Goal: Transaction & Acquisition: Purchase product/service

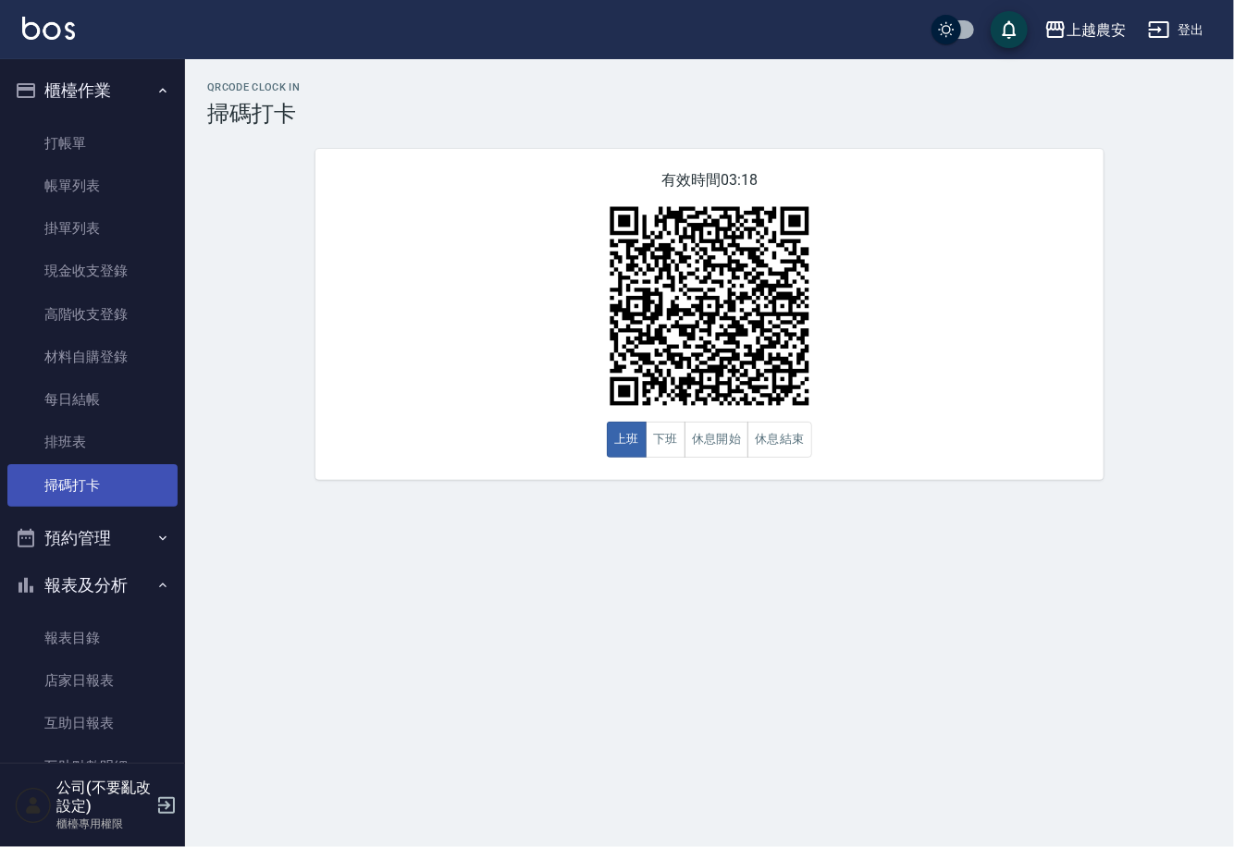
scroll to position [9, 0]
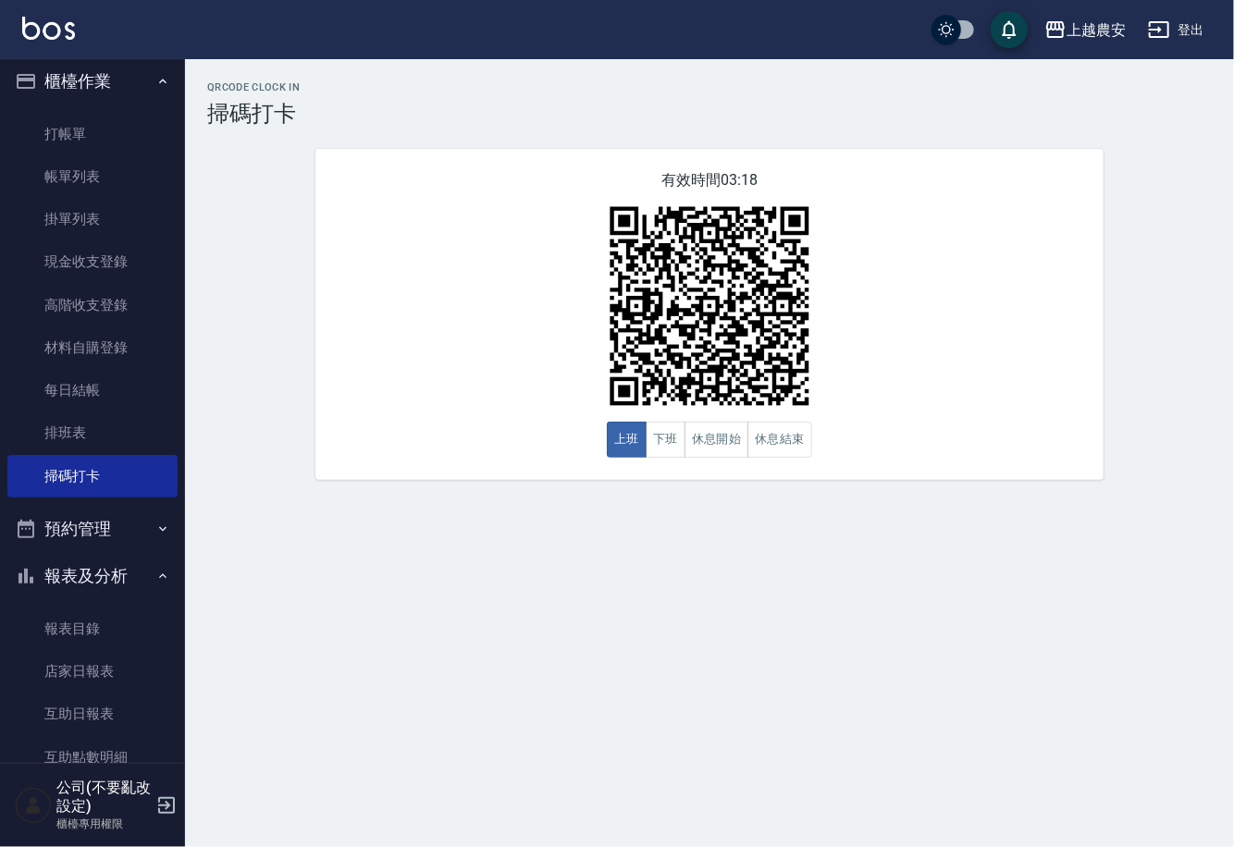
click at [186, 645] on div "QRcode Clock In 掃碼打卡 有效時間 03:18 上班 下班 休息開始 休息結束" at bounding box center [617, 423] width 1234 height 847
drag, startPoint x: 185, startPoint y: 543, endPoint x: 185, endPoint y: 570, distance: 26.8
click at [186, 626] on div "上越農安 登出 櫃檯作業 打帳單 帳單列表 掛單列表 現金收支登錄 高階收支登錄 材料自購登錄 每日結帳 排班表 掃碼打卡 預約管理 預約管理 單日預約紀錄 …" at bounding box center [617, 423] width 1234 height 847
drag, startPoint x: 175, startPoint y: 536, endPoint x: 173, endPoint y: 651, distance: 115.6
click at [174, 650] on nav "櫃檯作業 打帳單 帳單列表 掛單列表 現金收支登錄 高階收支登錄 材料自購登錄 每日結帳 排班表 掃碼打卡 預約管理 預約管理 單日預約紀錄 單週預約紀錄 報…" at bounding box center [92, 411] width 185 height 704
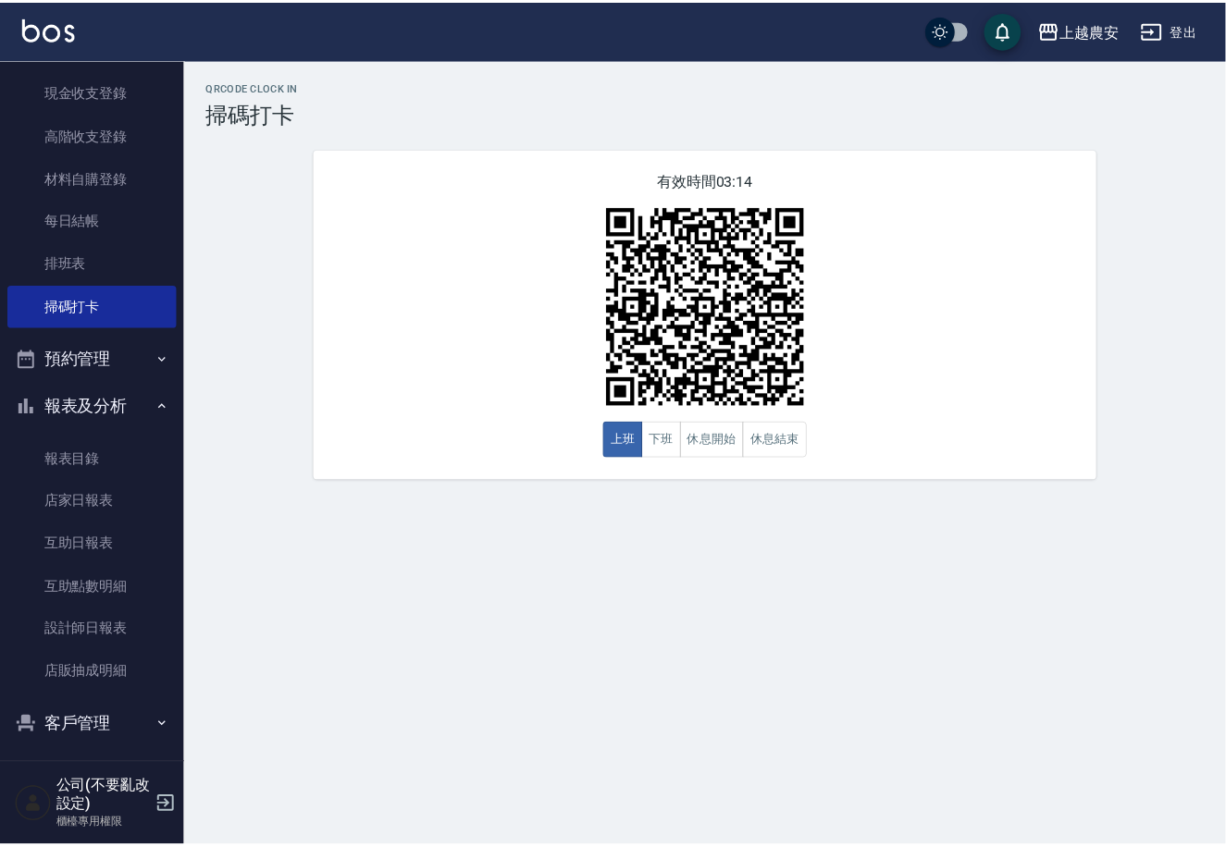
scroll to position [186, 0]
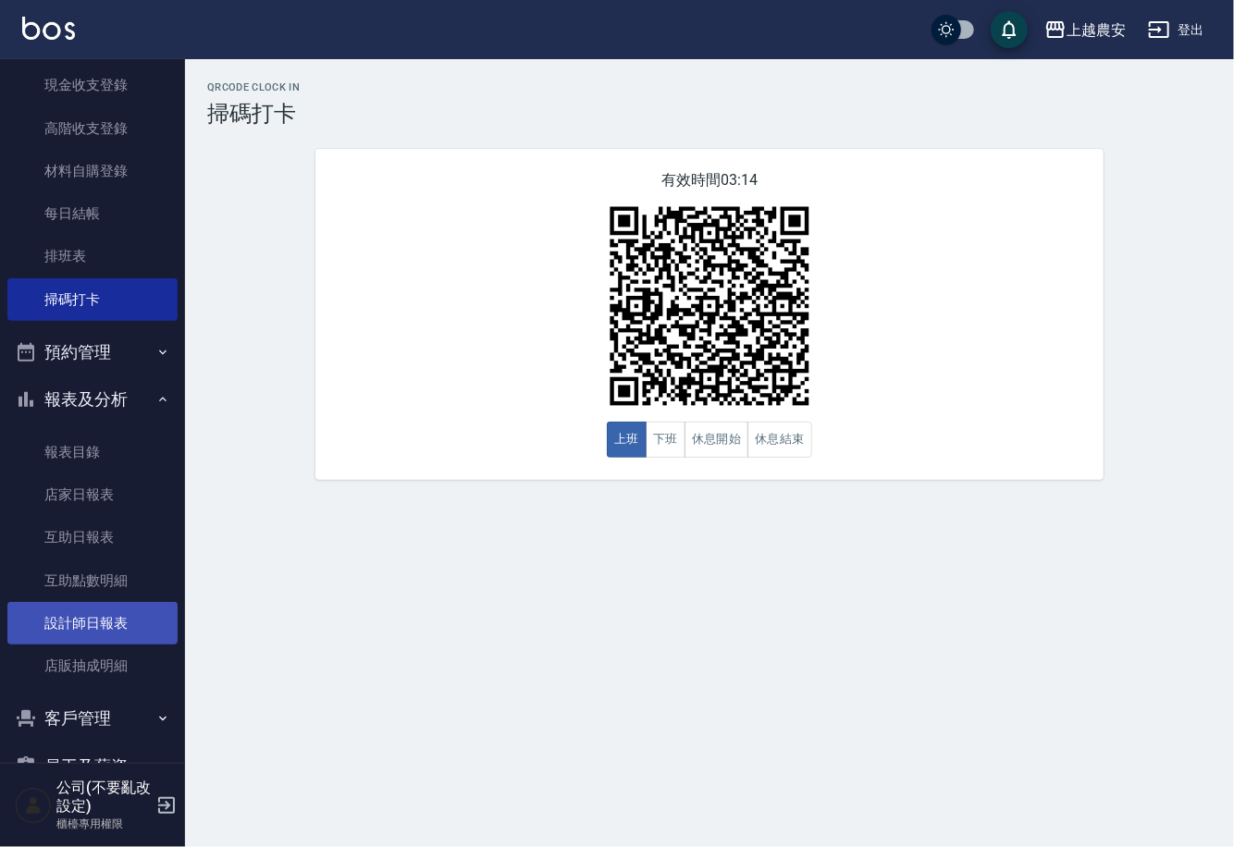
click at [131, 632] on link "設計師日報表" at bounding box center [92, 623] width 170 height 43
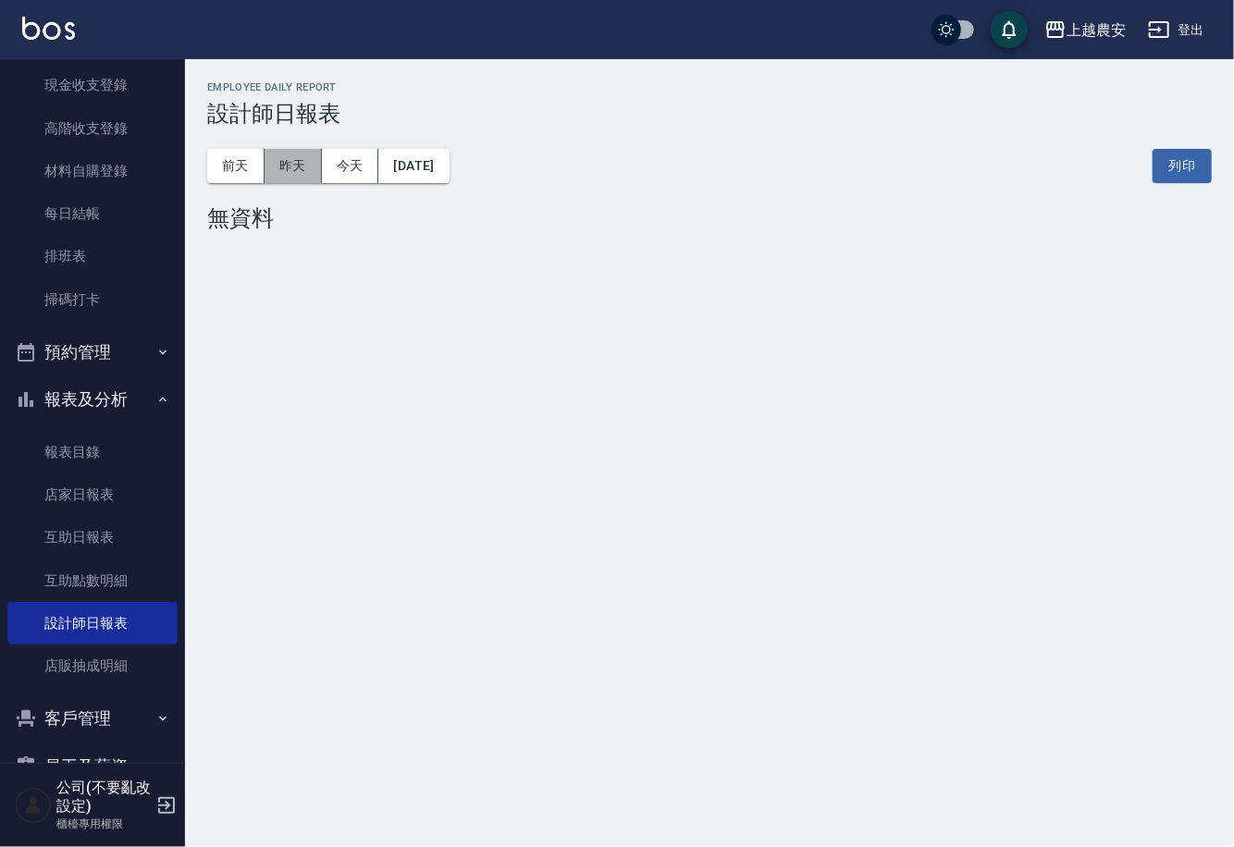
click at [293, 178] on button "昨天" at bounding box center [293, 166] width 57 height 34
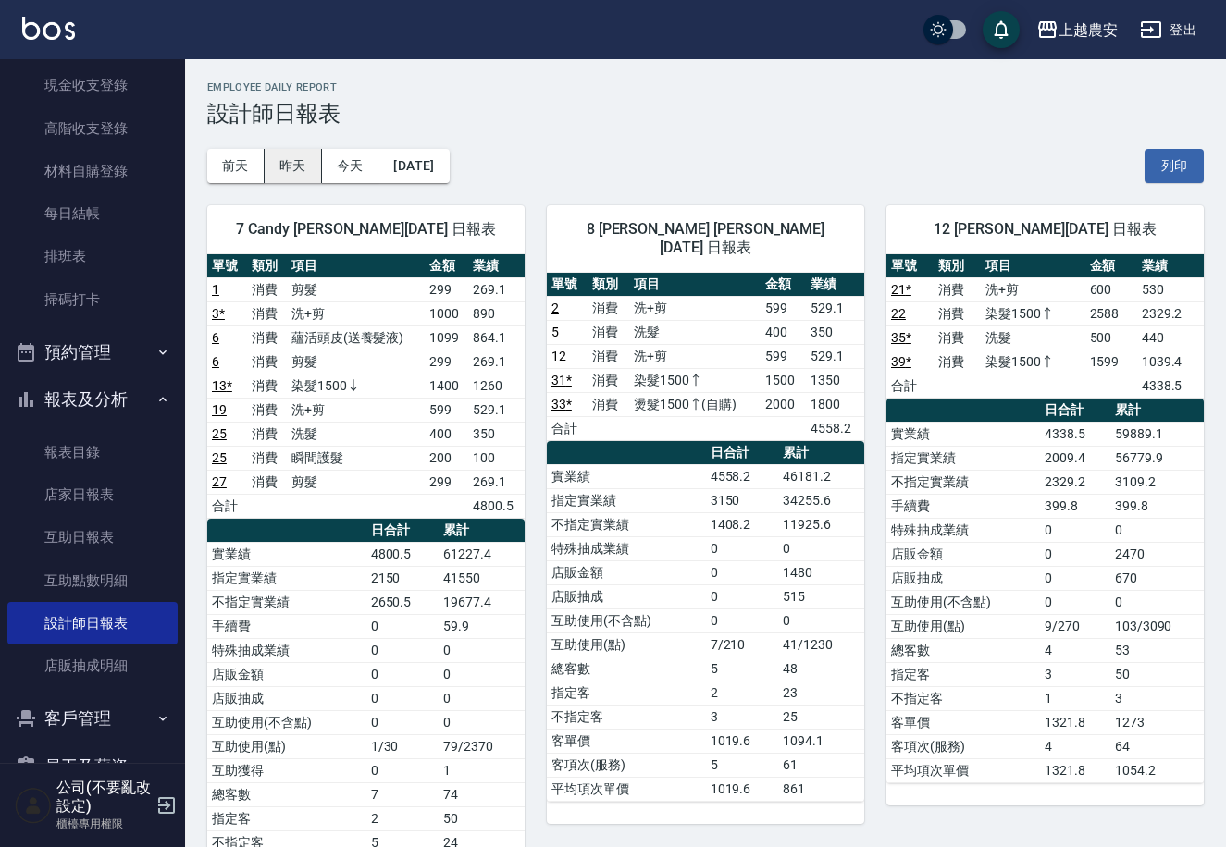
click at [289, 156] on button "昨天" at bounding box center [293, 166] width 57 height 34
click at [299, 173] on button "昨天" at bounding box center [293, 166] width 57 height 34
click at [251, 166] on button "前天" at bounding box center [235, 166] width 57 height 34
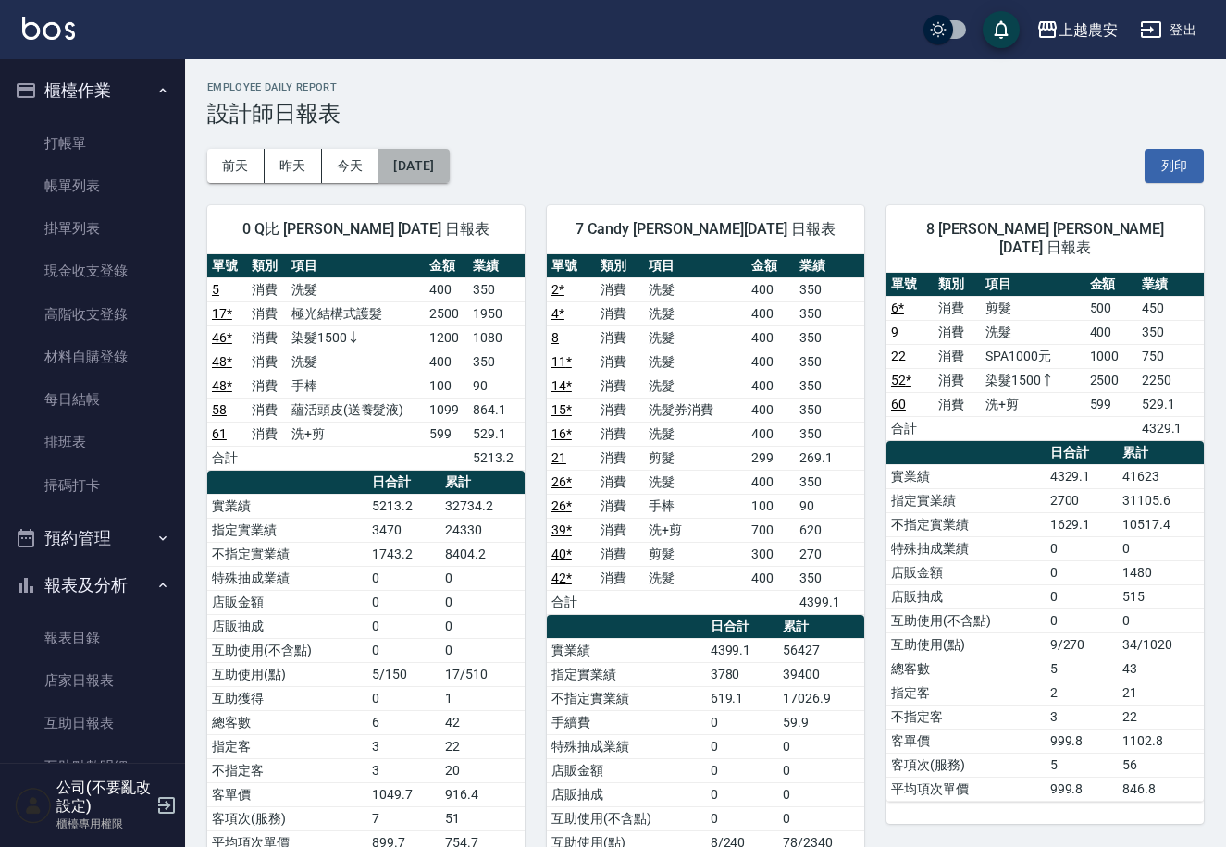
click at [407, 173] on button "2025/10/11" at bounding box center [413, 166] width 70 height 34
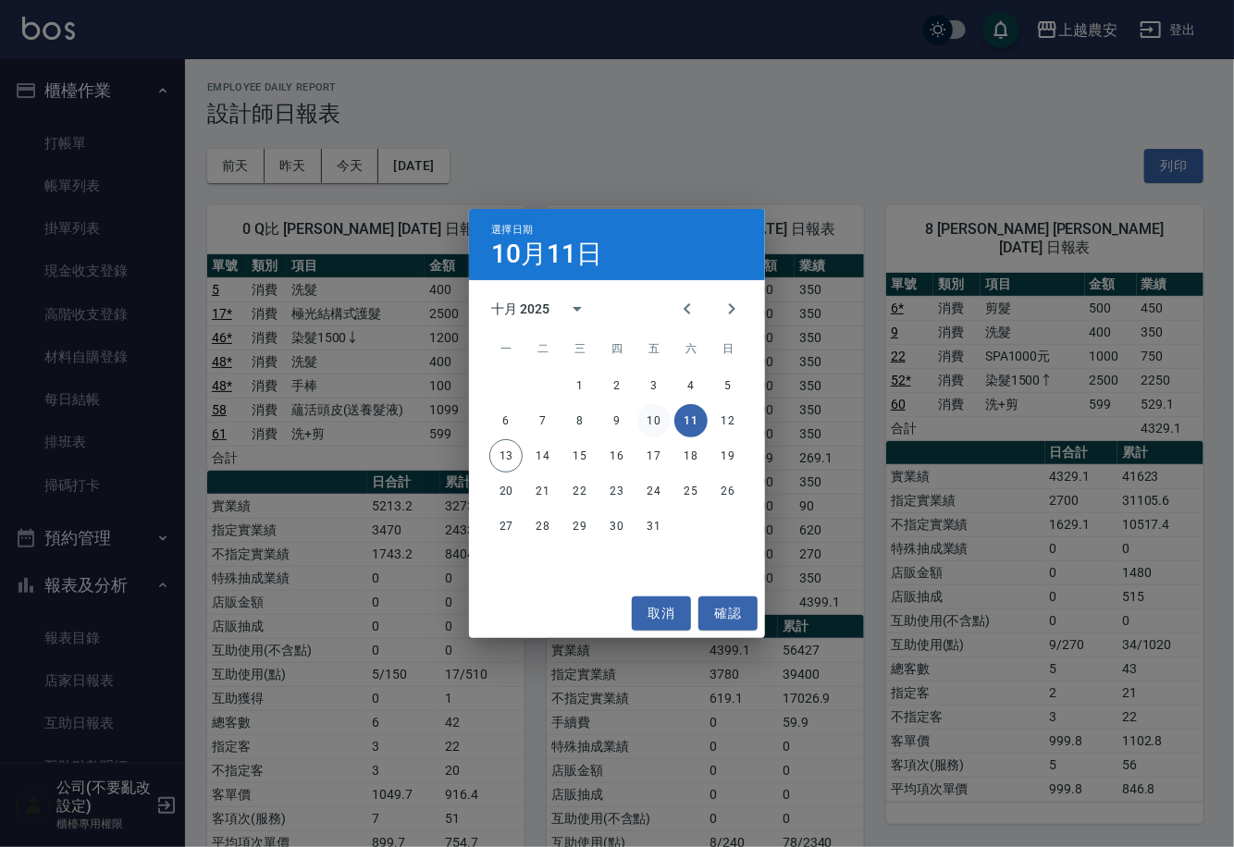
click at [660, 419] on button "10" at bounding box center [653, 420] width 33 height 33
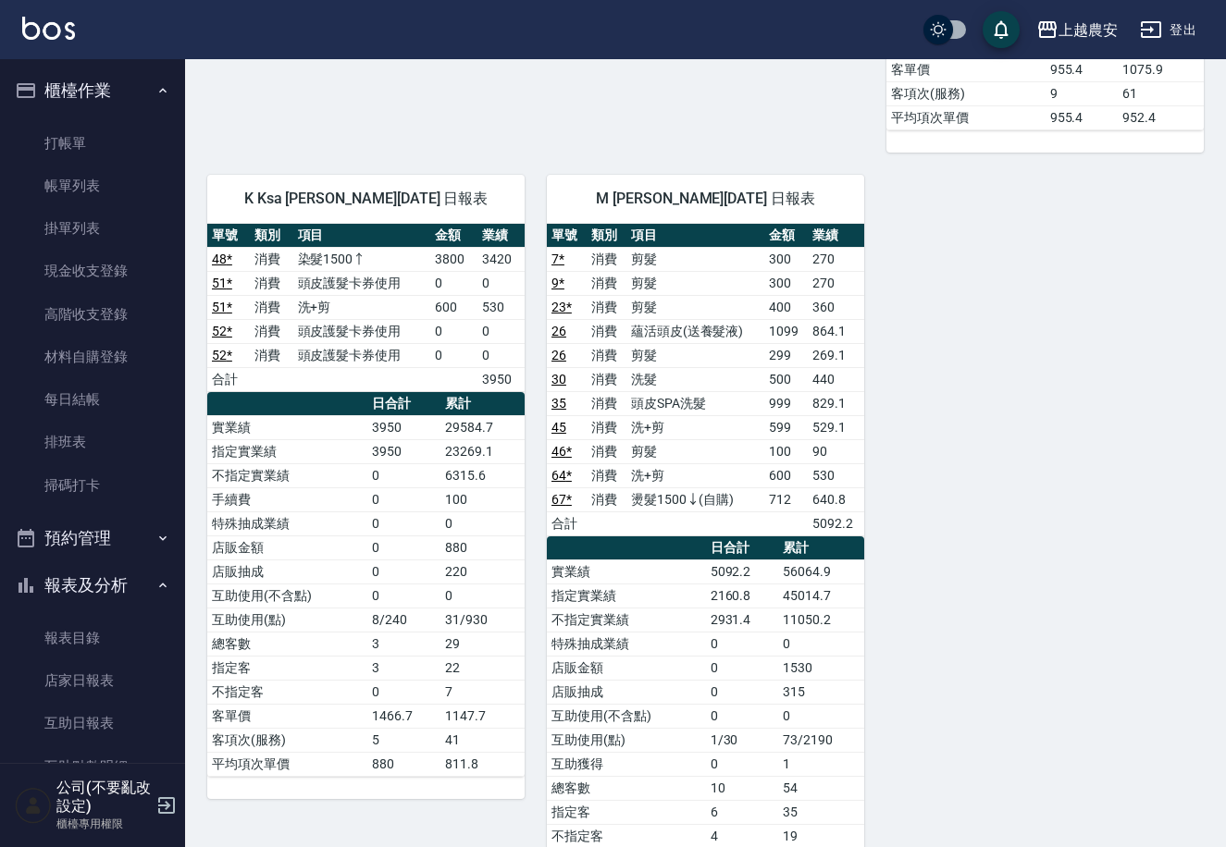
scroll to position [2674, 0]
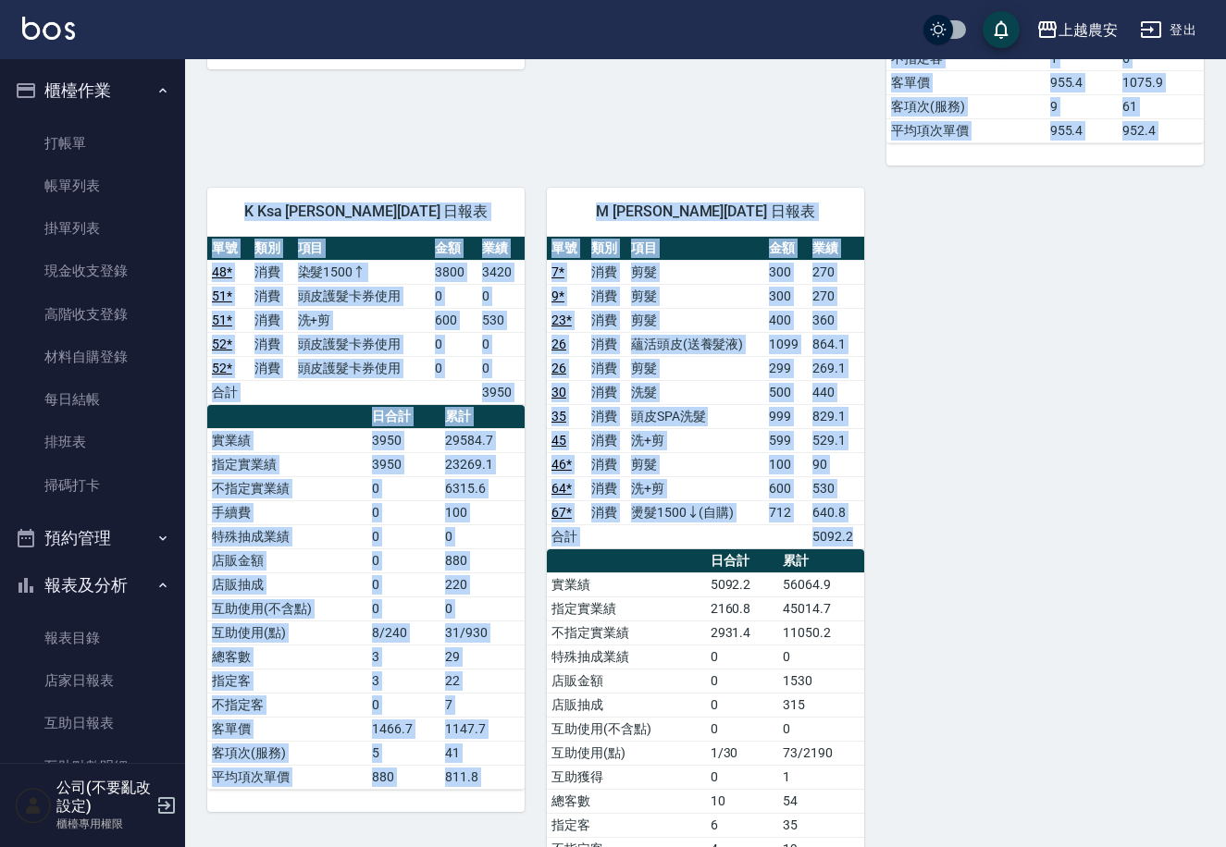
drag, startPoint x: 1215, startPoint y: 744, endPoint x: 1135, endPoint y: 340, distance: 411.2
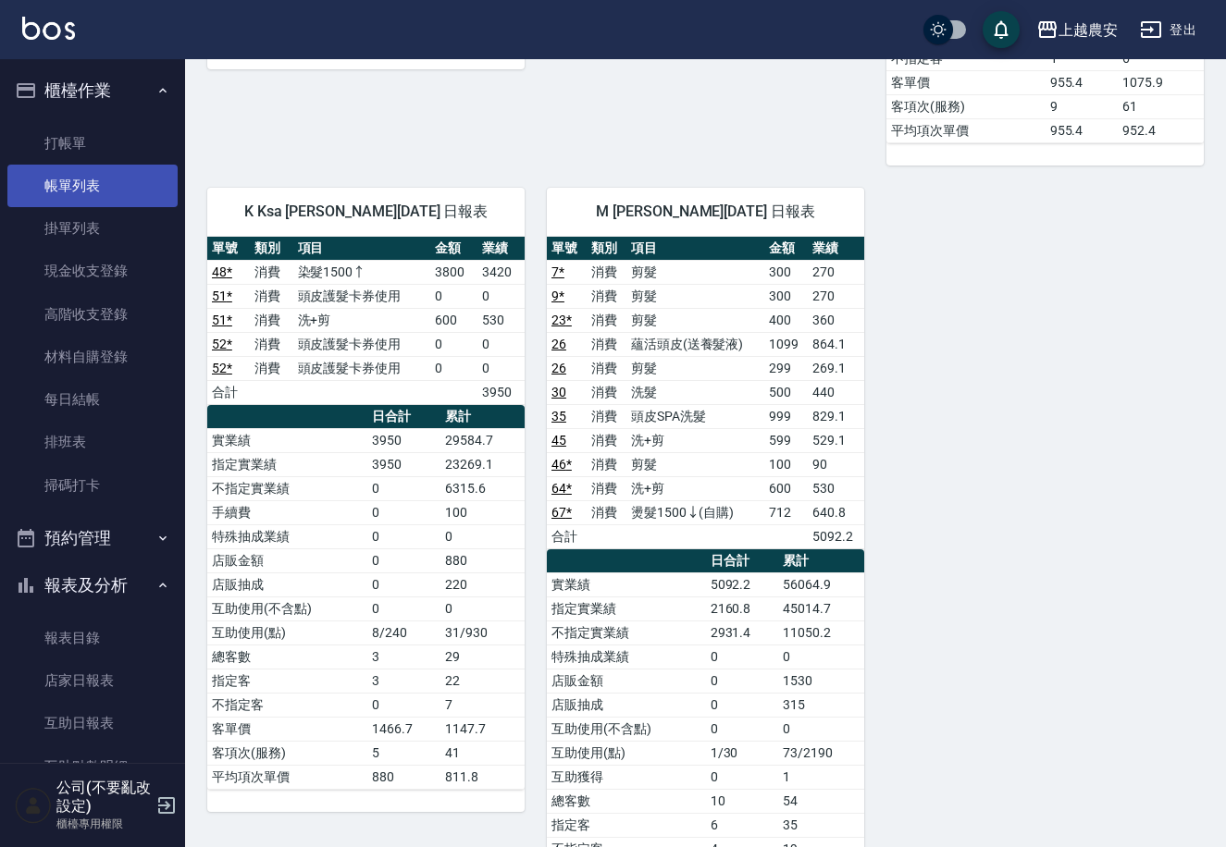
drag, startPoint x: 254, startPoint y: 113, endPoint x: 68, endPoint y: 190, distance: 202.0
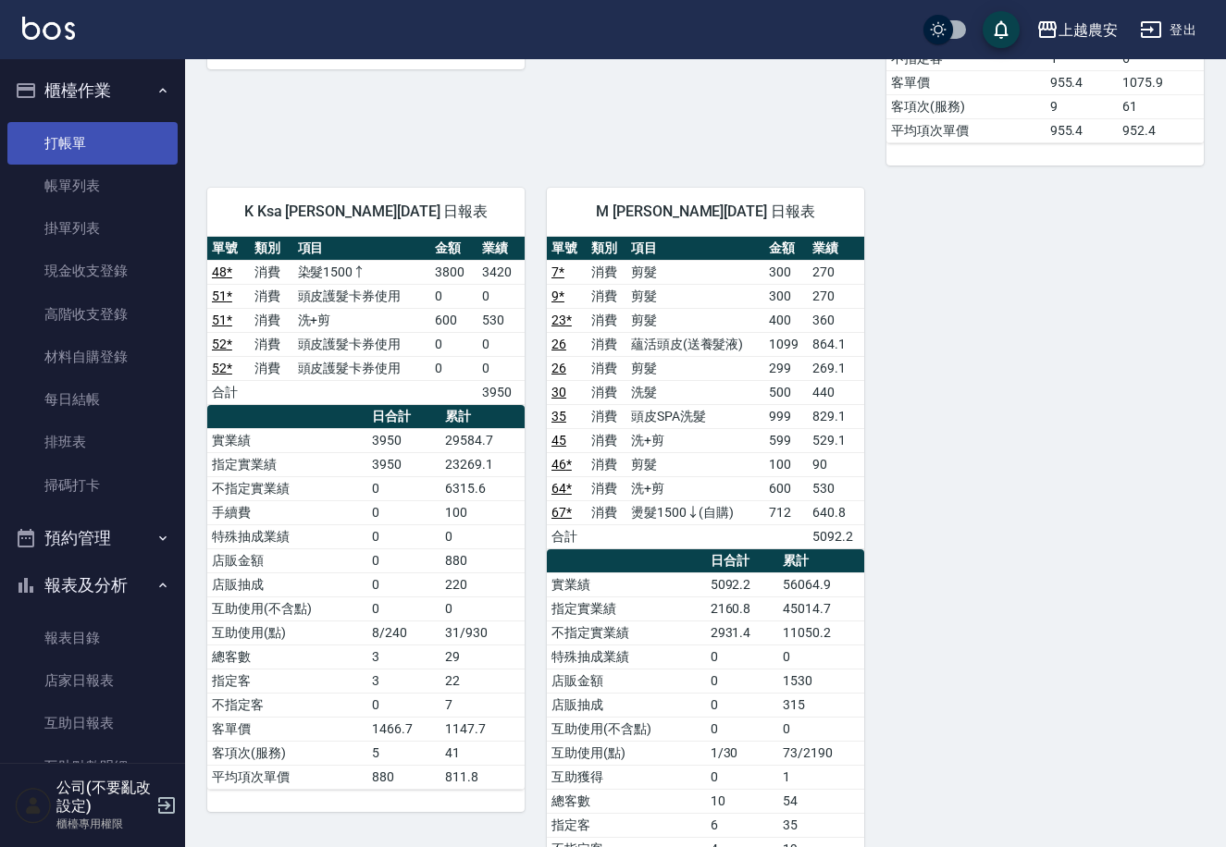
click at [76, 141] on link "打帳單" at bounding box center [92, 143] width 170 height 43
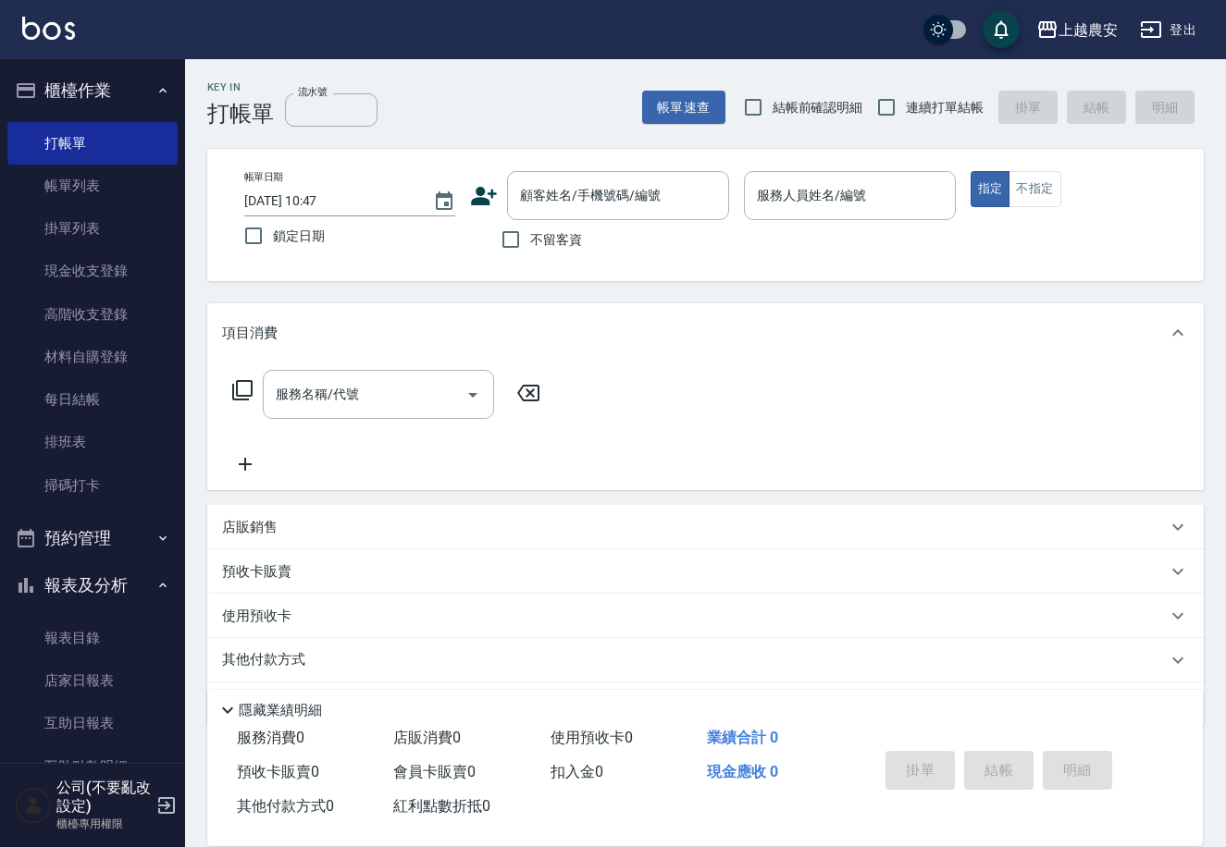
drag, startPoint x: 172, startPoint y: 288, endPoint x: 178, endPoint y: 314, distance: 26.5
click at [178, 314] on nav "櫃檯作業 打帳單 帳單列表 掛單列表 現金收支登錄 高階收支登錄 材料自購登錄 每日結帳 排班表 掃碼打卡 預約管理 預約管理 單日預約紀錄 單週預約紀錄 報…" at bounding box center [92, 411] width 185 height 704
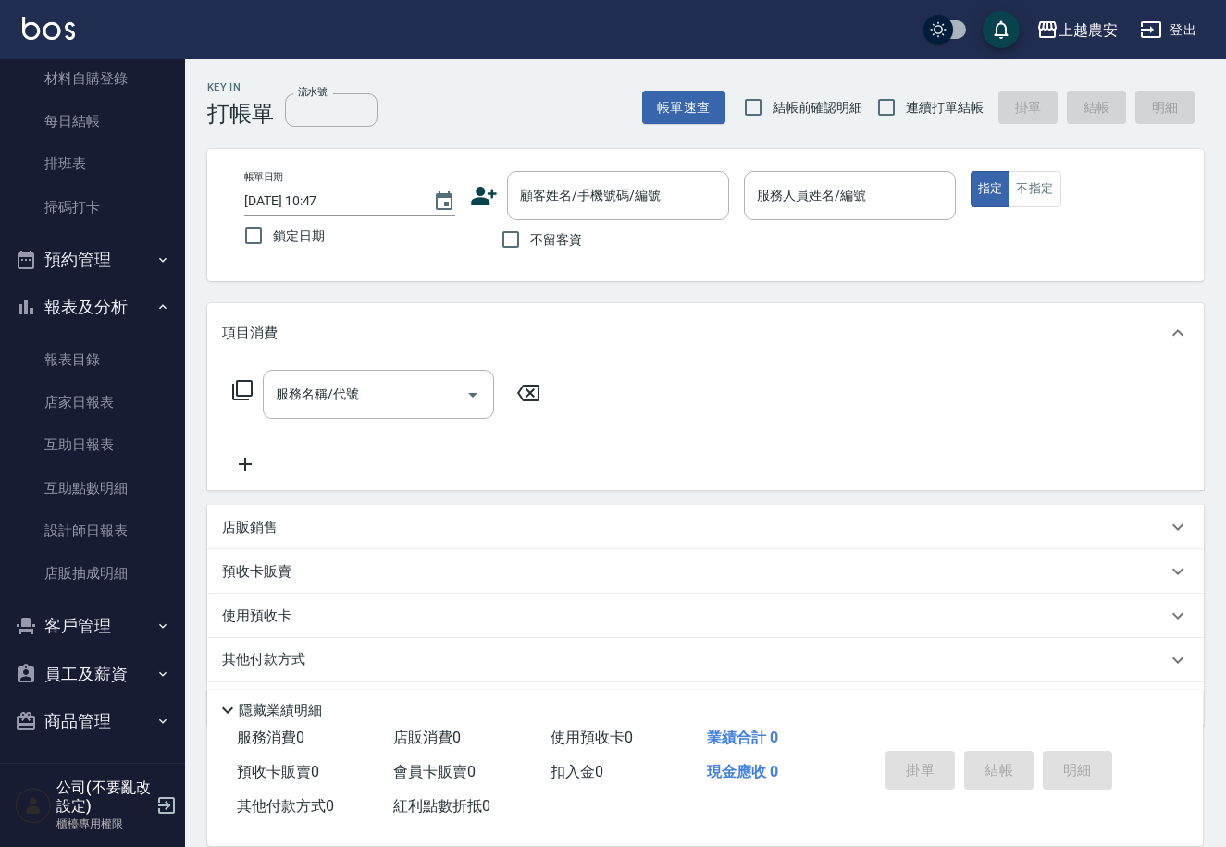
scroll to position [281, 0]
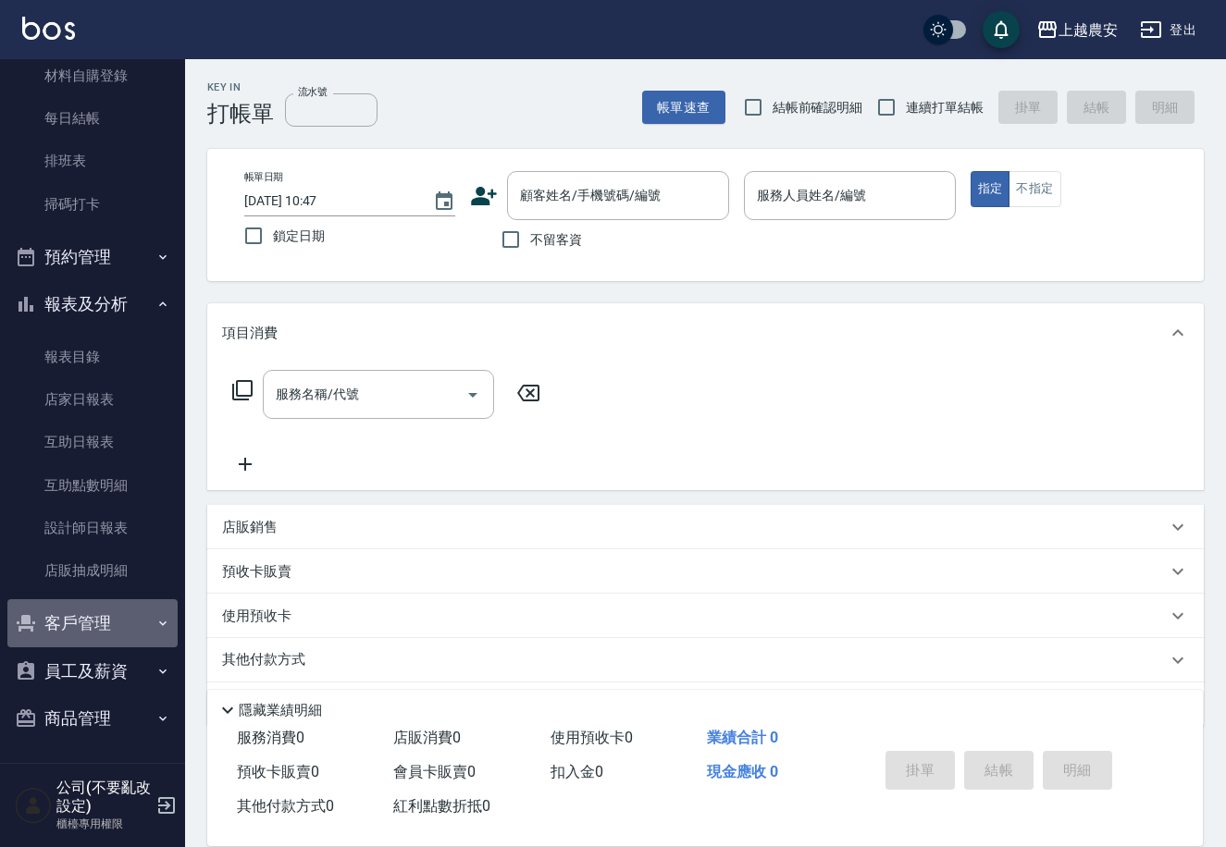
click at [142, 624] on button "客戶管理" at bounding box center [92, 623] width 170 height 48
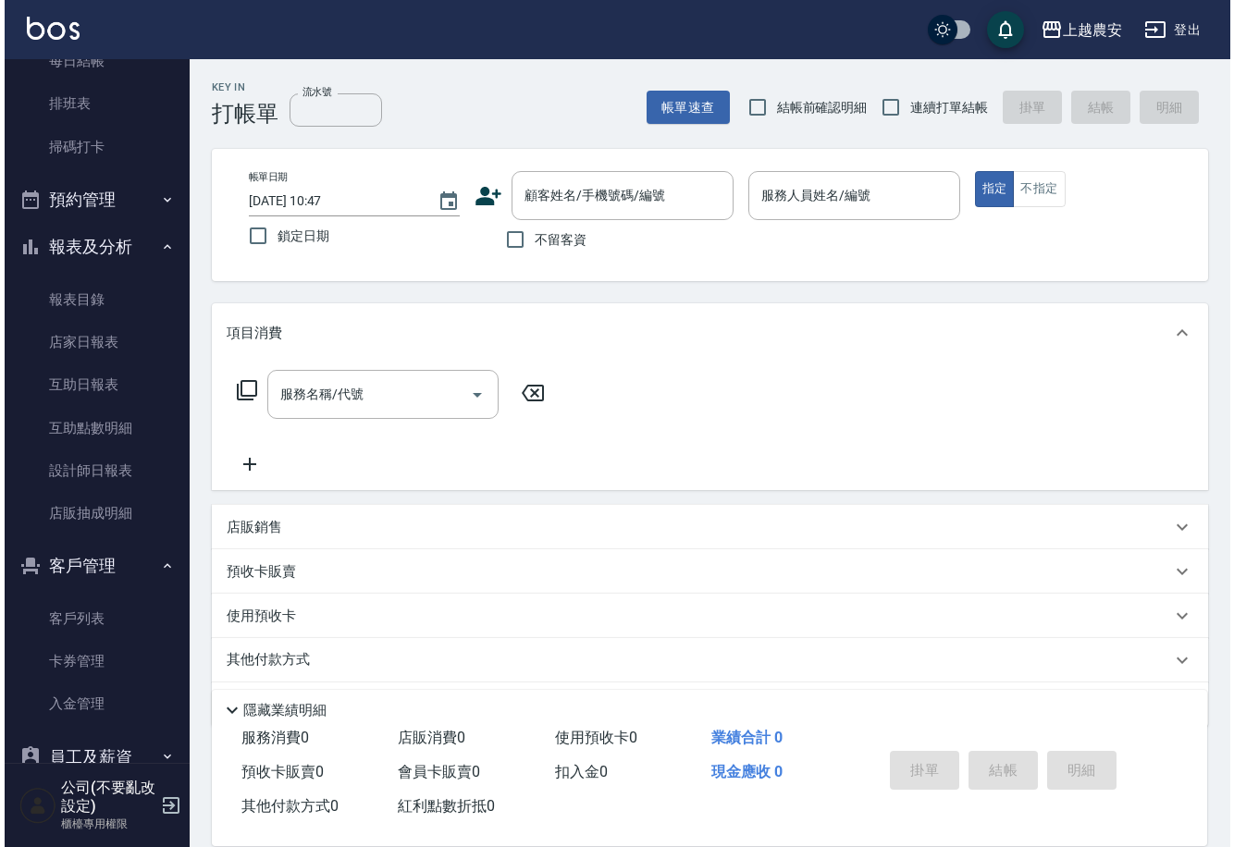
scroll to position [345, 0]
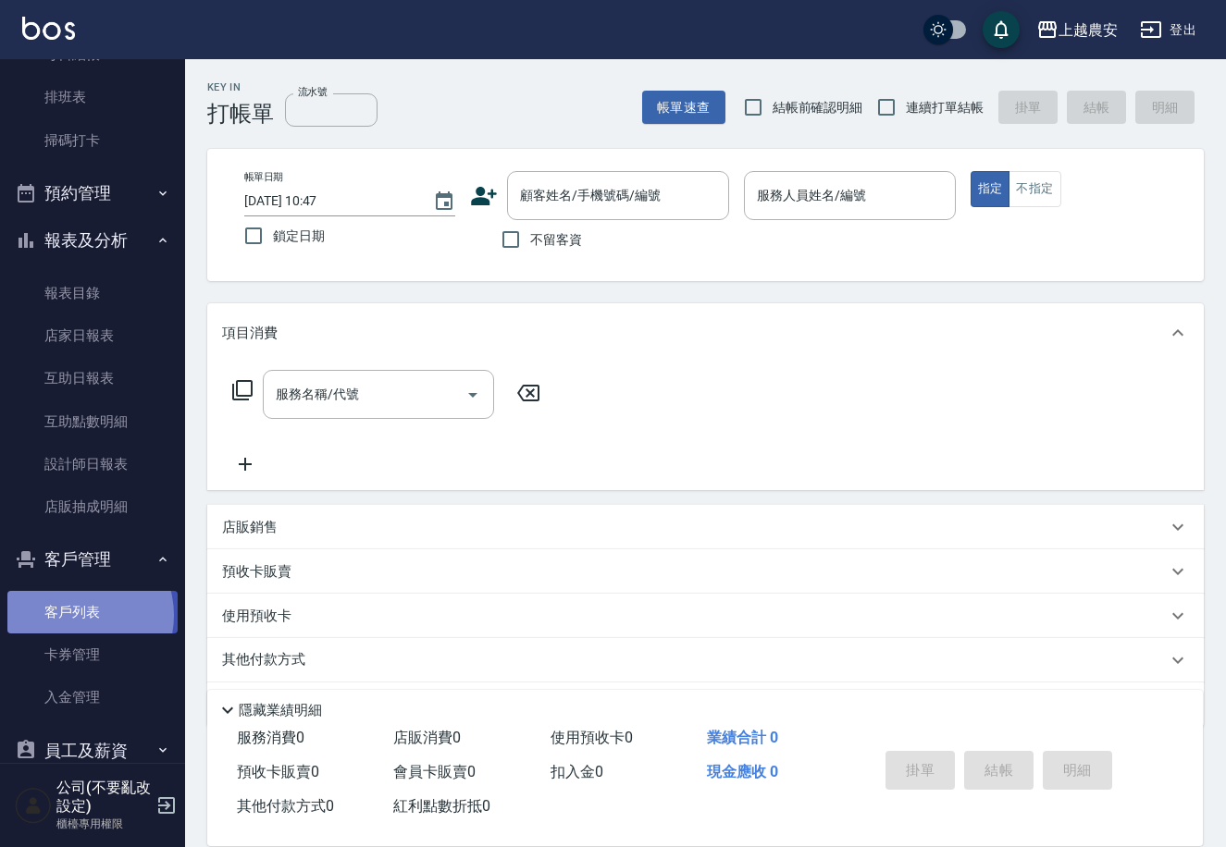
drag, startPoint x: 73, startPoint y: 615, endPoint x: 400, endPoint y: 315, distance: 443.2
click at [74, 615] on link "客戶列表" at bounding box center [92, 612] width 170 height 43
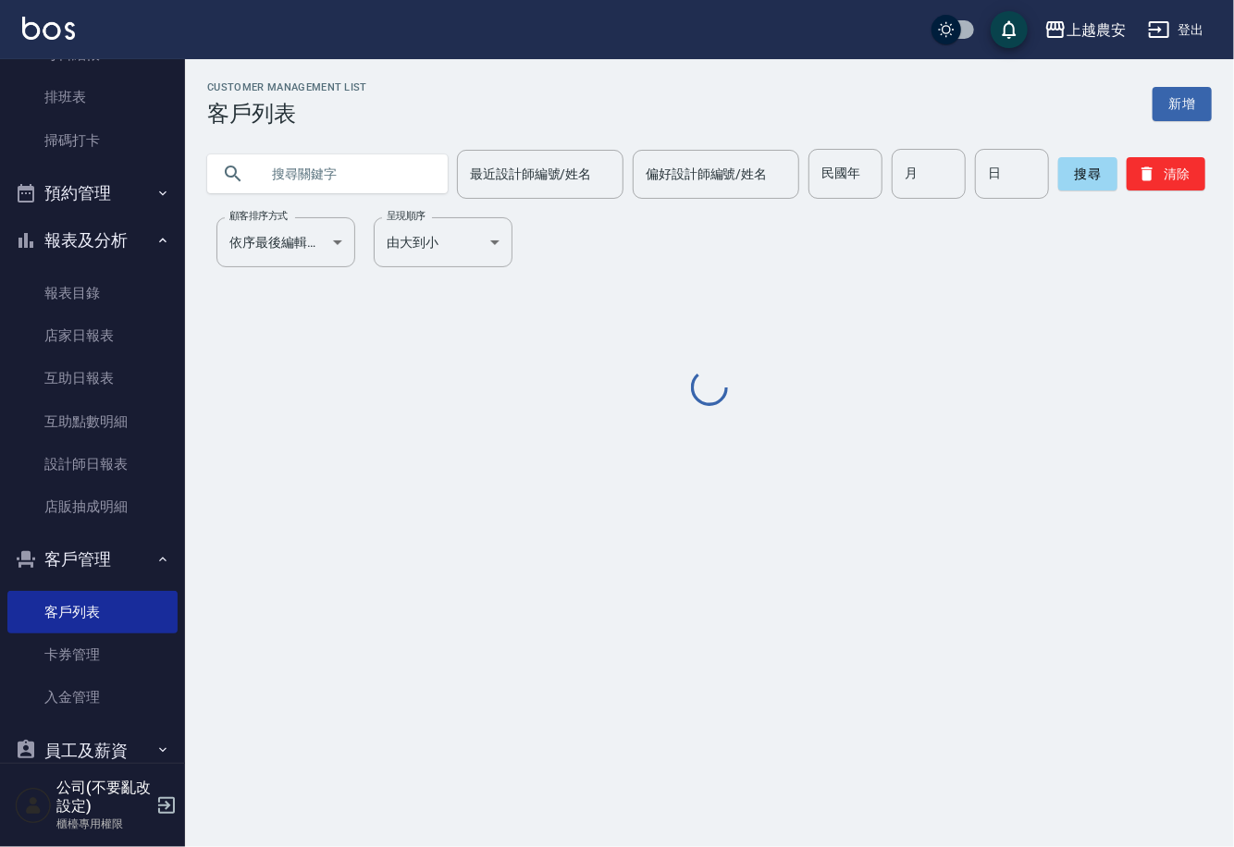
click at [385, 183] on input "text" at bounding box center [346, 174] width 174 height 50
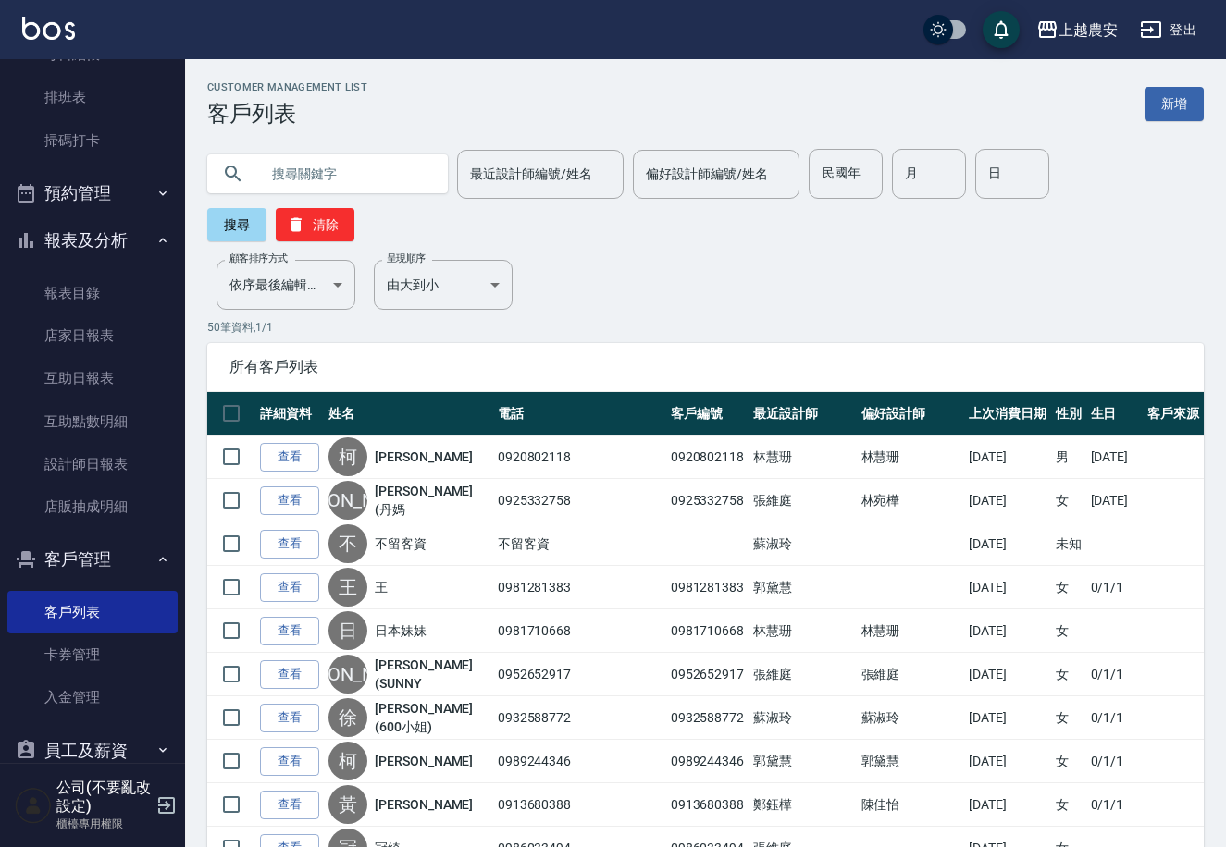
click at [273, 168] on input "text" at bounding box center [346, 174] width 174 height 50
type input "0980502623"
click at [266, 208] on button "搜尋" at bounding box center [236, 224] width 59 height 33
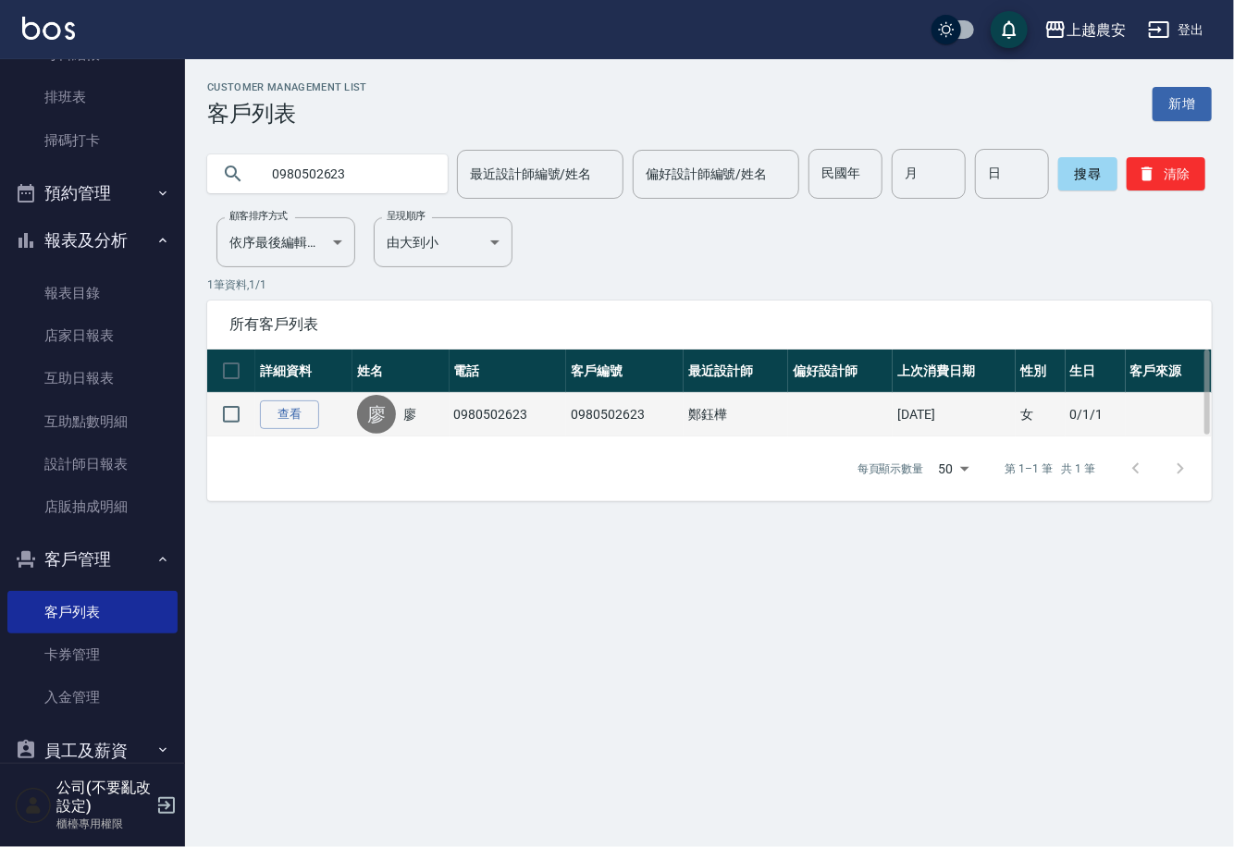
click at [293, 393] on td "查看" at bounding box center [303, 414] width 97 height 43
click at [294, 406] on link "查看" at bounding box center [289, 415] width 59 height 29
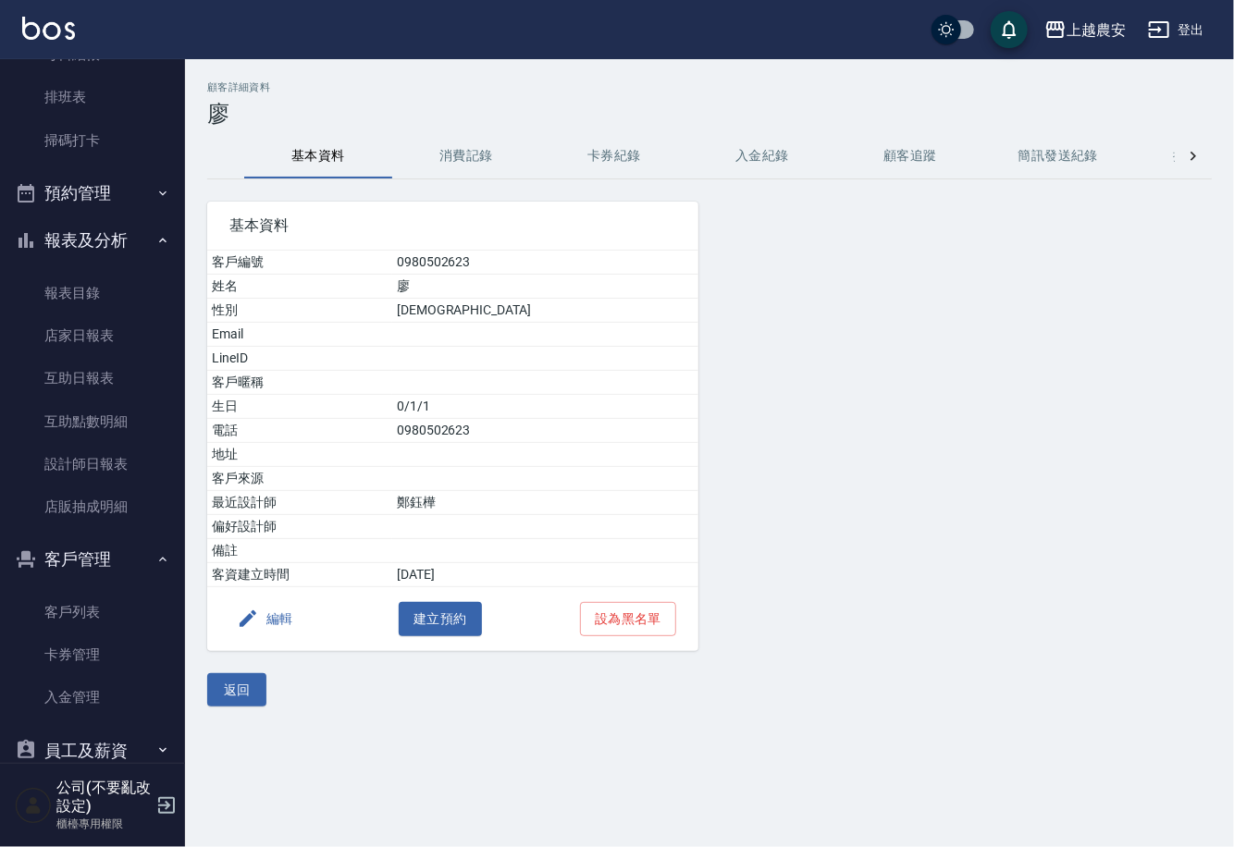
click at [452, 165] on button "消費記錄" at bounding box center [466, 156] width 148 height 44
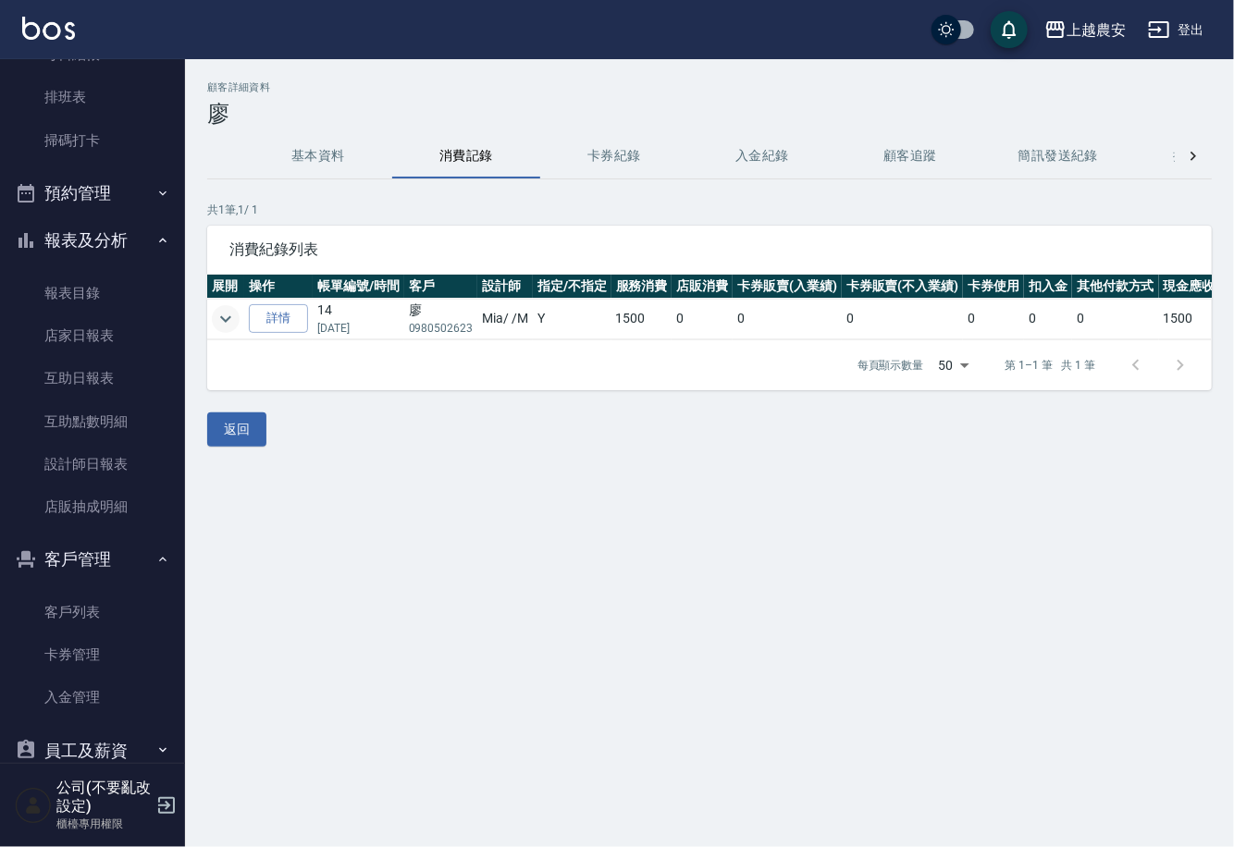
click at [222, 313] on icon "expand row" at bounding box center [226, 319] width 22 height 22
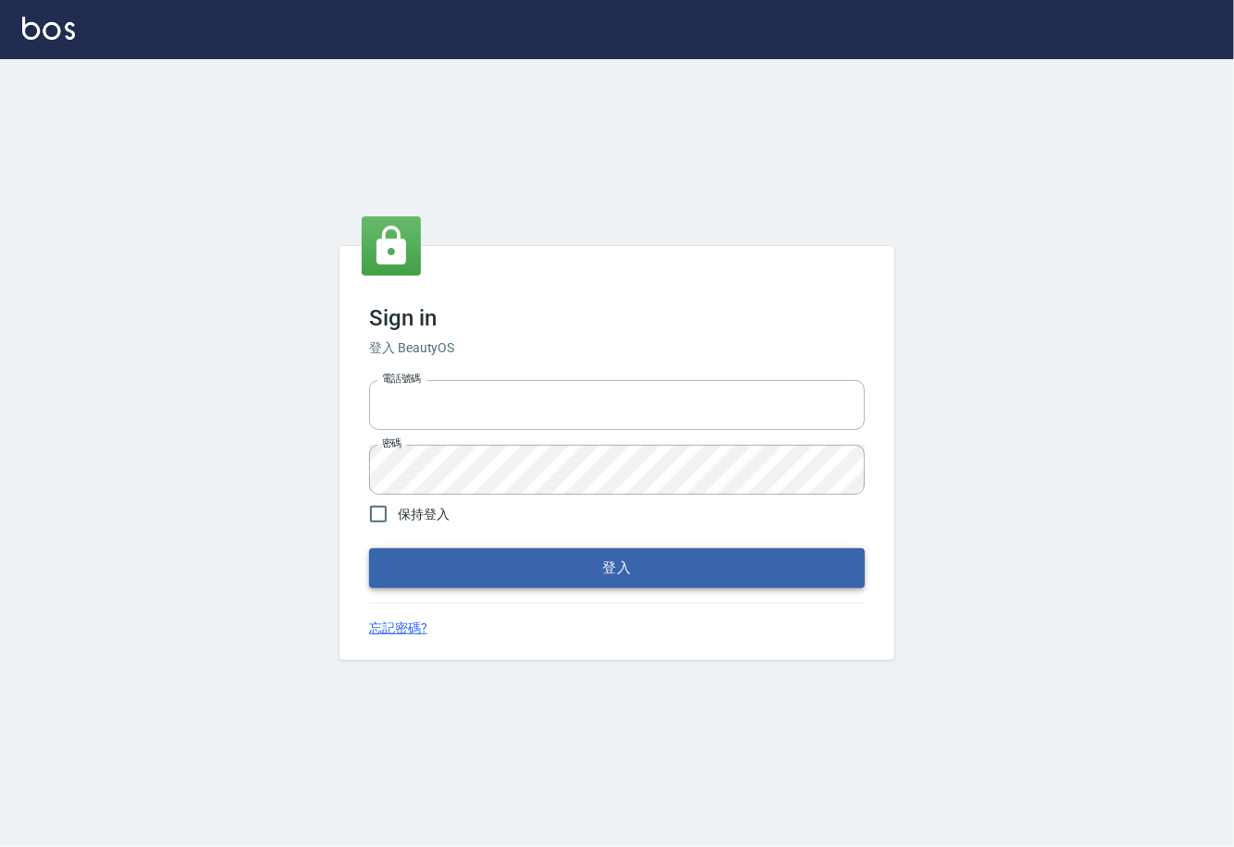
type input "0225929166"
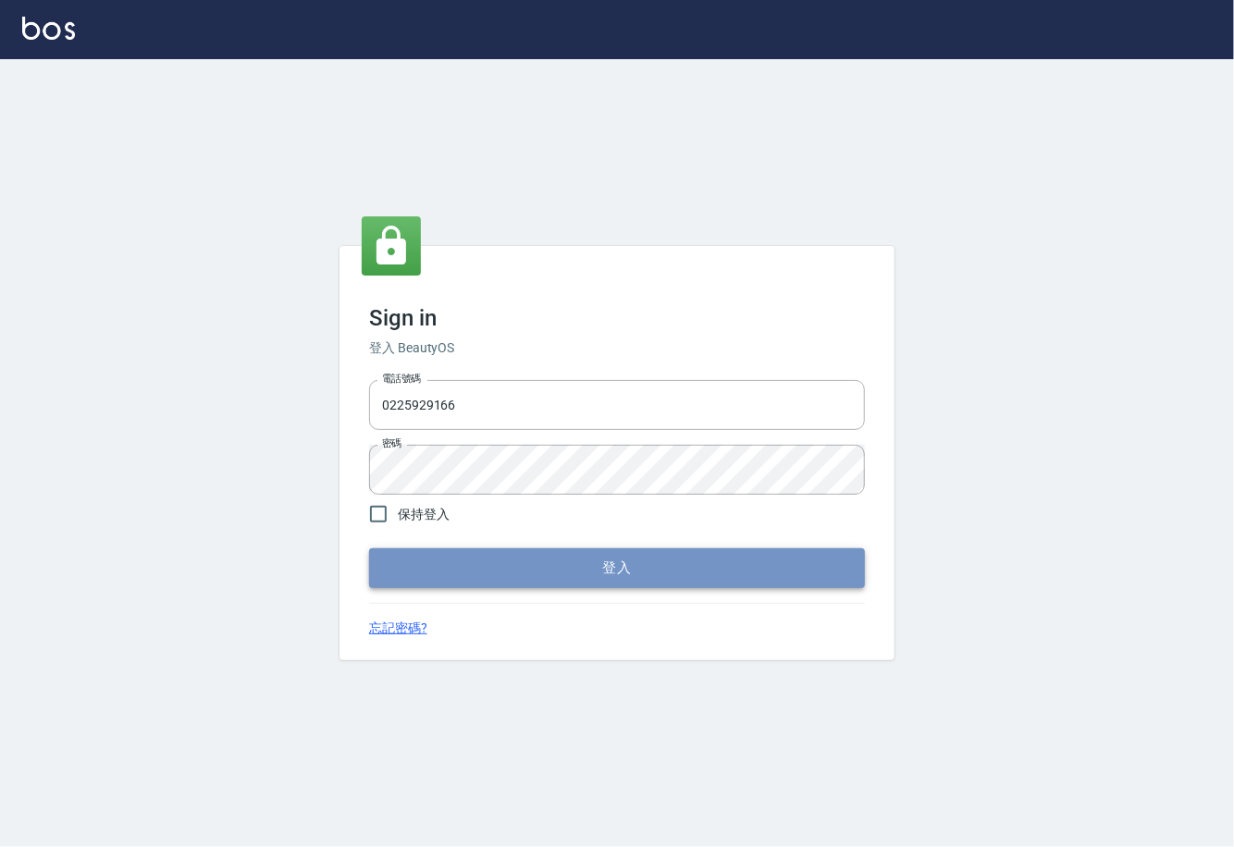
click at [568, 576] on button "登入" at bounding box center [617, 568] width 496 height 39
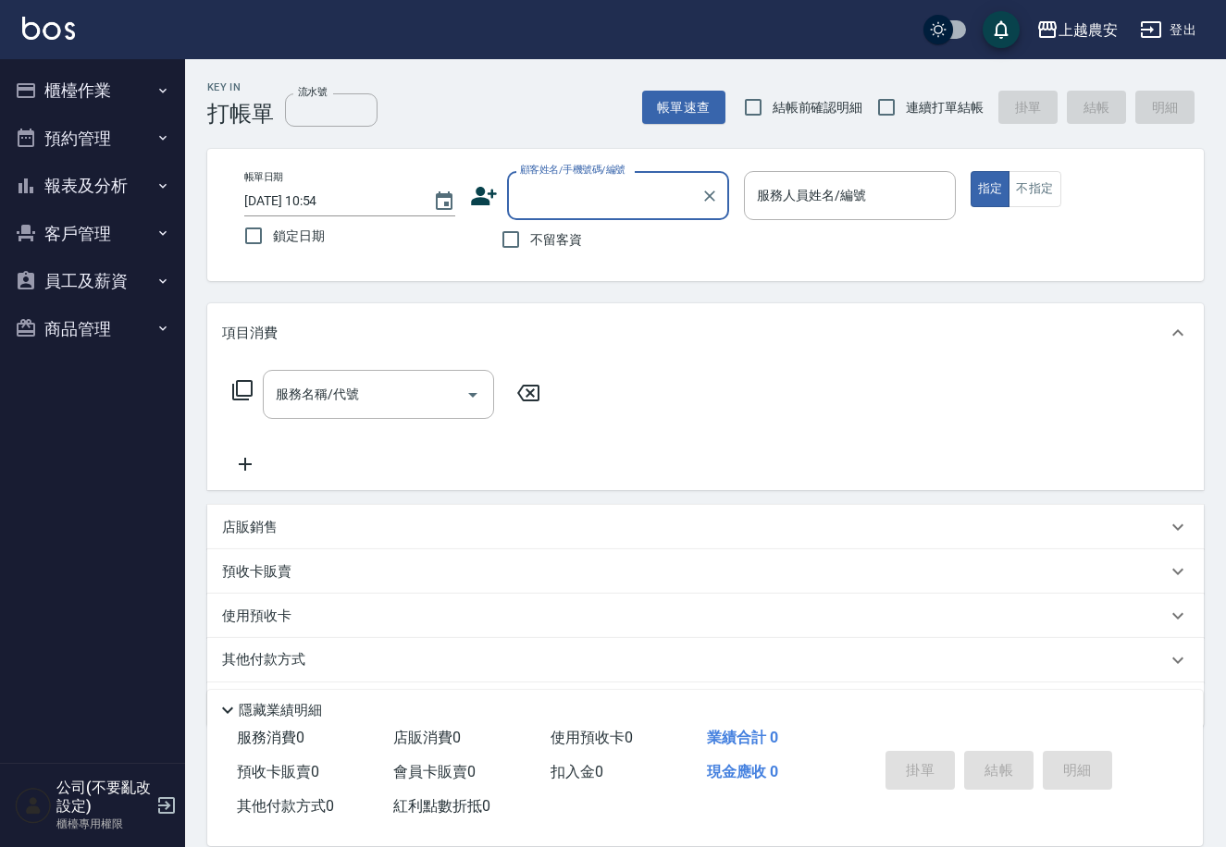
drag, startPoint x: 102, startPoint y: 88, endPoint x: 96, endPoint y: 116, distance: 28.3
click at [102, 91] on button "櫃檯作業" at bounding box center [92, 91] width 170 height 48
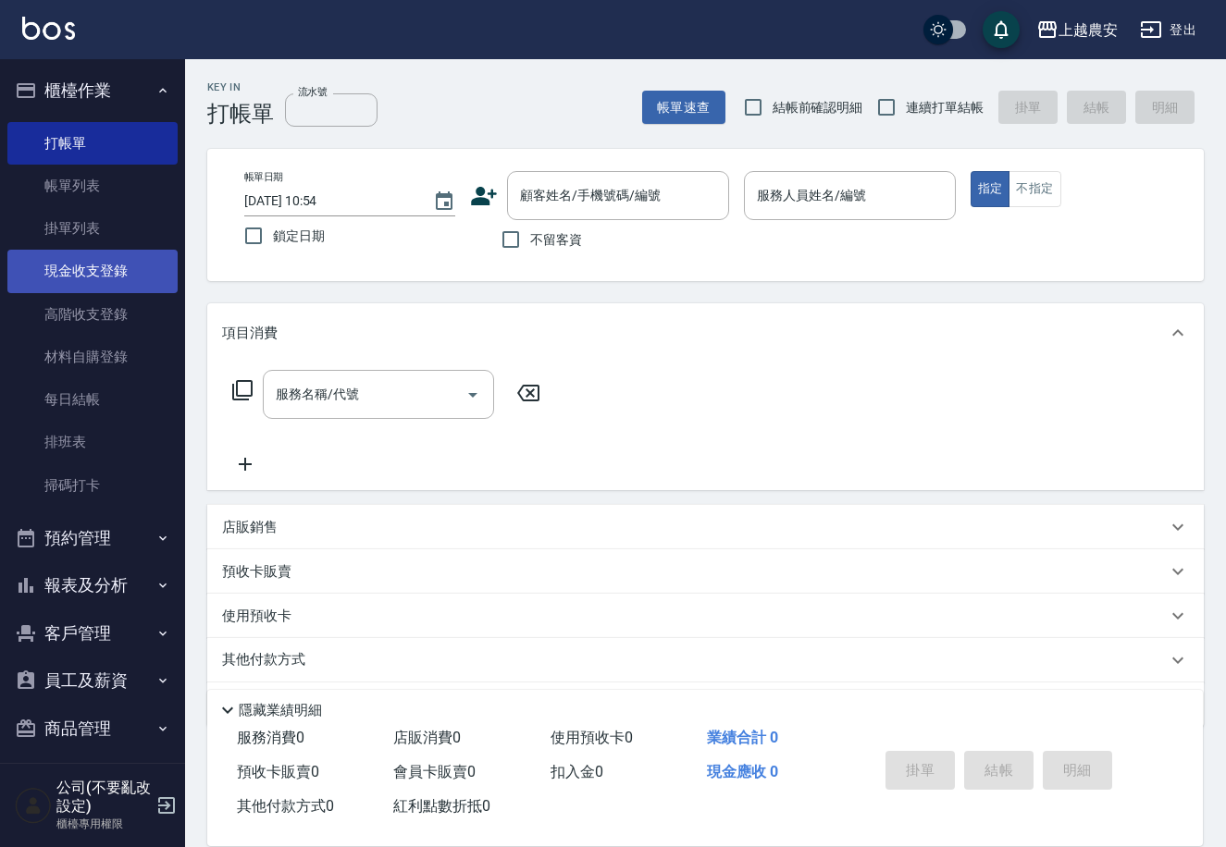
click at [111, 276] on link "現金收支登錄" at bounding box center [92, 271] width 170 height 43
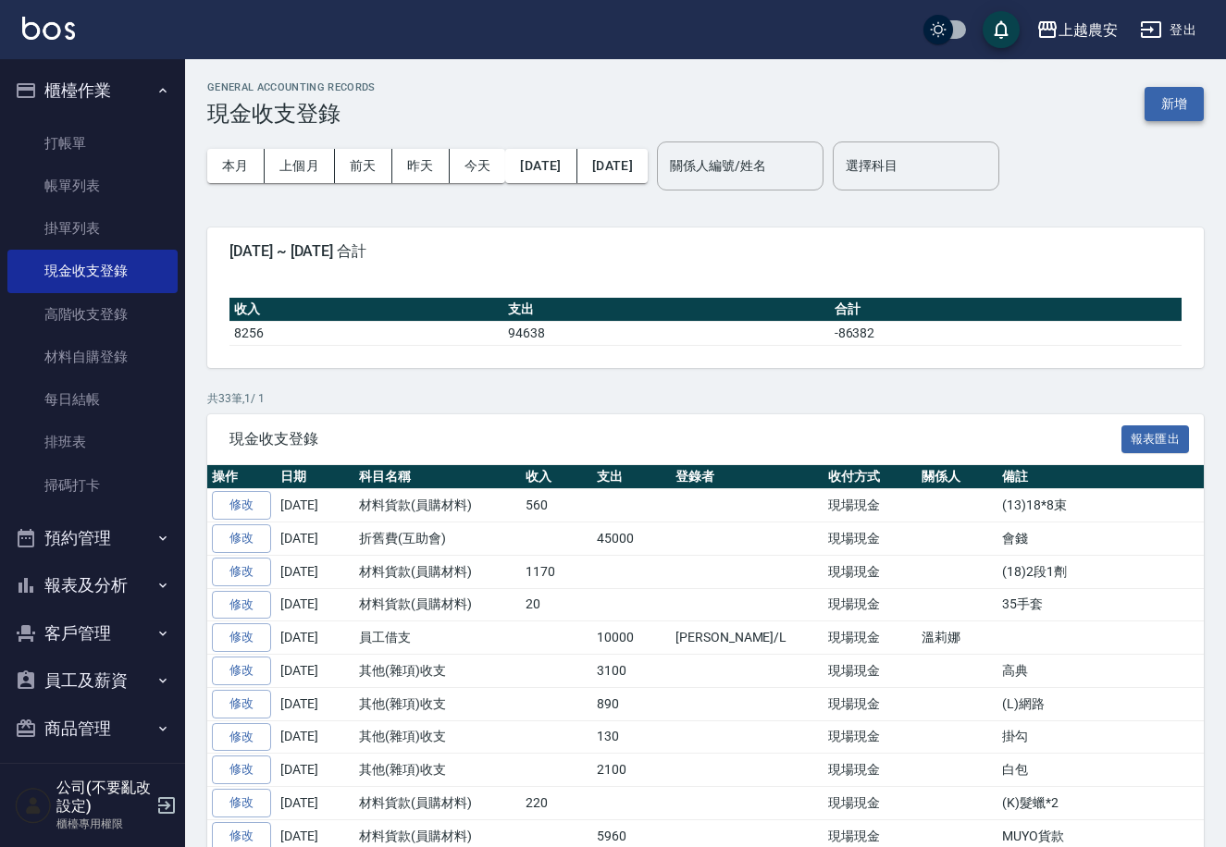
click at [1152, 94] on button "新增" at bounding box center [1173, 104] width 59 height 34
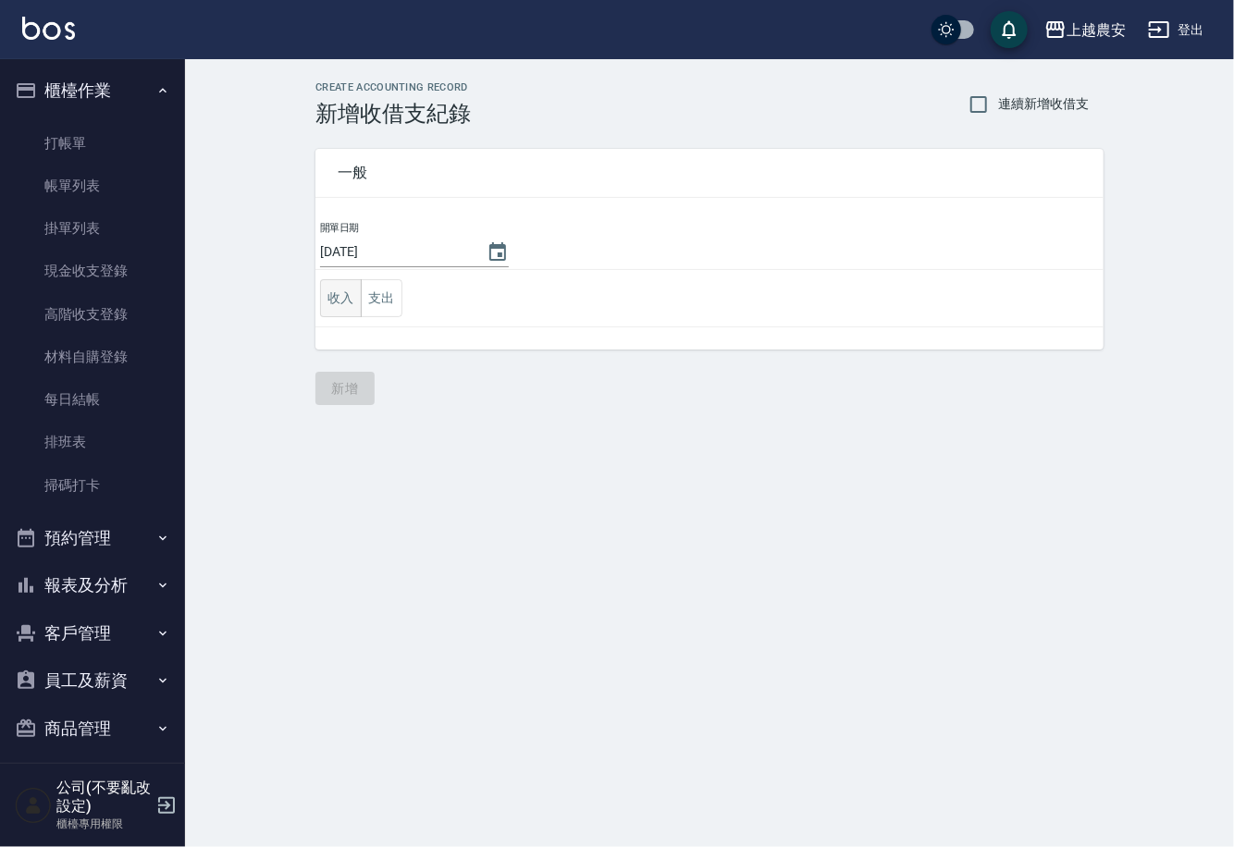
click at [341, 295] on button "收入" at bounding box center [341, 298] width 42 height 38
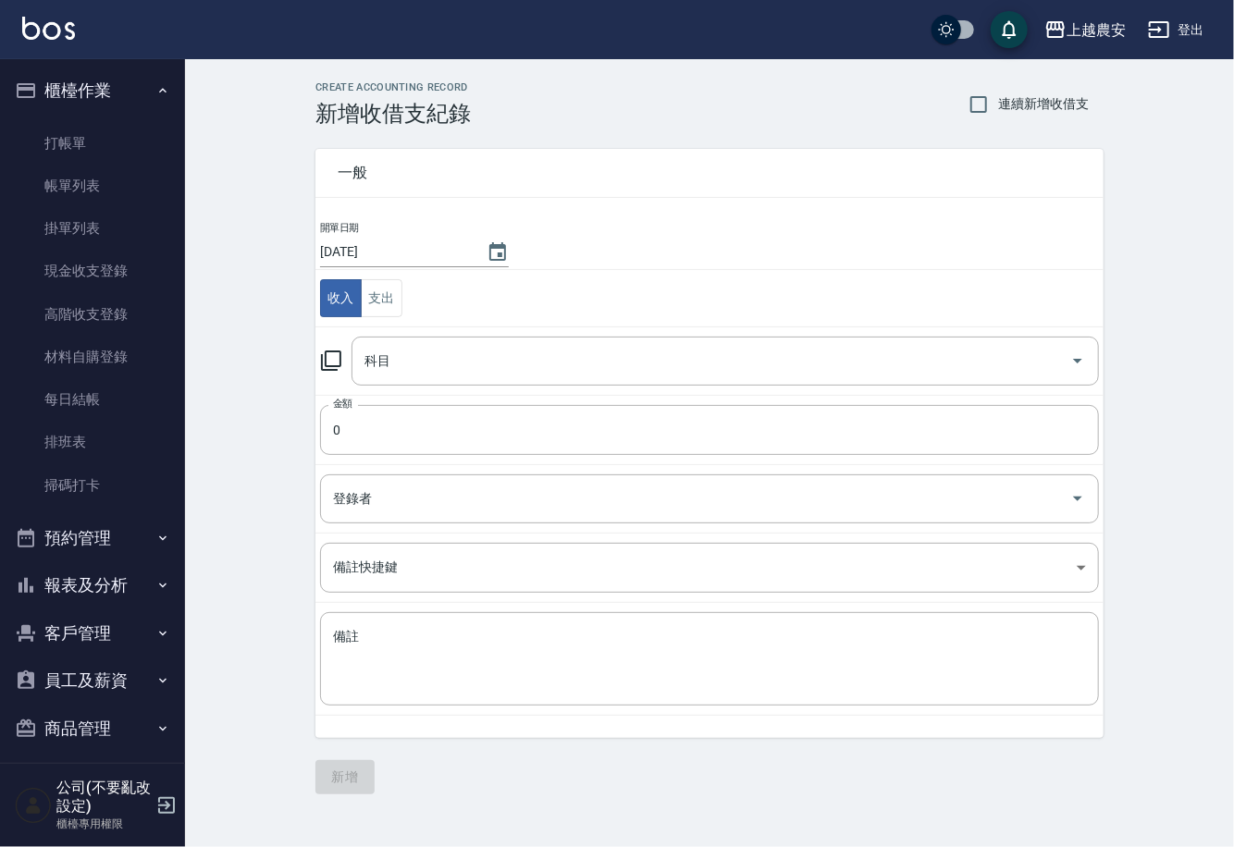
click at [327, 360] on icon at bounding box center [331, 361] width 22 height 22
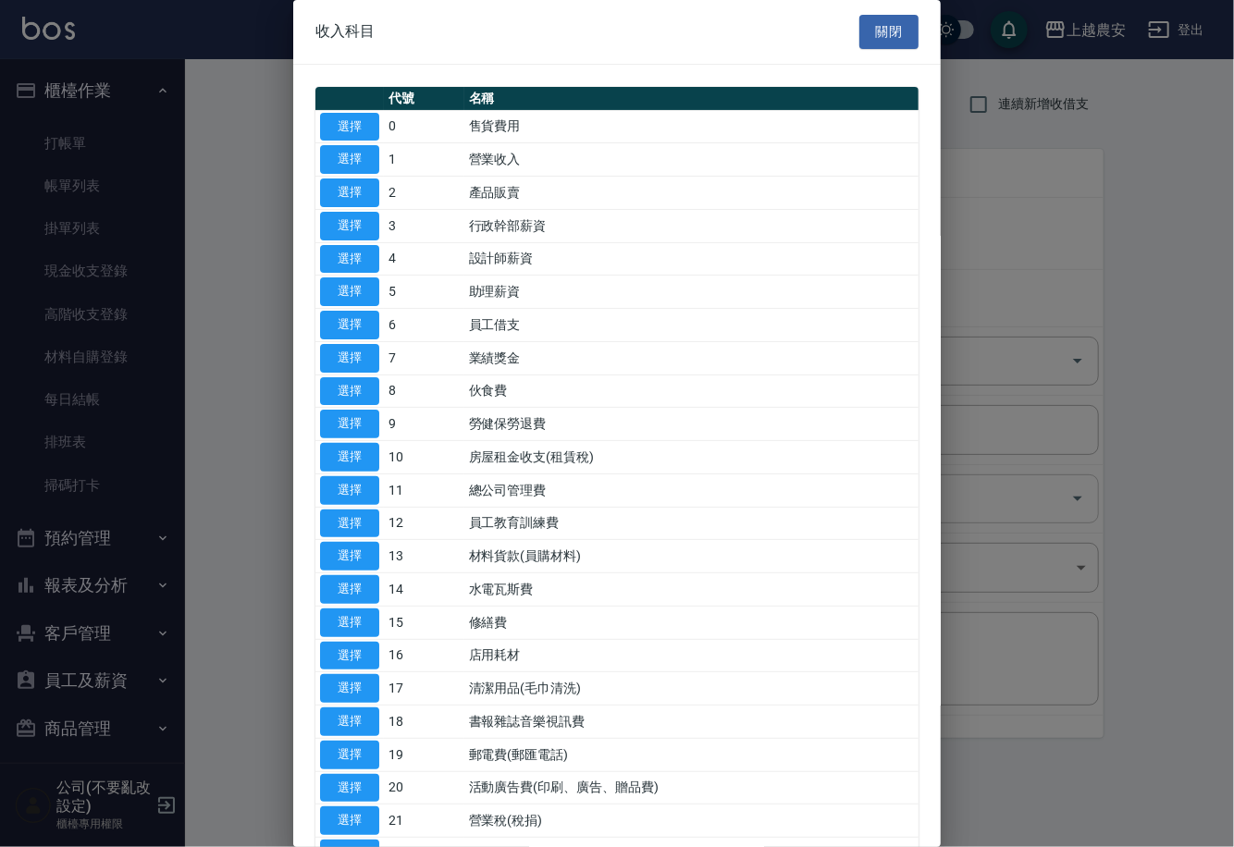
drag, startPoint x: 344, startPoint y: 561, endPoint x: 355, endPoint y: 501, distance: 61.1
click at [344, 561] on button "選擇" at bounding box center [349, 556] width 59 height 29
type input "13 材料貨款(員購材料)"
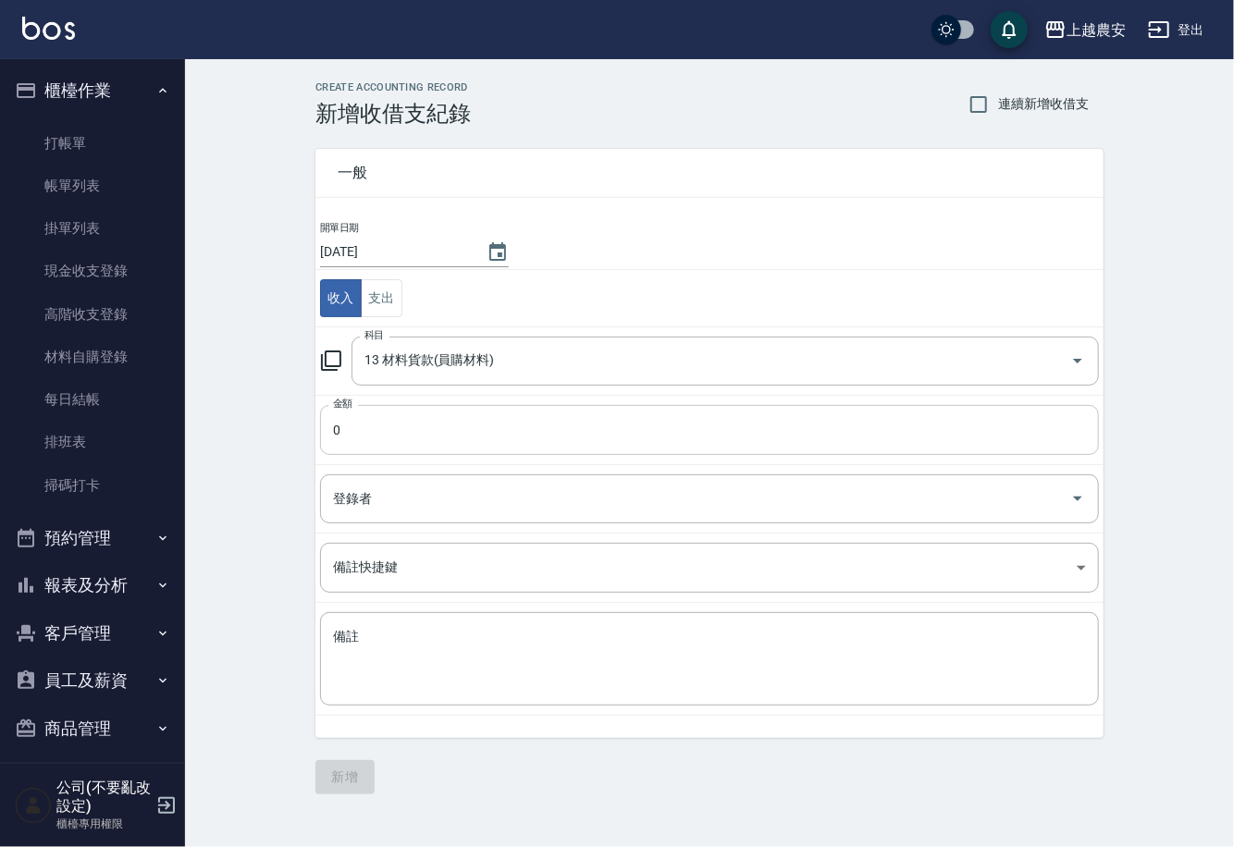
click at [351, 441] on input "0" at bounding box center [709, 430] width 779 height 50
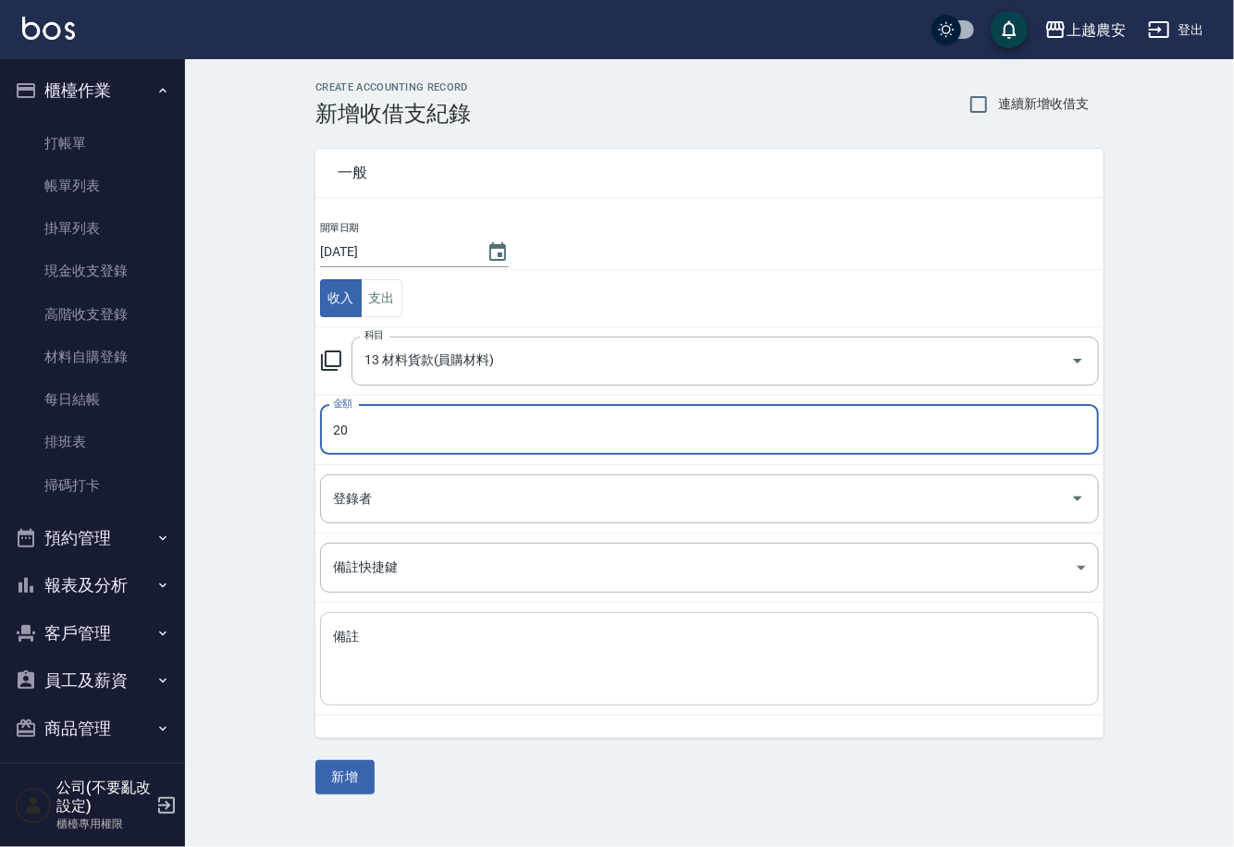
type input "20"
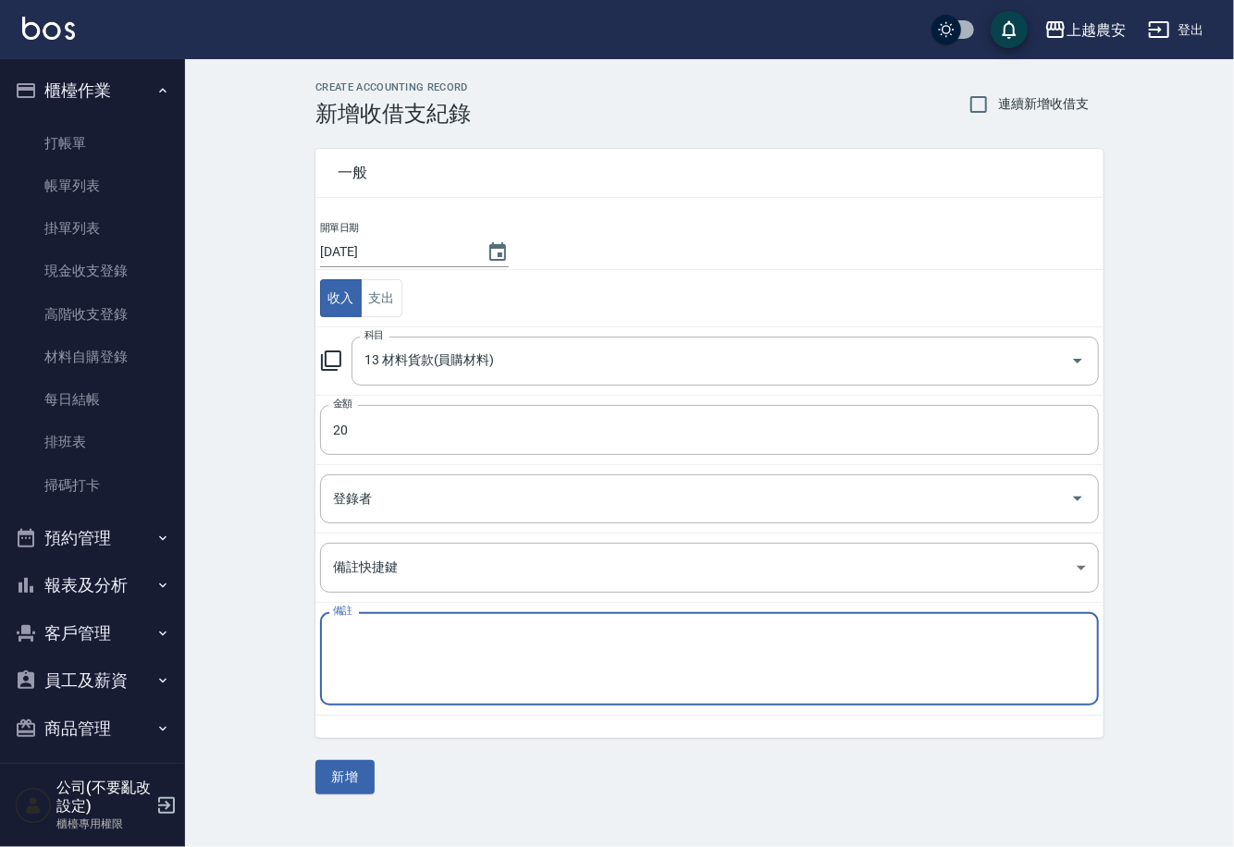
click at [393, 660] on textarea "備註" at bounding box center [709, 659] width 753 height 63
type textarea "34手套"
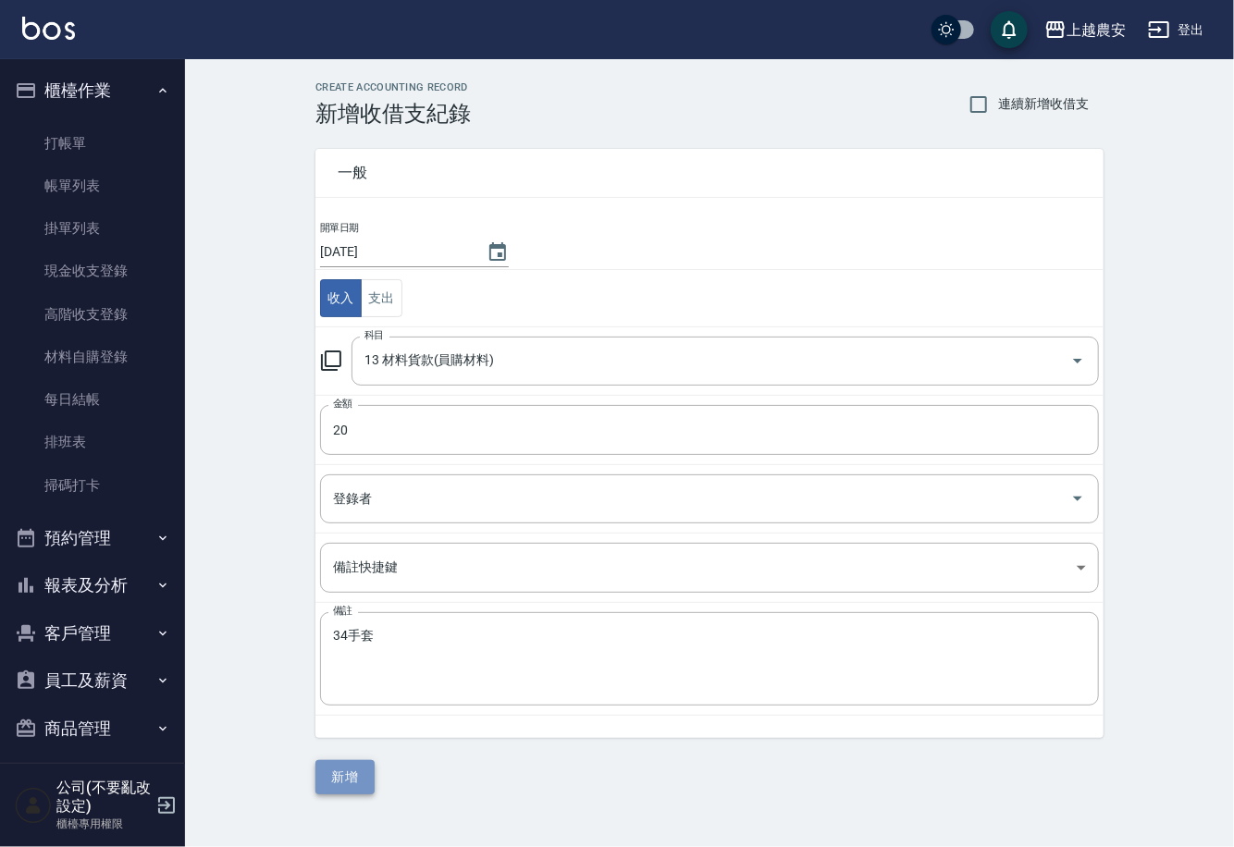
click at [364, 778] on button "新增" at bounding box center [344, 777] width 59 height 34
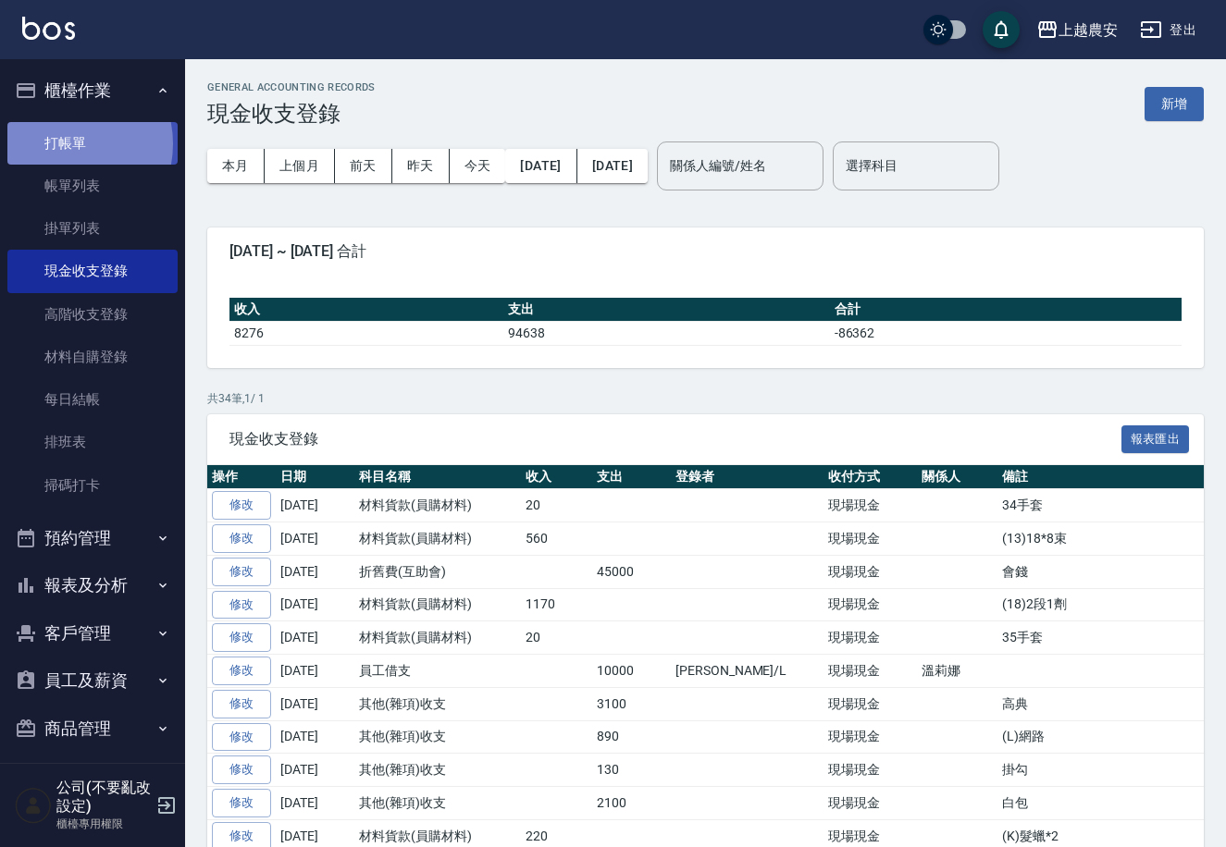
click at [58, 143] on link "打帳單" at bounding box center [92, 143] width 170 height 43
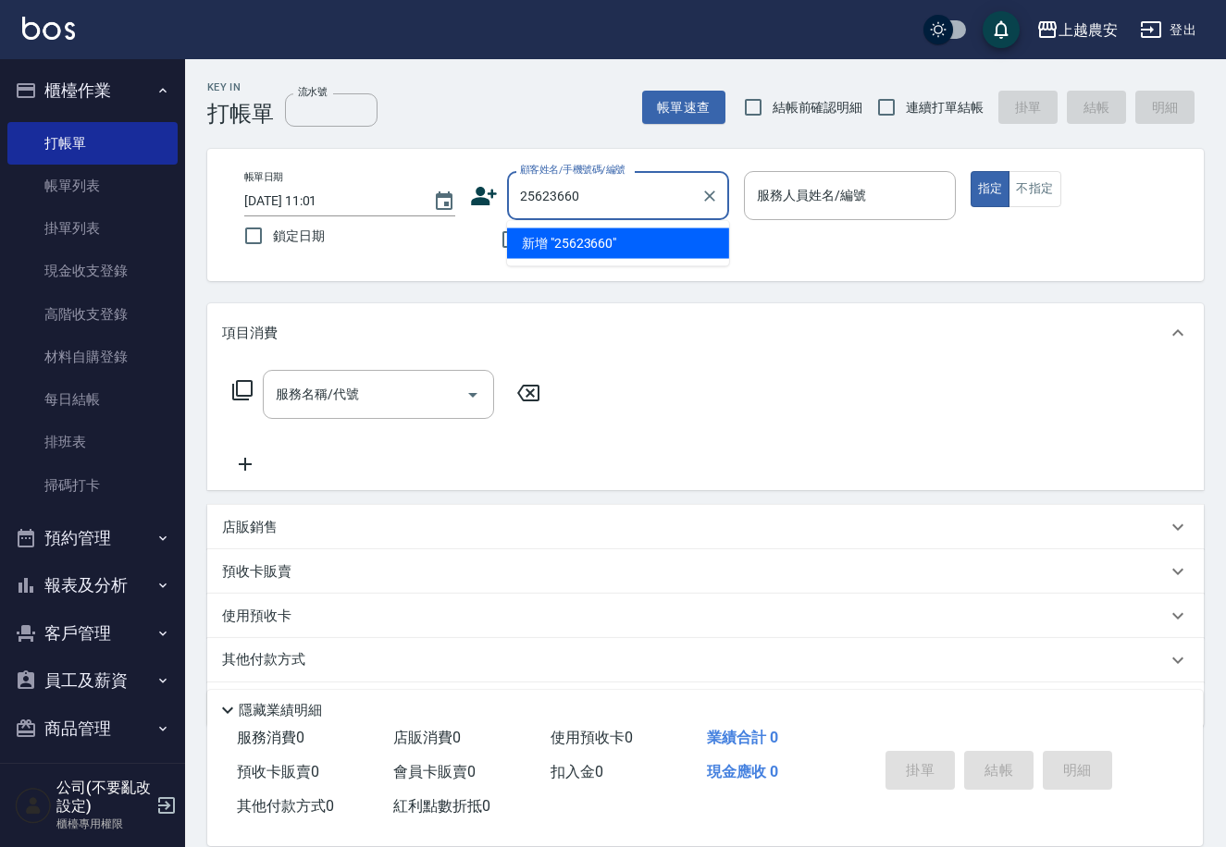
type input "25623660"
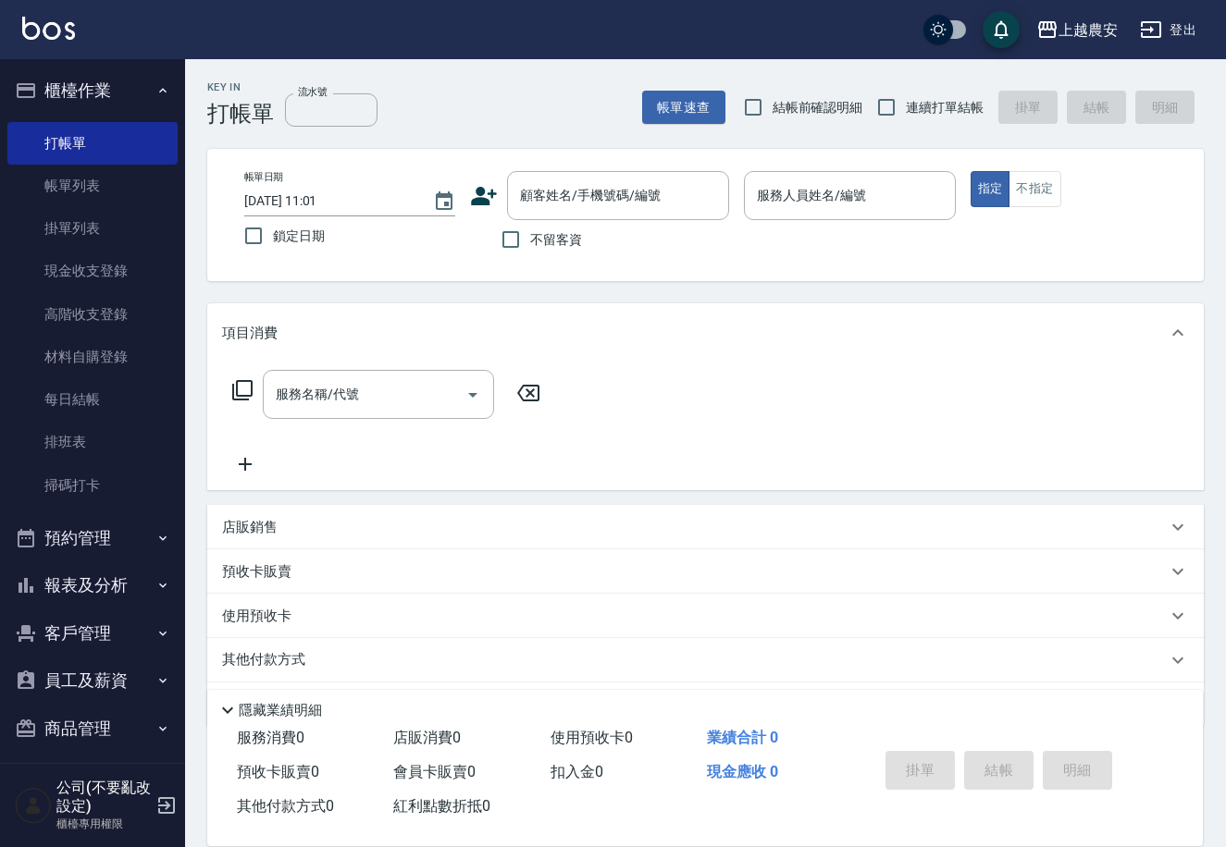
click at [480, 199] on icon at bounding box center [485, 196] width 26 height 18
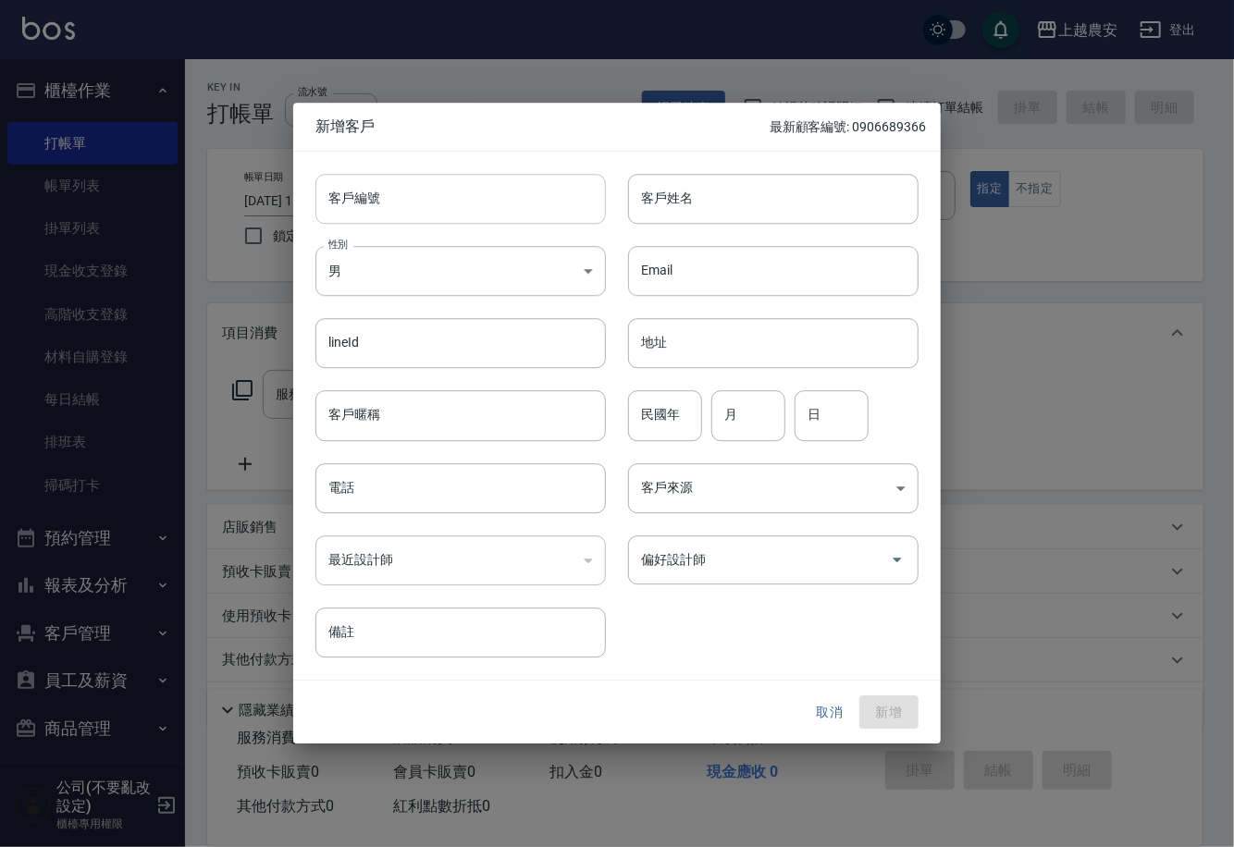
click at [497, 205] on input "客戶編號" at bounding box center [460, 199] width 290 height 50
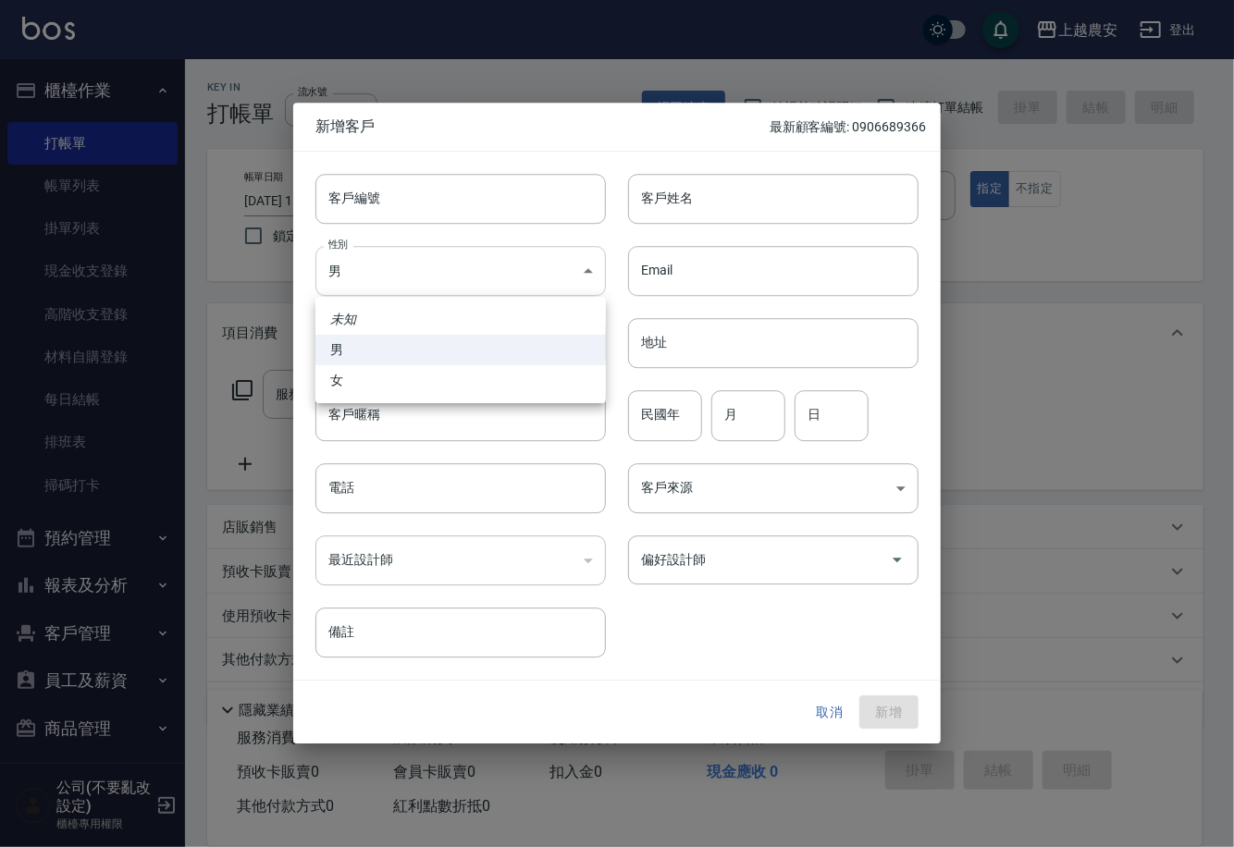
click at [374, 278] on body "上越農安 登出 櫃檯作業 打帳單 帳單列表 掛單列表 現金收支登錄 高階收支登錄 材料自購登錄 每日結帳 排班表 掃碼打卡 預約管理 預約管理 單日預約紀錄 …" at bounding box center [617, 451] width 1234 height 902
click at [376, 388] on li "女" at bounding box center [460, 380] width 290 height 31
type input "[DEMOGRAPHIC_DATA]"
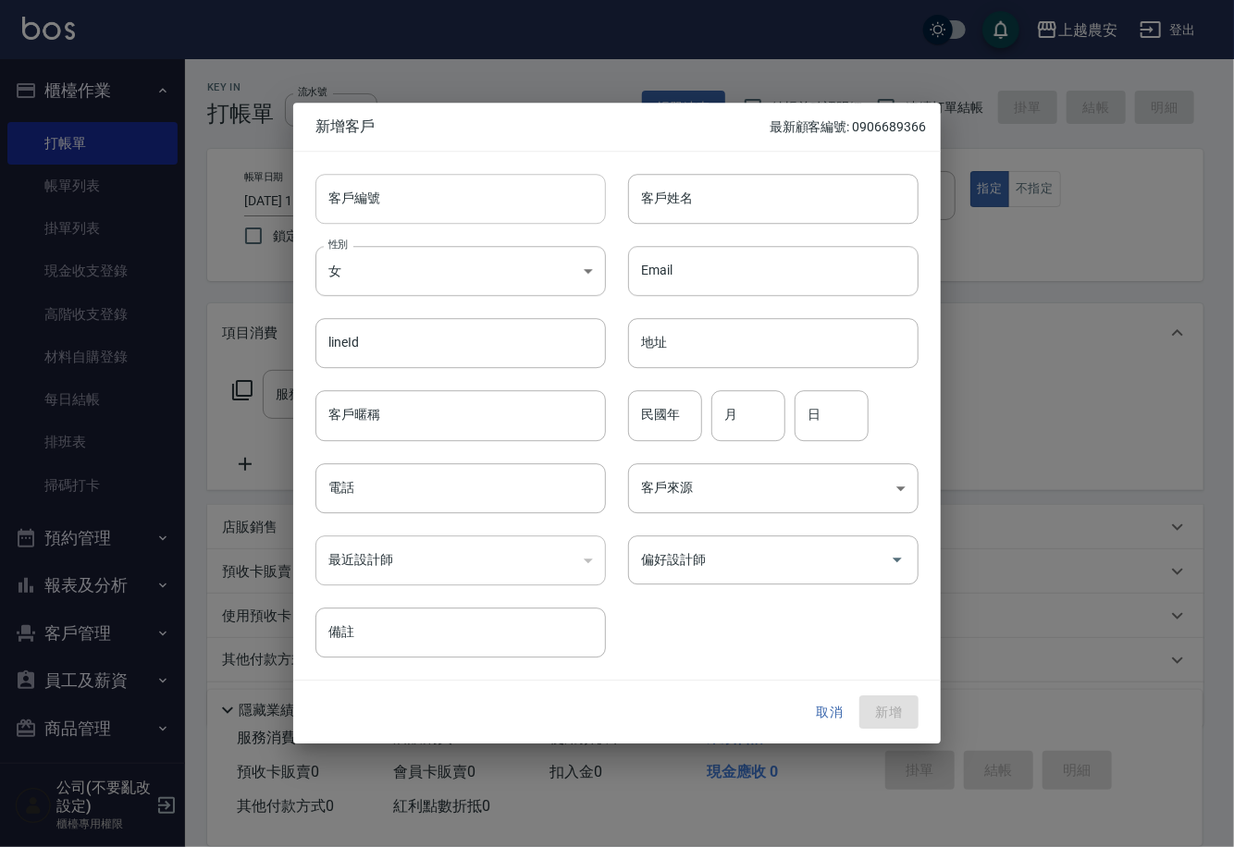
click at [405, 210] on input "客戶編號" at bounding box center [460, 199] width 290 height 50
type input "25623660"
click at [363, 493] on input "電話" at bounding box center [460, 488] width 290 height 50
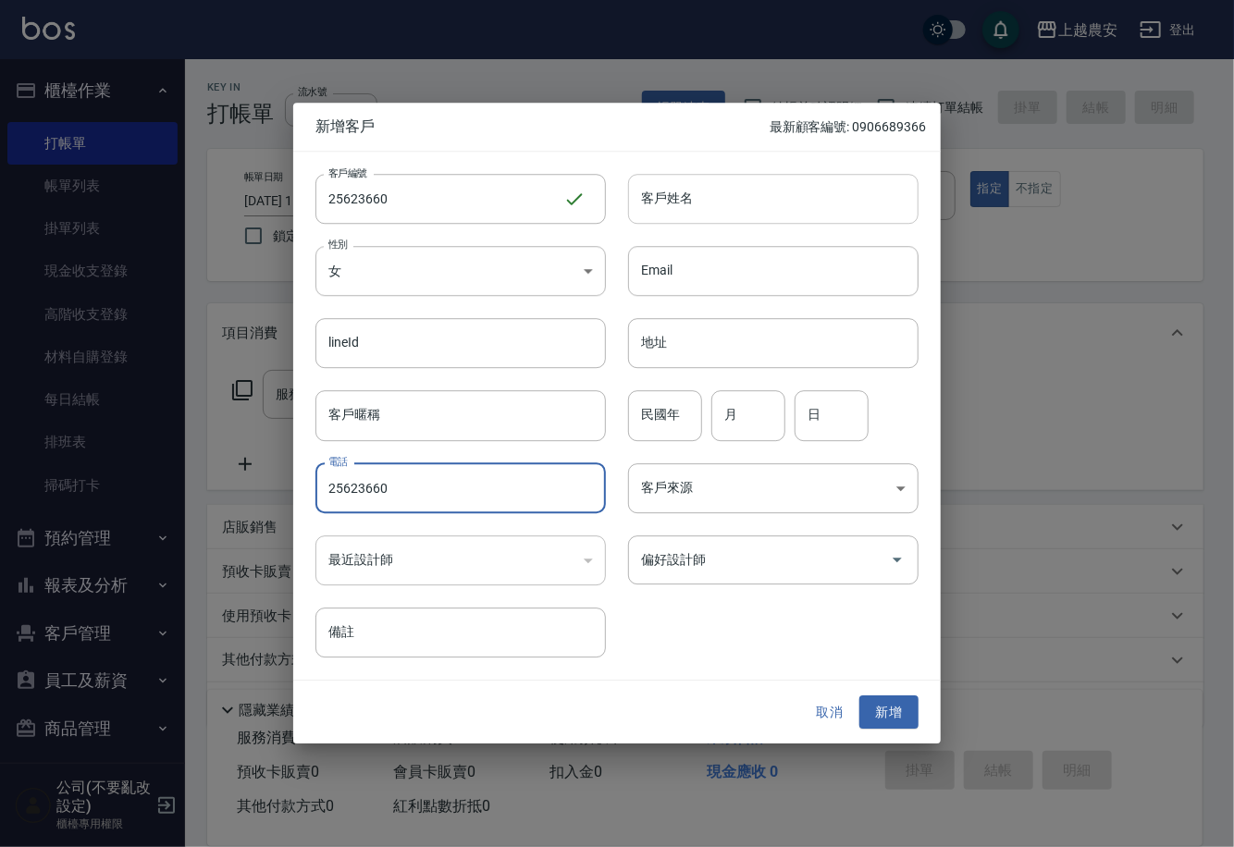
type input "25623660"
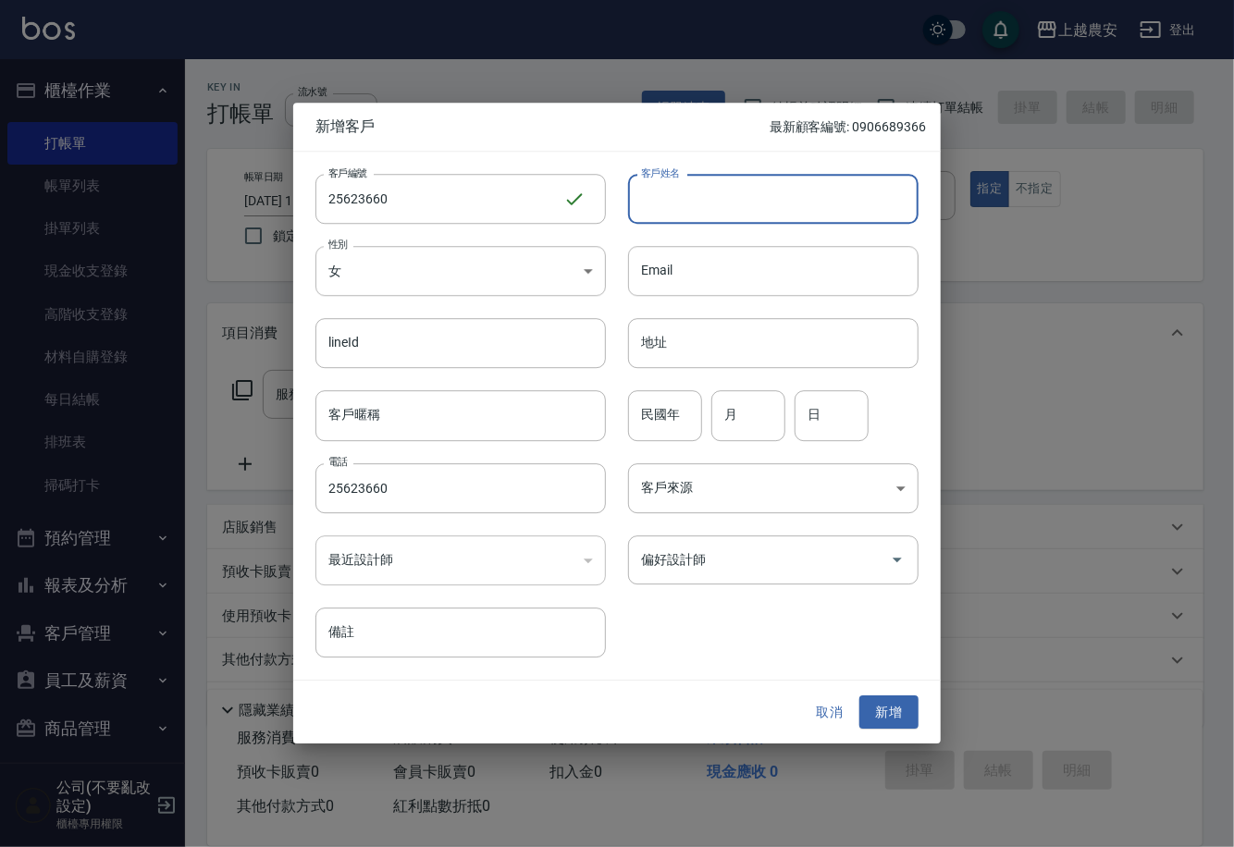
drag, startPoint x: 673, startPoint y: 195, endPoint x: 903, endPoint y: 644, distance: 503.9
click at [673, 194] on input "客戶姓名" at bounding box center [773, 199] width 290 height 50
type input "[PERSON_NAME]"
click at [736, 589] on div "客戶編號 25623660 ​ 客戶編號 客戶姓名 賴美月 客戶姓名 性別 女 [DEMOGRAPHIC_DATA] 性別 Email Email lineI…" at bounding box center [605, 405] width 625 height 506
click at [738, 568] on input "偏好設計師" at bounding box center [759, 560] width 246 height 32
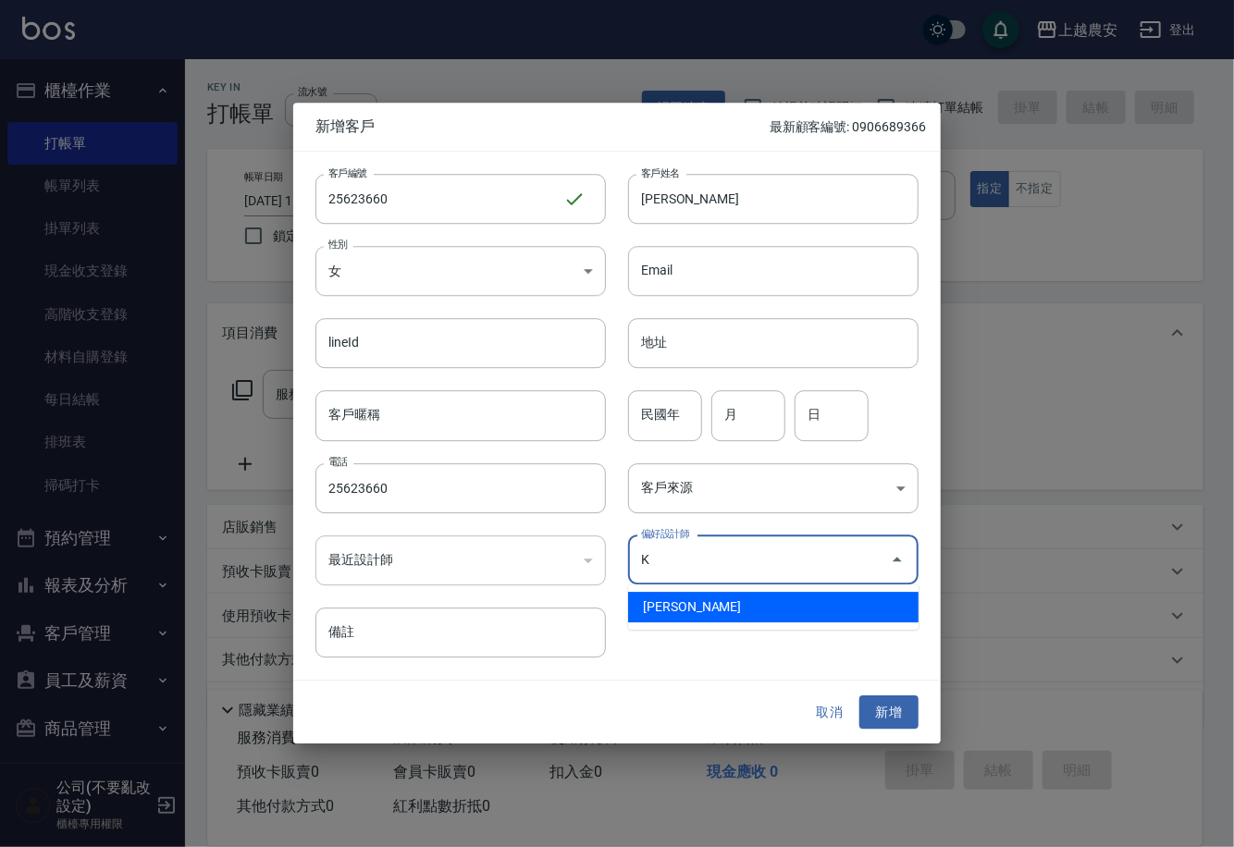
click at [793, 593] on li "[PERSON_NAME]" at bounding box center [773, 607] width 290 height 31
type input "林慧珊"
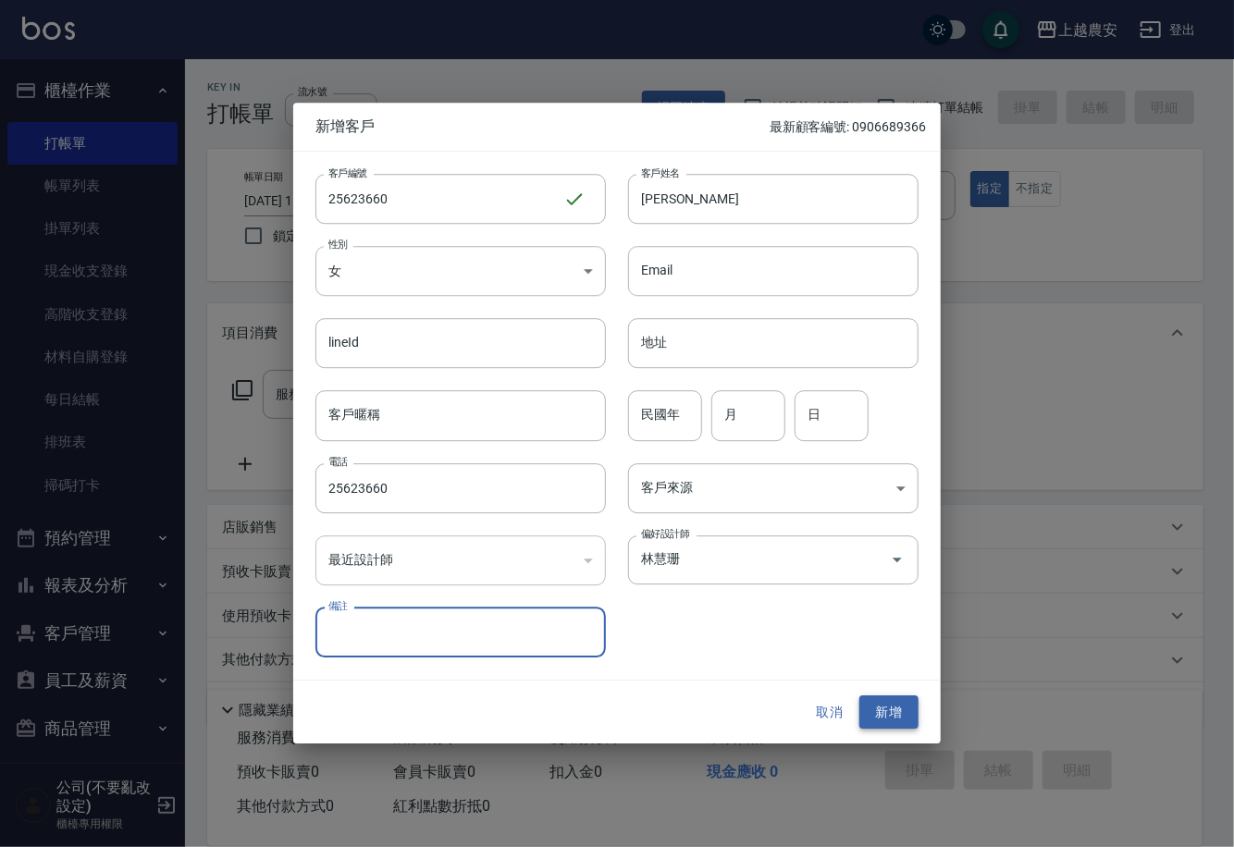
click at [887, 712] on button "新增" at bounding box center [888, 713] width 59 height 34
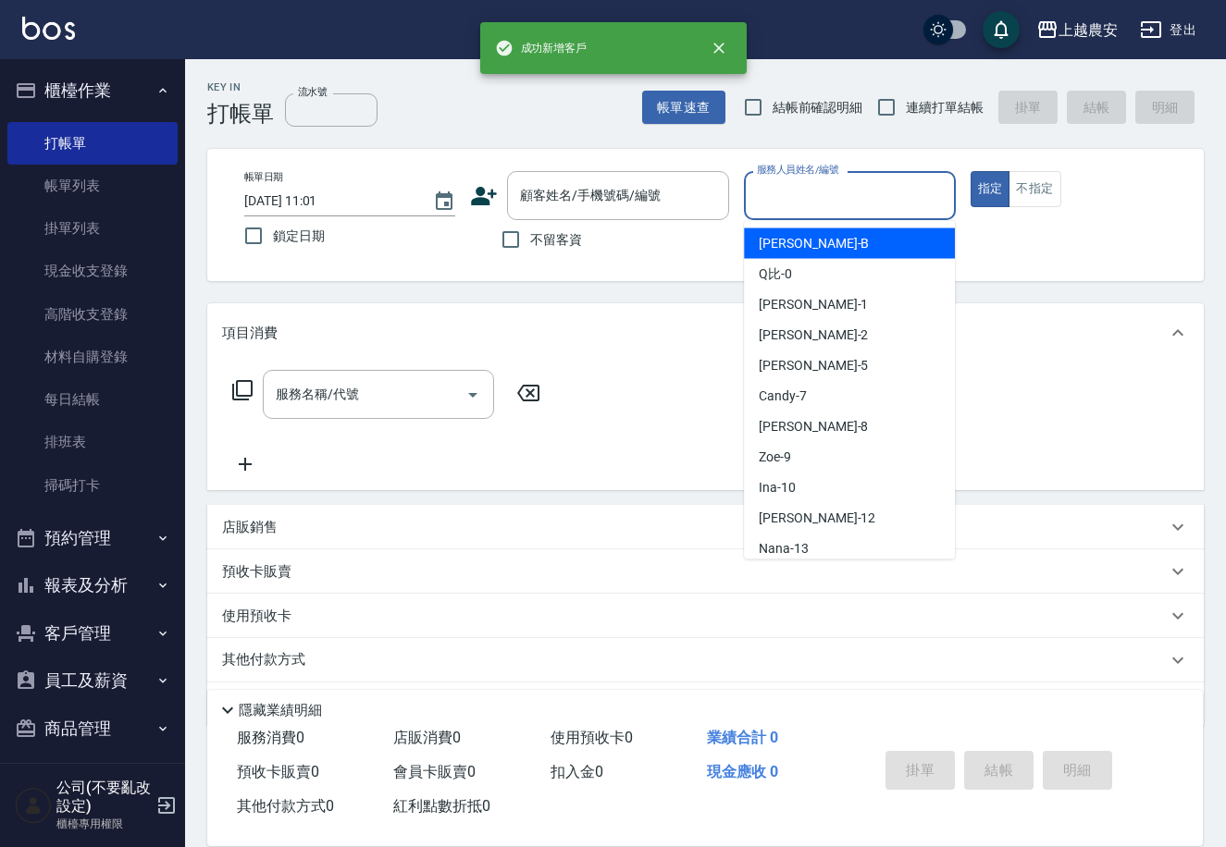
click at [812, 185] on div "服務人員姓名/編號 服務人員姓名/編號" at bounding box center [849, 195] width 211 height 49
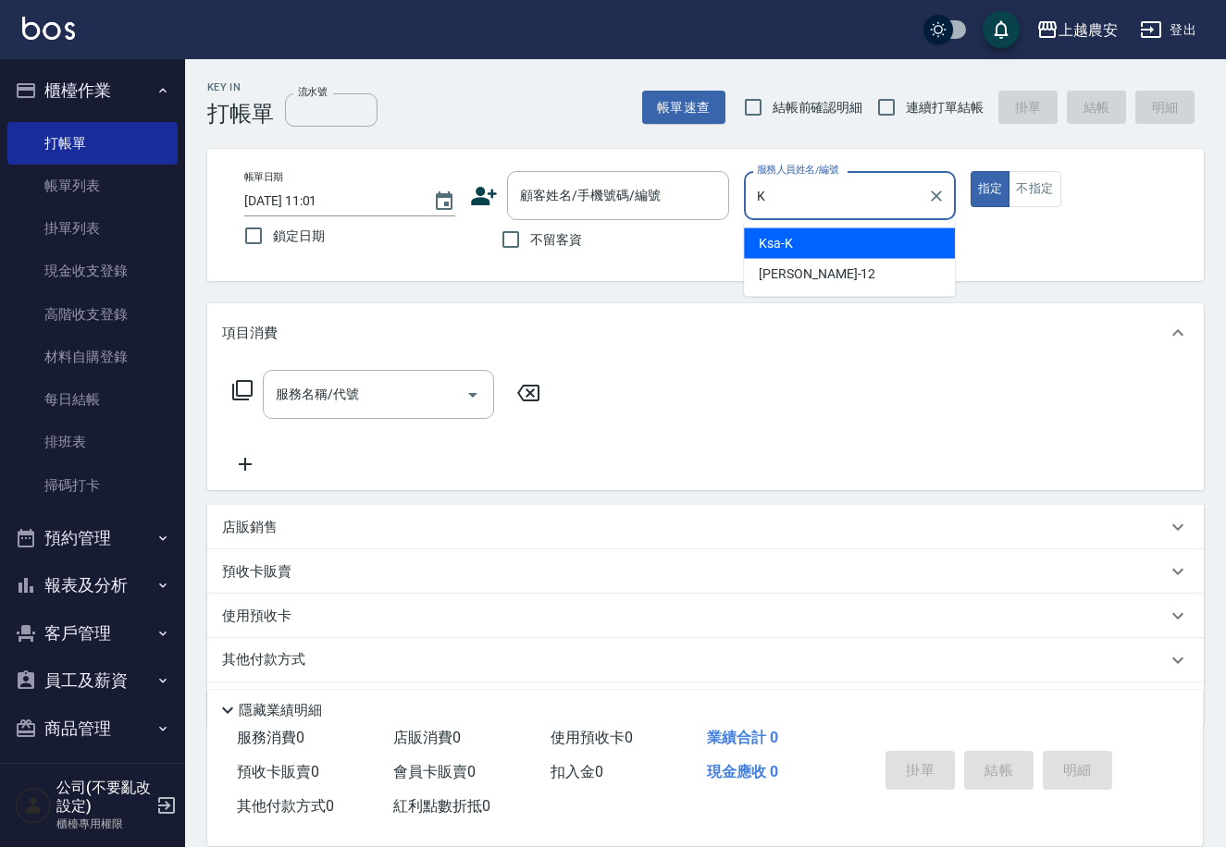
type input "Ksa-K"
type button "true"
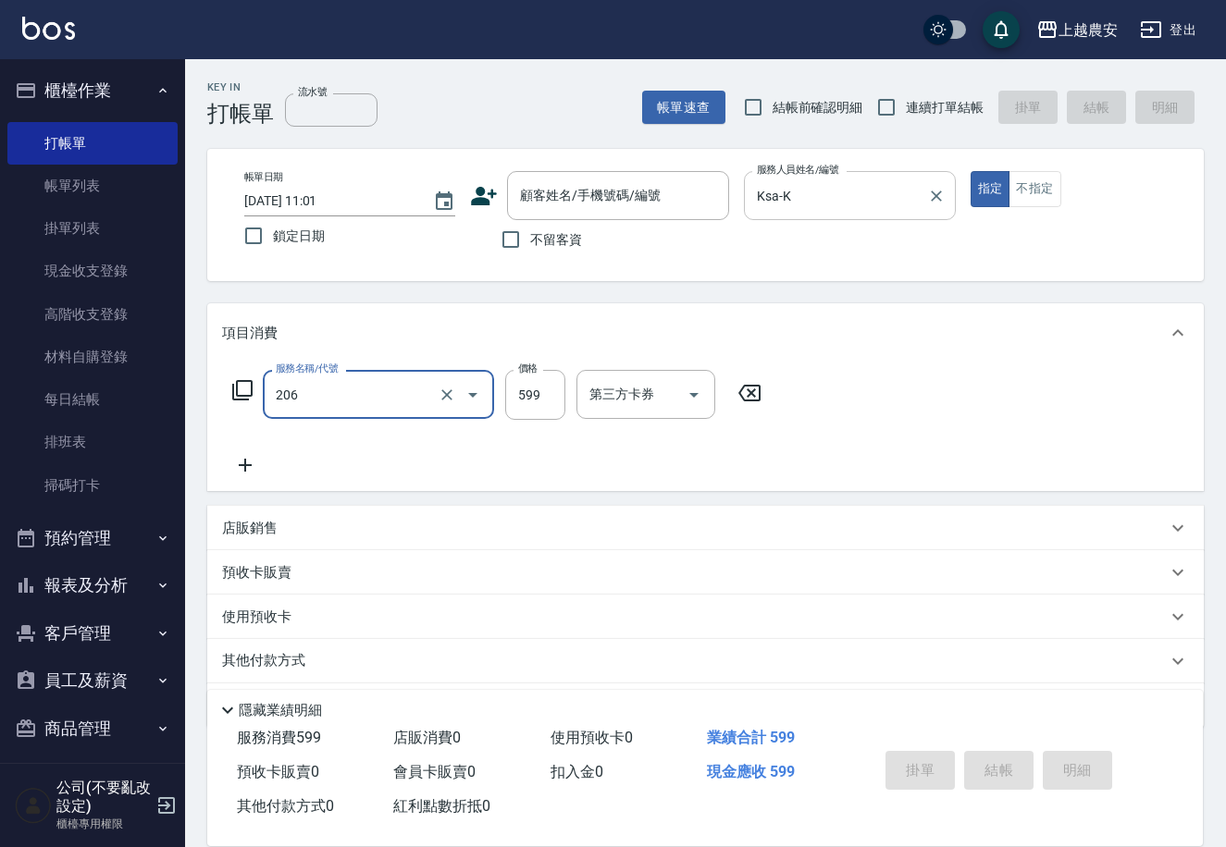
type input "洗+剪(206)"
type input "800"
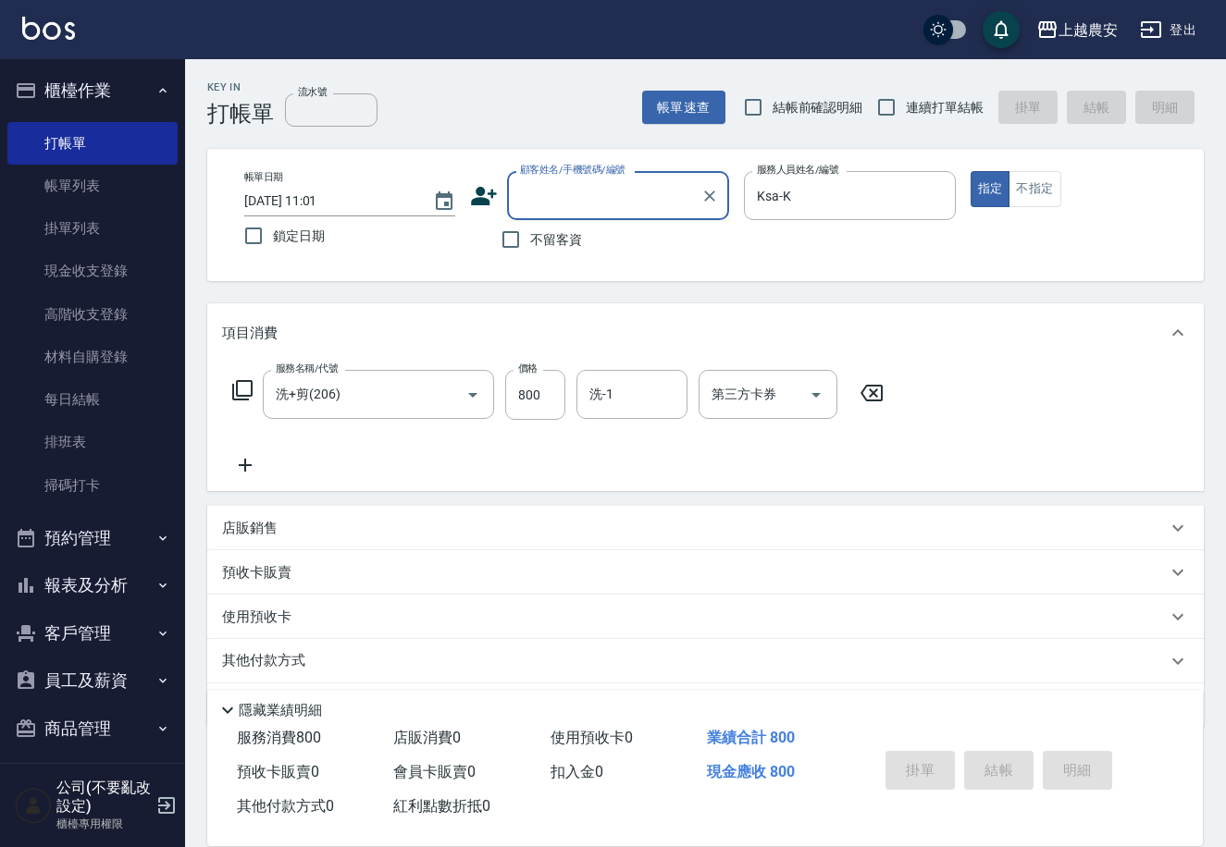
click at [628, 188] on div "顧客姓名/手機號碼/編號 顧客姓名/手機號碼/編號" at bounding box center [618, 195] width 222 height 49
type input "25623660"
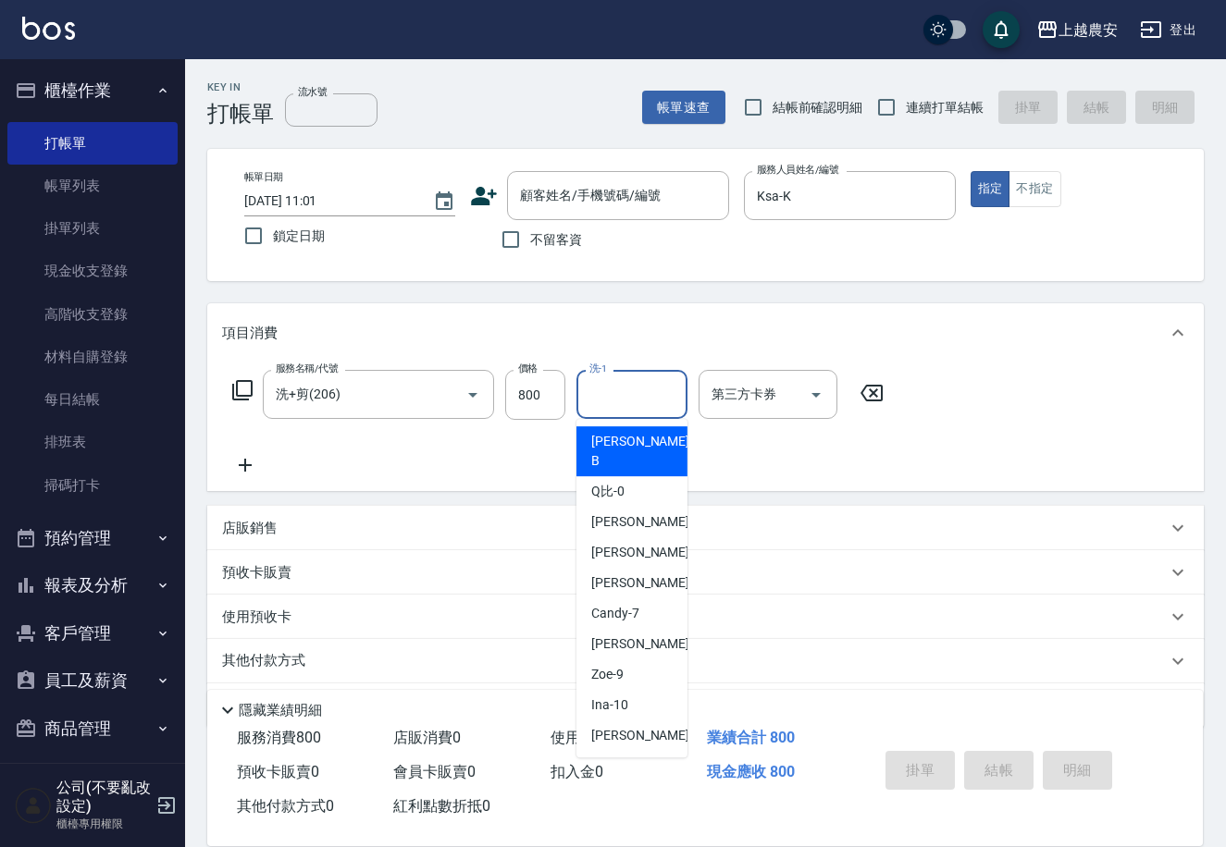
click at [634, 397] on input "洗-1" at bounding box center [632, 394] width 94 height 32
click at [621, 179] on div "顧客姓名/手機號碼/編號 顧客姓名/手機號碼/編號" at bounding box center [618, 195] width 222 height 49
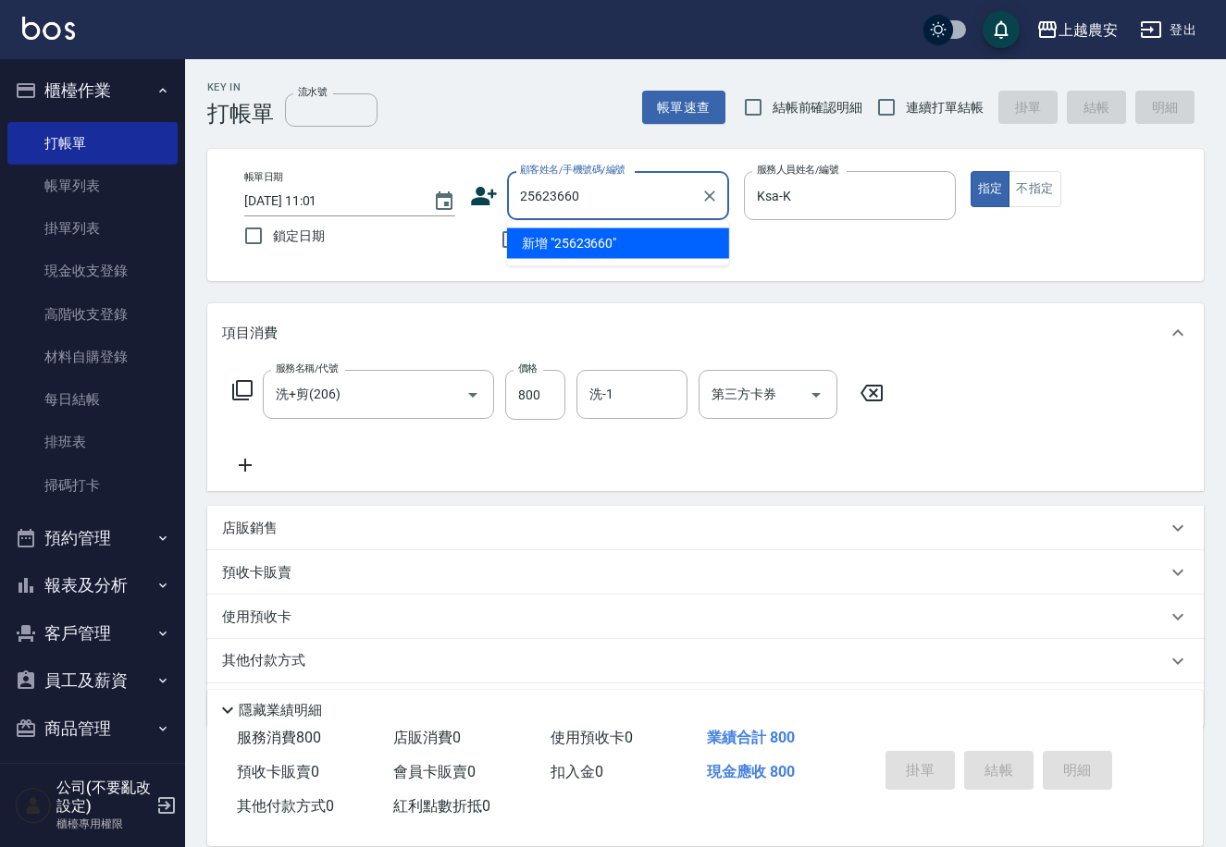
click at [586, 253] on li "新增 "25623660"" at bounding box center [618, 243] width 222 height 31
type input "25623660"
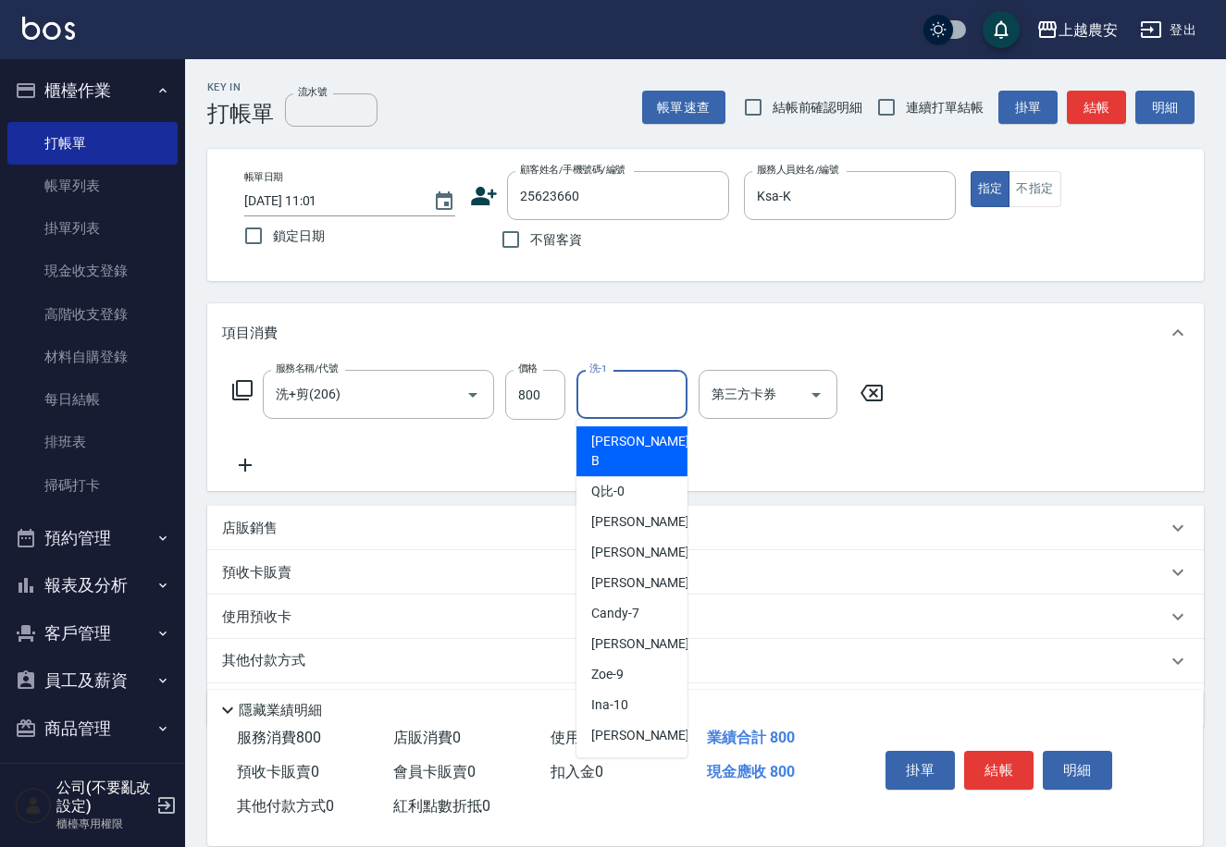
click at [617, 396] on input "洗-1" at bounding box center [632, 394] width 94 height 32
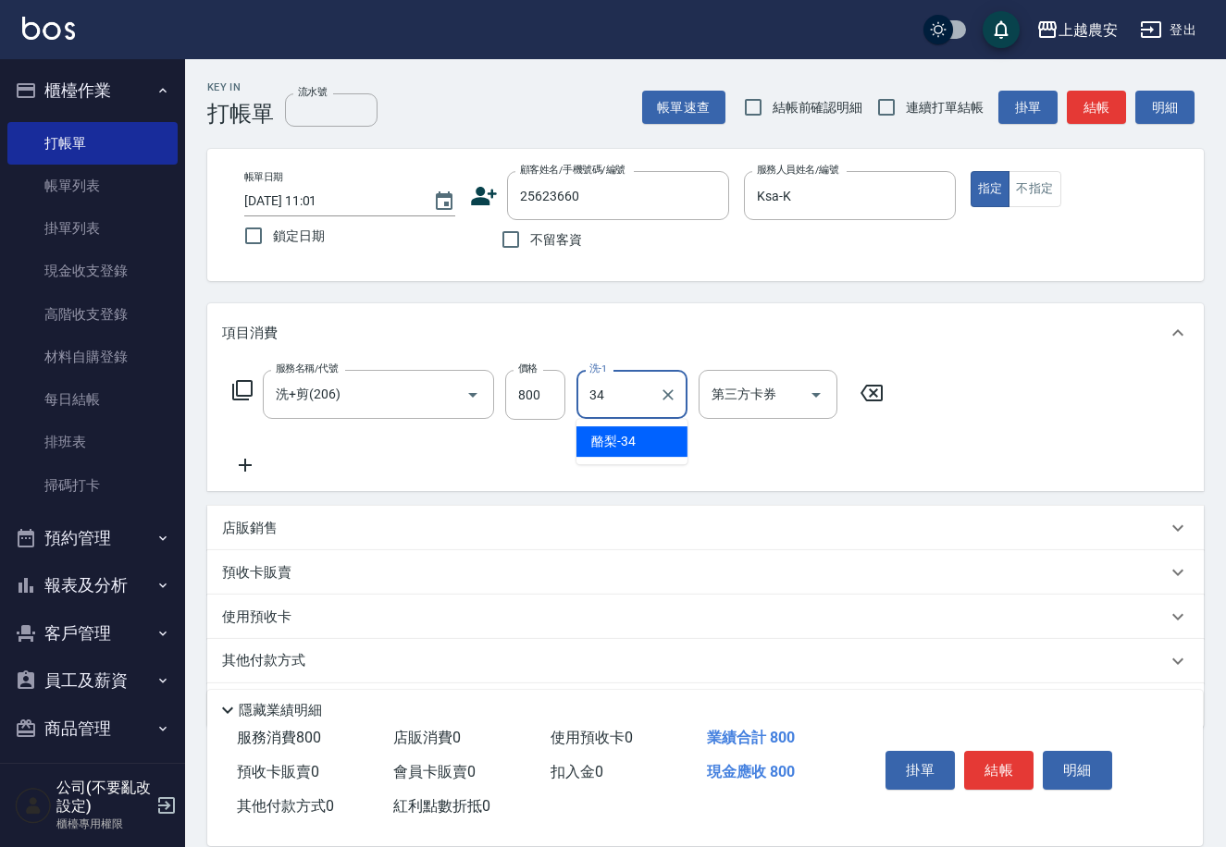
type input "酪梨-34"
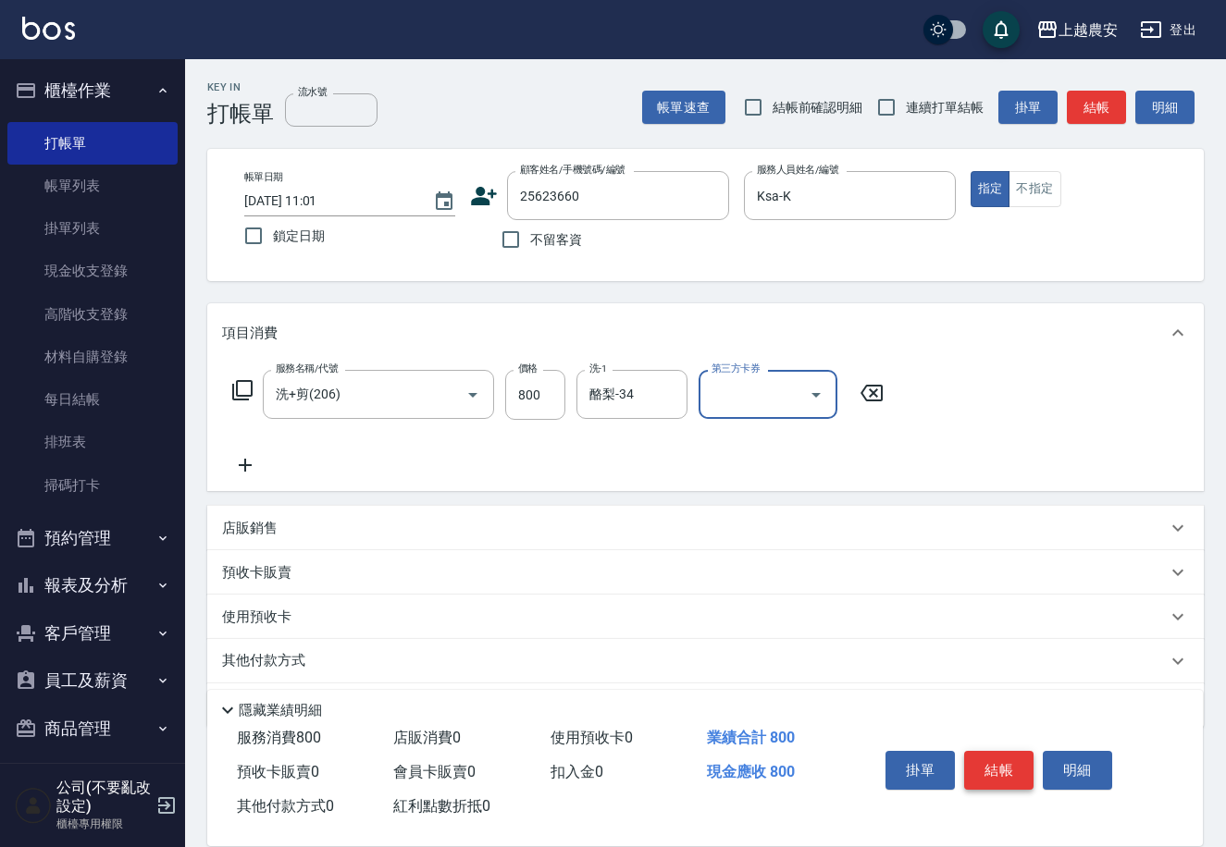
click at [988, 768] on button "結帳" at bounding box center [998, 770] width 69 height 39
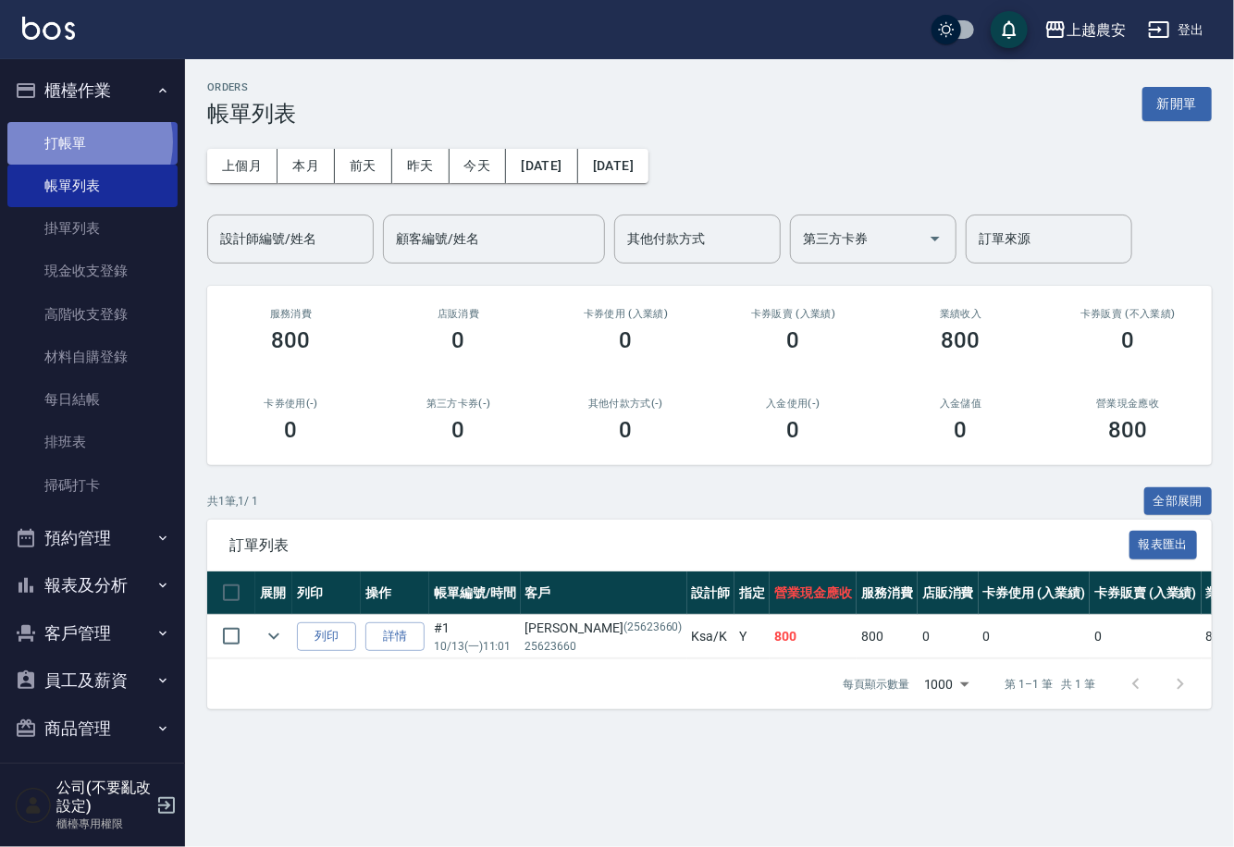
click at [69, 142] on link "打帳單" at bounding box center [92, 143] width 170 height 43
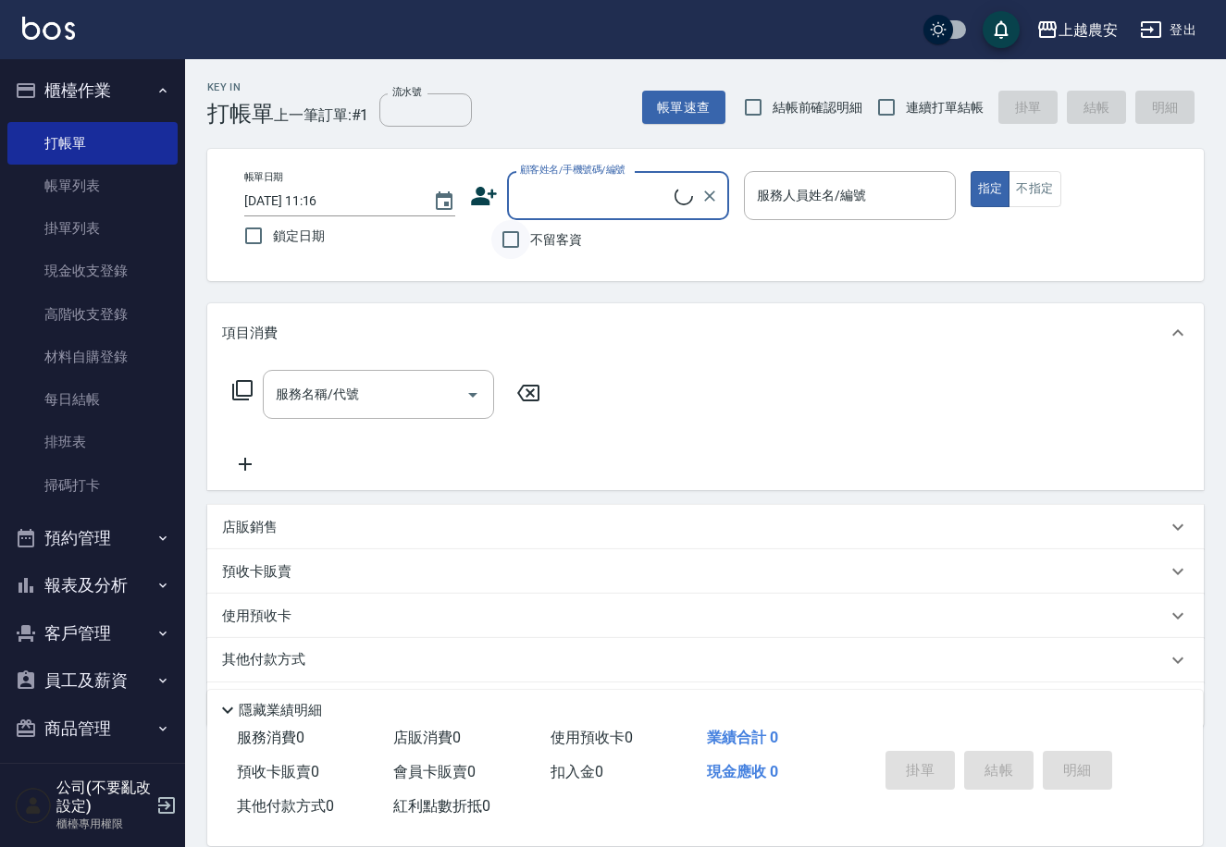
click at [527, 234] on input "不留客資" at bounding box center [510, 239] width 39 height 39
checkbox input "true"
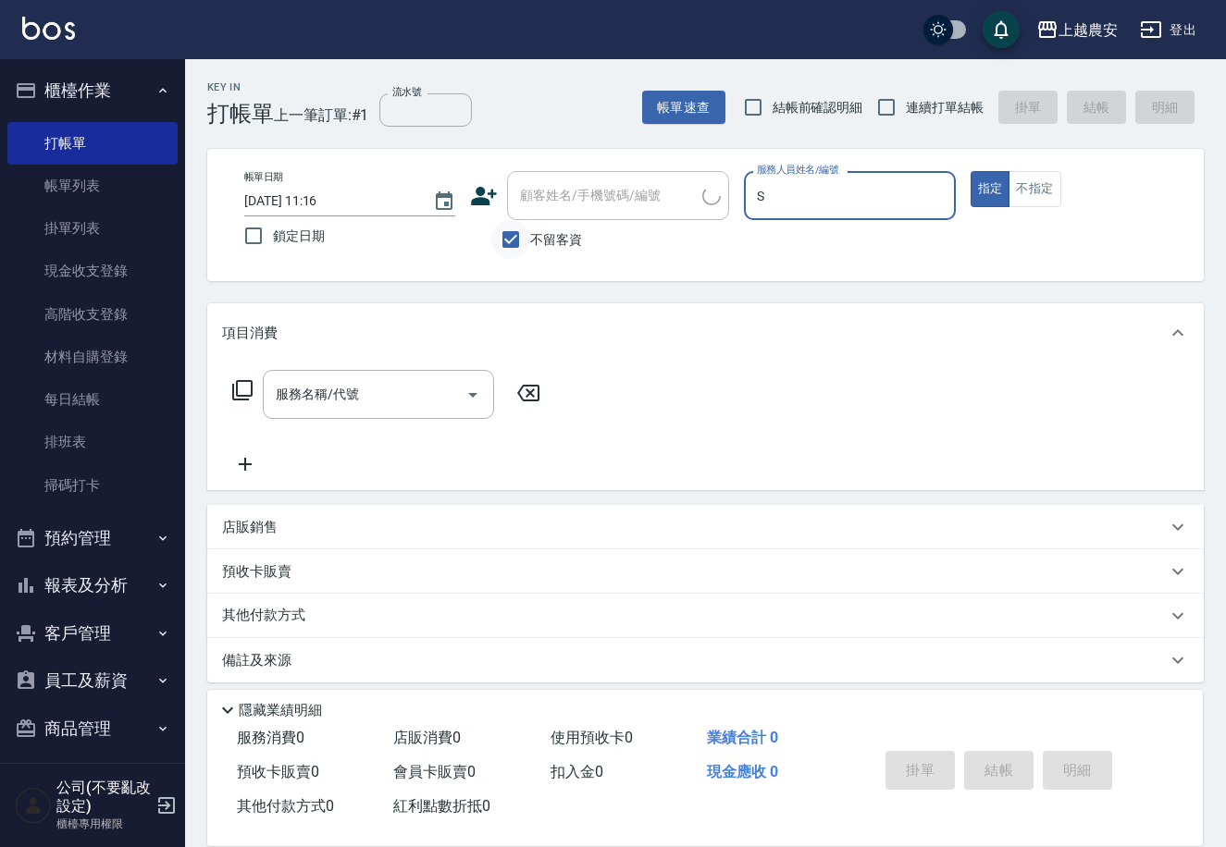
type input "S"
type button "true"
type input "Sandy-S"
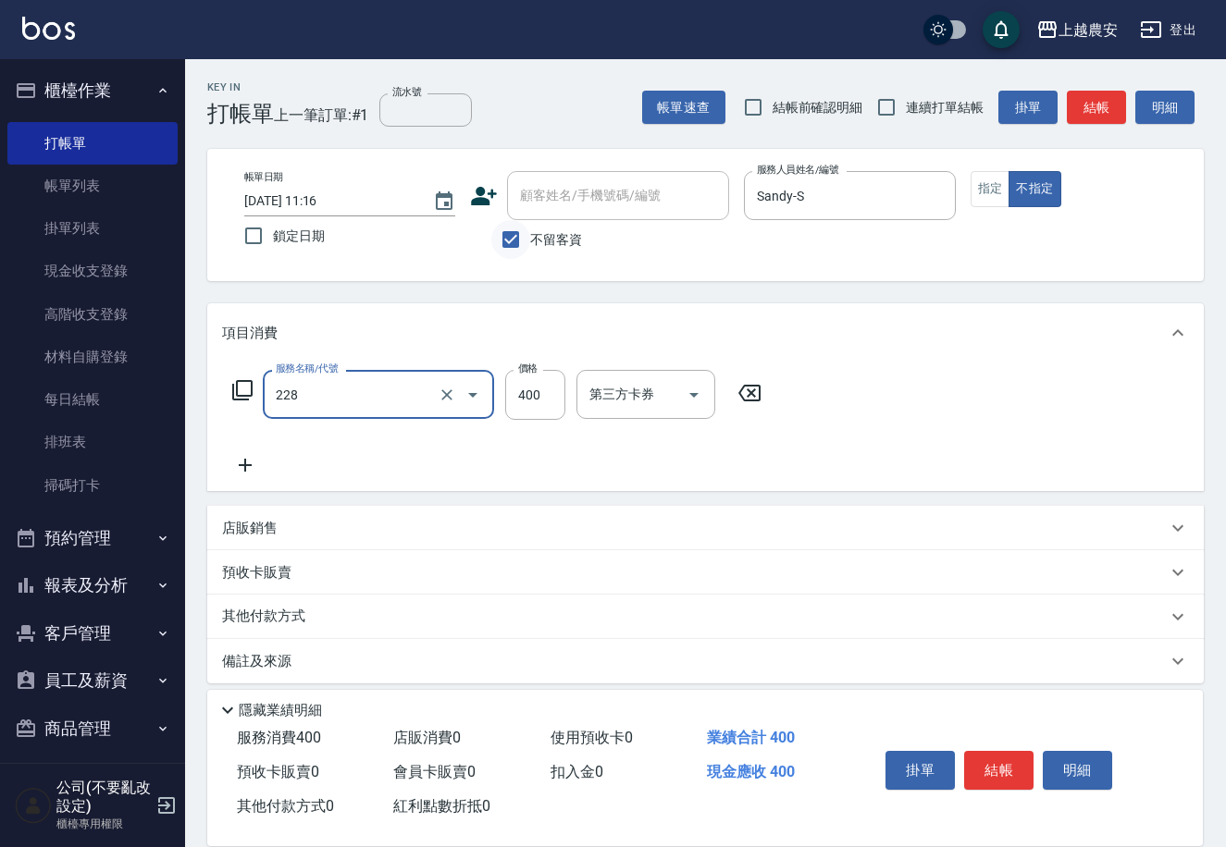
type input "洗髮(228)"
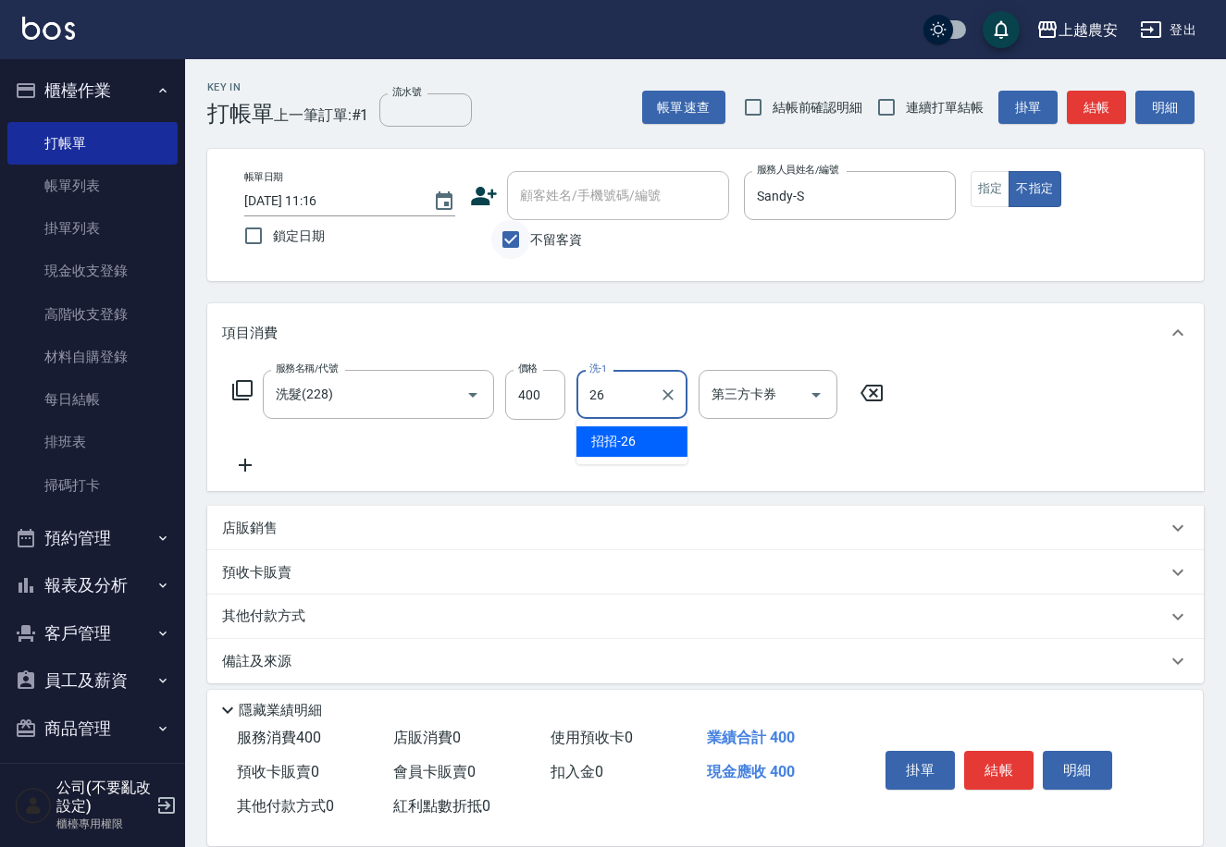
type input "招招-26"
drag, startPoint x: 1006, startPoint y: 762, endPoint x: 966, endPoint y: 752, distance: 42.0
click at [980, 758] on button "結帳" at bounding box center [998, 770] width 69 height 39
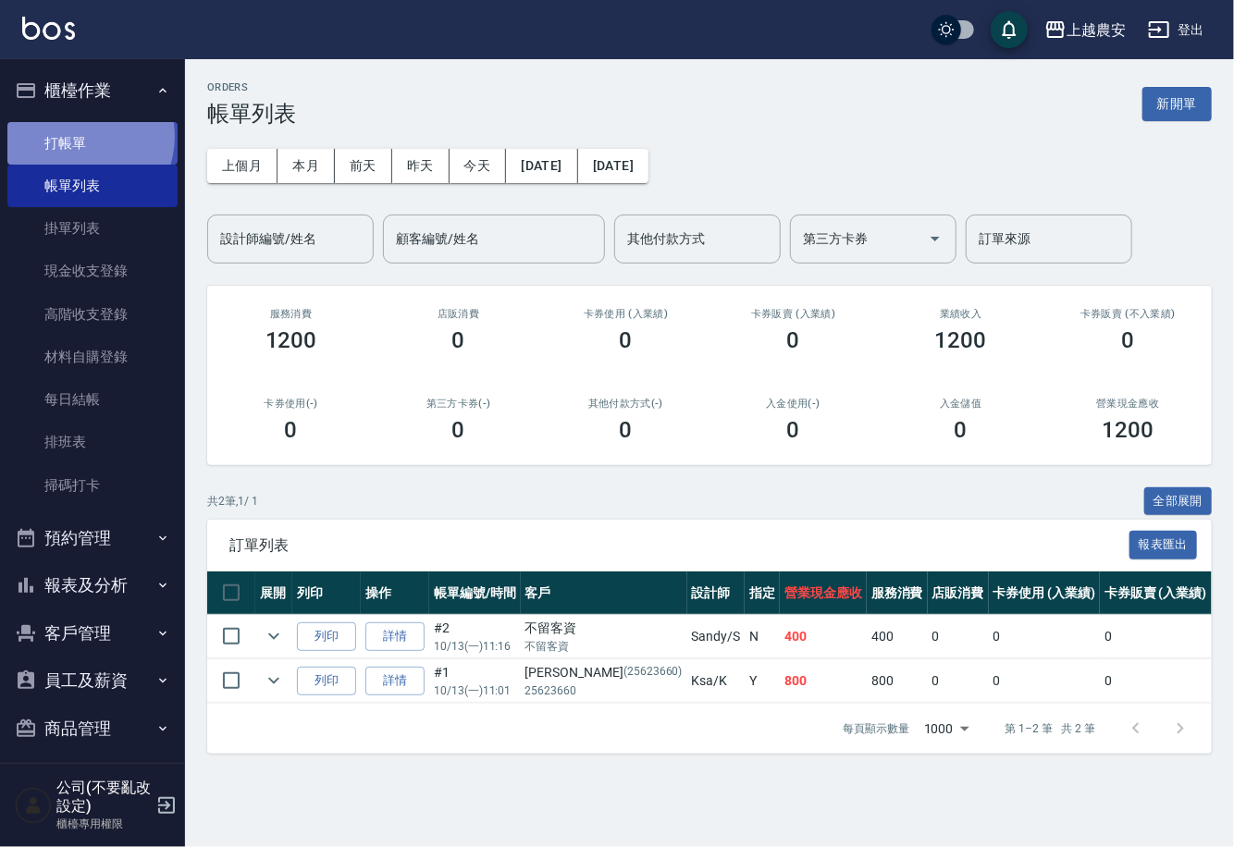
click at [77, 136] on link "打帳單" at bounding box center [92, 143] width 170 height 43
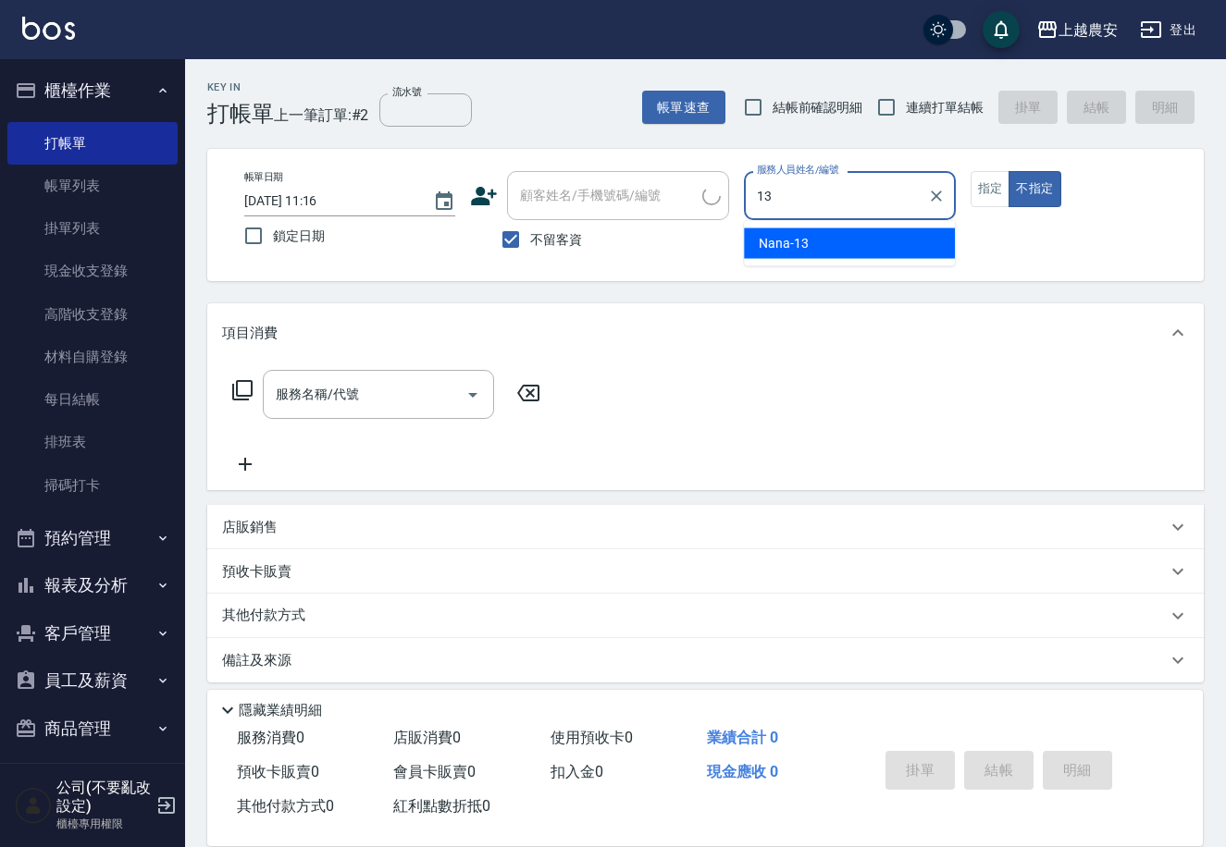
type input "Nana-13"
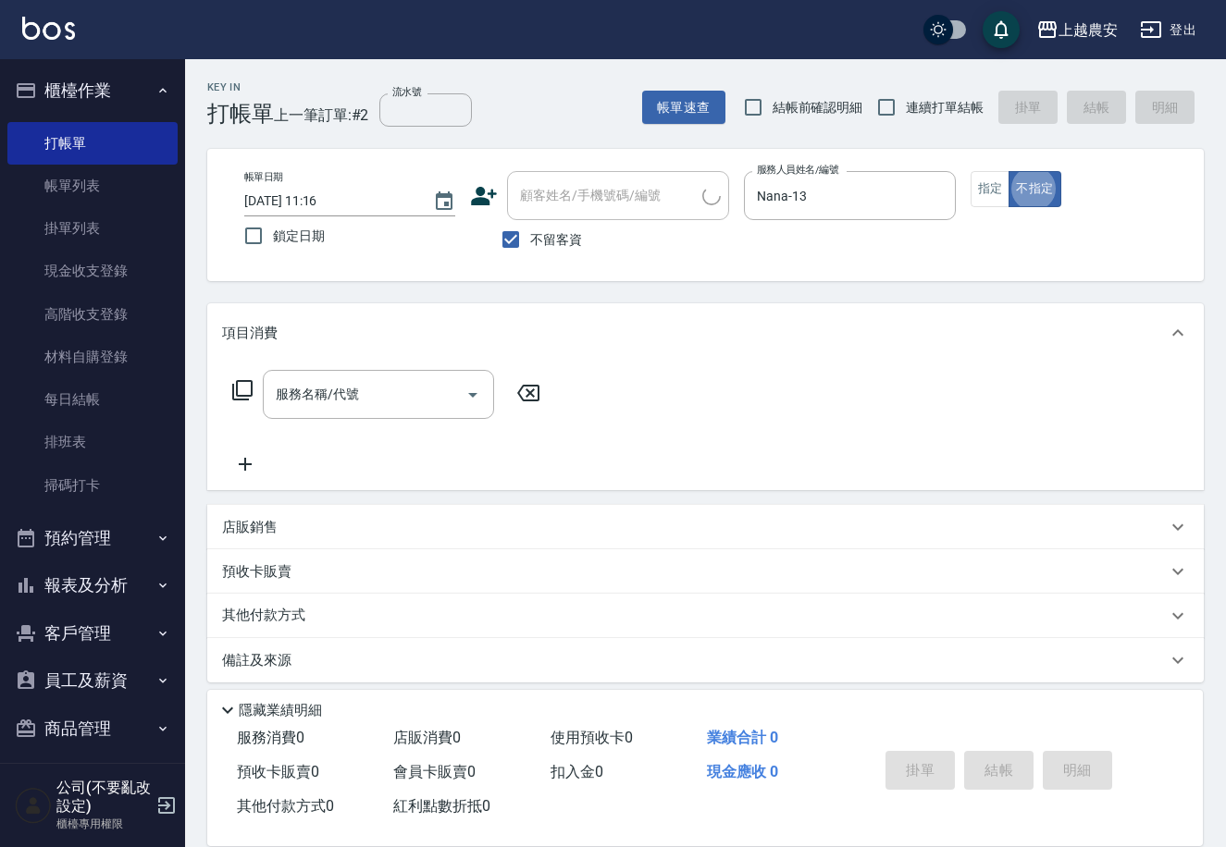
type button "false"
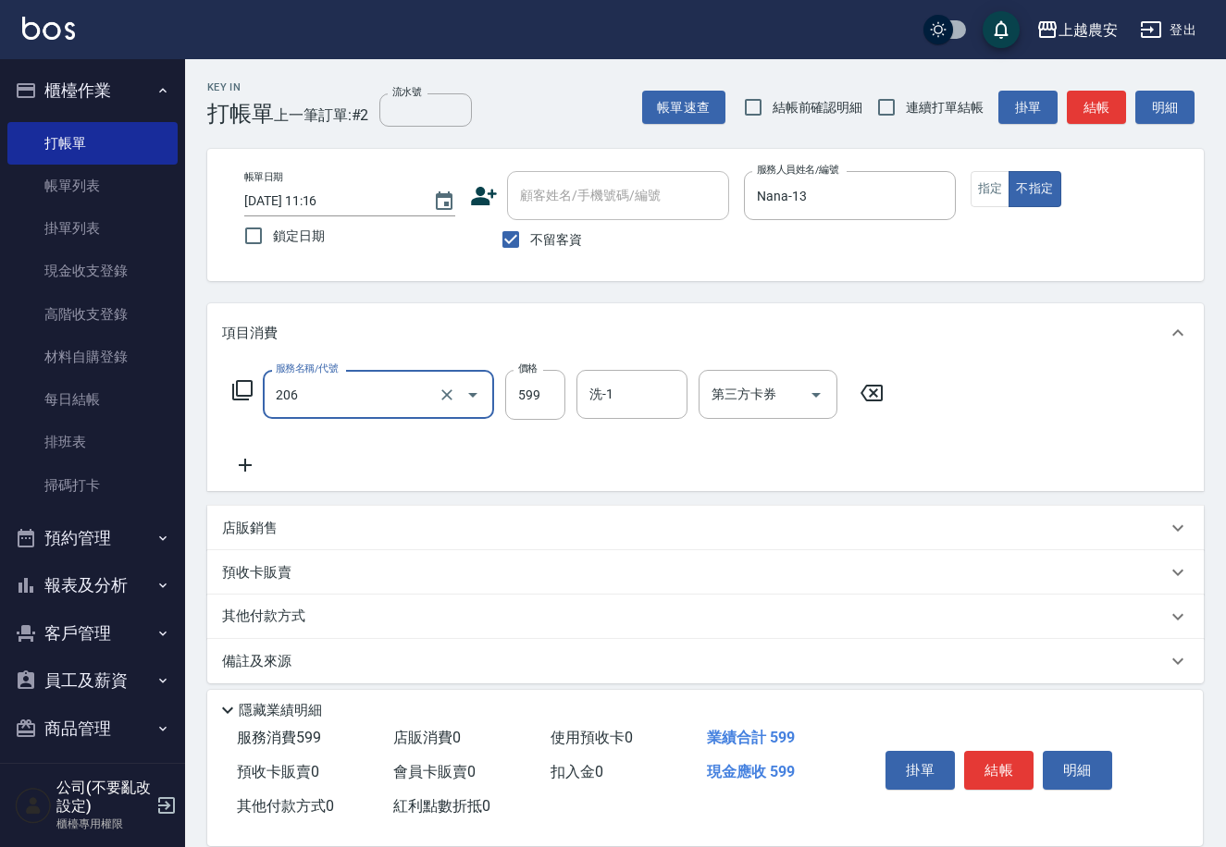
type input "洗+剪(206)"
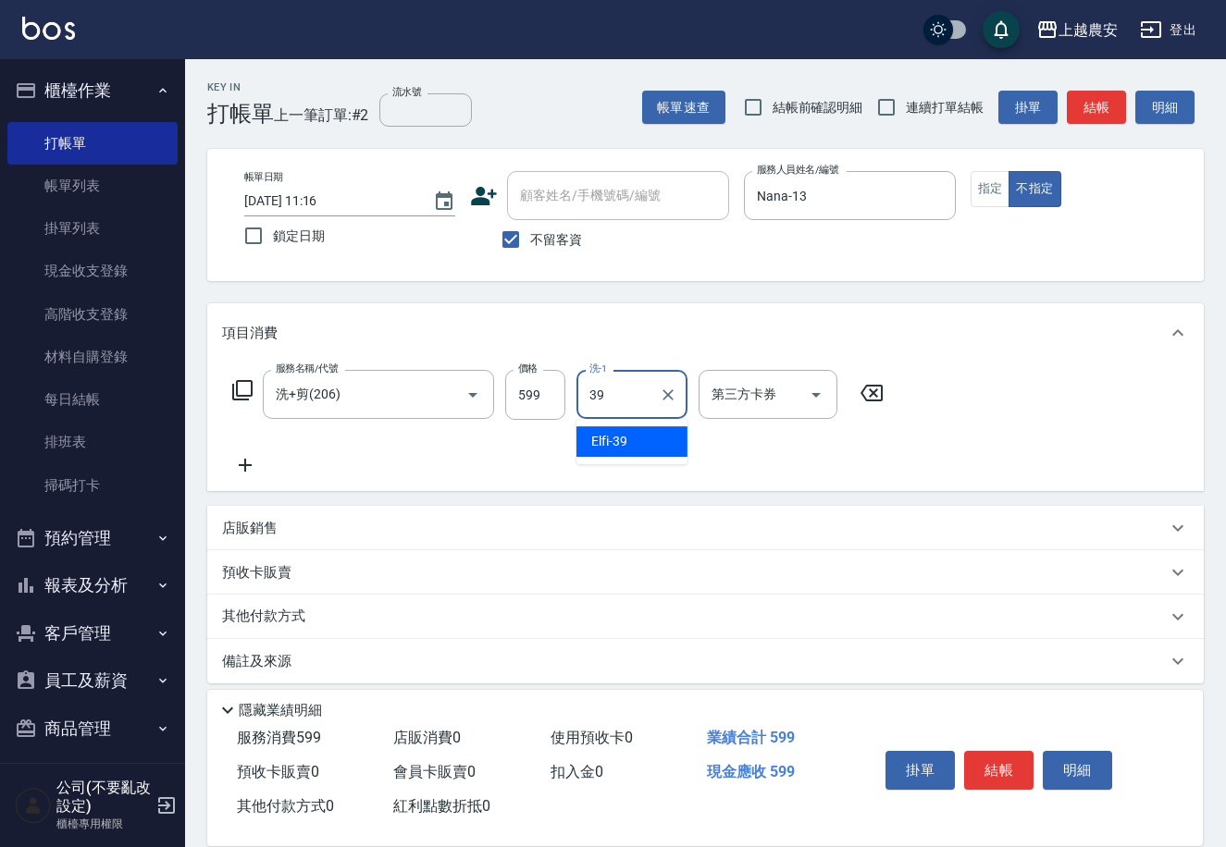
type input "Elfi-39"
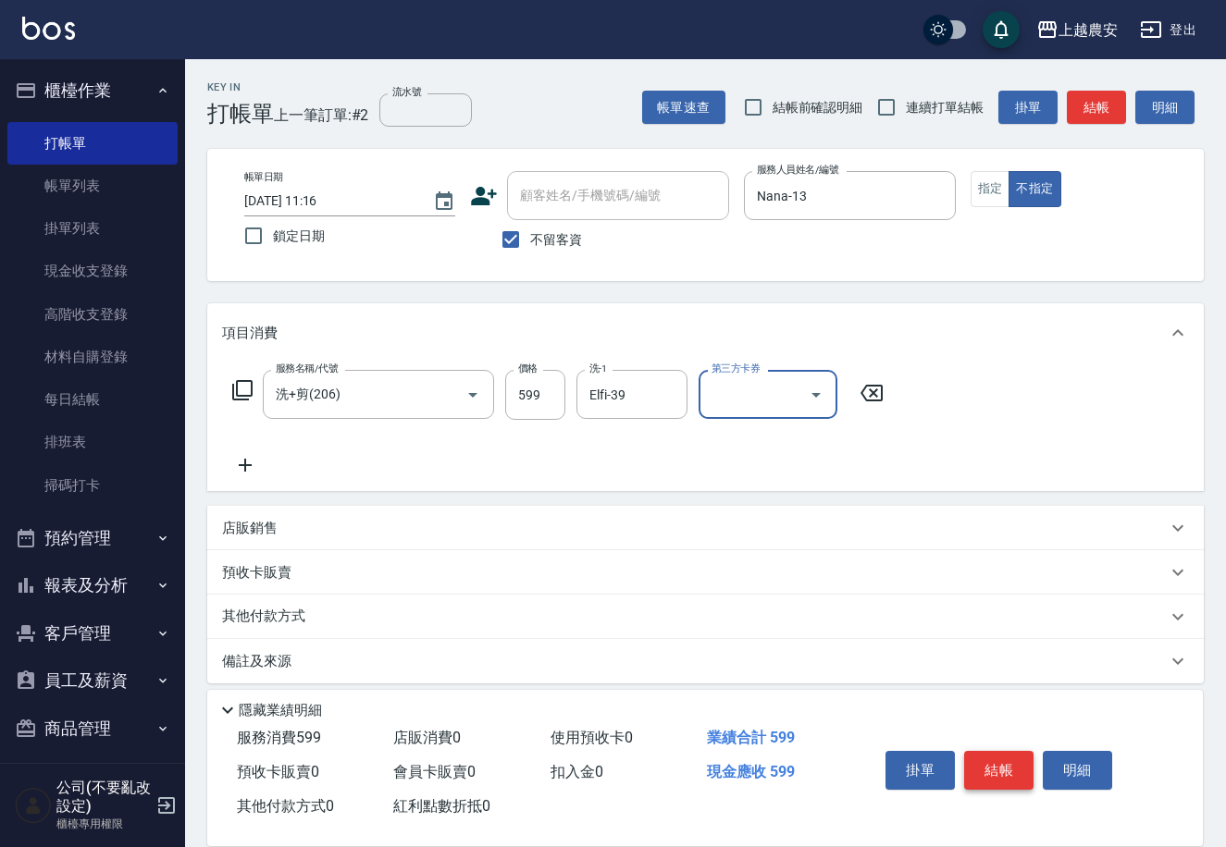
click at [978, 772] on button "結帳" at bounding box center [998, 770] width 69 height 39
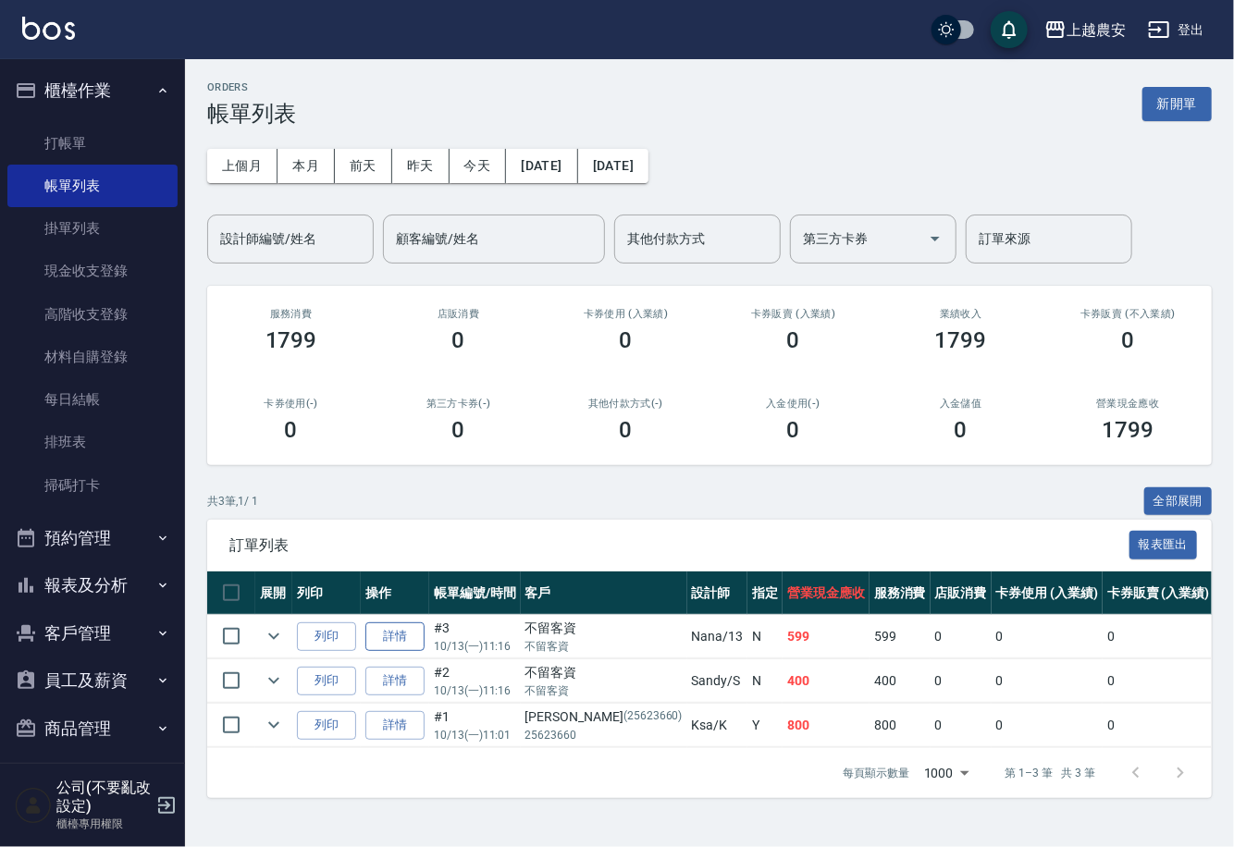
click at [406, 635] on link "詳情" at bounding box center [394, 637] width 59 height 29
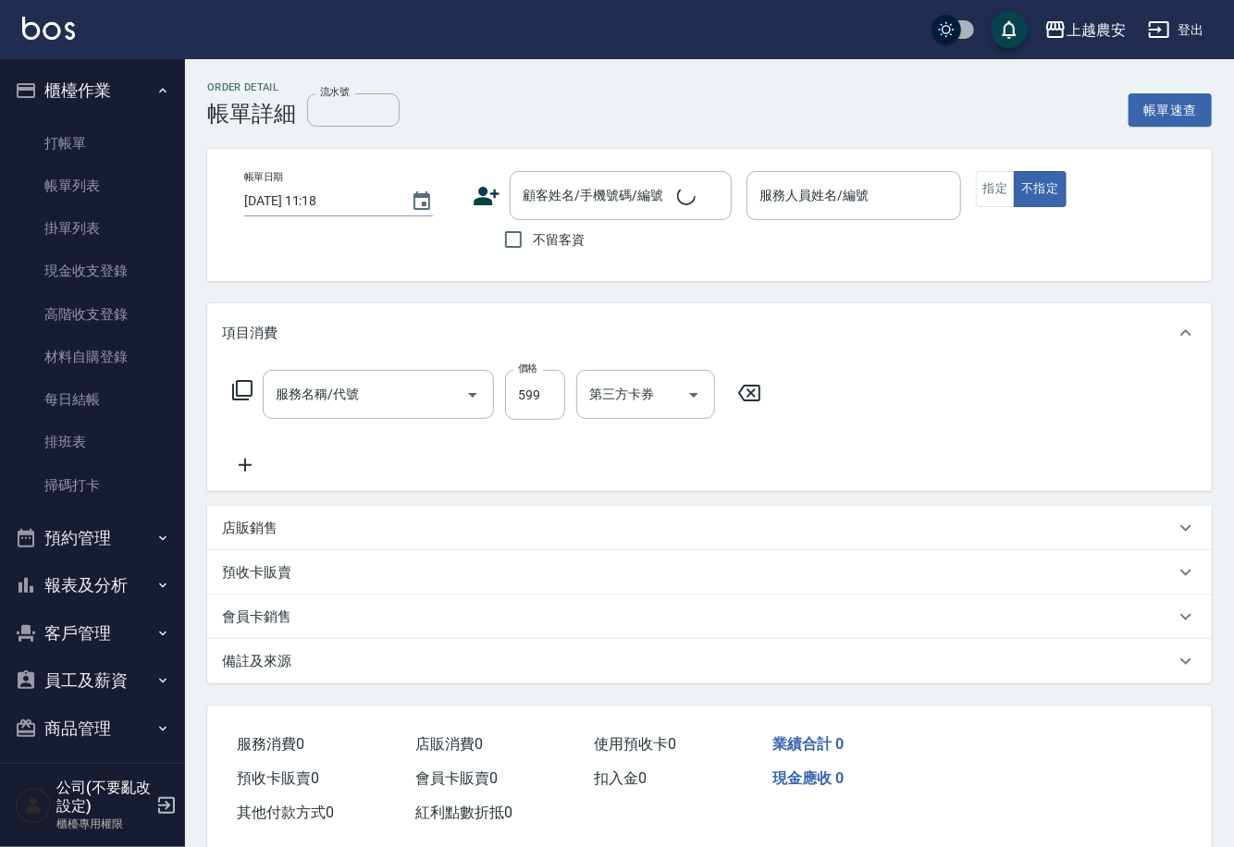
type input "[DATE] 11:16"
checkbox input "true"
type input "Nana-13"
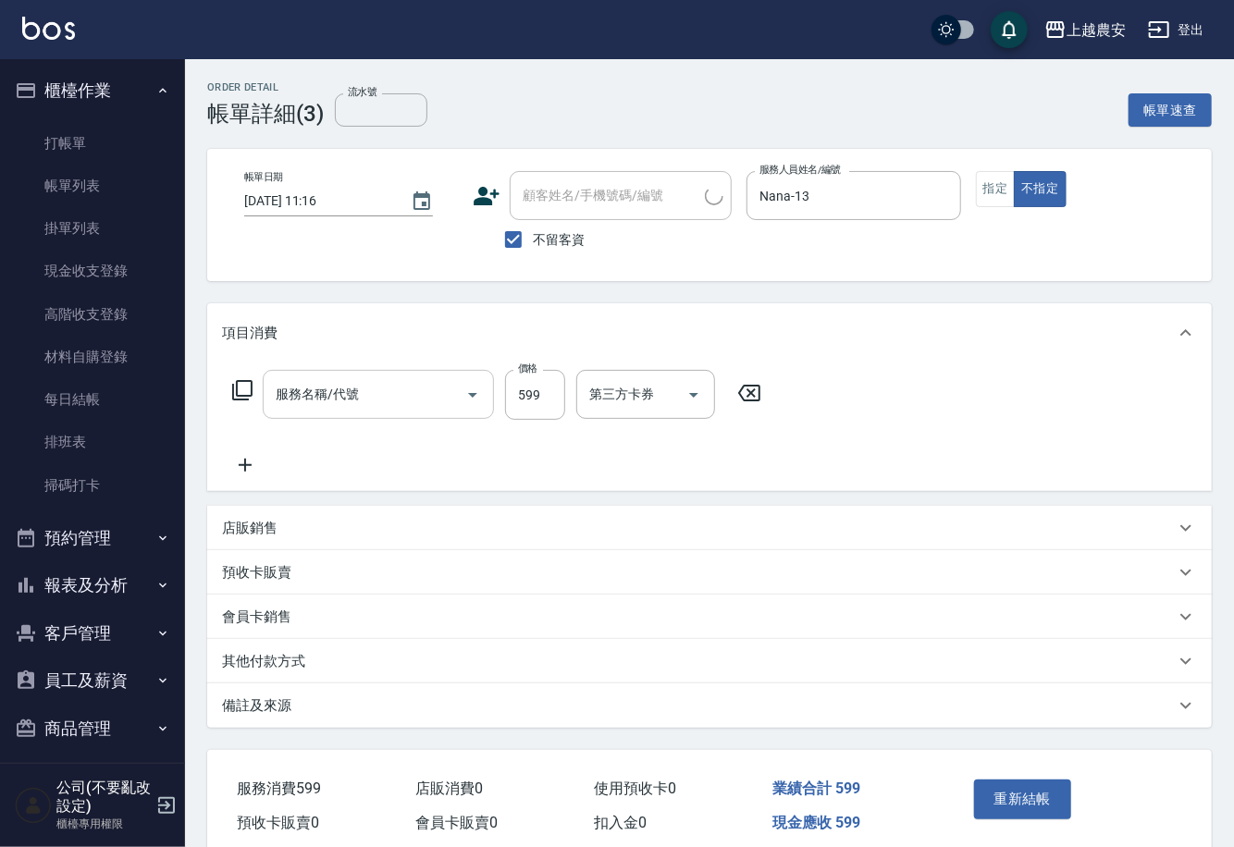
type input "洗+剪(206)"
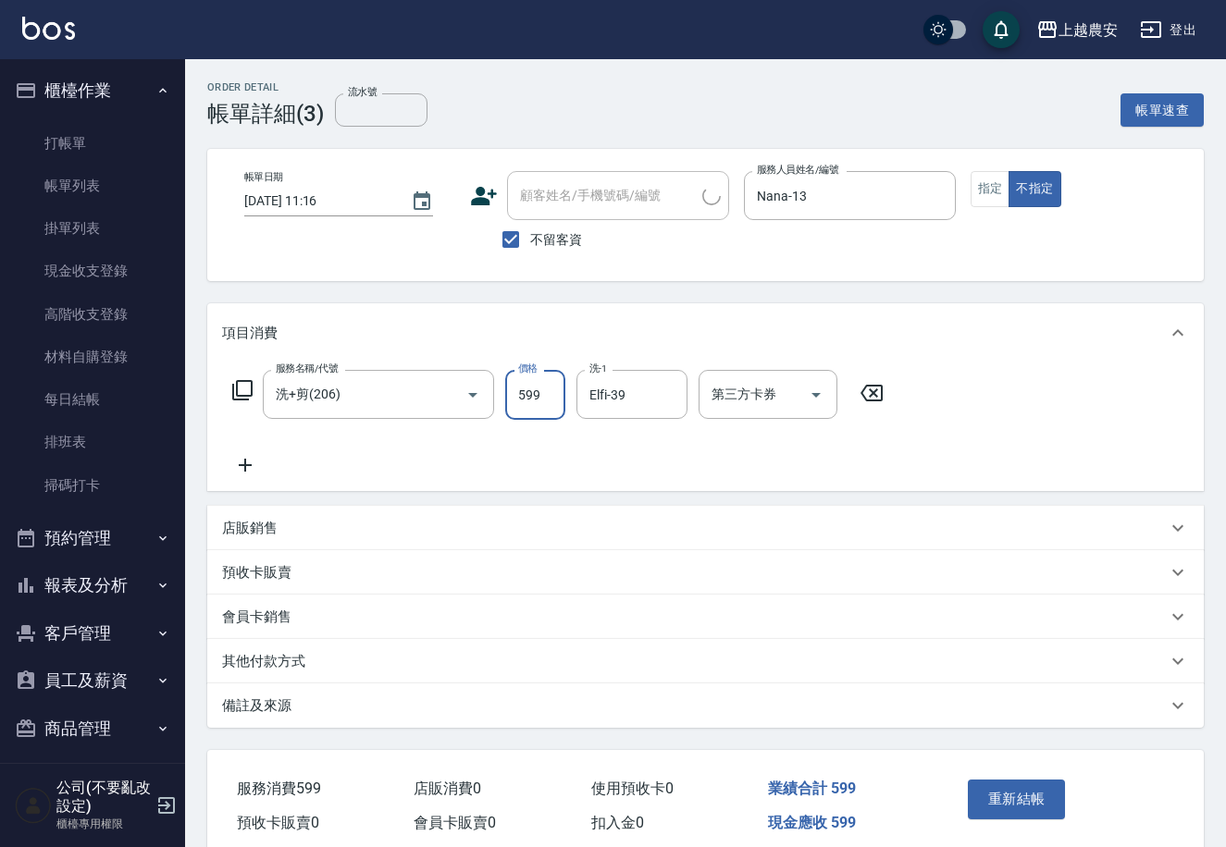
type input "0"
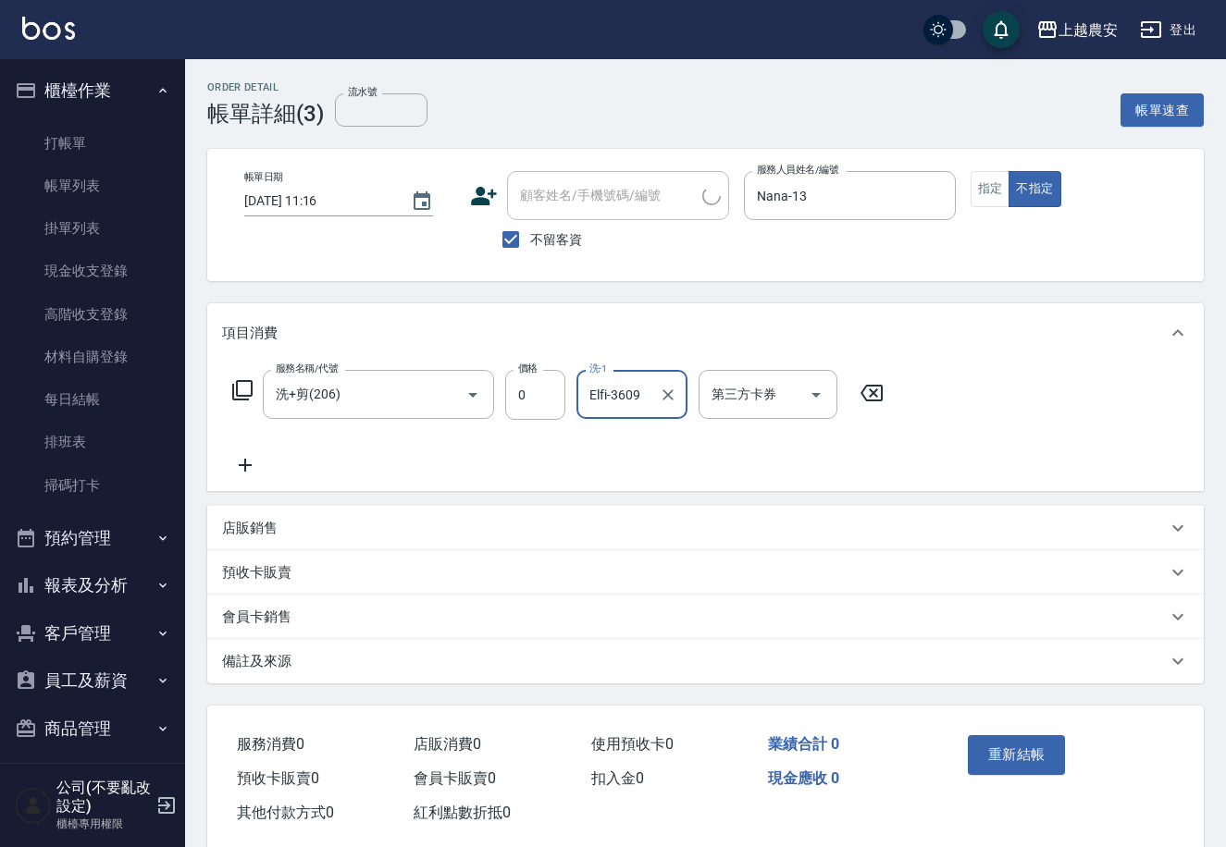
type input "Elfi-36009"
click at [662, 390] on icon "Clear" at bounding box center [668, 395] width 18 height 18
click at [516, 392] on input "0" at bounding box center [535, 395] width 60 height 50
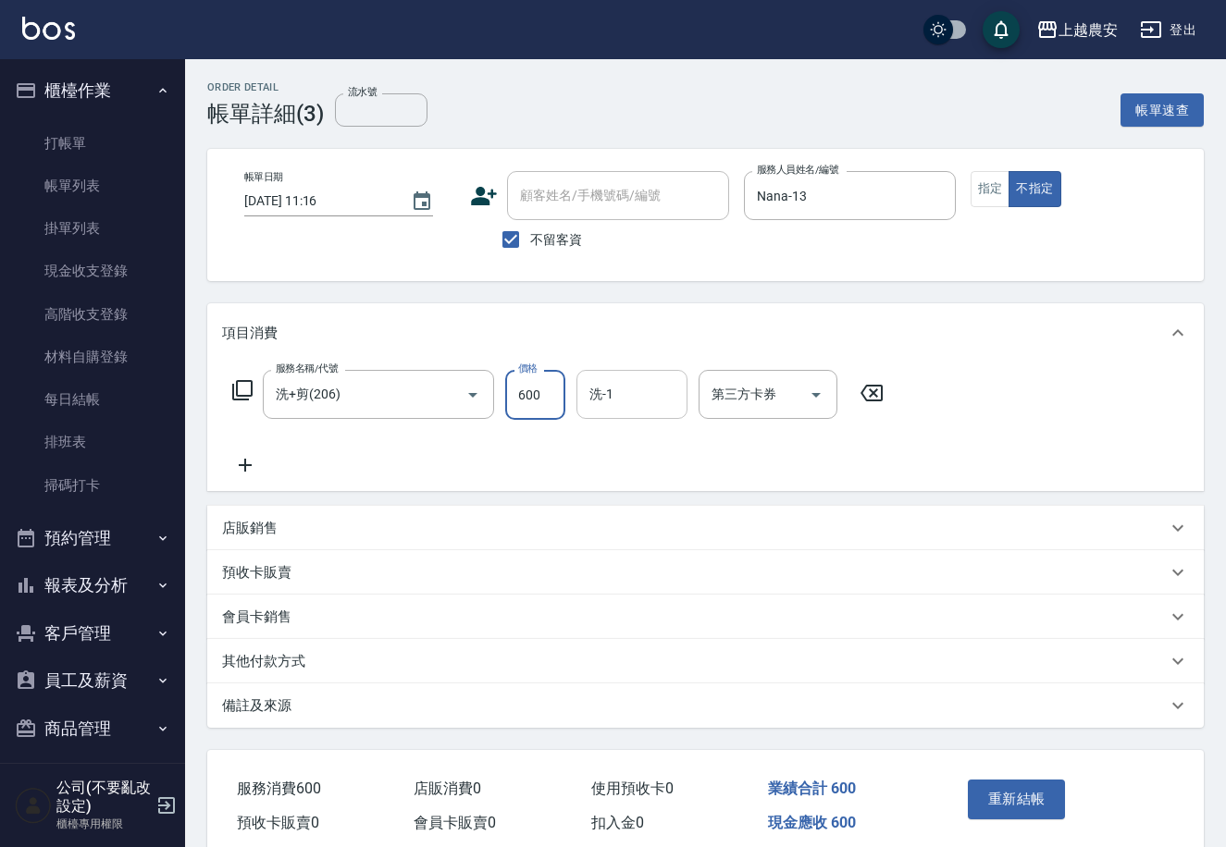
type input "600"
click at [612, 381] on input "洗-1" at bounding box center [632, 394] width 94 height 32
type input "Elfi-39"
click at [1024, 803] on button "重新結帳" at bounding box center [1017, 799] width 98 height 39
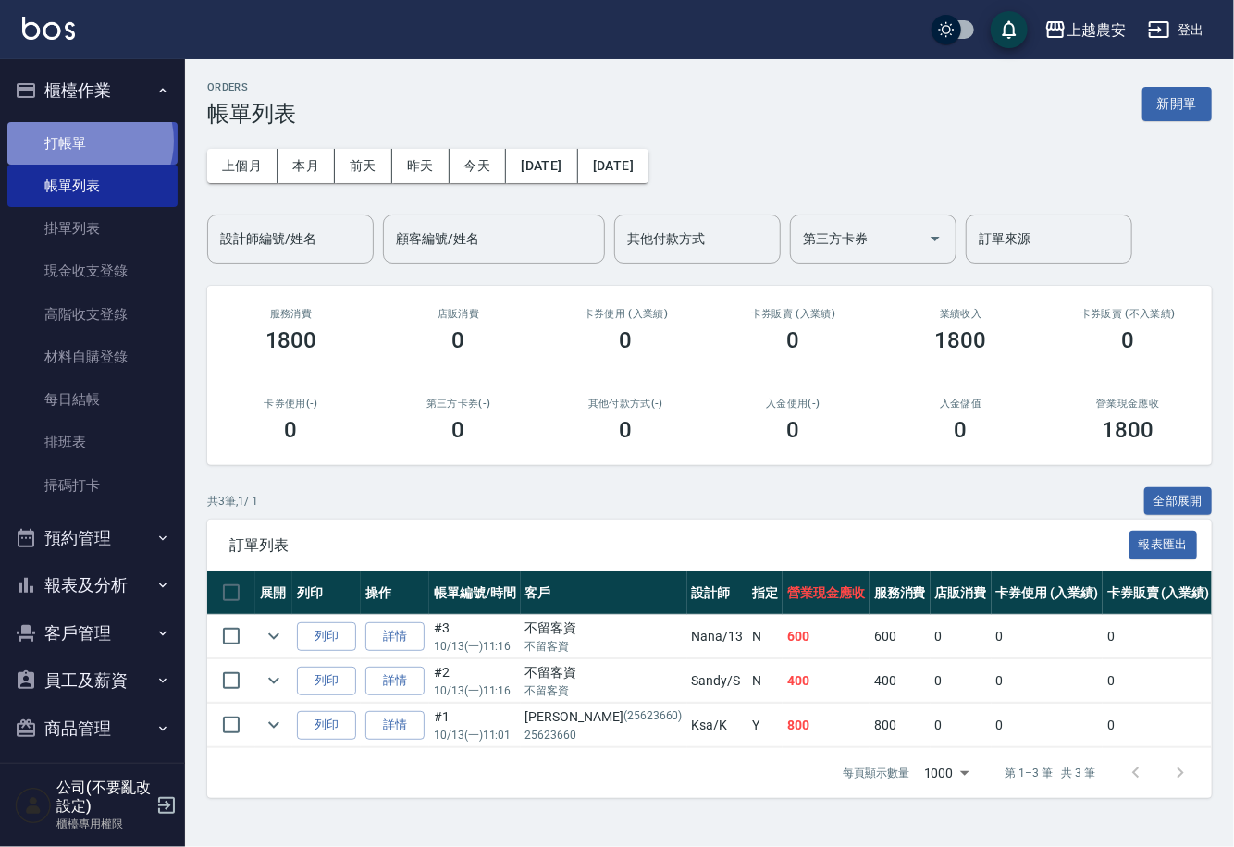
click at [85, 141] on link "打帳單" at bounding box center [92, 143] width 170 height 43
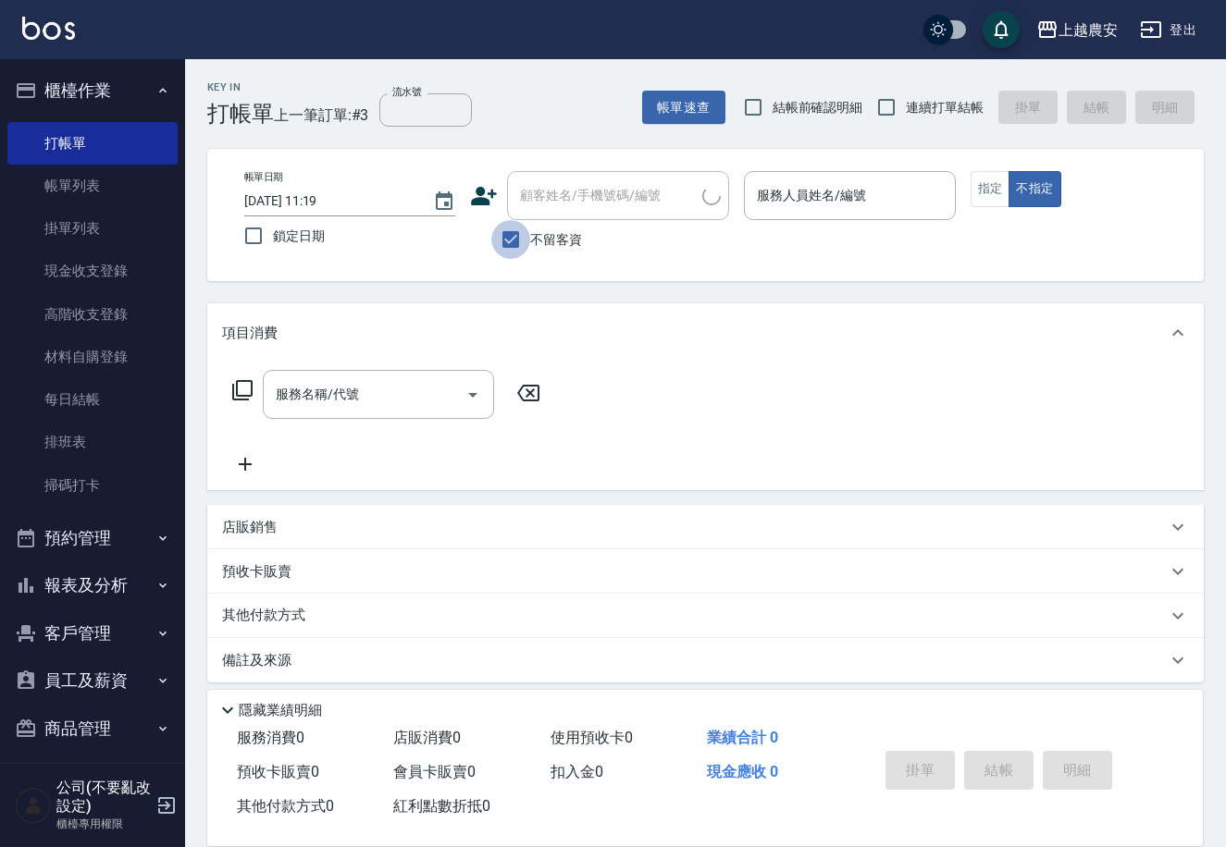
click at [521, 243] on input "不留客資" at bounding box center [510, 239] width 39 height 39
checkbox input "false"
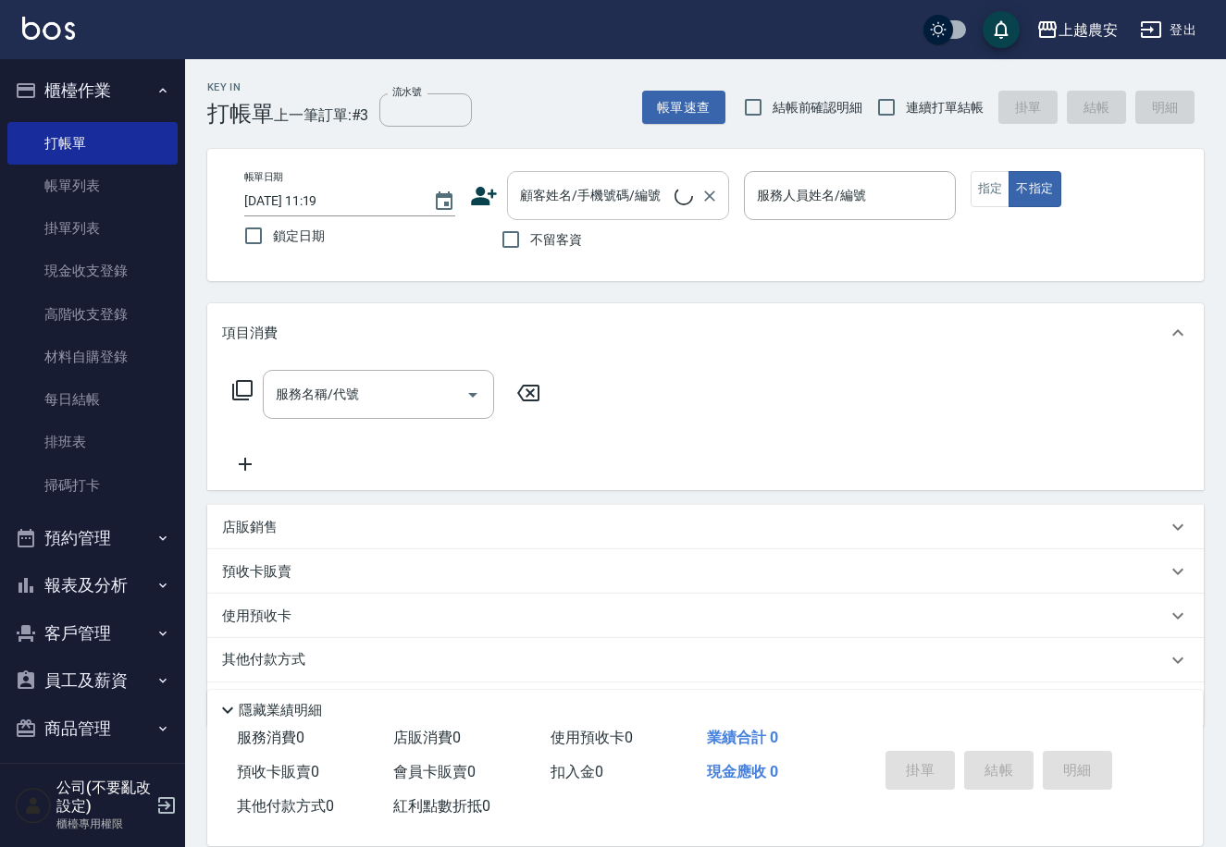
click at [532, 204] on div "顧客姓名/手機號碼/編號 顧客姓名/手機號碼/編號" at bounding box center [618, 195] width 222 height 49
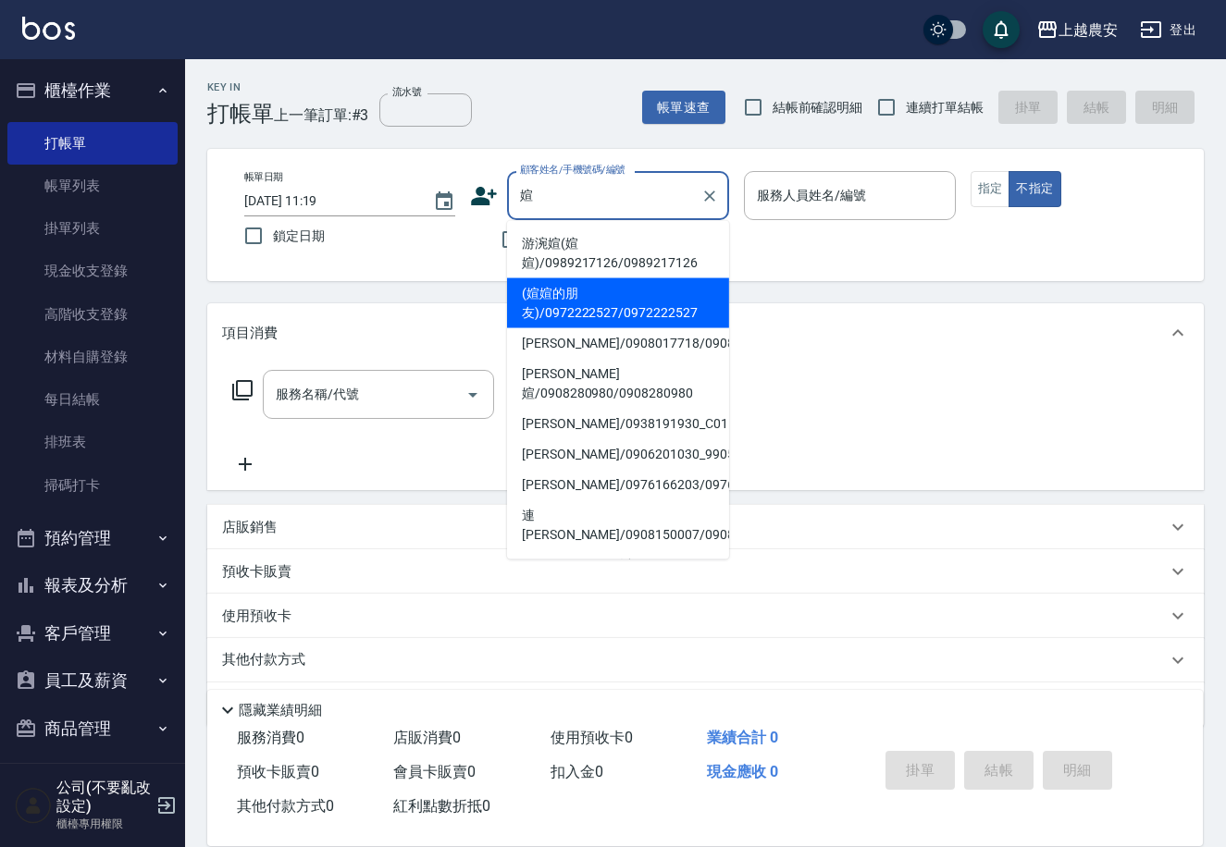
click at [571, 260] on li "游涴媗(媗媗)/0989217126/0989217126" at bounding box center [618, 253] width 222 height 50
type input "游涴媗(媗媗)/0989217126/0989217126"
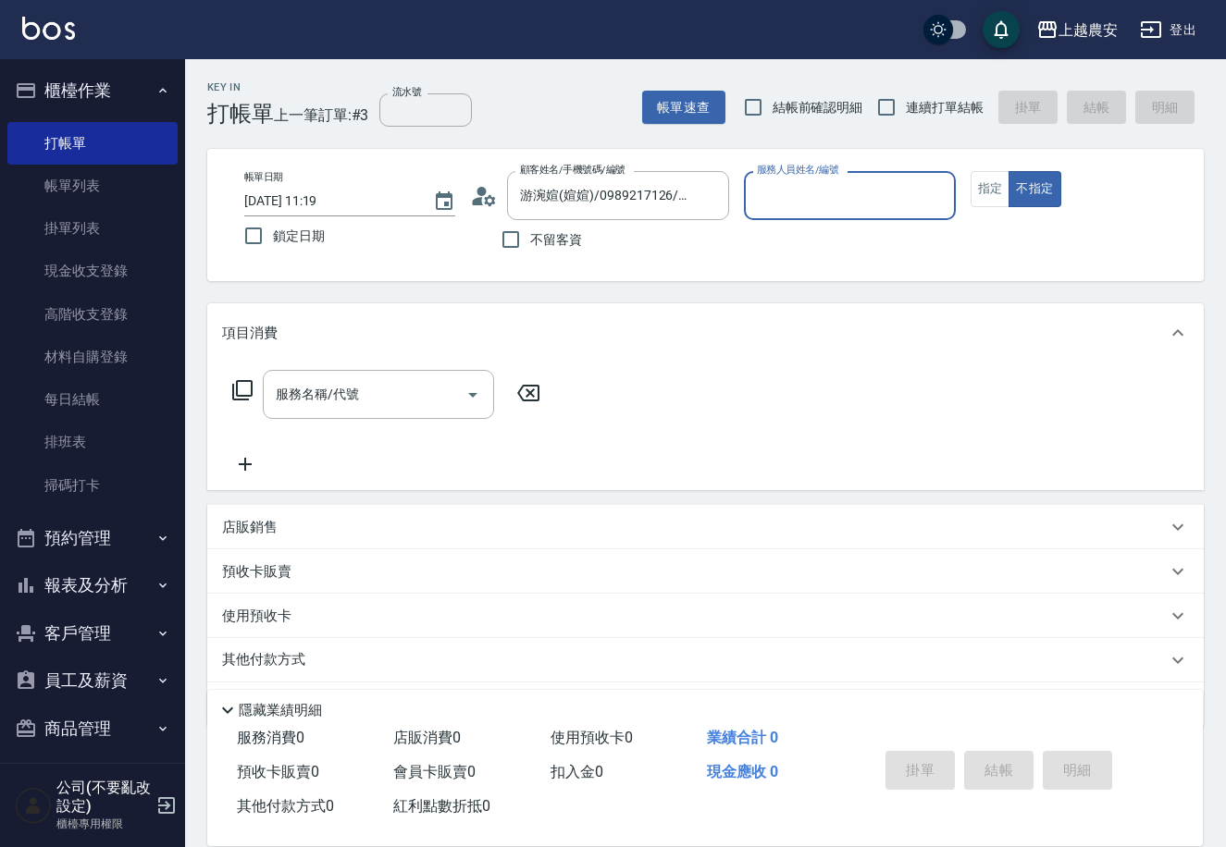
type input "Ksa-K"
drag, startPoint x: 987, startPoint y: 196, endPoint x: 526, endPoint y: 351, distance: 485.9
click at [983, 196] on button "指定" at bounding box center [990, 189] width 40 height 36
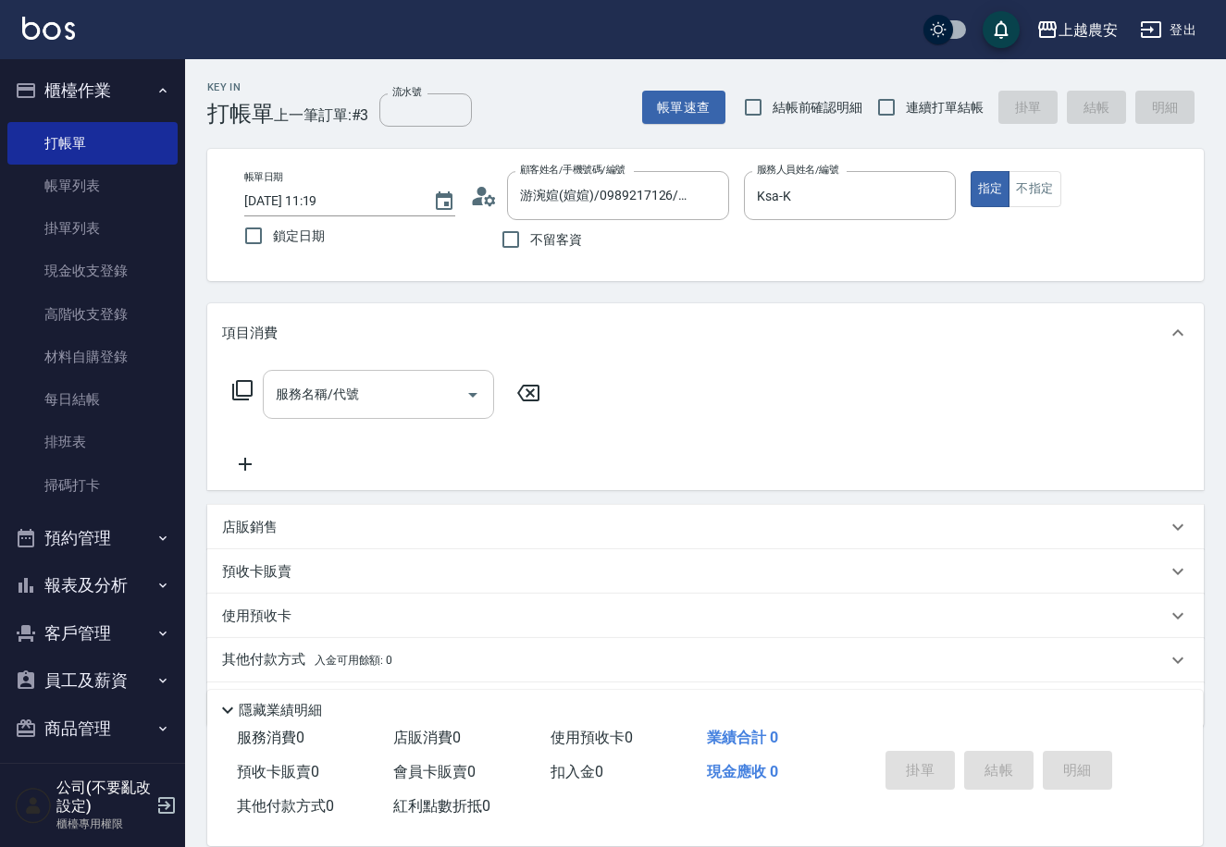
click at [366, 387] on input "服務名稱/代號" at bounding box center [364, 394] width 187 height 32
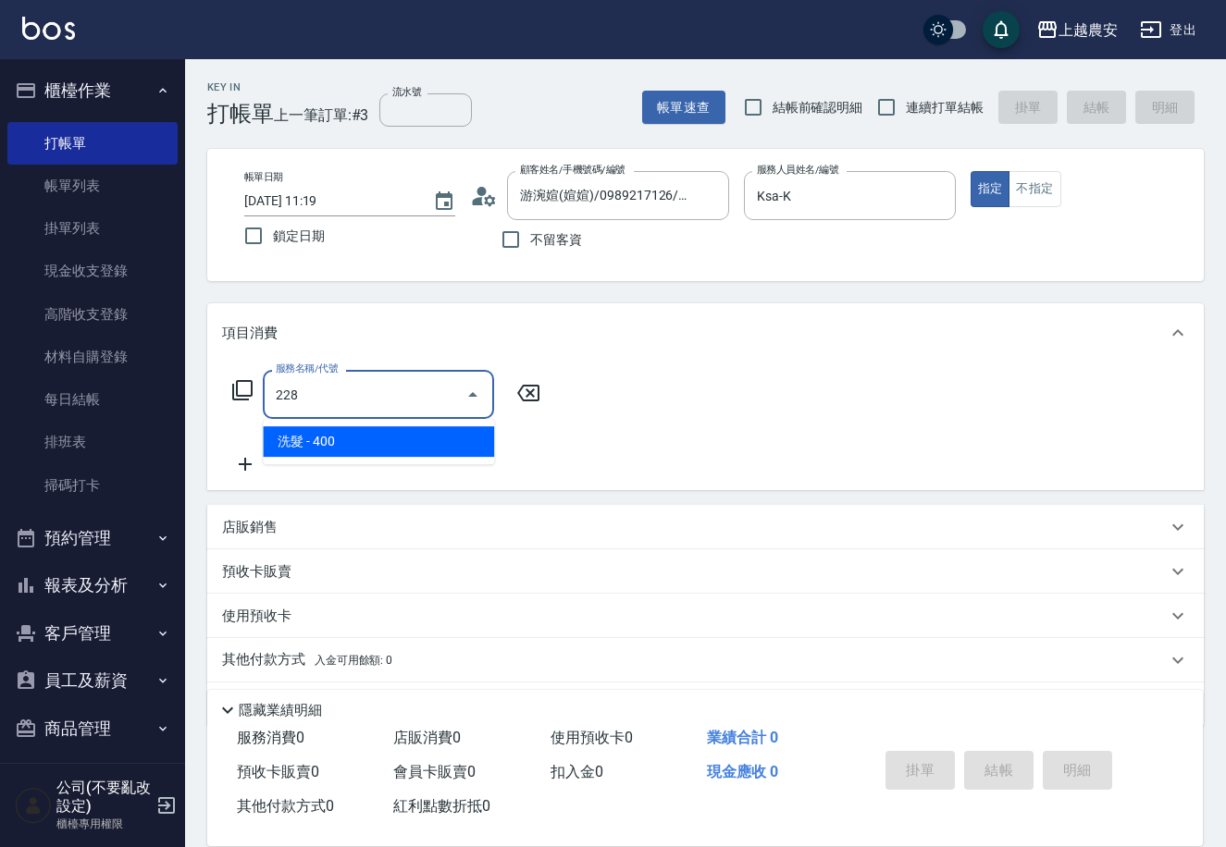
type input "洗髮(228)"
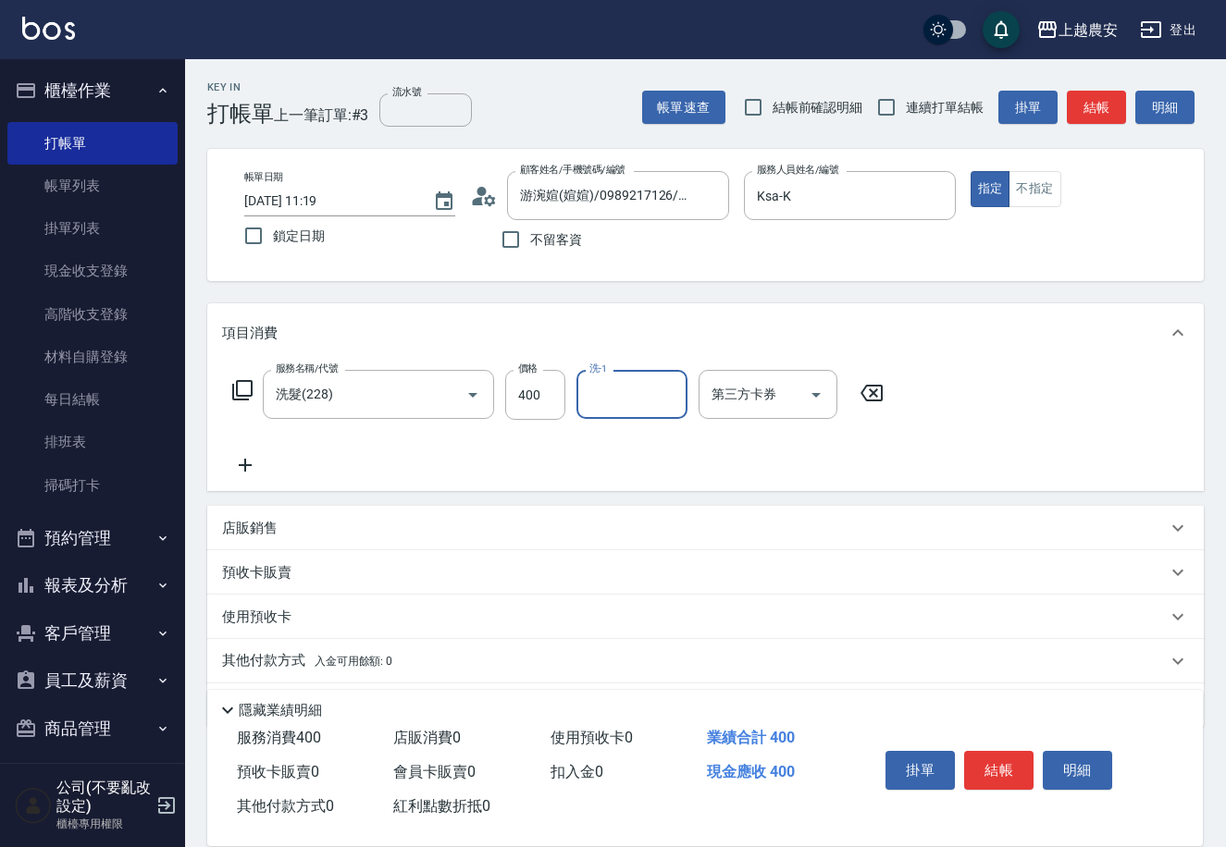
click at [243, 473] on icon at bounding box center [245, 465] width 46 height 22
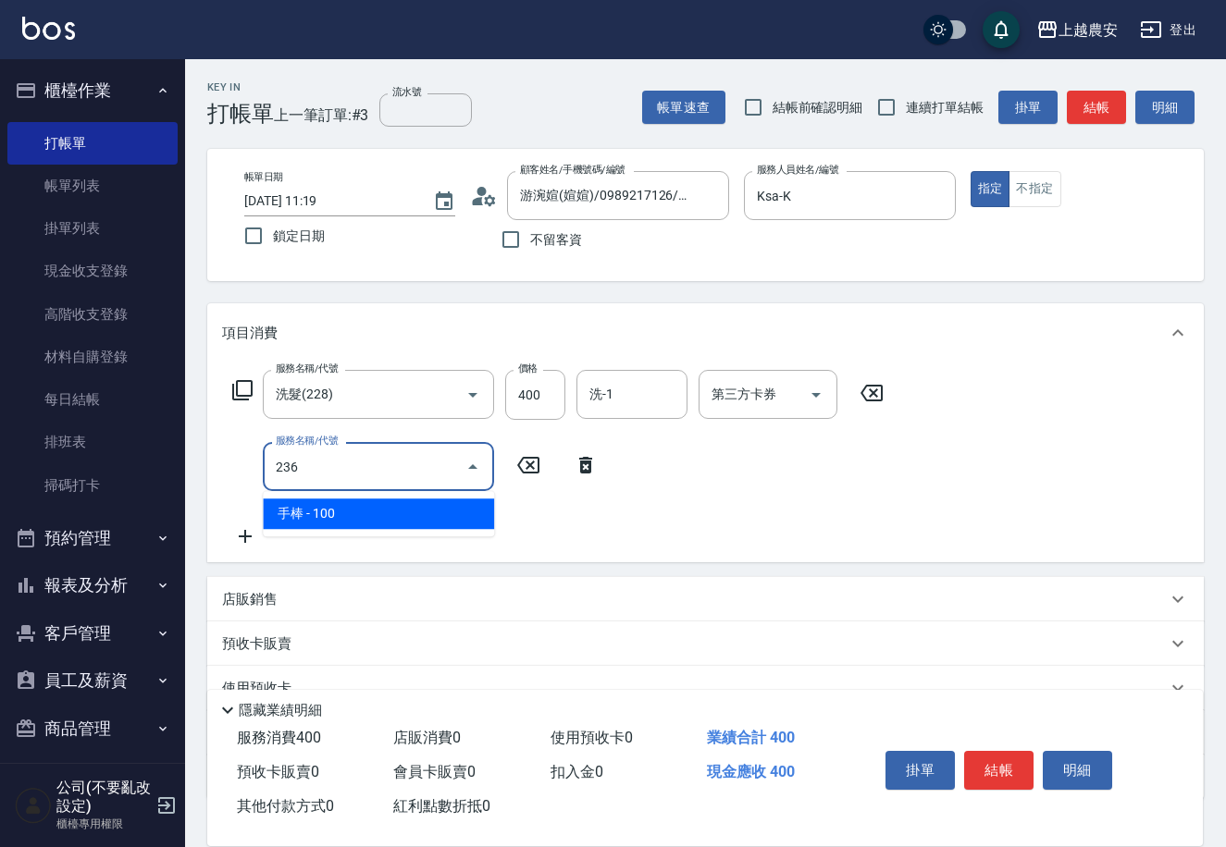
type input "手棒(236)"
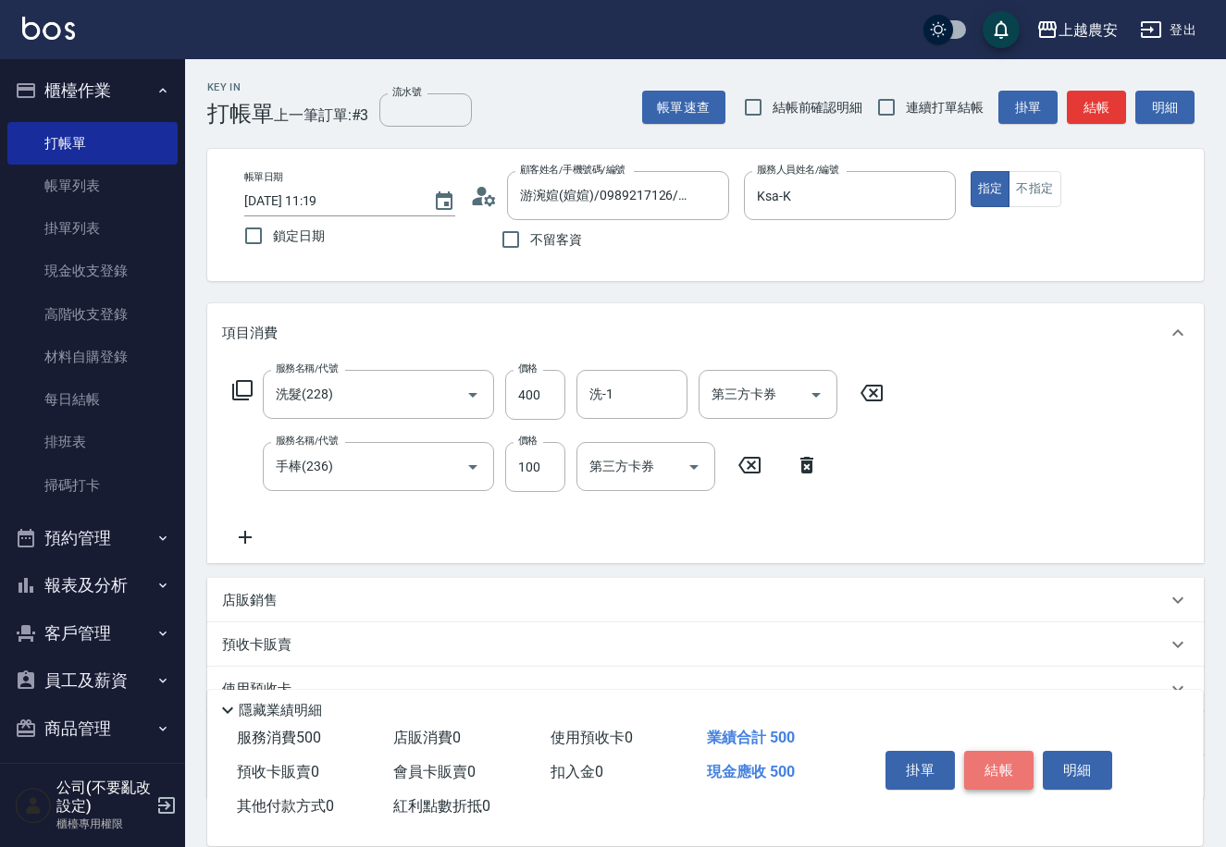
click at [1000, 753] on button "結帳" at bounding box center [998, 770] width 69 height 39
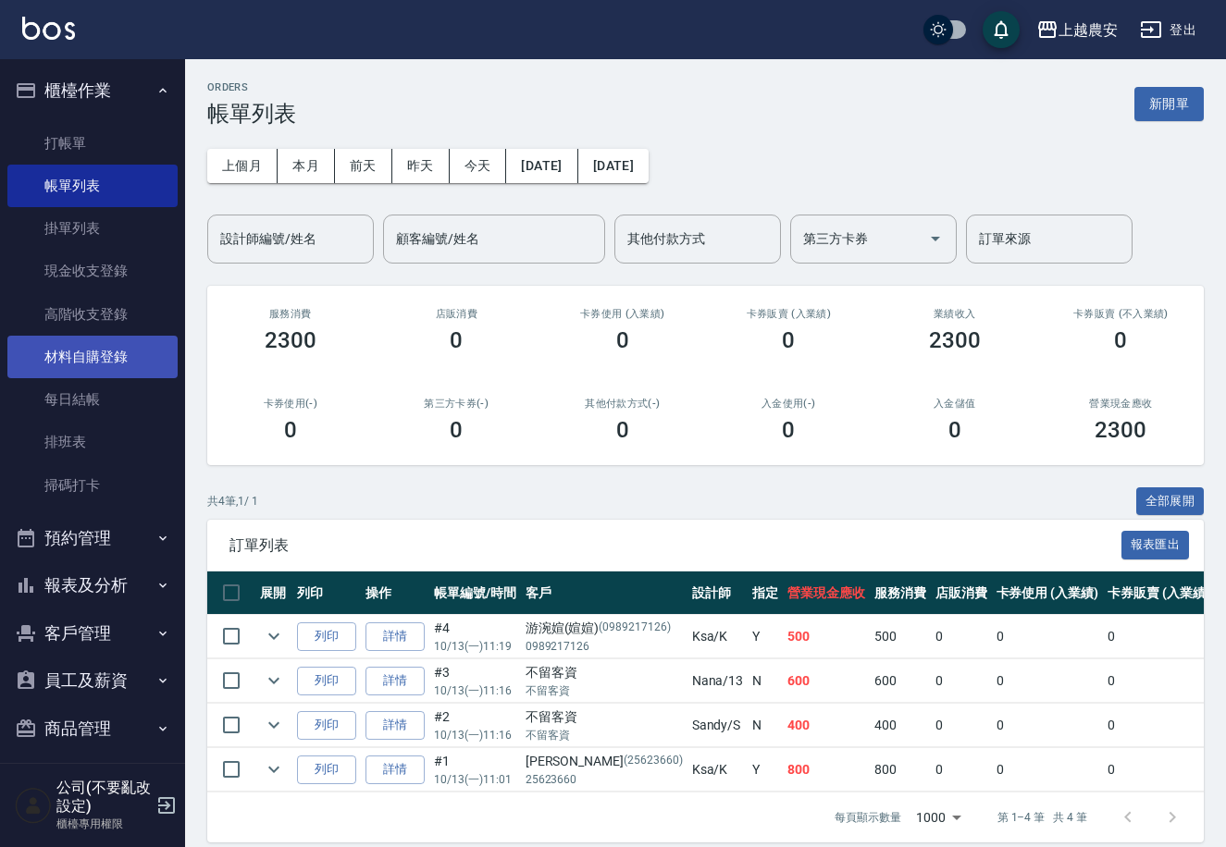
click at [80, 360] on link "材料自購登錄" at bounding box center [92, 357] width 170 height 43
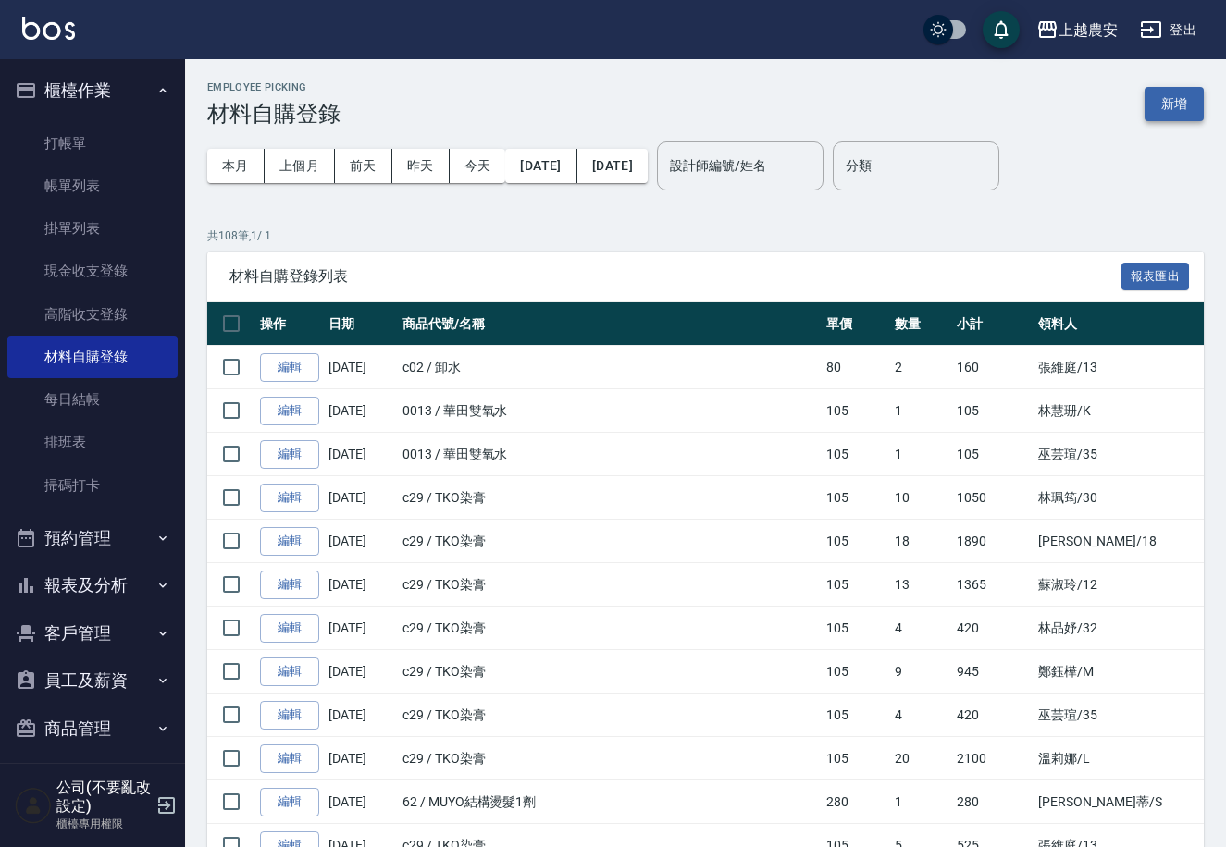
click at [1168, 107] on button "新增" at bounding box center [1173, 104] width 59 height 34
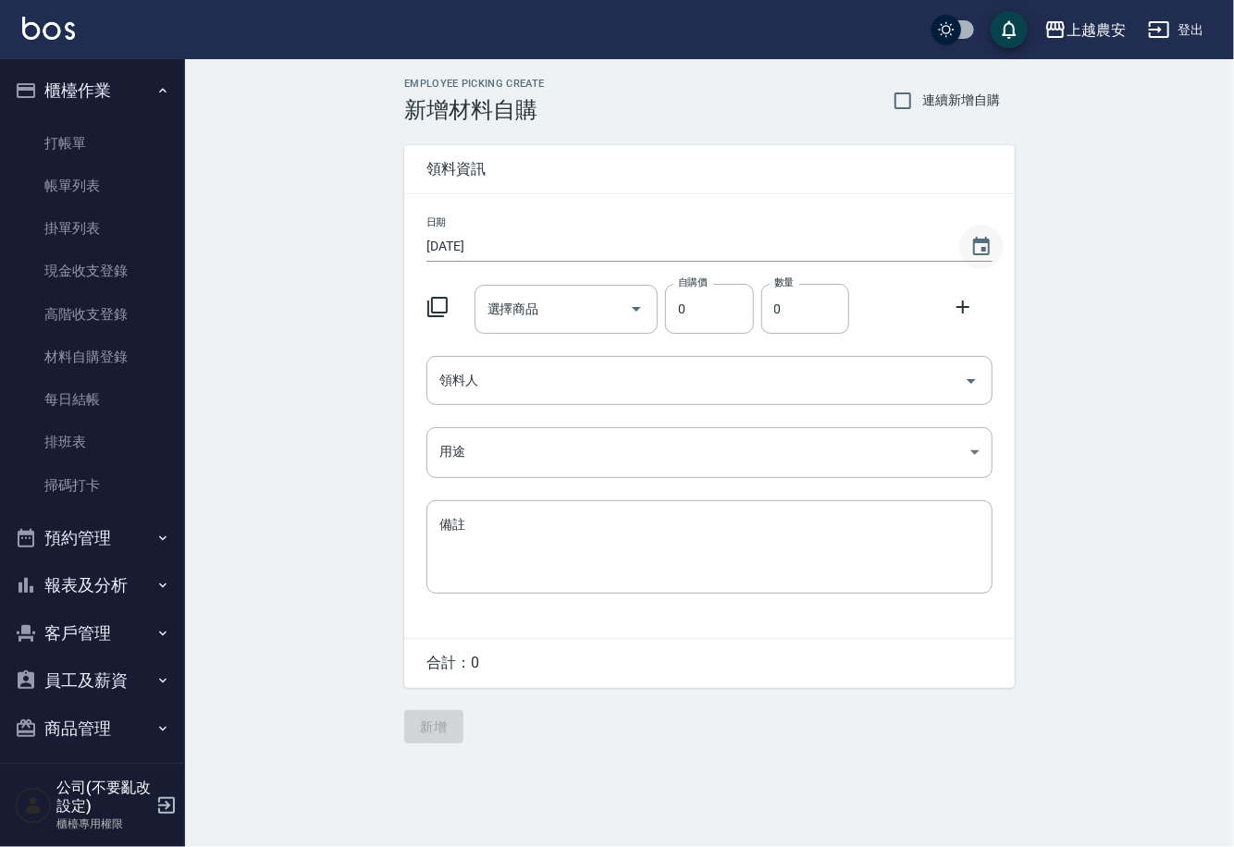
drag, startPoint x: 980, startPoint y: 235, endPoint x: 963, endPoint y: 256, distance: 27.0
click at [979, 236] on icon "Choose date, selected date is 2025-10-13" at bounding box center [981, 247] width 22 height 22
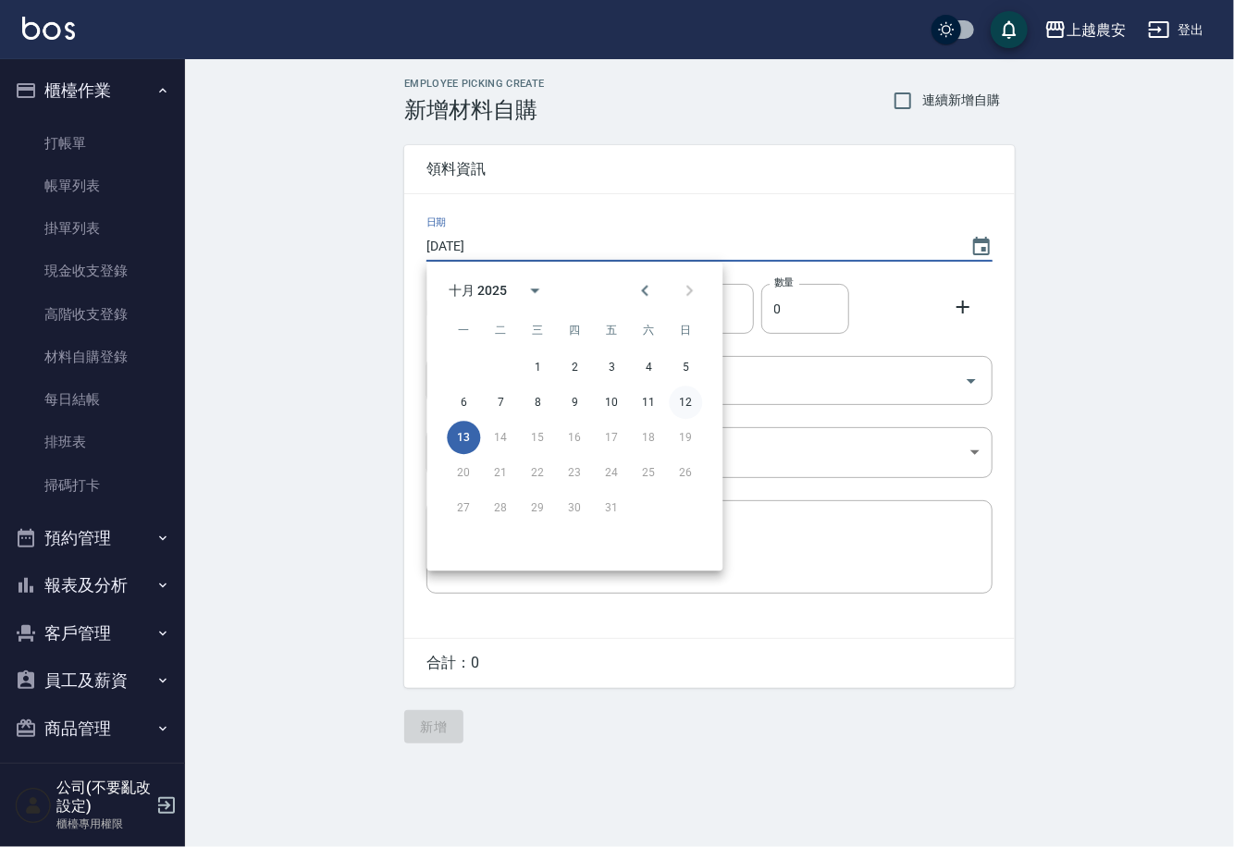
drag, startPoint x: 686, startPoint y: 399, endPoint x: 638, endPoint y: 397, distance: 48.1
click at [685, 400] on button "12" at bounding box center [685, 402] width 33 height 33
type input "[DATE]"
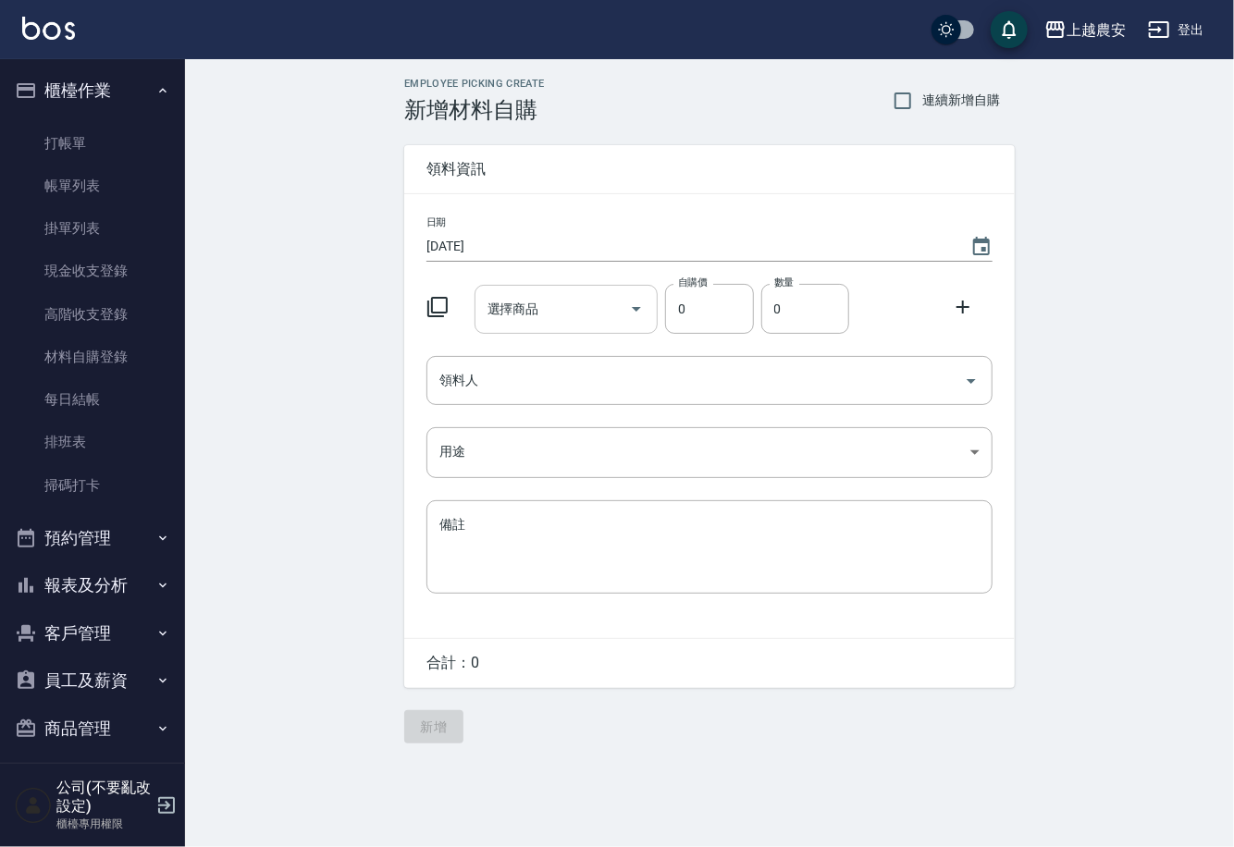
click at [504, 314] on div "選擇商品 選擇商品" at bounding box center [567, 309] width 184 height 49
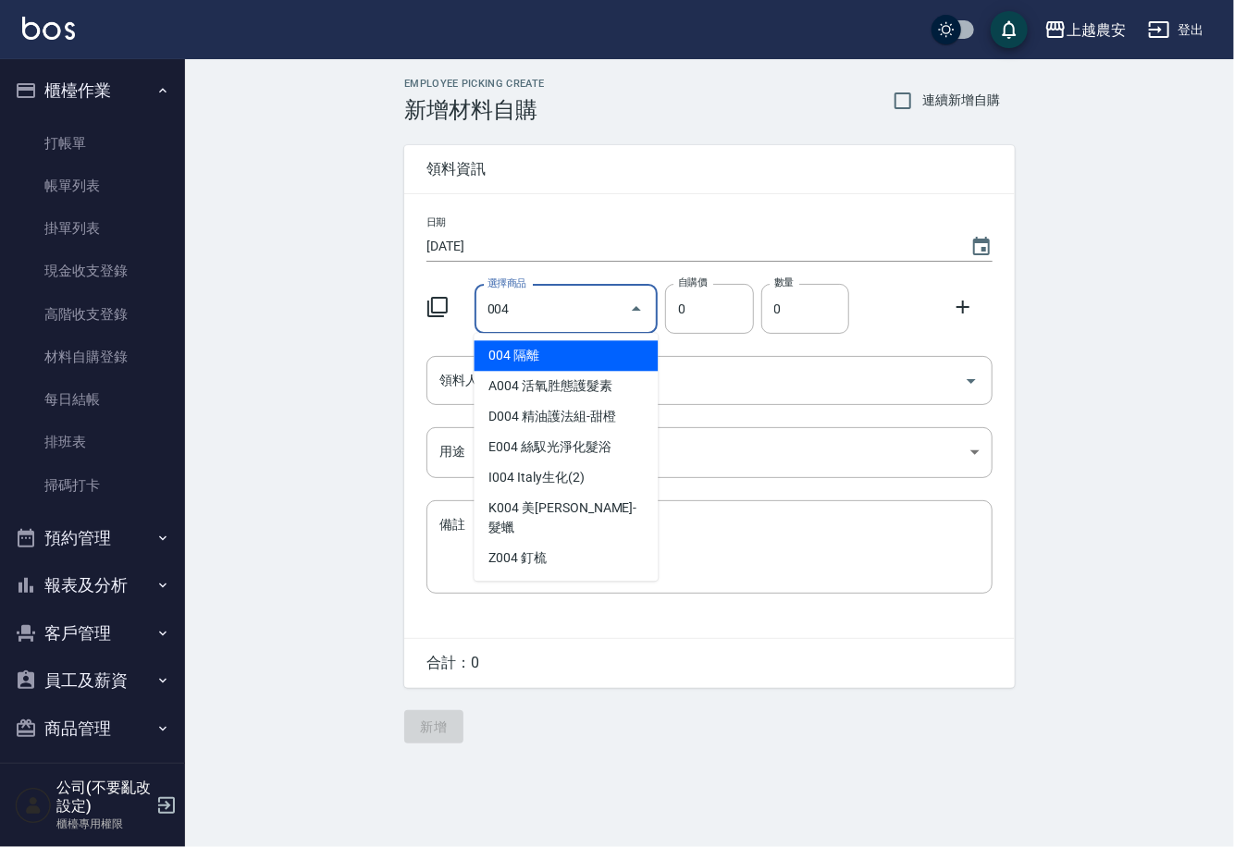
type input "隔離"
type input "75"
type input "1"
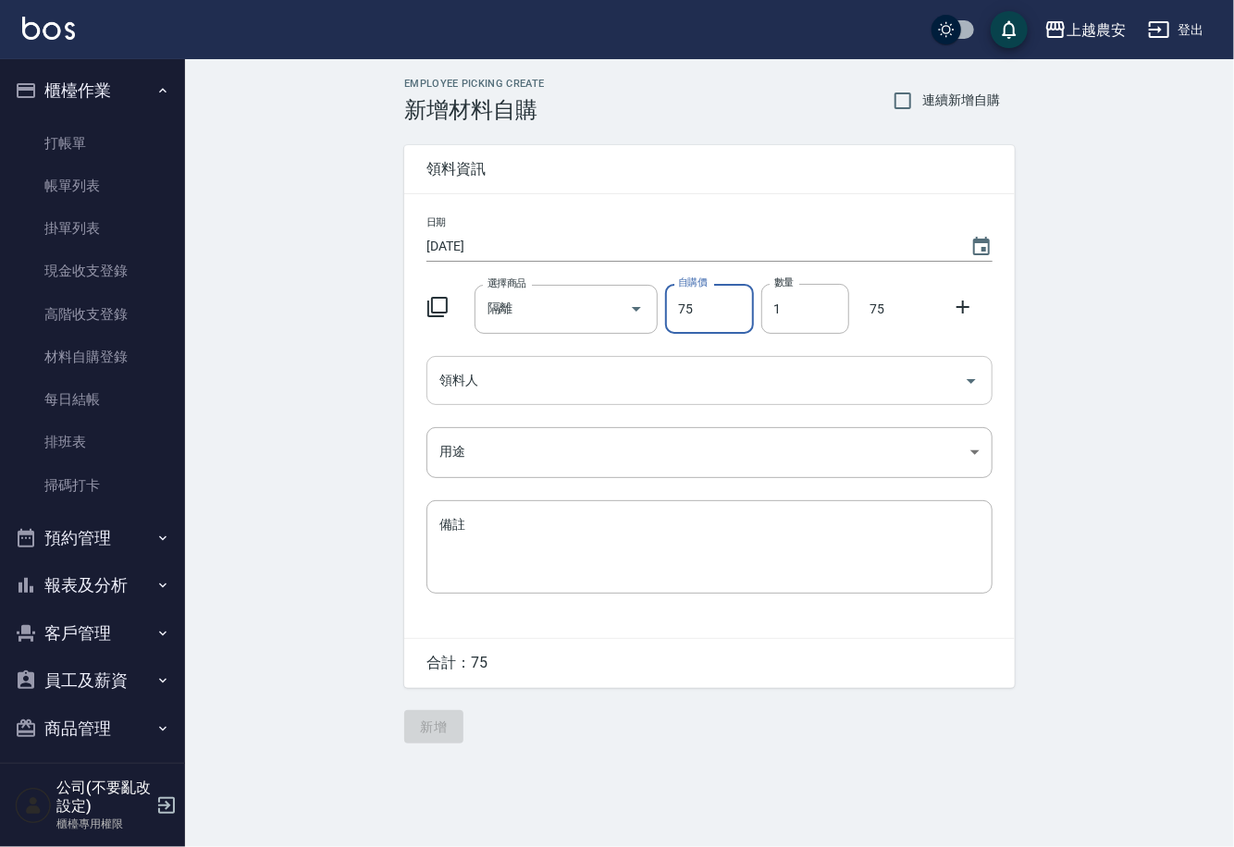
click at [487, 368] on input "領料人" at bounding box center [696, 380] width 522 height 32
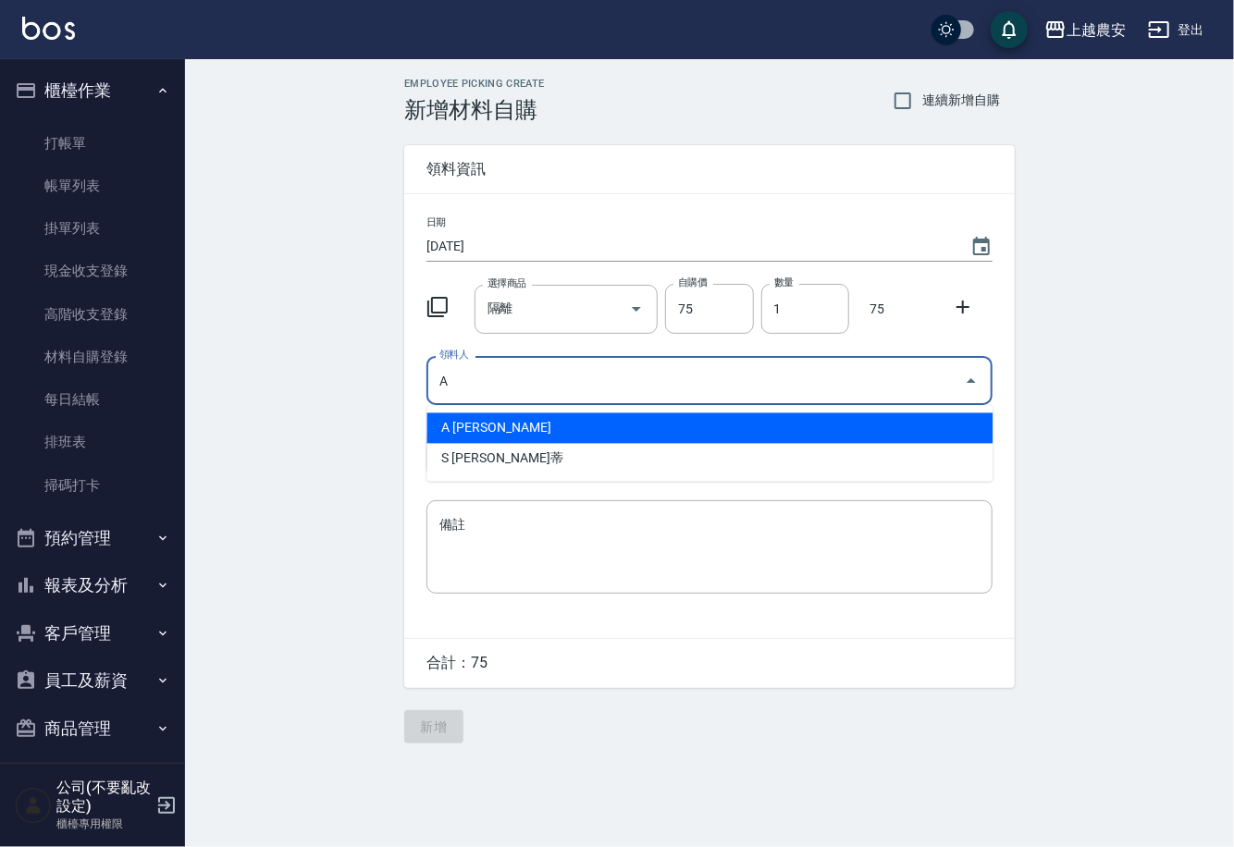
click at [450, 425] on li "A [PERSON_NAME]" at bounding box center [709, 428] width 566 height 31
type input "A [PERSON_NAME]"
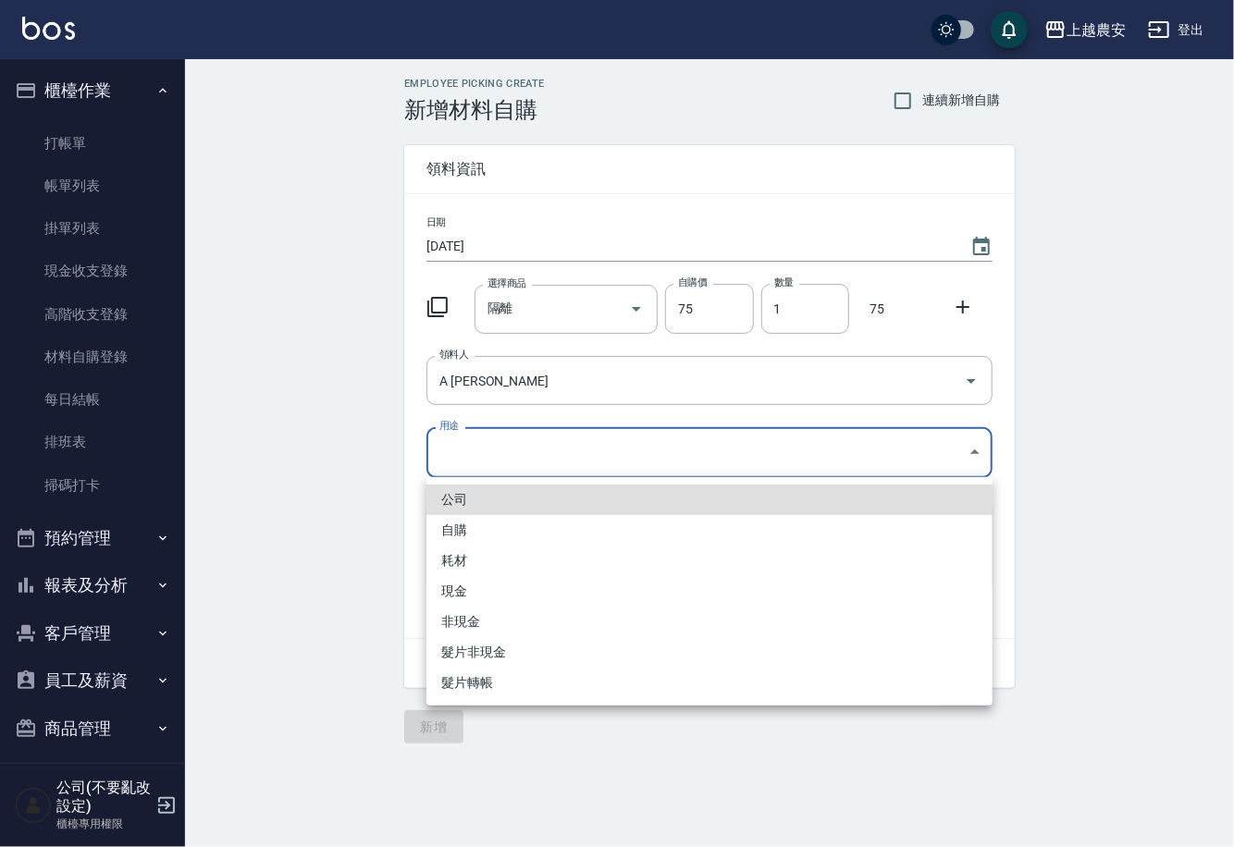
click at [454, 459] on body "上越農安 登出 櫃檯作業 打帳單 帳單列表 掛單列表 現金收支登錄 高階收支登錄 材料自購登錄 每日結帳 排班表 掃碼打卡 預約管理 預約管理 單日預約紀錄 …" at bounding box center [617, 423] width 1234 height 847
click at [466, 530] on li "自購" at bounding box center [709, 530] width 566 height 31
type input "自購"
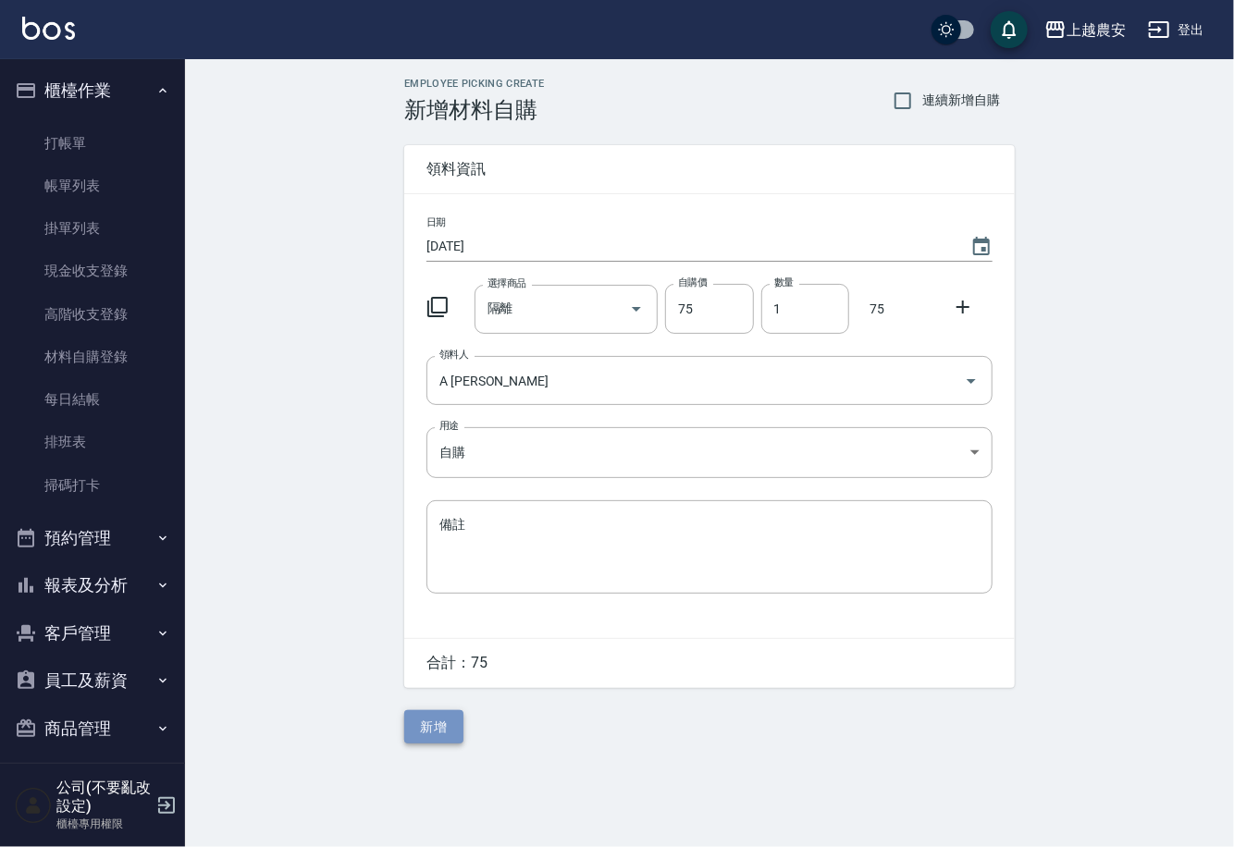
click at [442, 722] on button "新增" at bounding box center [433, 727] width 59 height 34
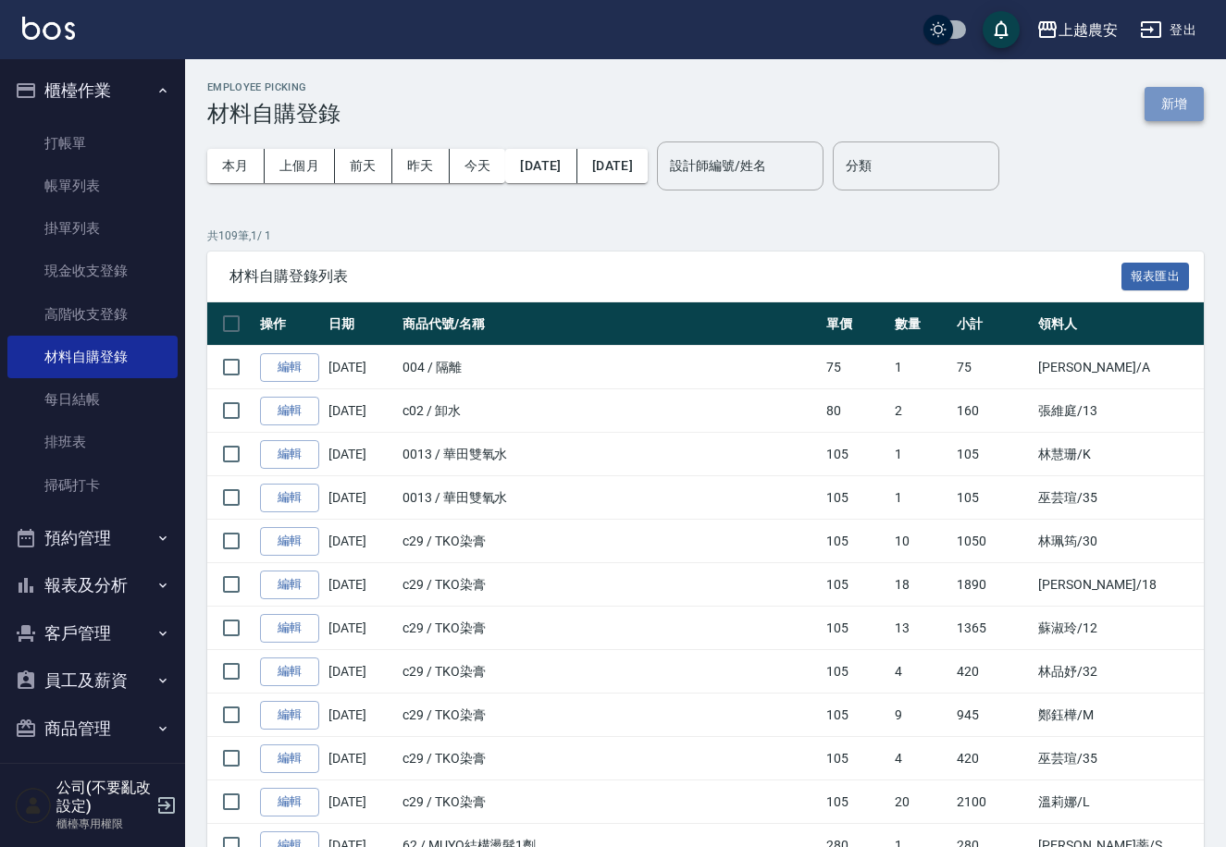
click at [1166, 99] on button "新增" at bounding box center [1173, 104] width 59 height 34
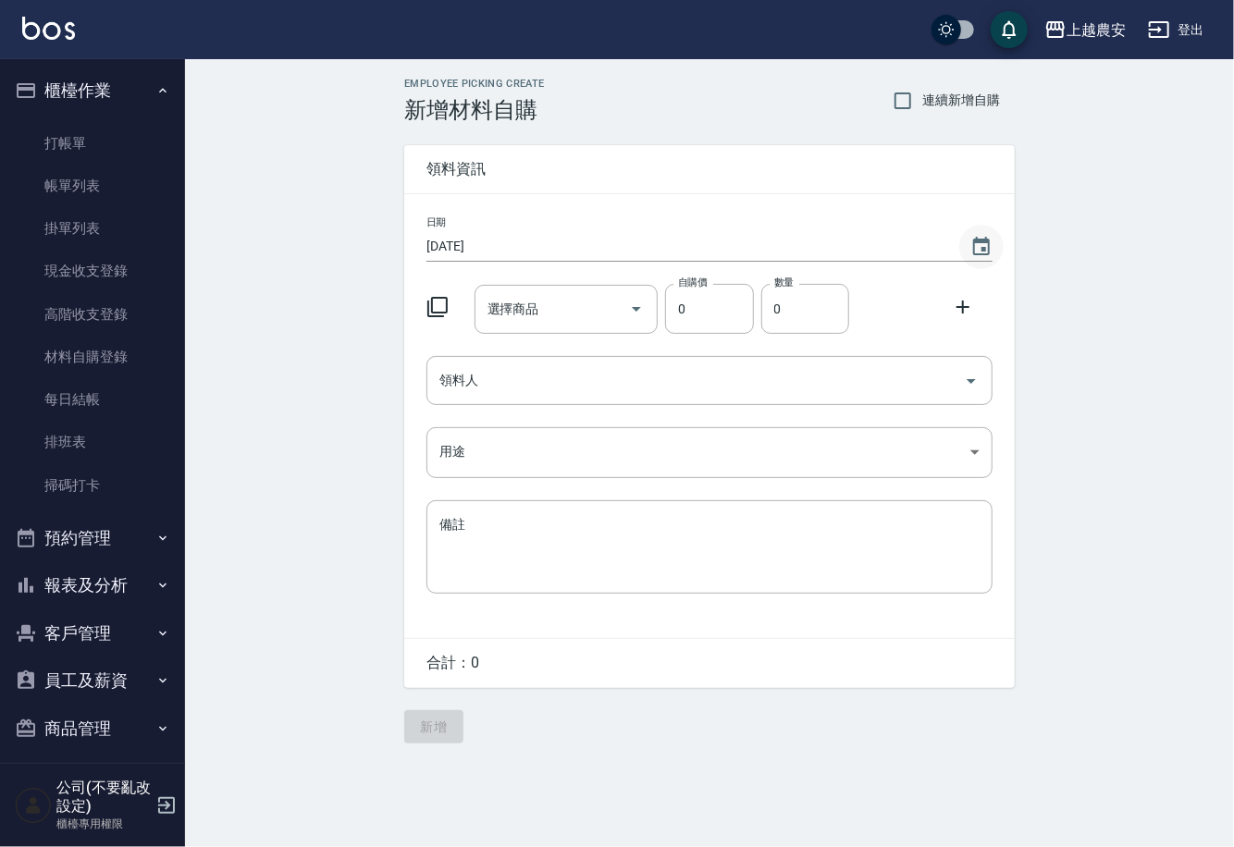
click at [976, 247] on icon "Choose date, selected date is 2025-10-13" at bounding box center [981, 247] width 22 height 22
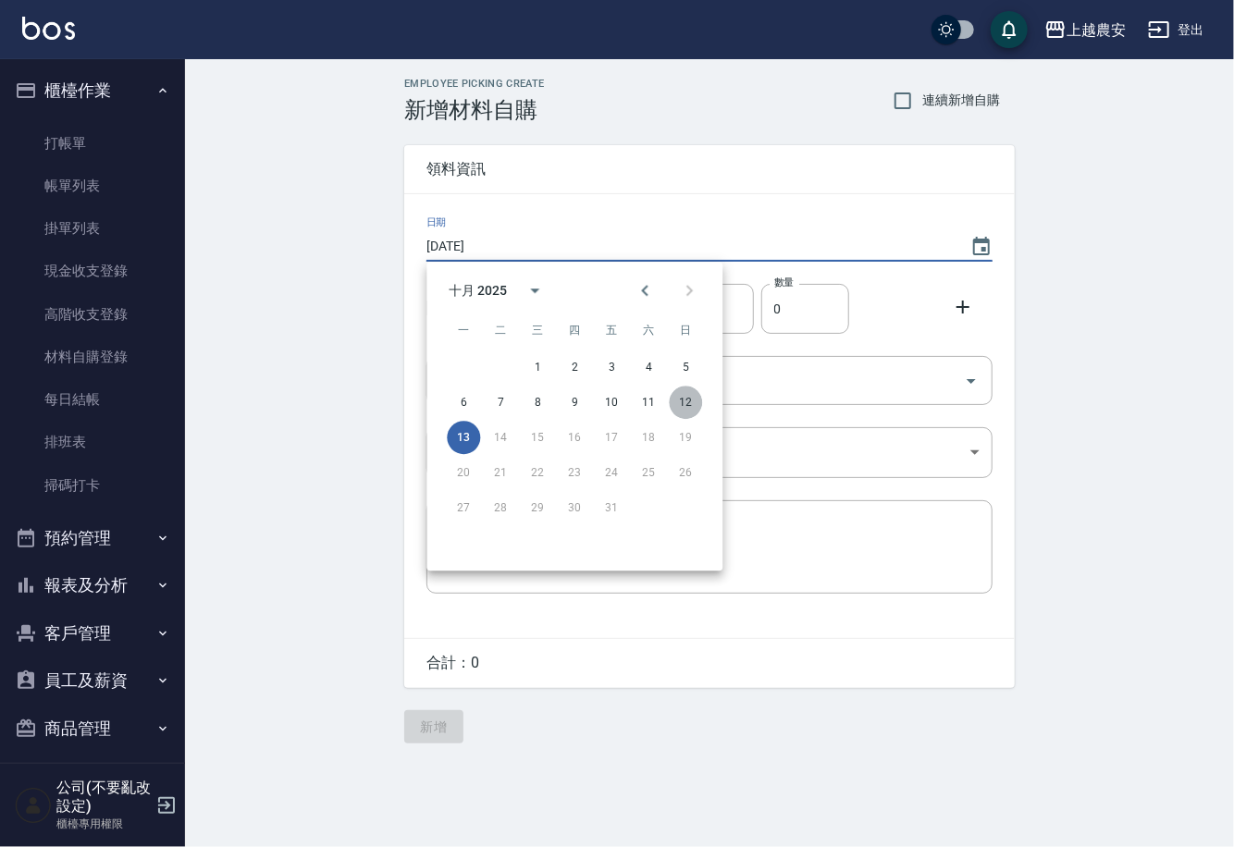
click at [685, 399] on button "12" at bounding box center [685, 402] width 33 height 33
type input "[DATE]"
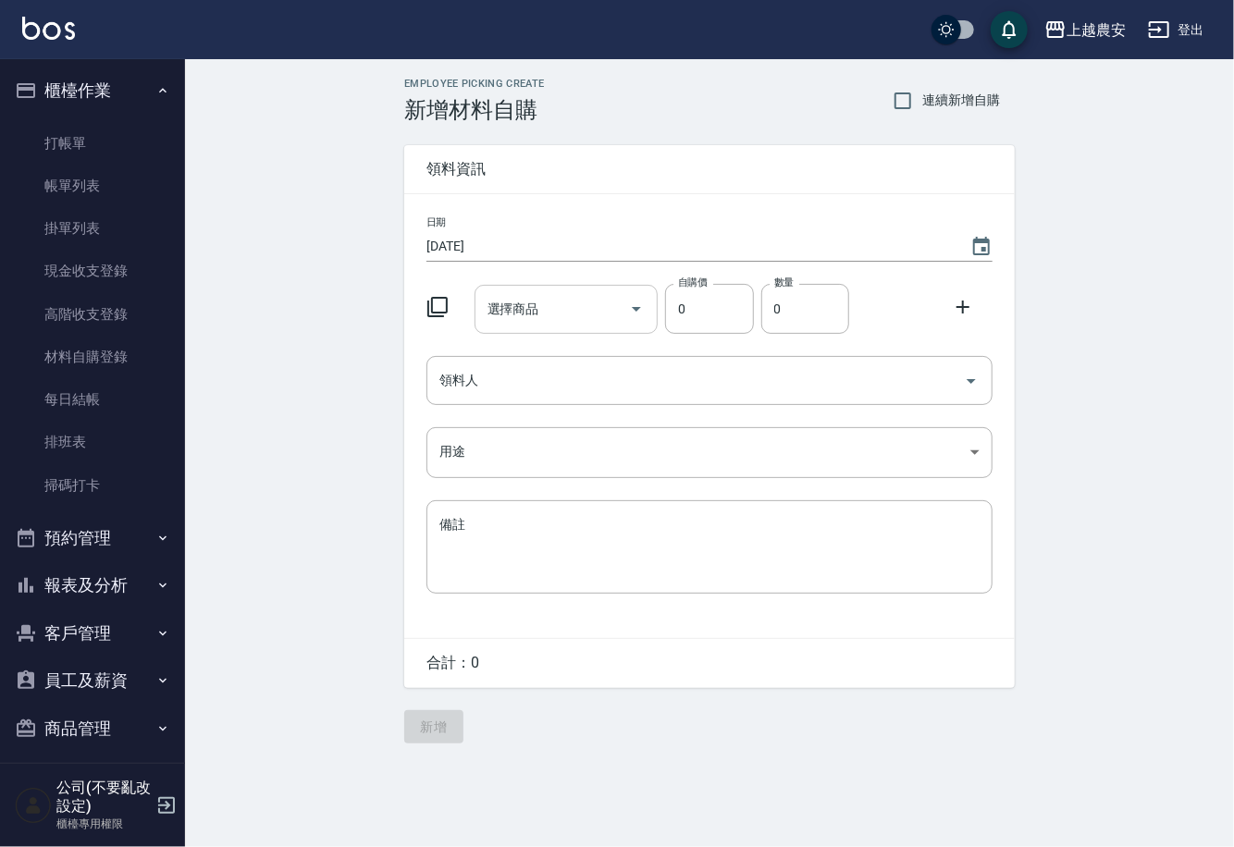
click at [572, 313] on input "選擇商品" at bounding box center [553, 309] width 140 height 32
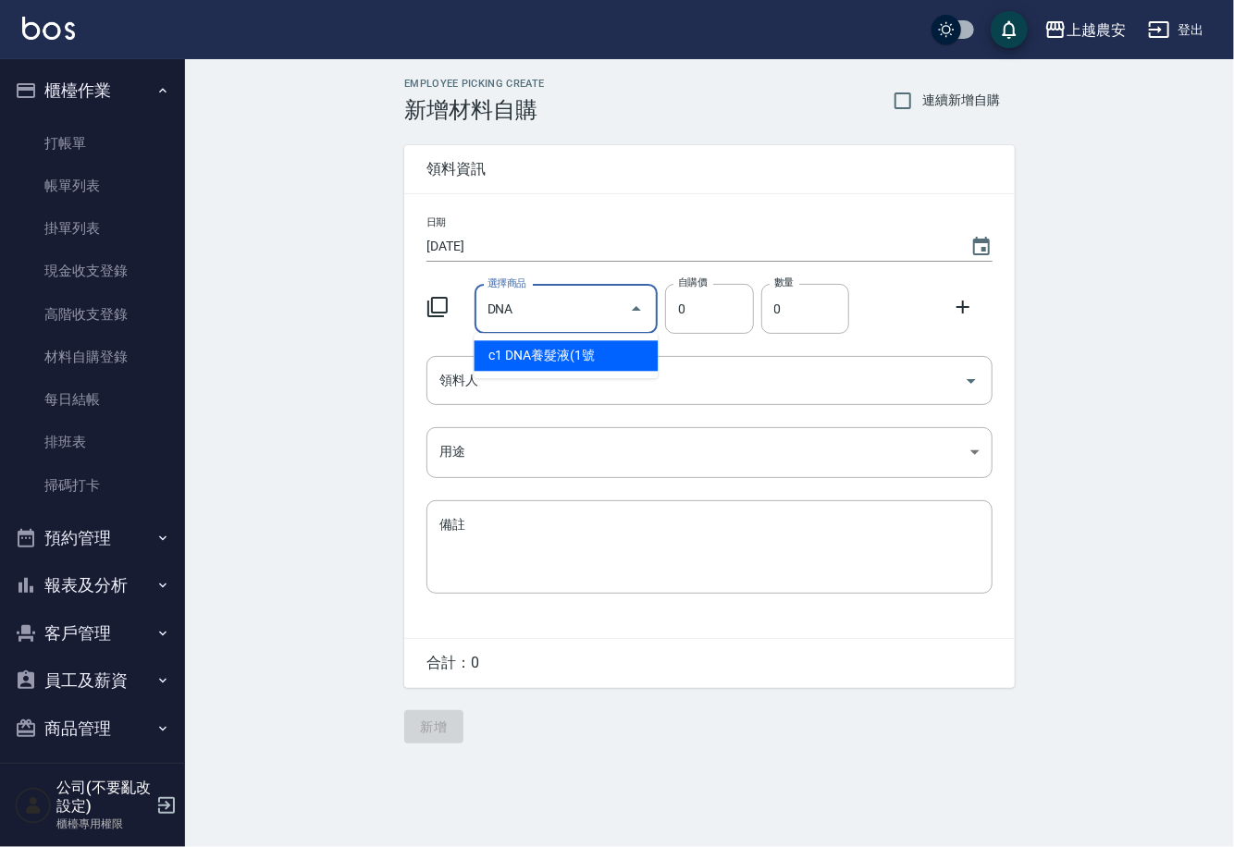
type input "DNA養髮液(1號"
click at [575, 353] on li "c1 DNA養髮液(1號" at bounding box center [567, 355] width 184 height 31
type input "308"
type input "1"
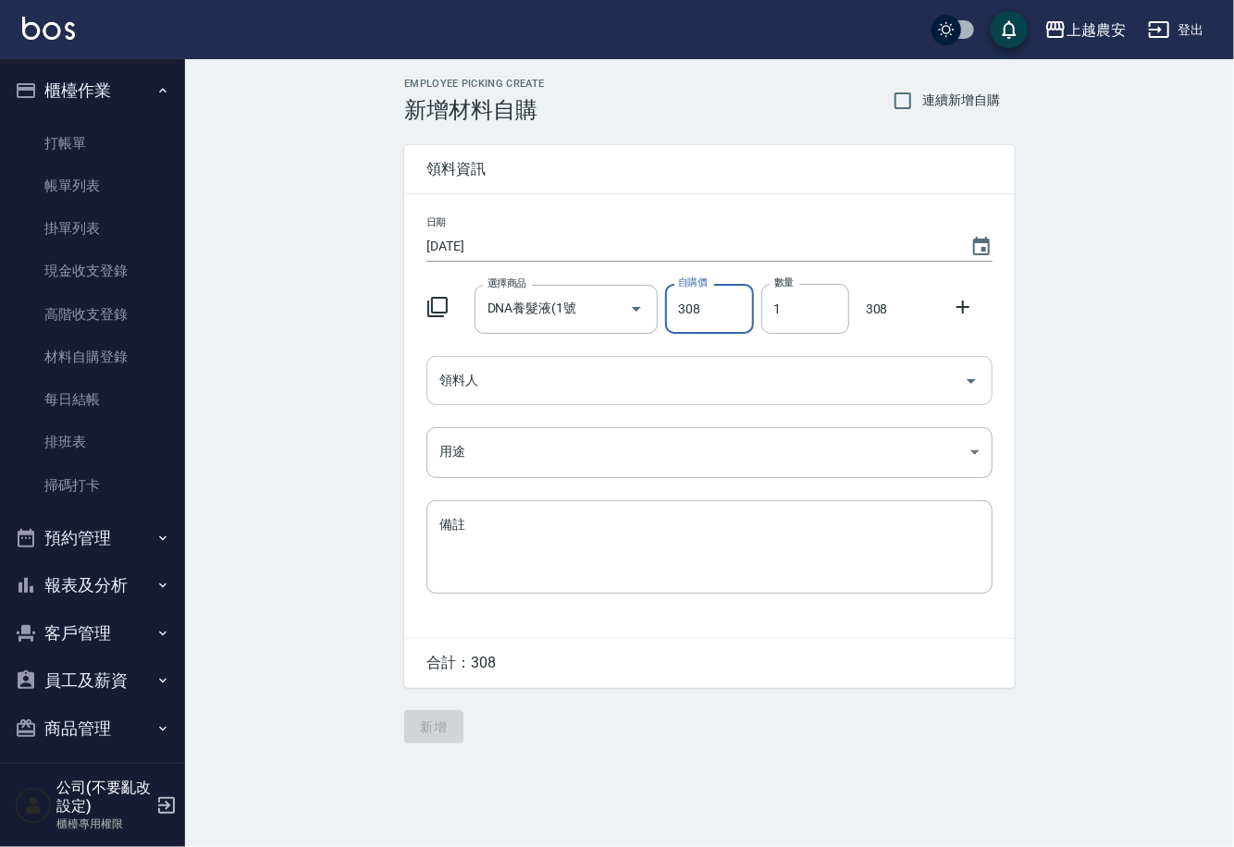
click at [540, 377] on input "領料人" at bounding box center [696, 380] width 522 height 32
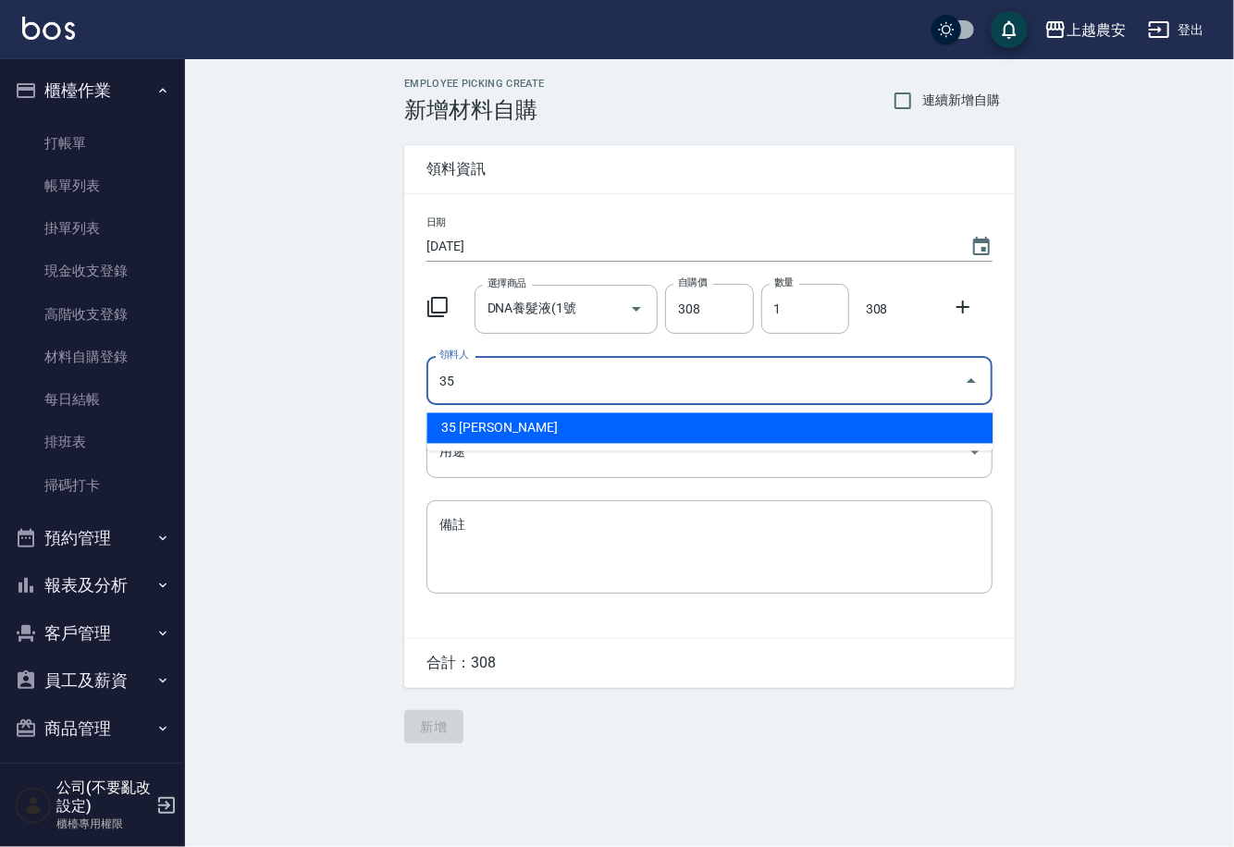
click at [450, 438] on li "35 [PERSON_NAME]" at bounding box center [709, 428] width 566 height 31
type input "35 [PERSON_NAME]"
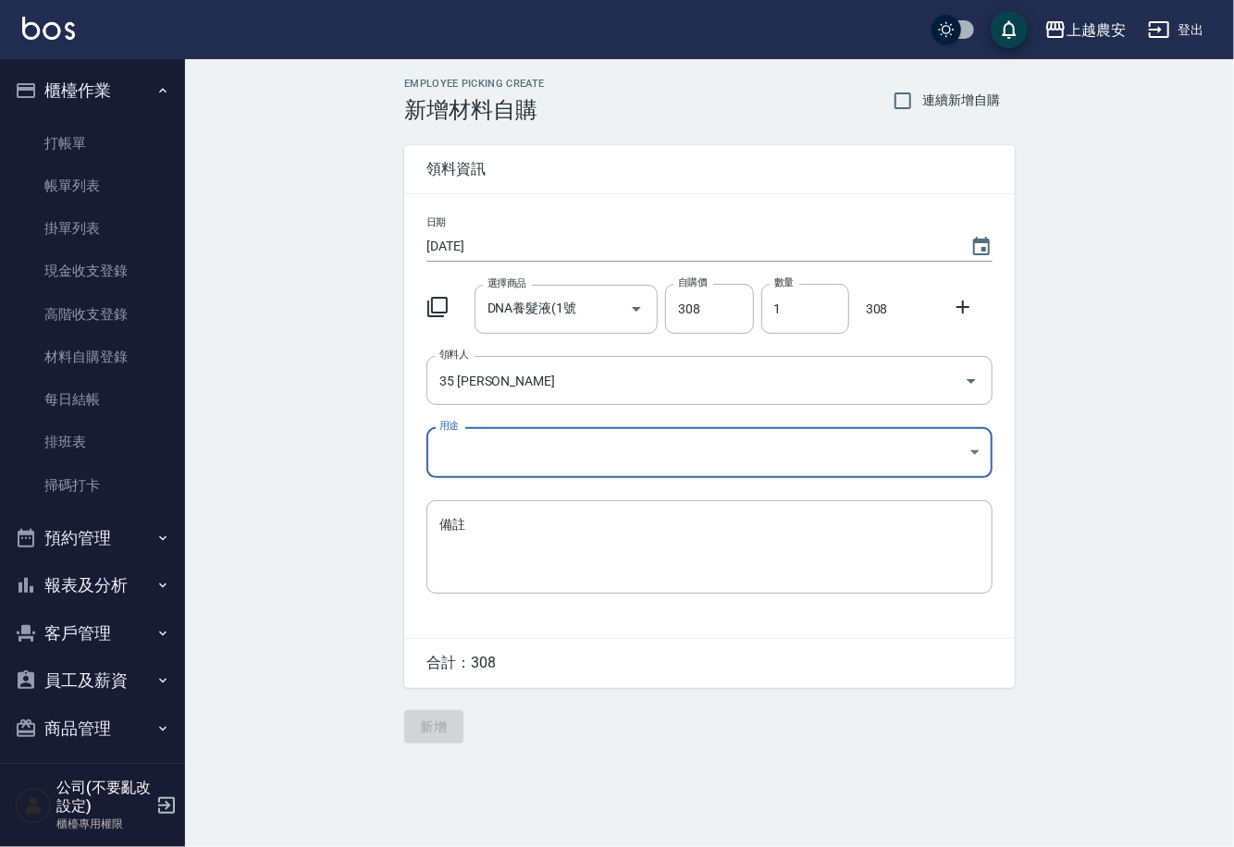
click at [450, 452] on body "上越農安 登出 櫃檯作業 打帳單 帳單列表 掛單列表 現金收支登錄 高階收支登錄 材料自購登錄 每日結帳 排班表 掃碼打卡 預約管理 預約管理 單日預約紀錄 …" at bounding box center [617, 423] width 1234 height 847
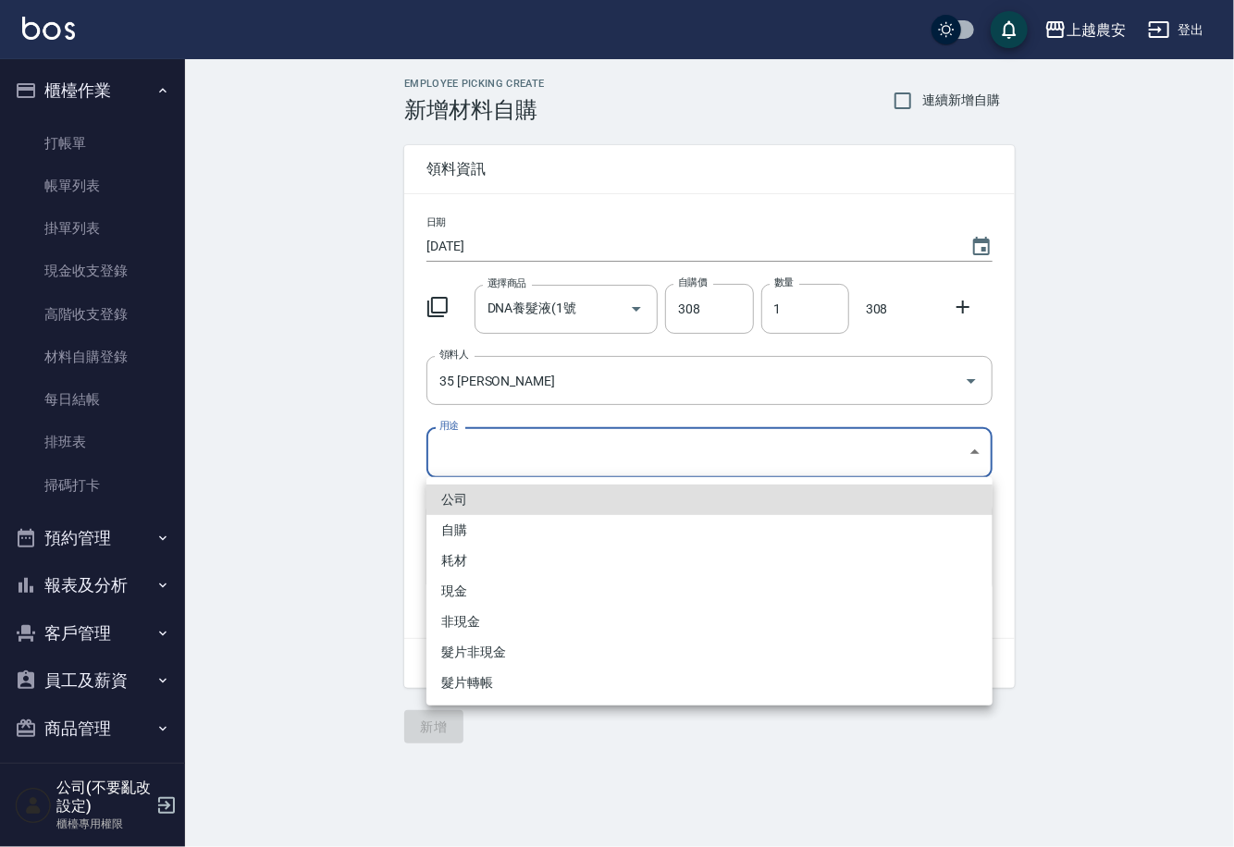
click at [467, 535] on li "自購" at bounding box center [709, 530] width 566 height 31
type input "自購"
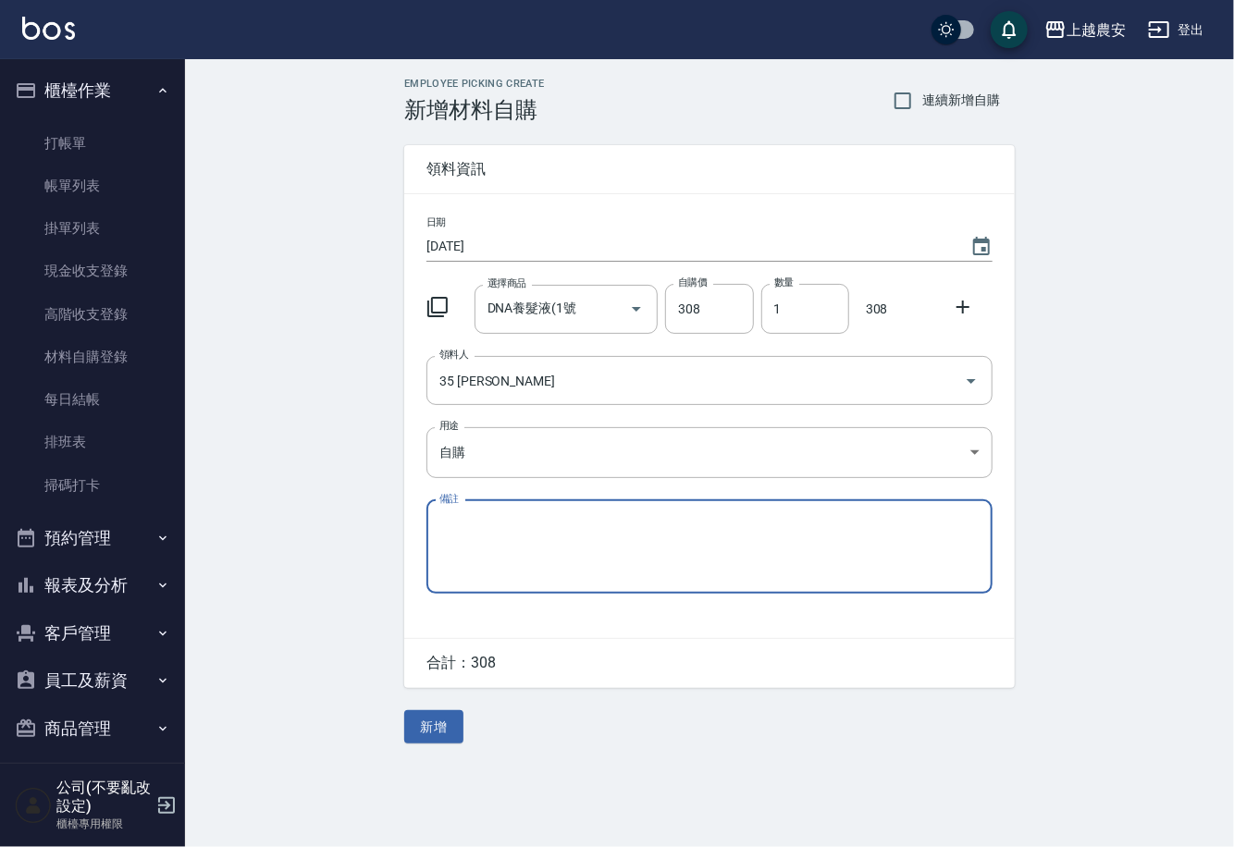
click at [968, 300] on icon at bounding box center [963, 307] width 22 height 22
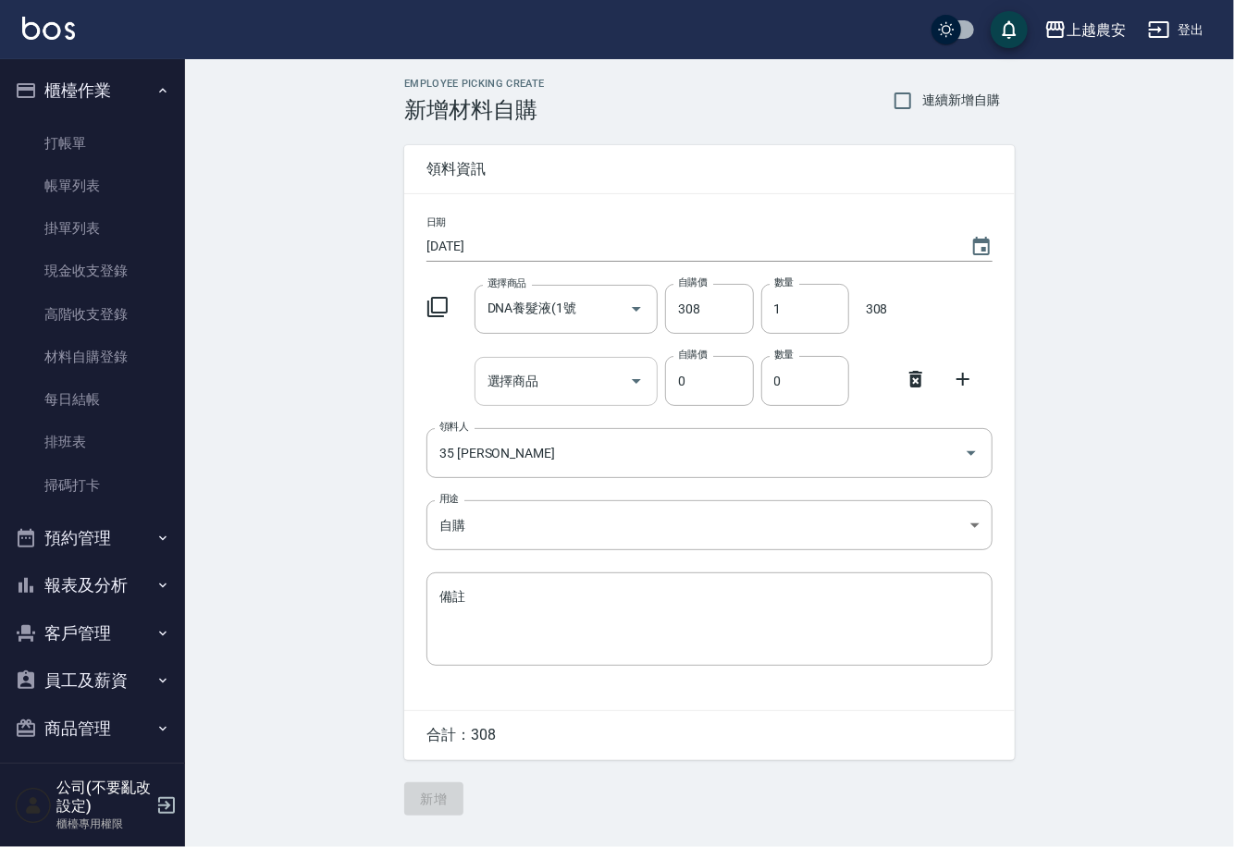
click at [557, 404] on div "選擇商品" at bounding box center [567, 381] width 184 height 49
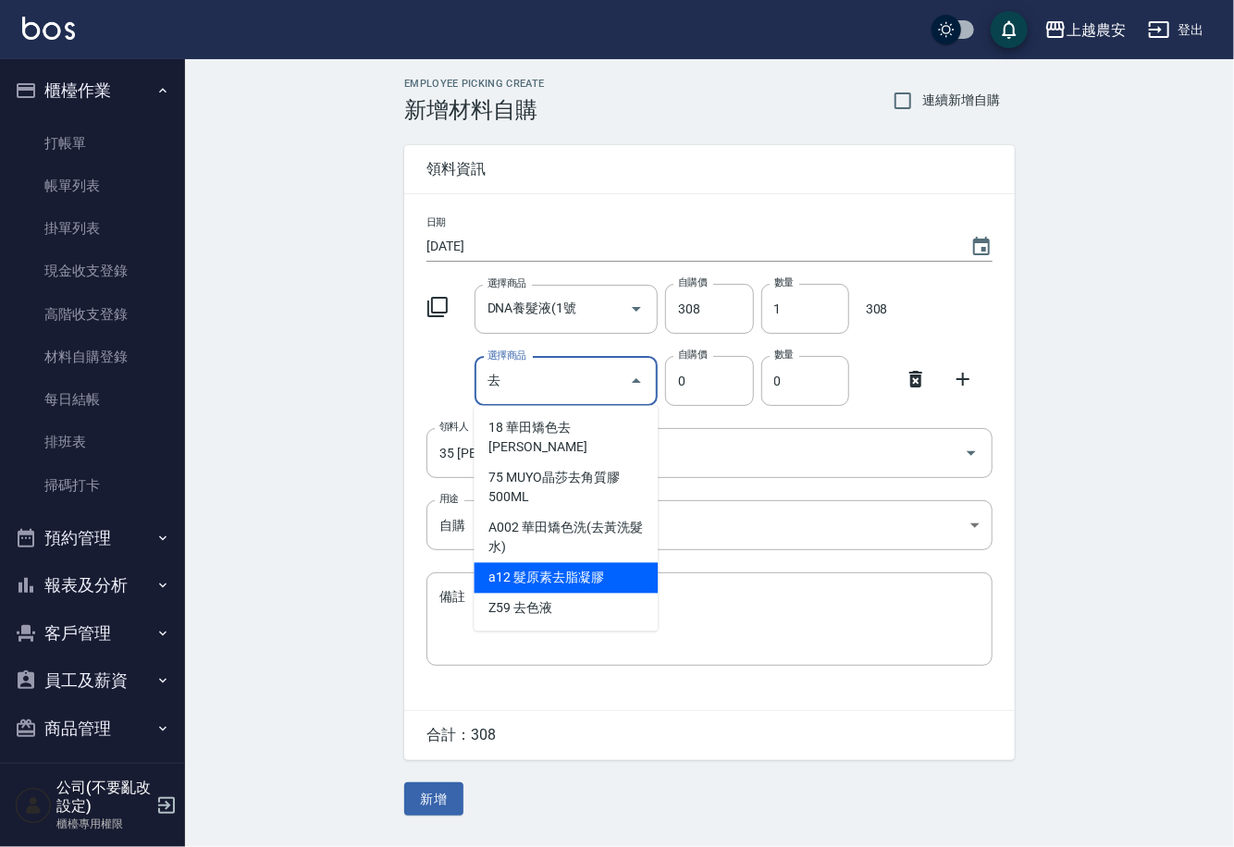
click at [567, 563] on li "a12 髮原素去脂凝膠" at bounding box center [567, 578] width 184 height 31
type input "髮原素去脂凝膠"
type input "293"
type input "1"
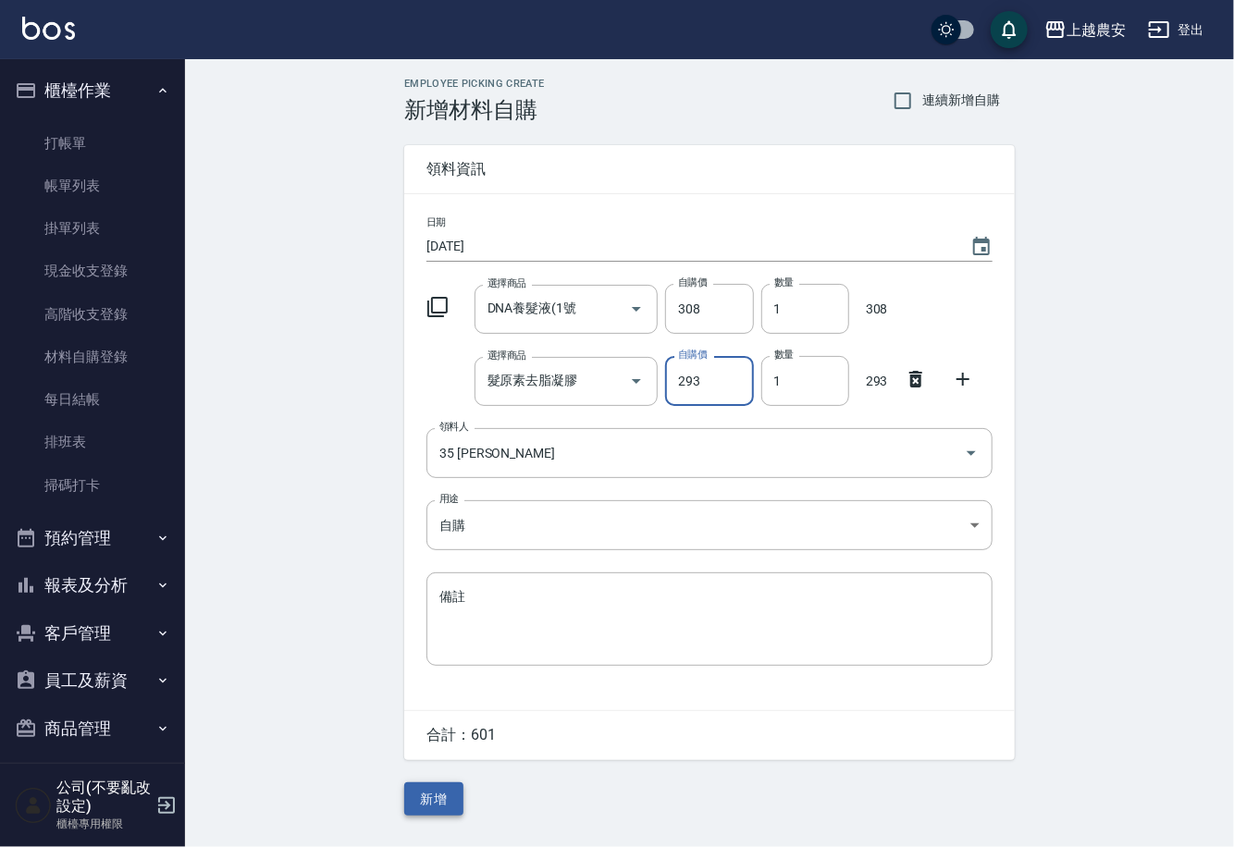
click at [443, 808] on button "新增" at bounding box center [433, 800] width 59 height 34
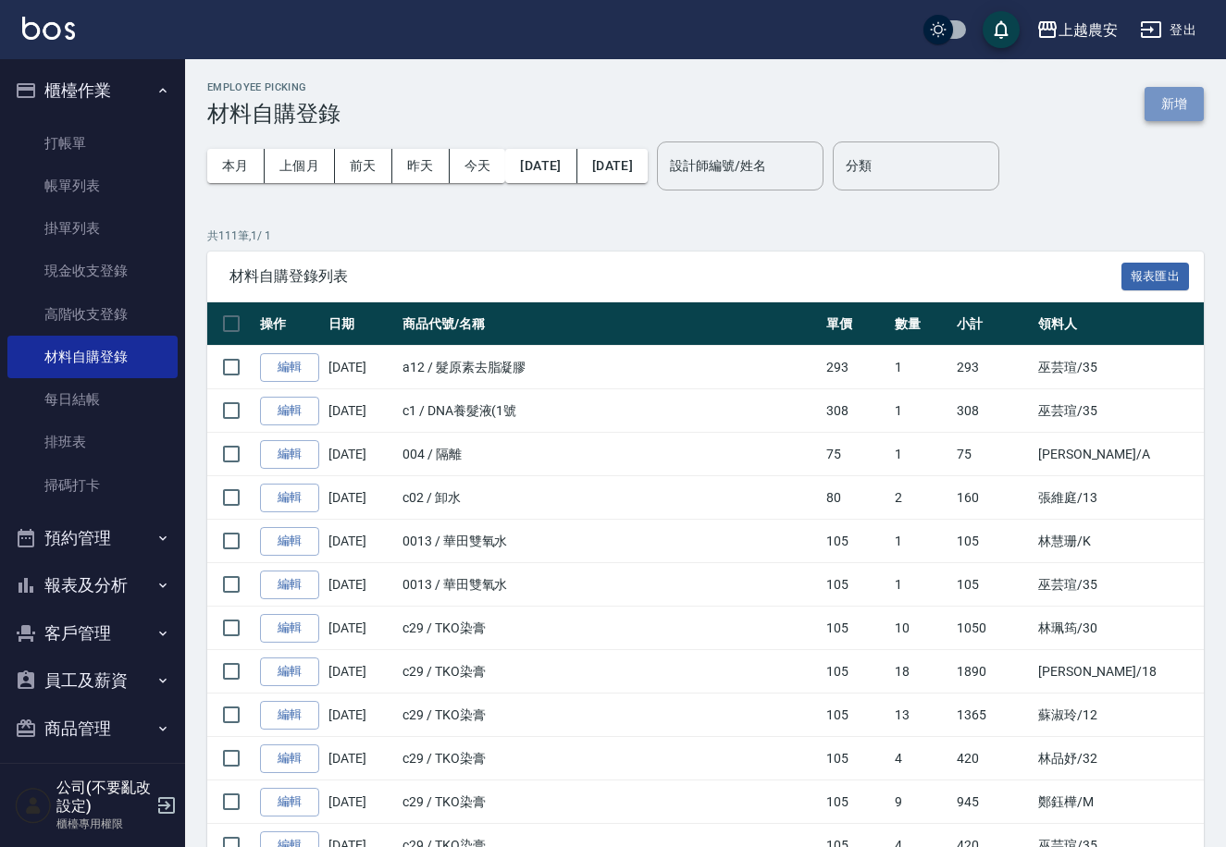
click at [1165, 110] on button "新增" at bounding box center [1173, 104] width 59 height 34
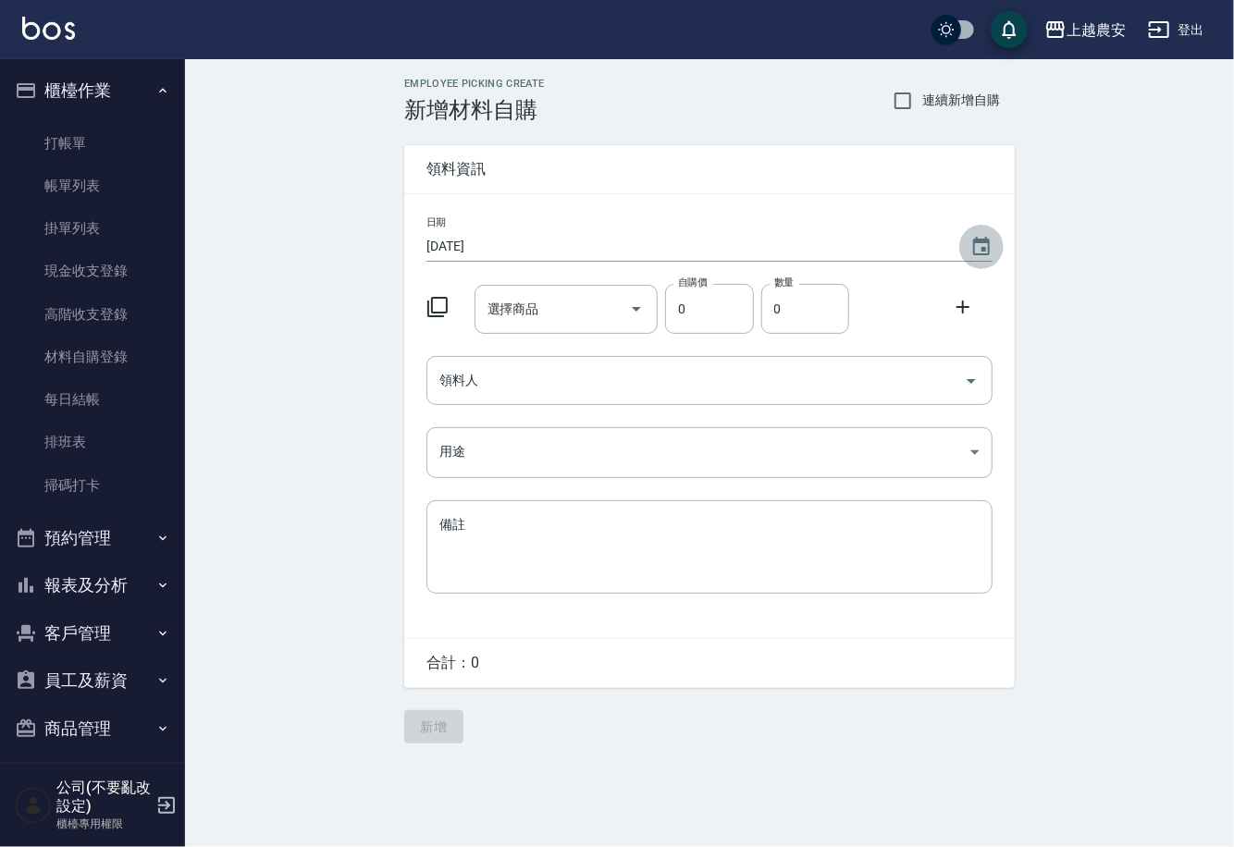
drag, startPoint x: 976, startPoint y: 245, endPoint x: 983, endPoint y: 235, distance: 12.6
click at [982, 239] on icon "Choose date, selected date is 2025-10-13" at bounding box center [981, 247] width 22 height 22
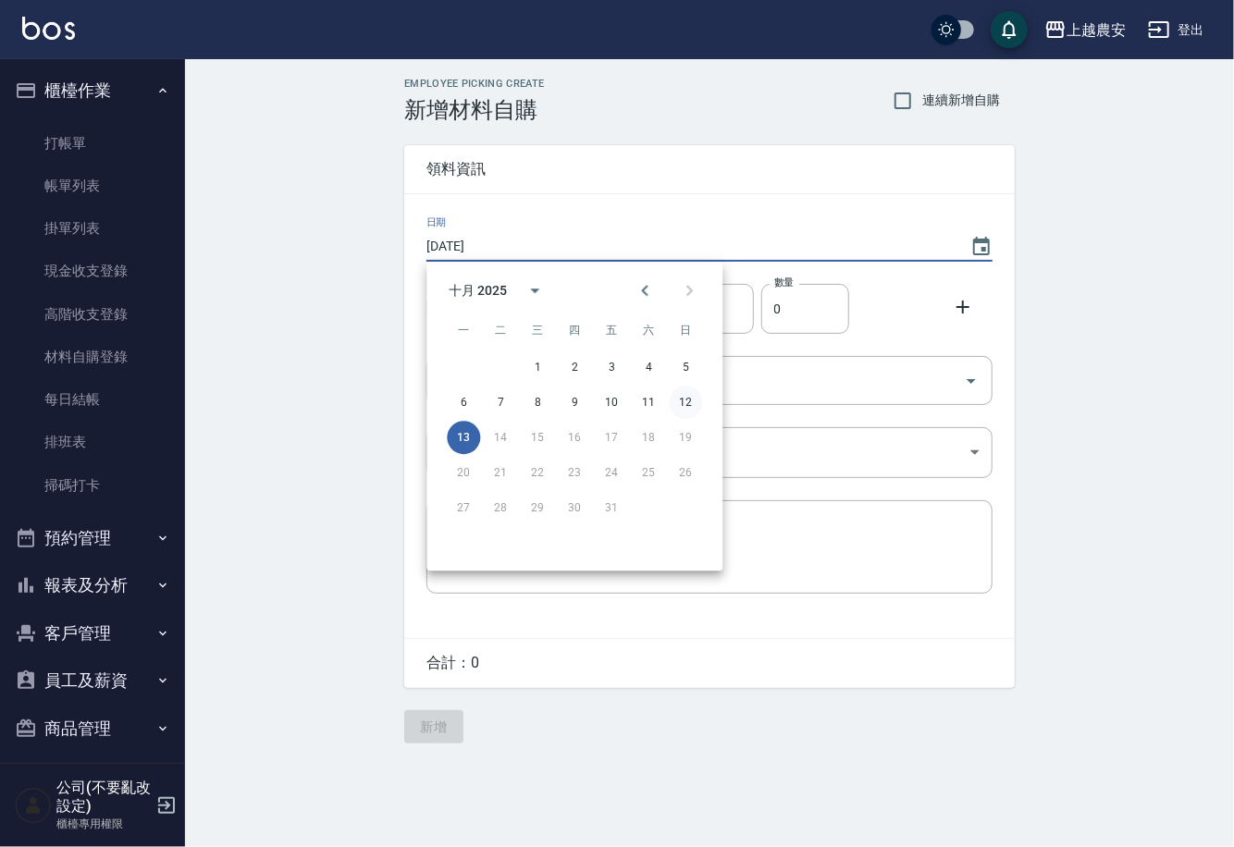
click at [684, 407] on button "12" at bounding box center [685, 402] width 33 height 33
type input "[DATE]"
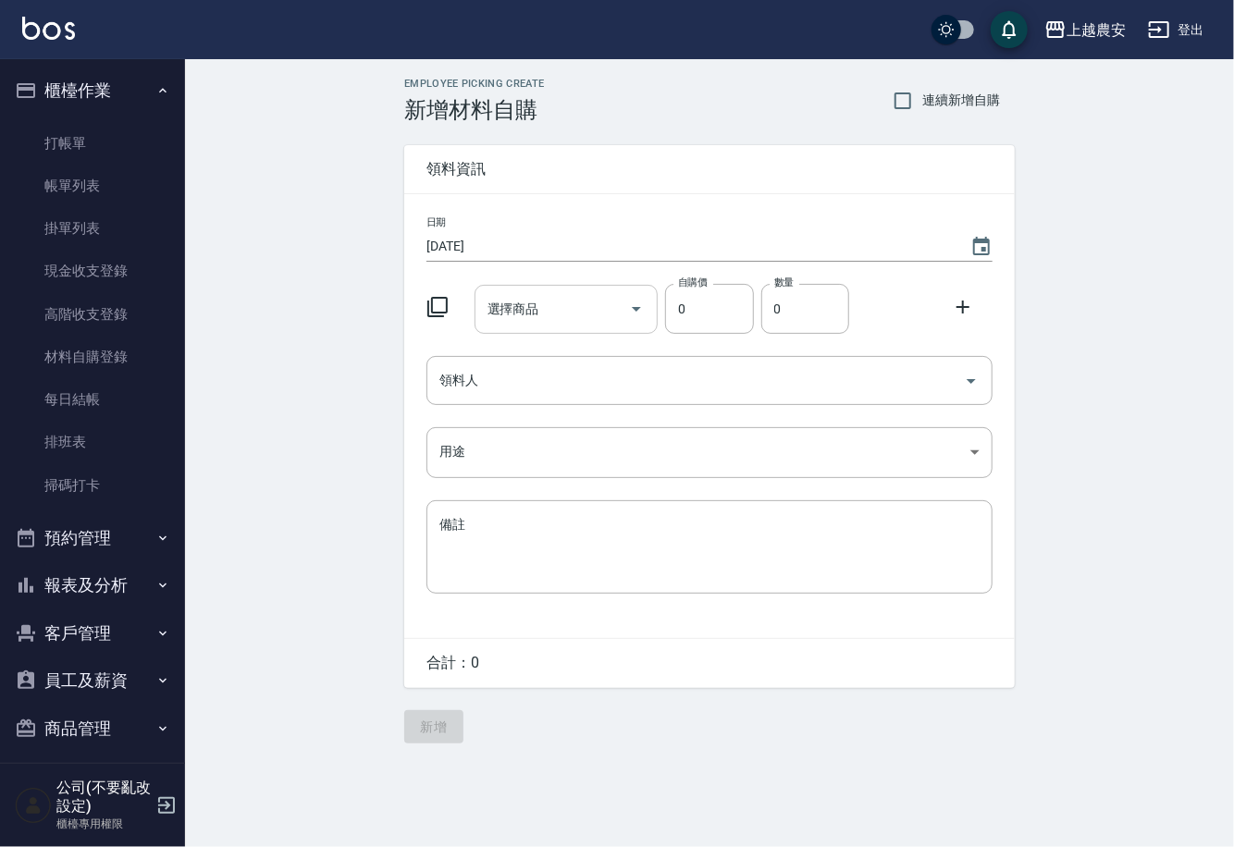
click at [585, 313] on input "選擇商品" at bounding box center [553, 309] width 140 height 32
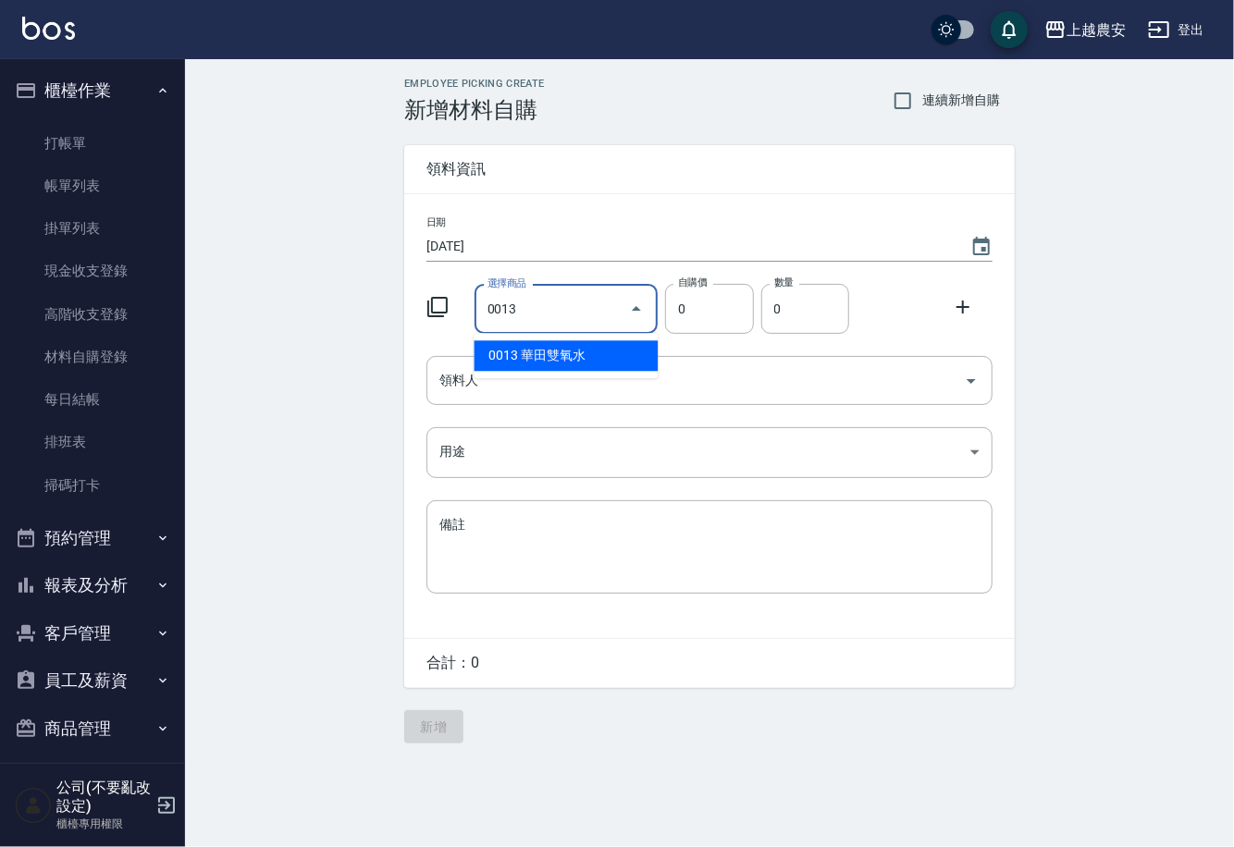
type input "華田雙氧水"
type input "105"
type input "1"
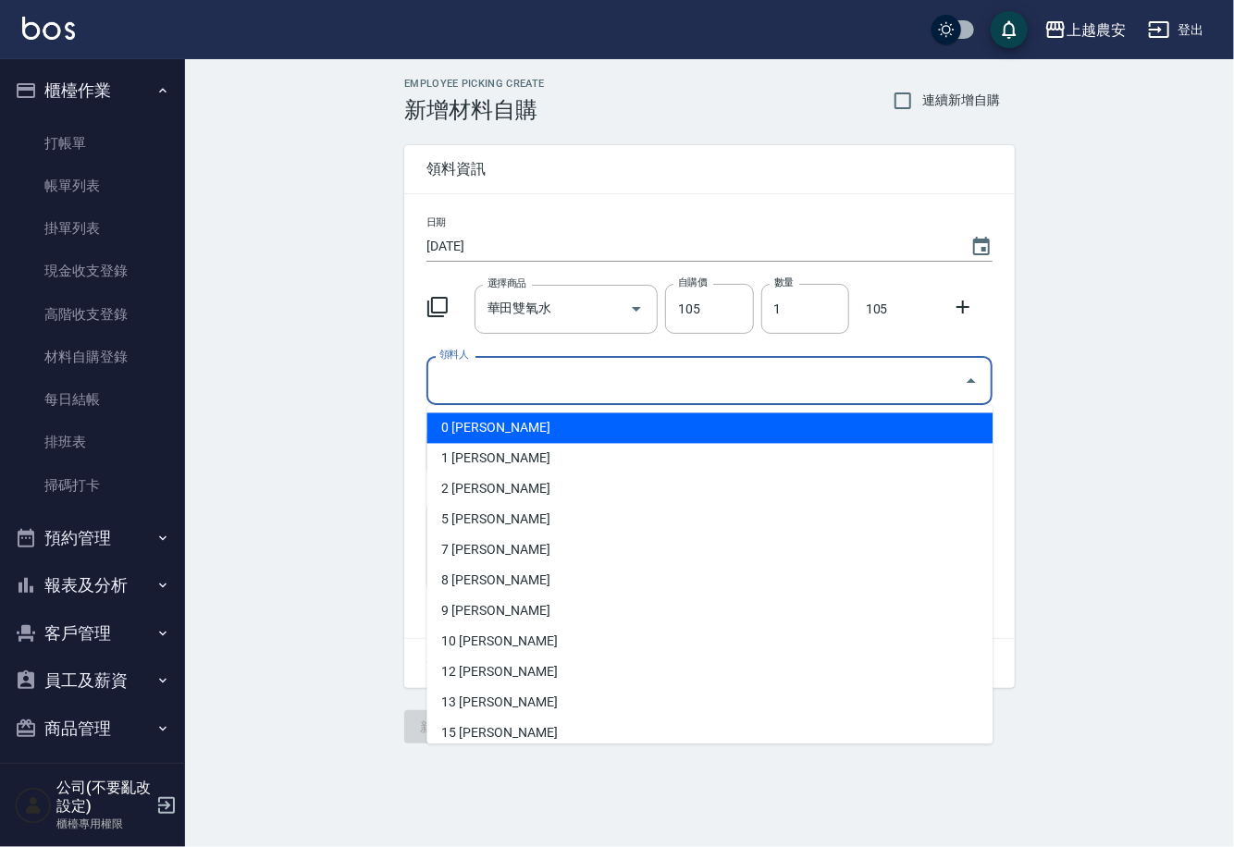
click at [520, 394] on input "領料人" at bounding box center [696, 380] width 522 height 32
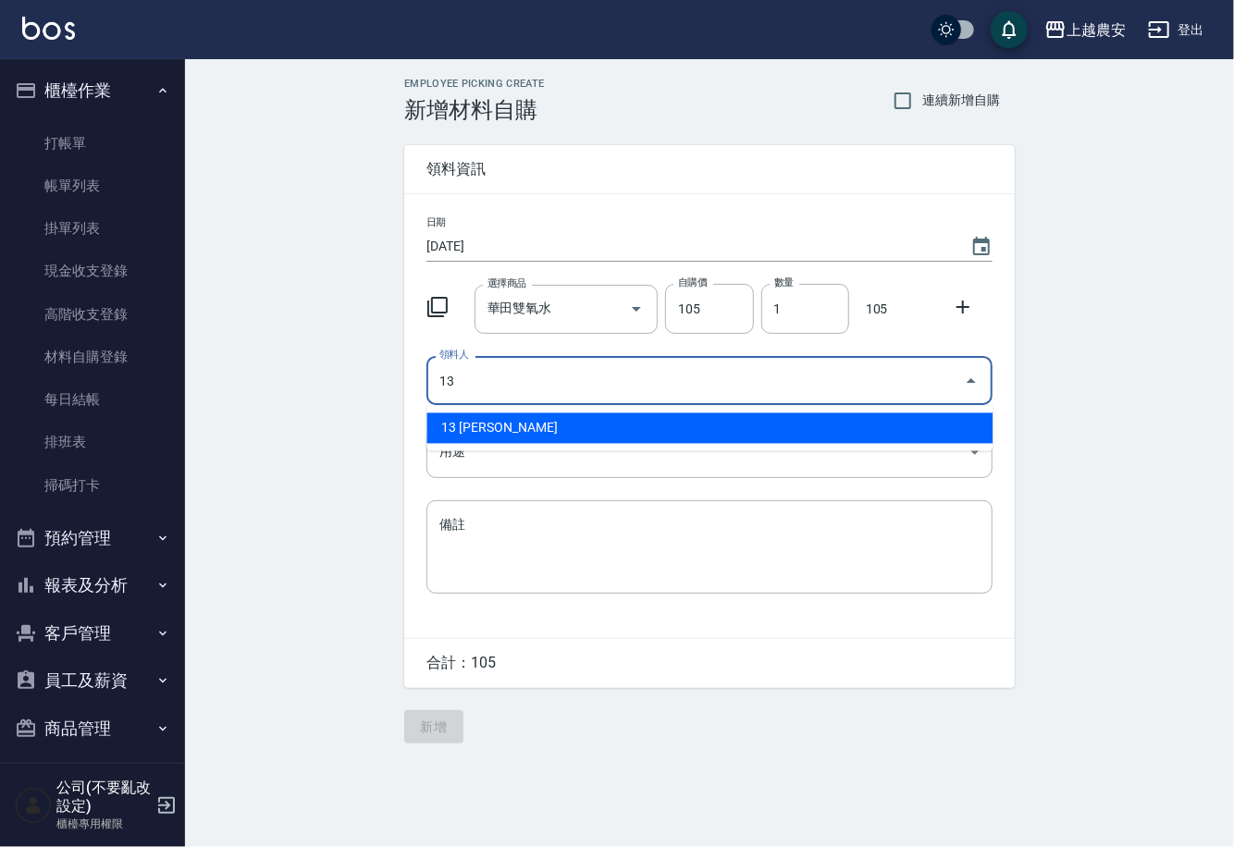
type input "13 [PERSON_NAME]"
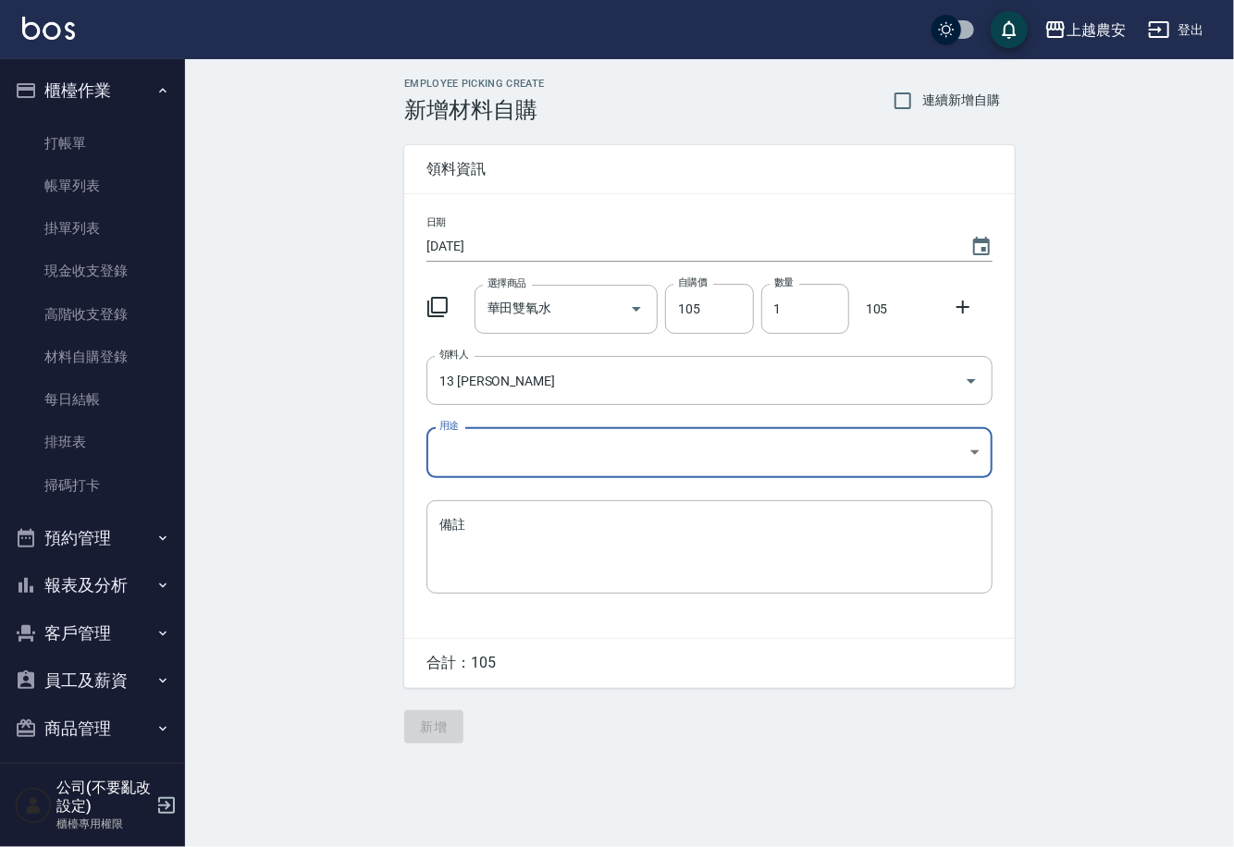
click at [474, 455] on body "上越農安 登出 櫃檯作業 打帳單 帳單列表 掛單列表 現金收支登錄 高階收支登錄 材料自購登錄 每日結帳 排班表 掃碼打卡 預約管理 預約管理 單日預約紀錄 …" at bounding box center [617, 423] width 1234 height 847
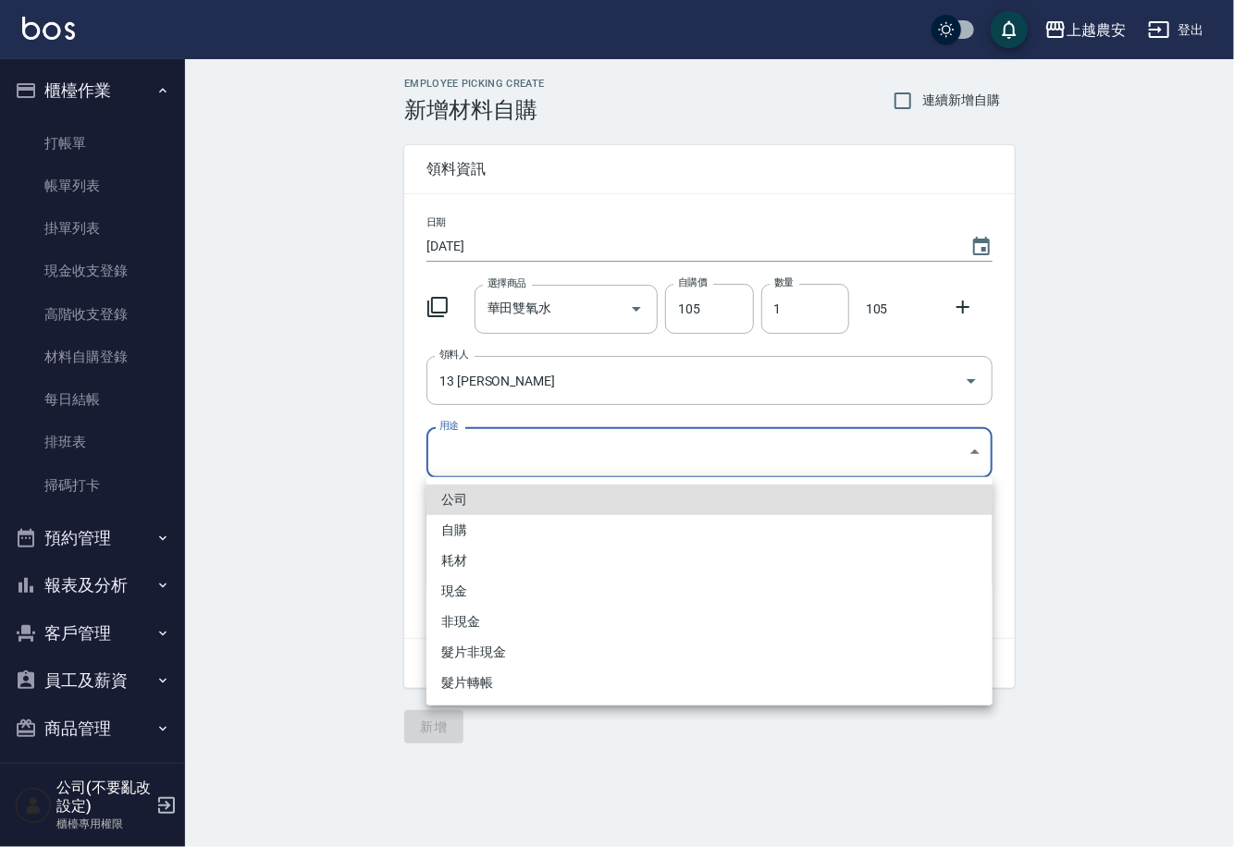
click at [451, 537] on li "自購" at bounding box center [709, 530] width 566 height 31
type input "自購"
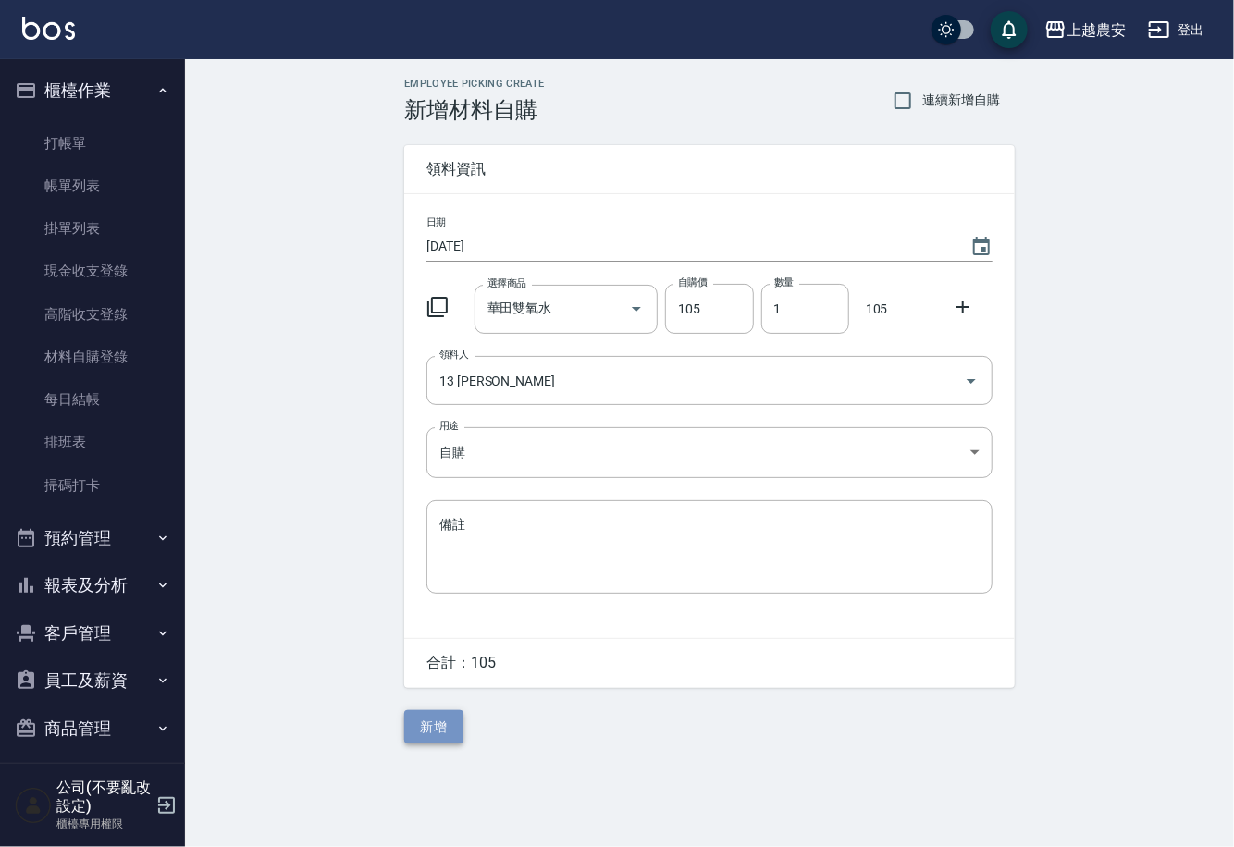
click at [450, 735] on button "新增" at bounding box center [433, 727] width 59 height 34
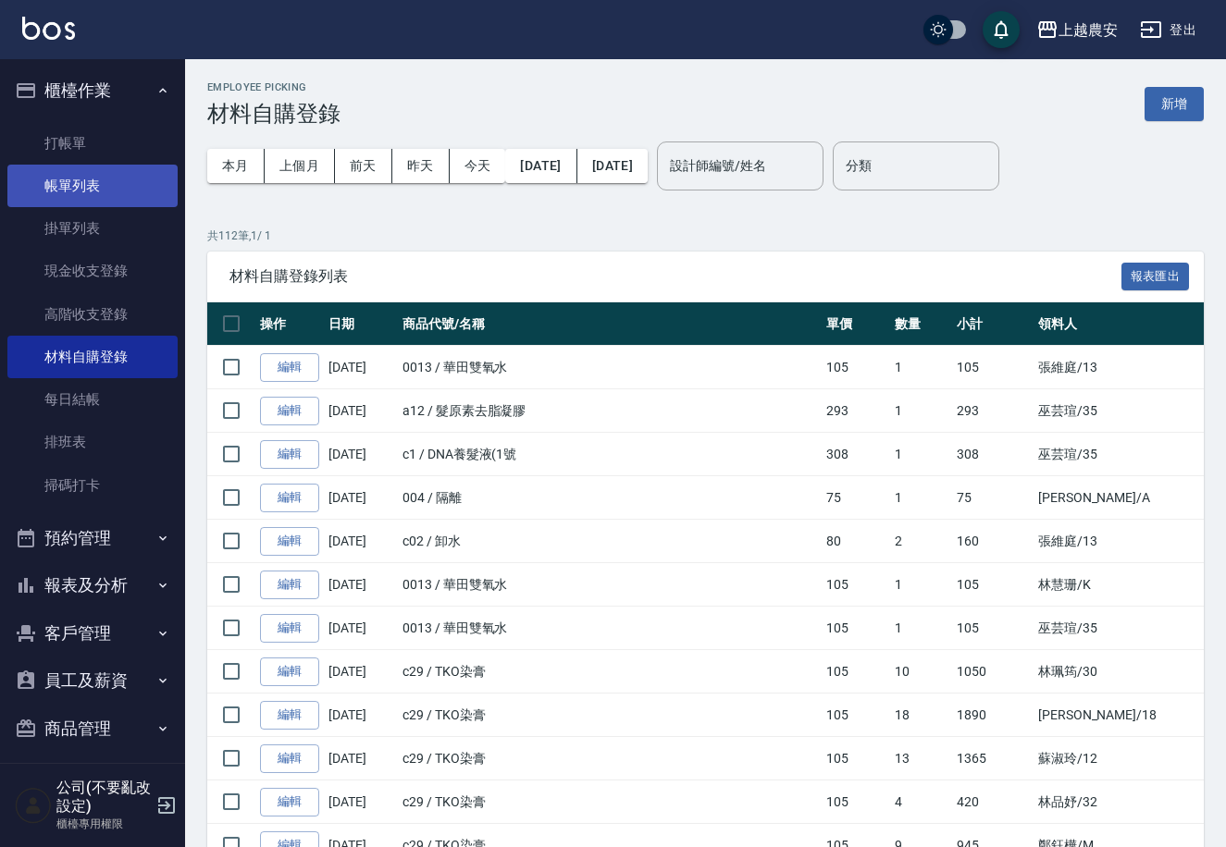
click at [84, 180] on link "帳單列表" at bounding box center [92, 186] width 170 height 43
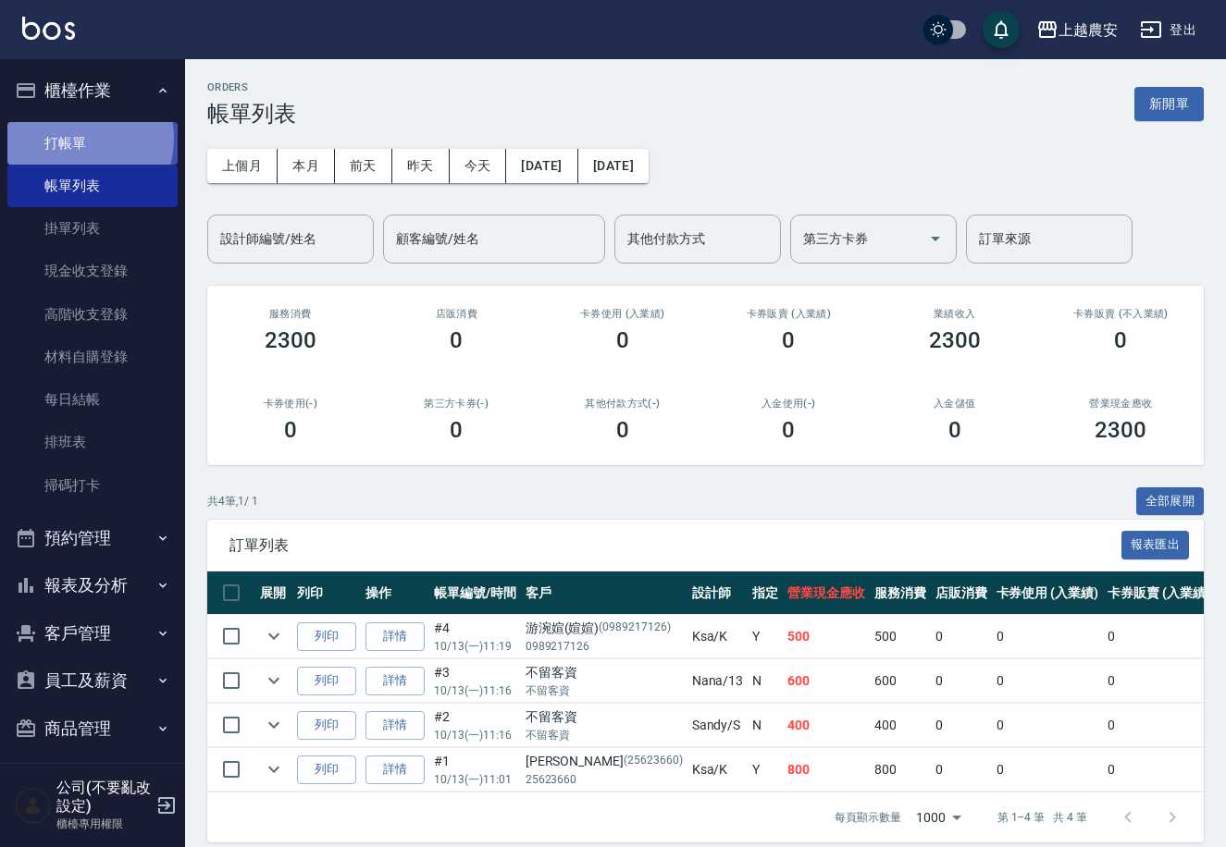
click at [77, 138] on link "打帳單" at bounding box center [92, 143] width 170 height 43
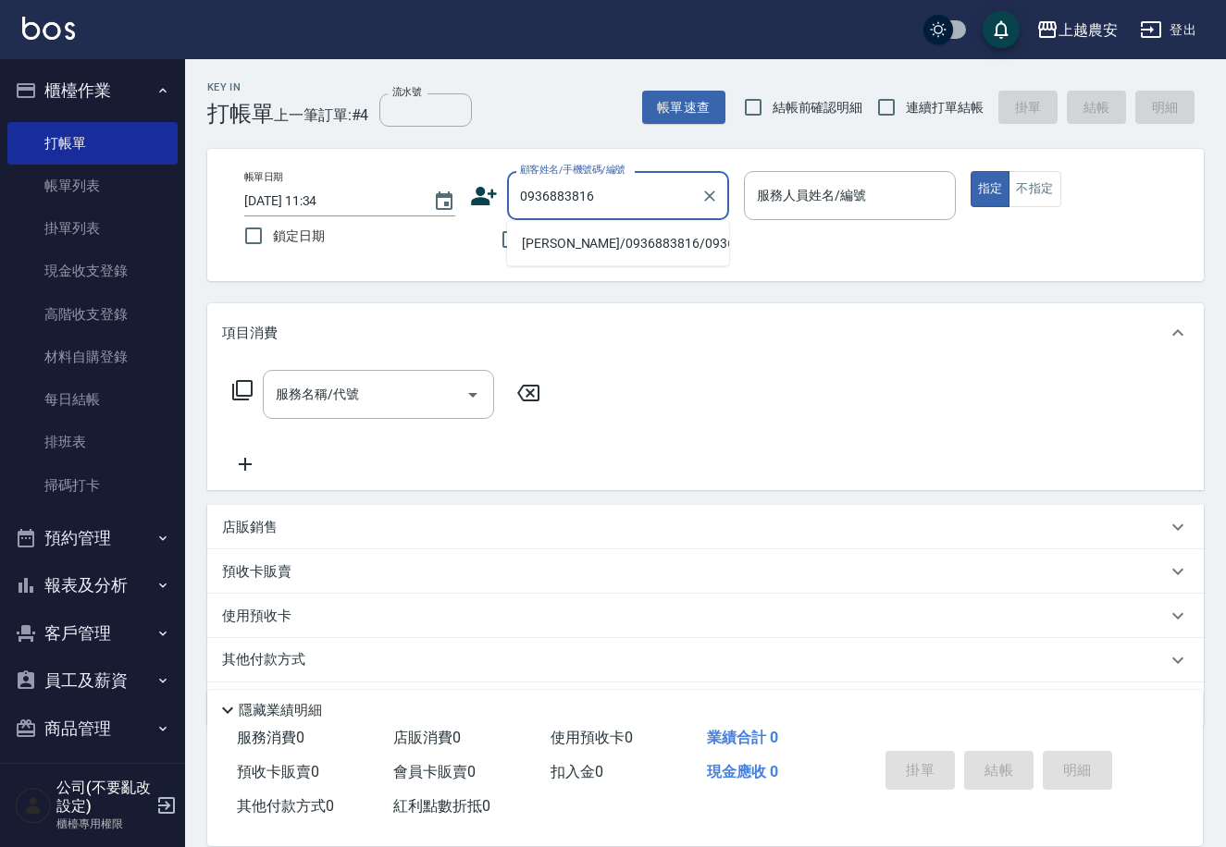
click at [598, 244] on li "[PERSON_NAME]/0936883816/0936883816" at bounding box center [618, 243] width 222 height 31
type input "[PERSON_NAME]/0936883816/0936883816"
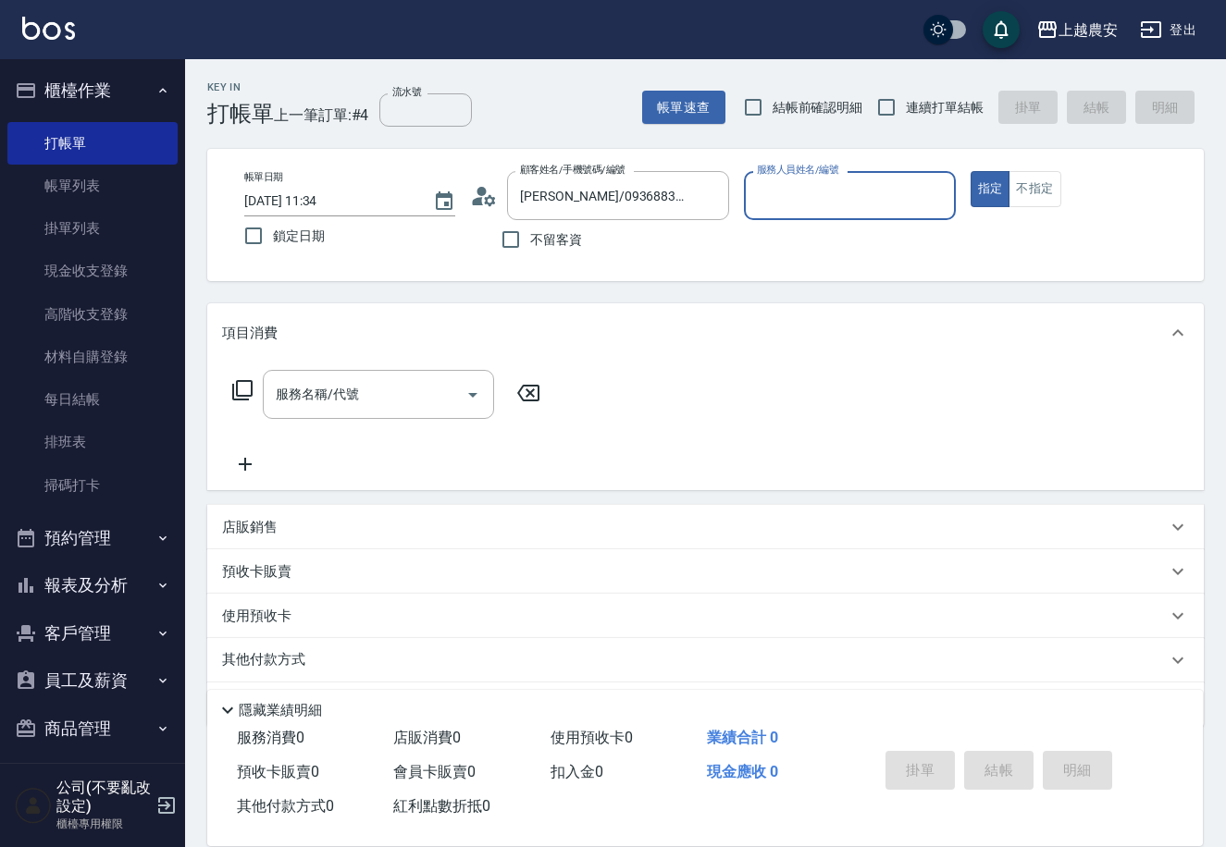
type input "Ksa-K"
click at [456, 395] on input "服務名稱/代號" at bounding box center [364, 394] width 187 height 32
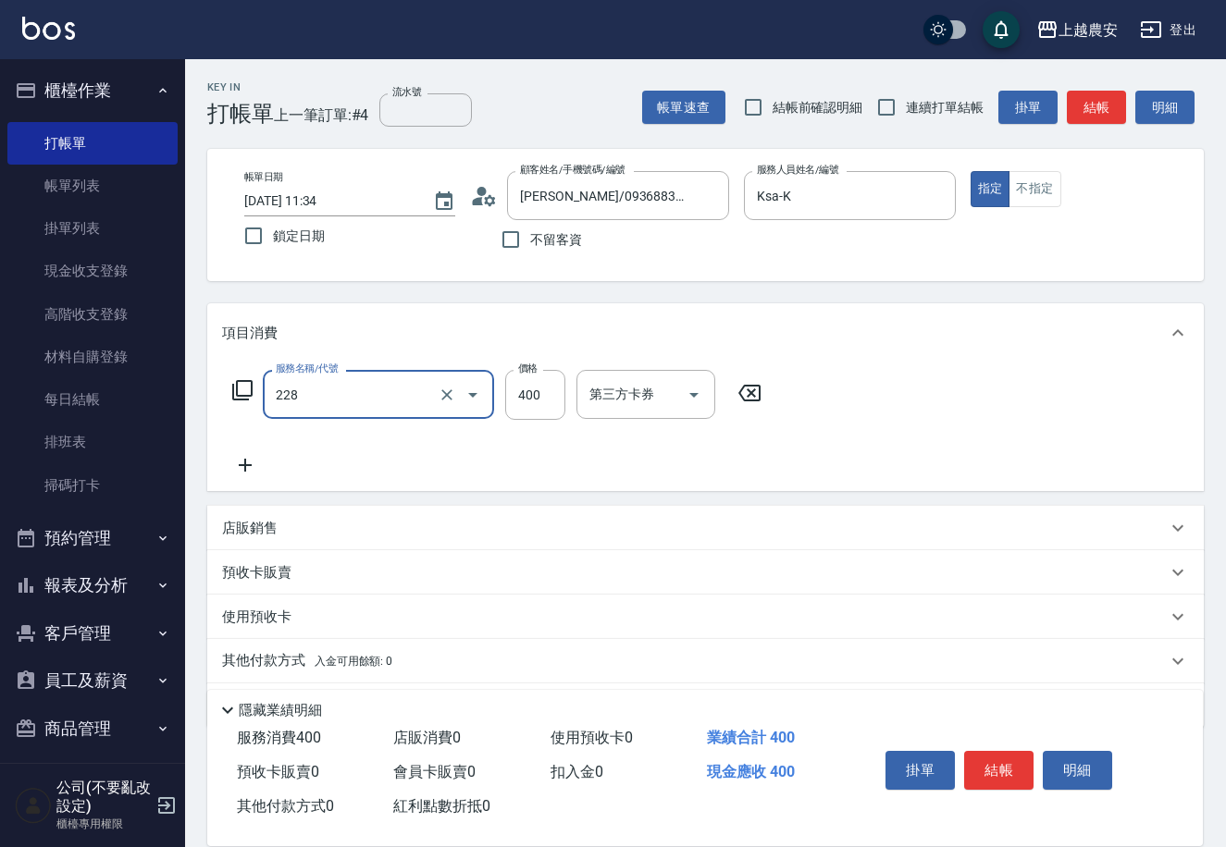
type input "洗髮(228)"
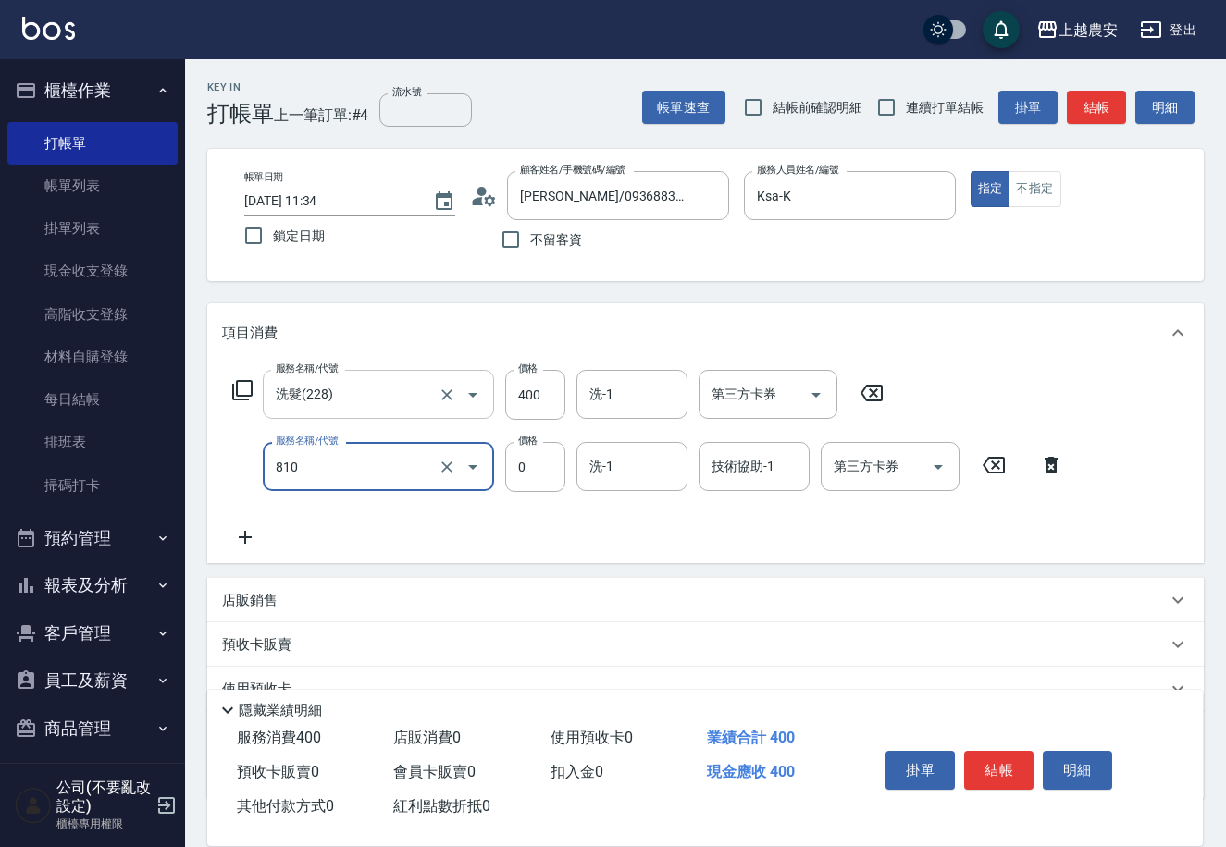
type input "頭皮護髮卡券使用(810)"
type input "[PERSON_NAME]-32"
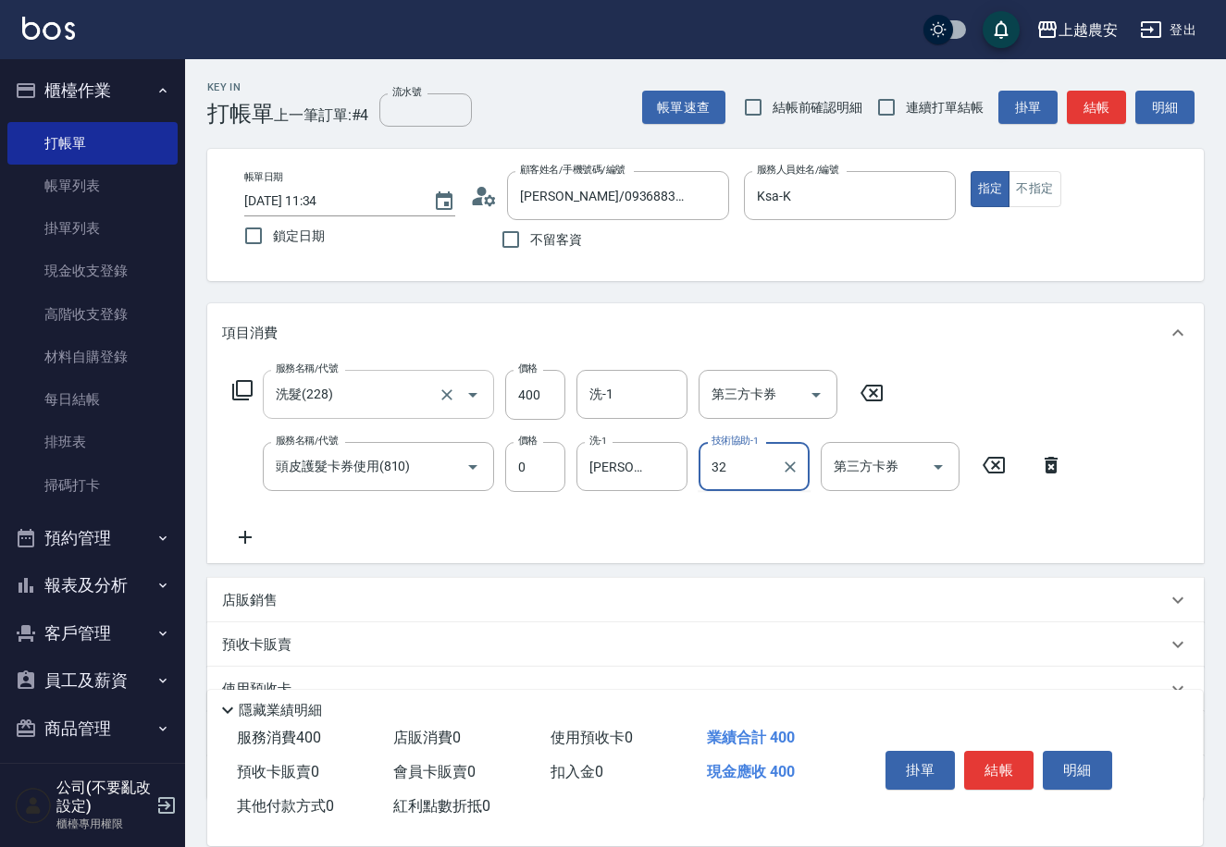
type input "[PERSON_NAME]-32"
click at [1005, 773] on button "結帳" at bounding box center [998, 770] width 69 height 39
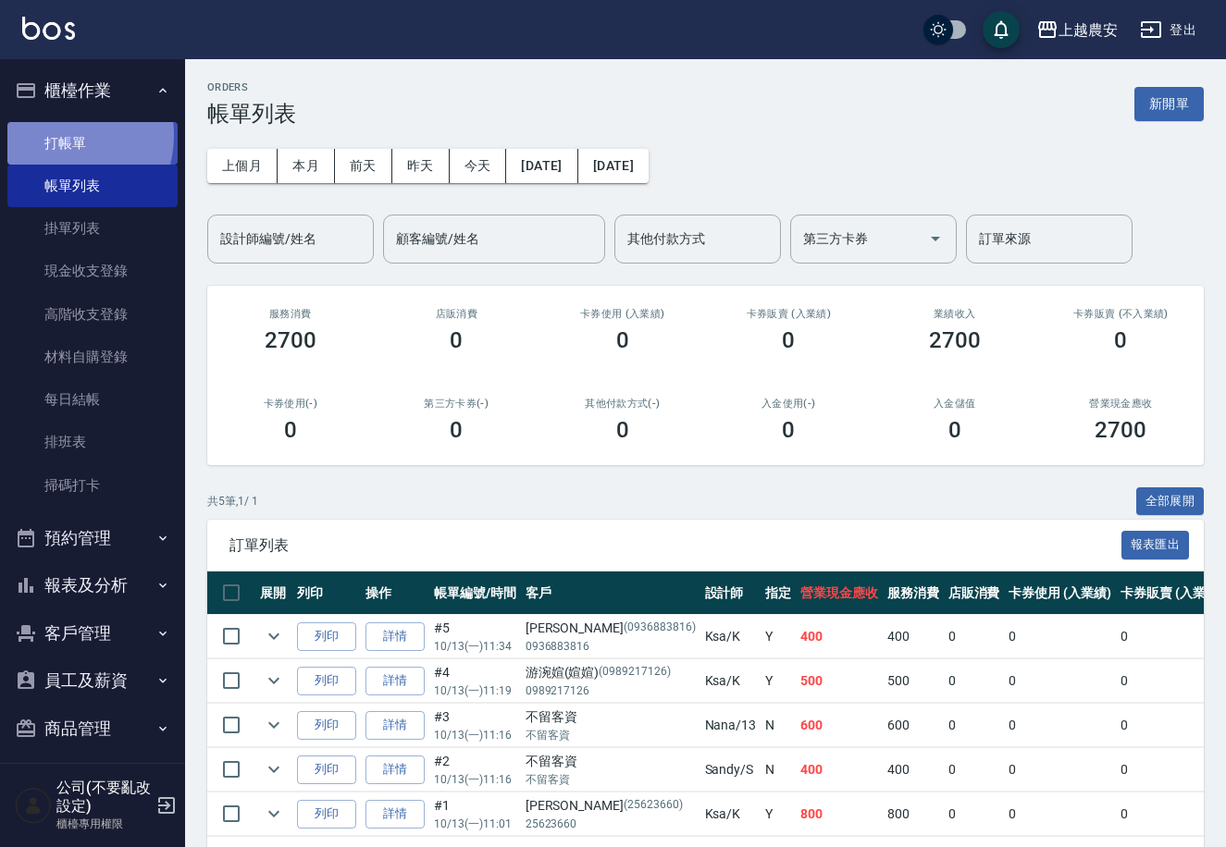
click at [61, 135] on link "打帳單" at bounding box center [92, 143] width 170 height 43
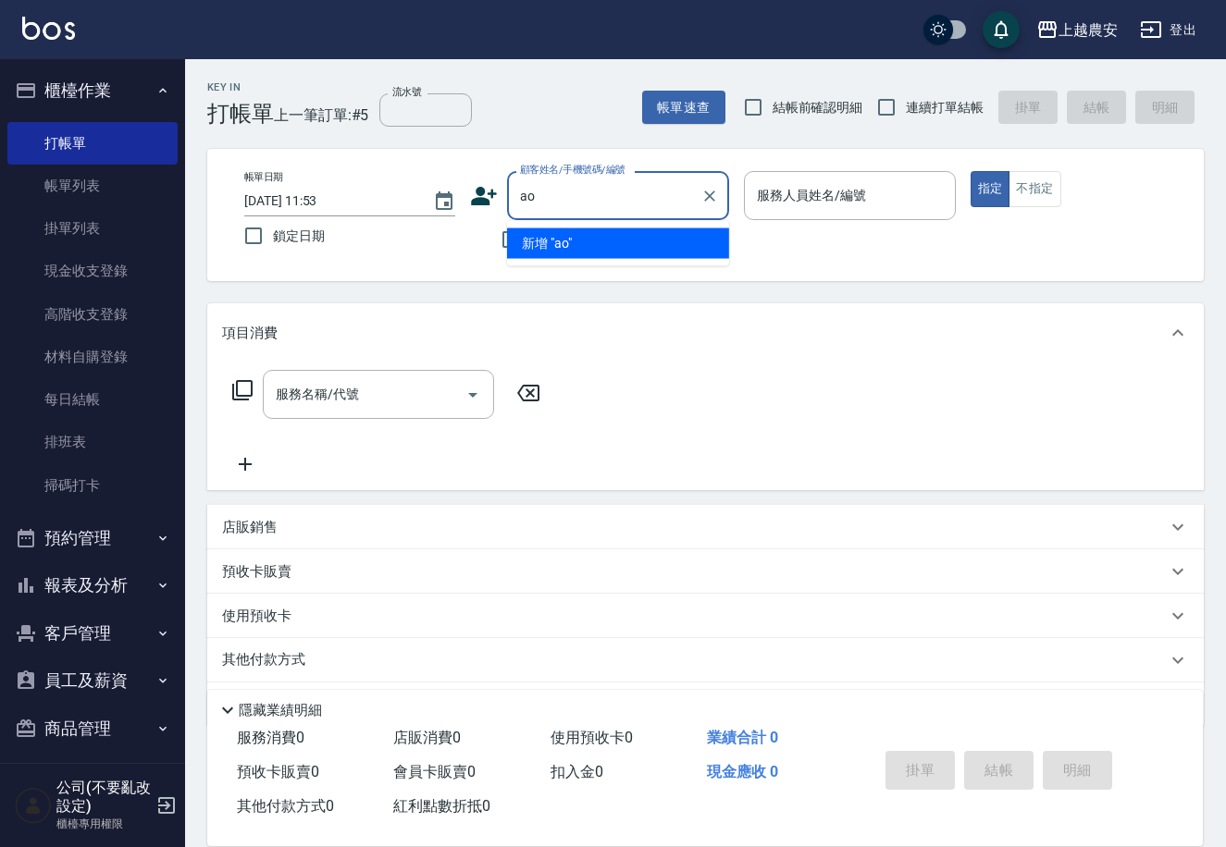
type input "a"
click at [606, 245] on li "[PERSON_NAME](美術老師)/0966556930/0966556930" at bounding box center [618, 253] width 222 height 50
type input "[PERSON_NAME](美術老師)/0966556930/0966556930"
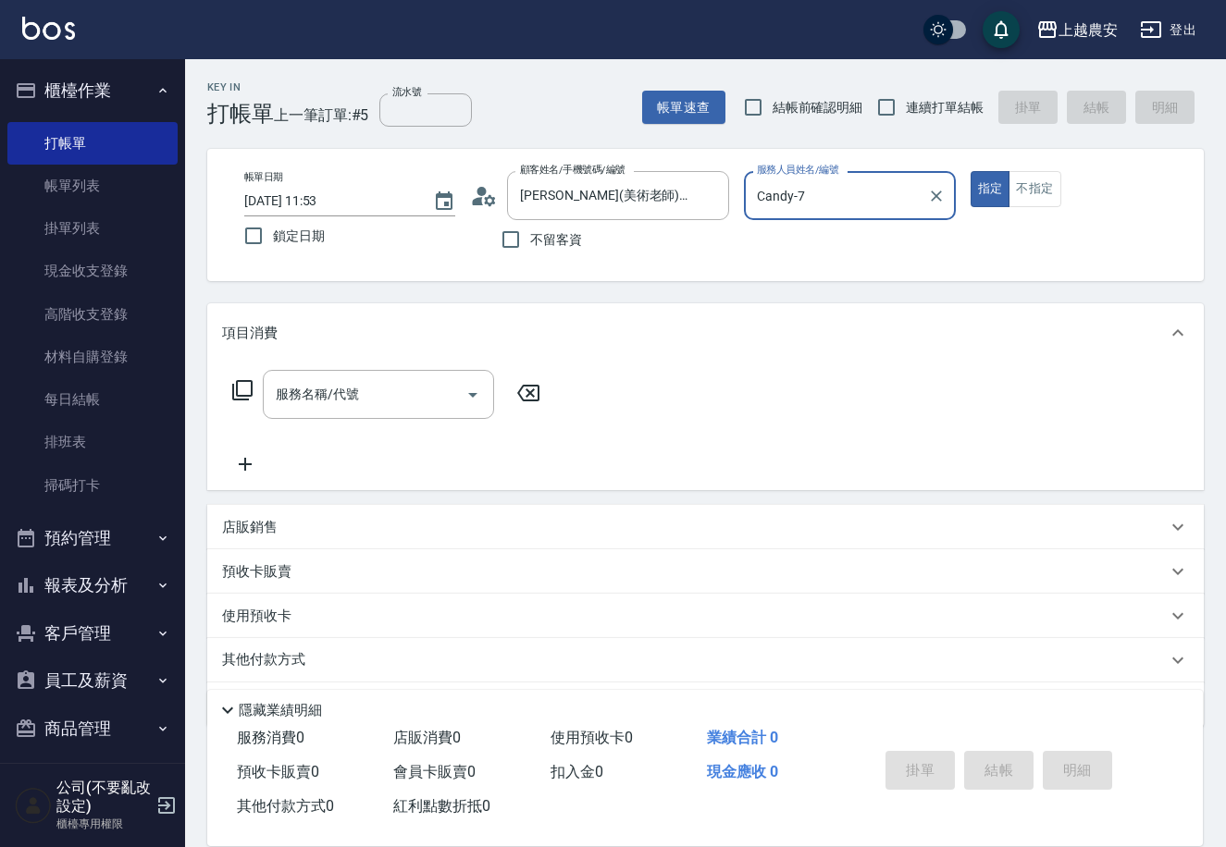
type input "Candy-7"
click at [401, 383] on input "服務名稱/代號" at bounding box center [364, 394] width 187 height 32
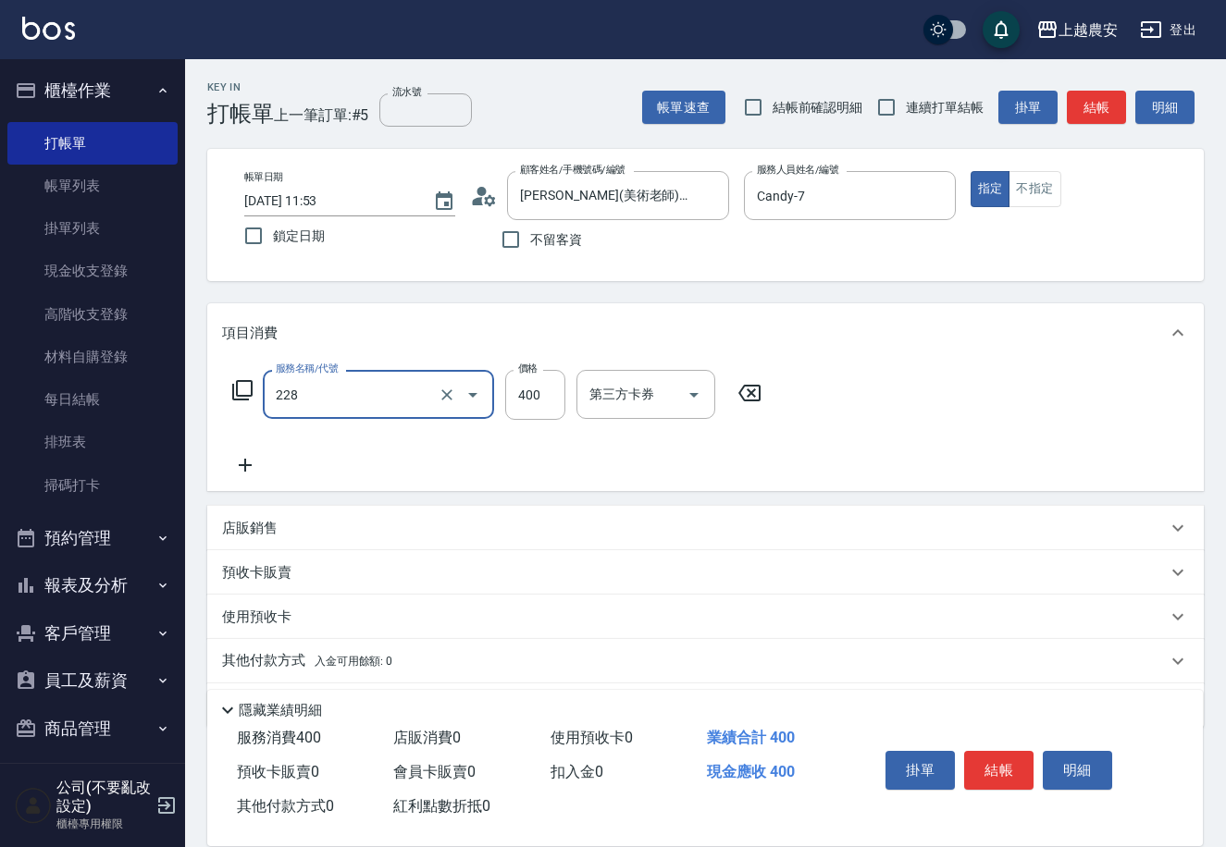
type input "洗髮(228)"
type input "酪梨-34"
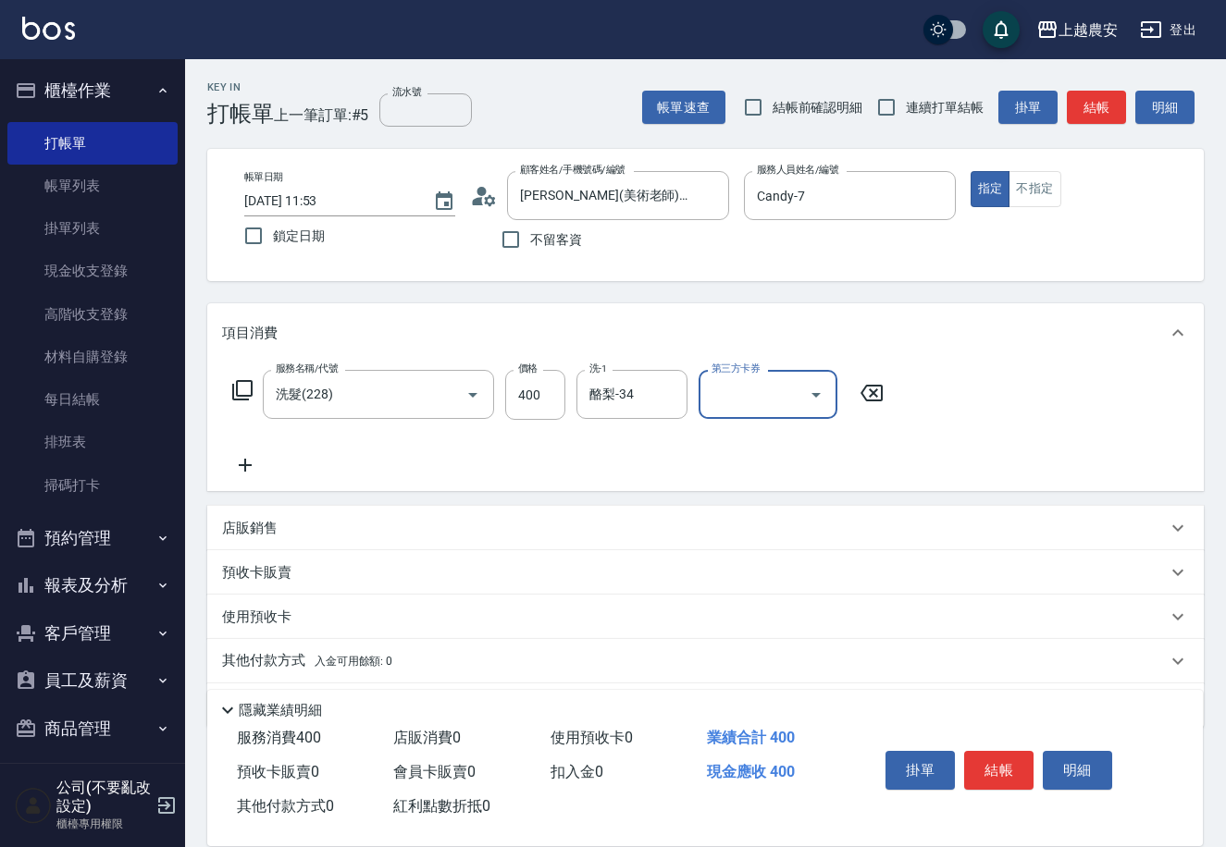
click at [989, 751] on button "結帳" at bounding box center [998, 770] width 69 height 39
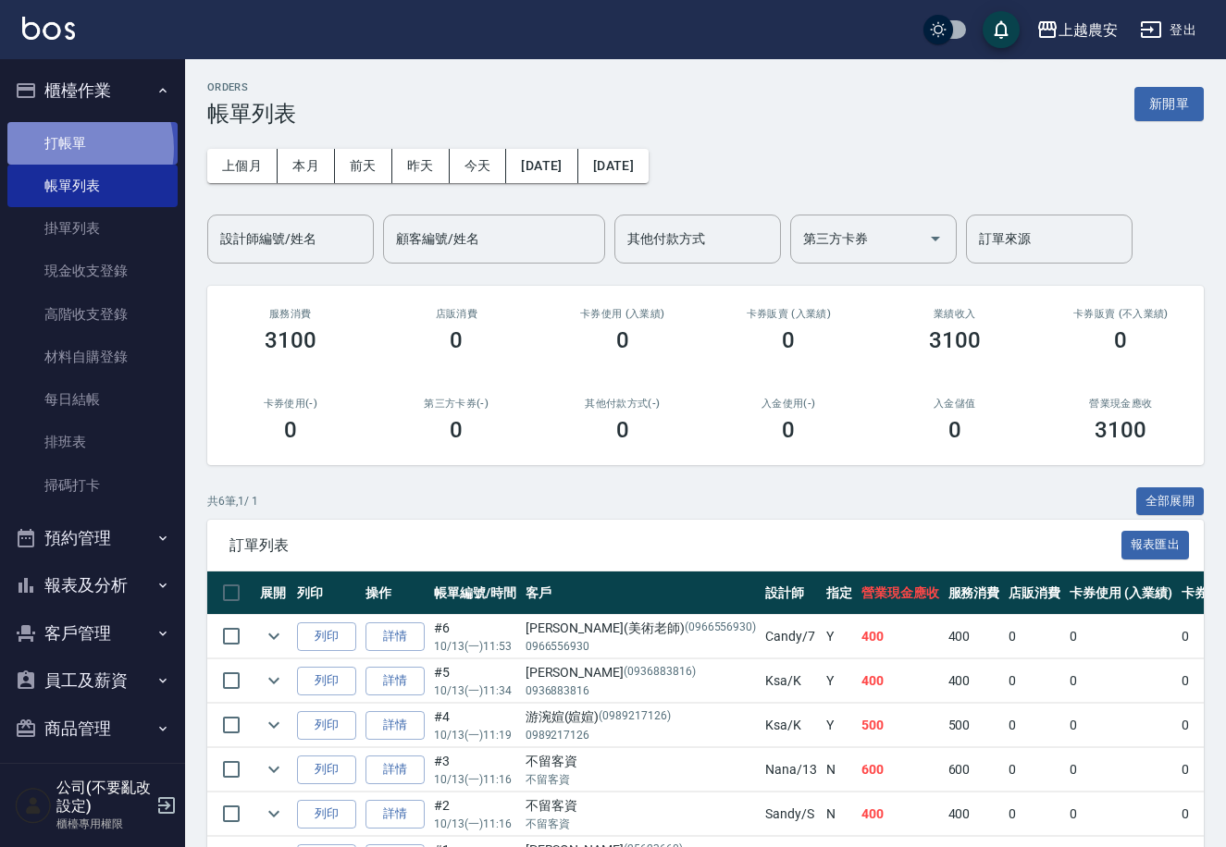
click at [68, 148] on link "打帳單" at bounding box center [92, 143] width 170 height 43
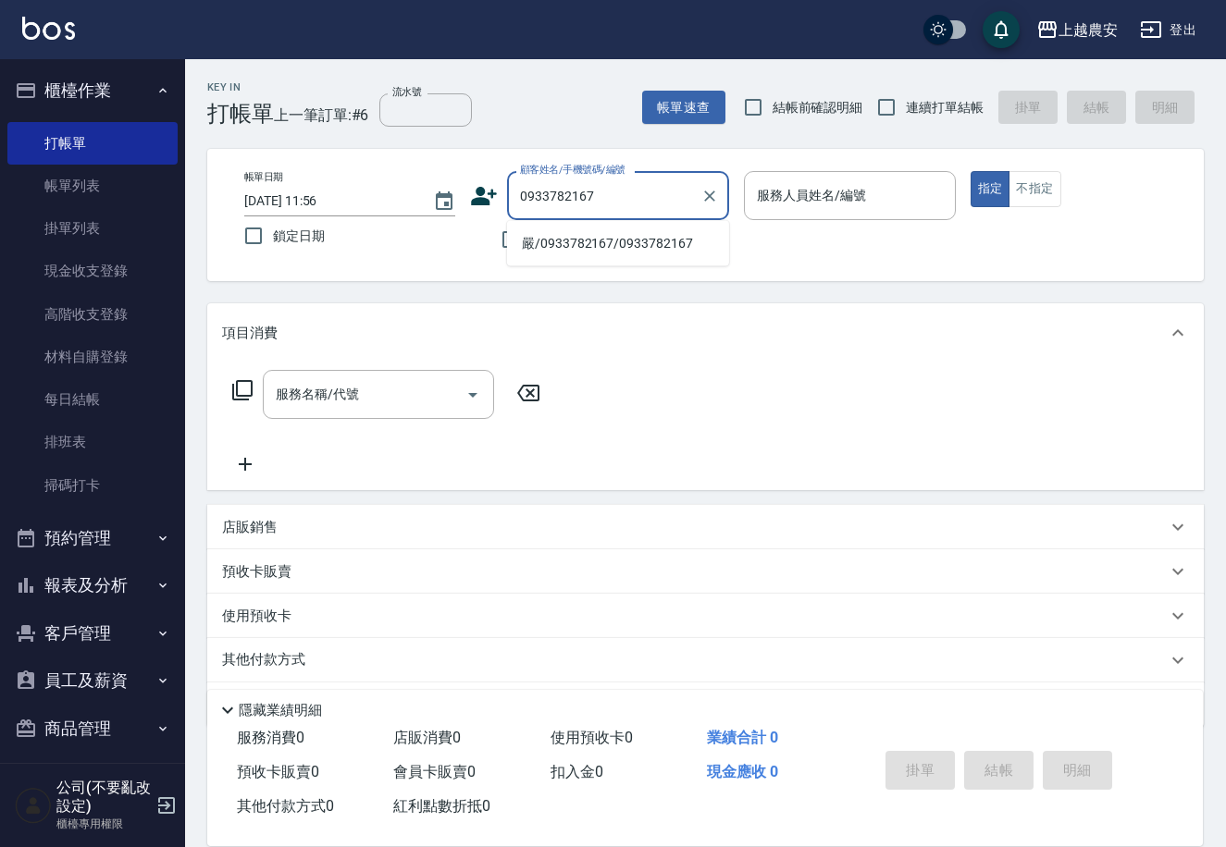
drag, startPoint x: 595, startPoint y: 238, endPoint x: 663, endPoint y: 220, distance: 70.7
click at [601, 237] on li "嚴/0933782167/0933782167" at bounding box center [618, 243] width 222 height 31
type input "嚴/0933782167/0933782167"
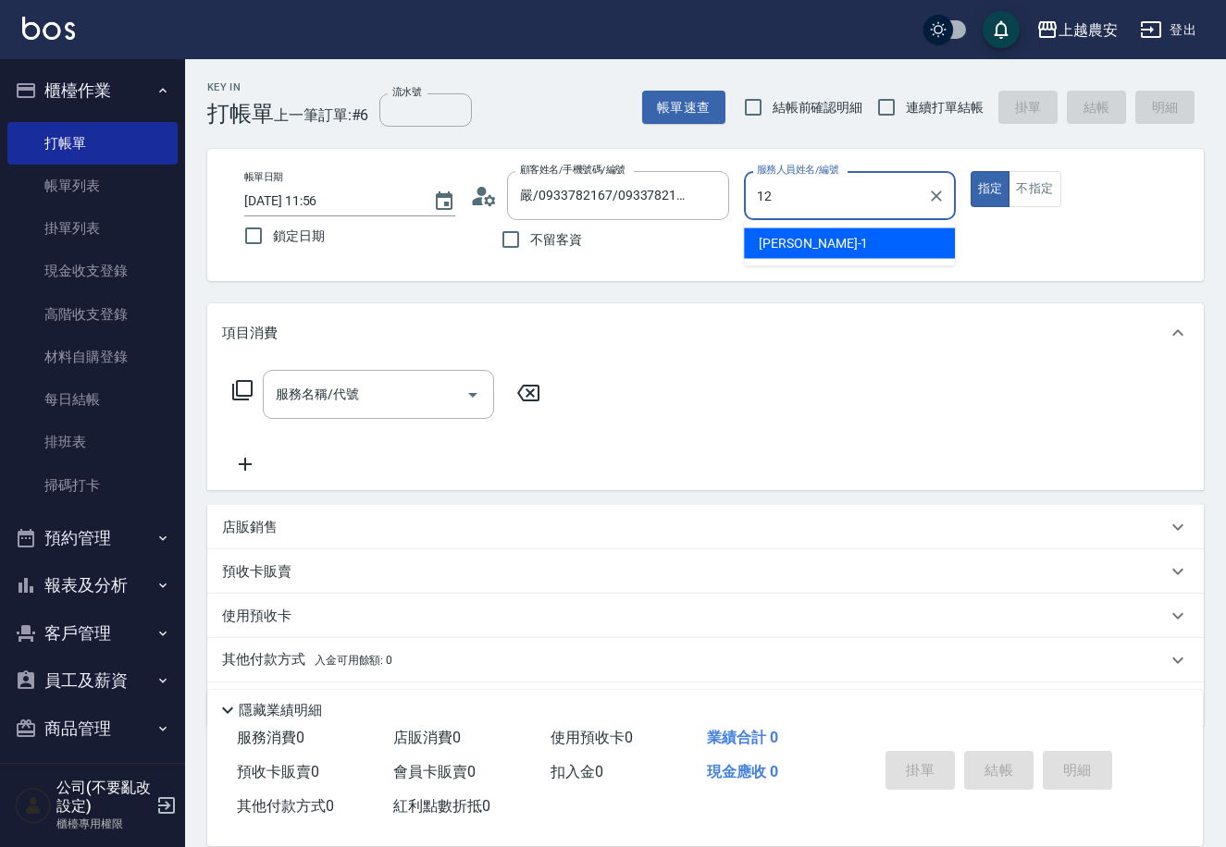
type input "12"
type button "true"
type input "Yoko-12"
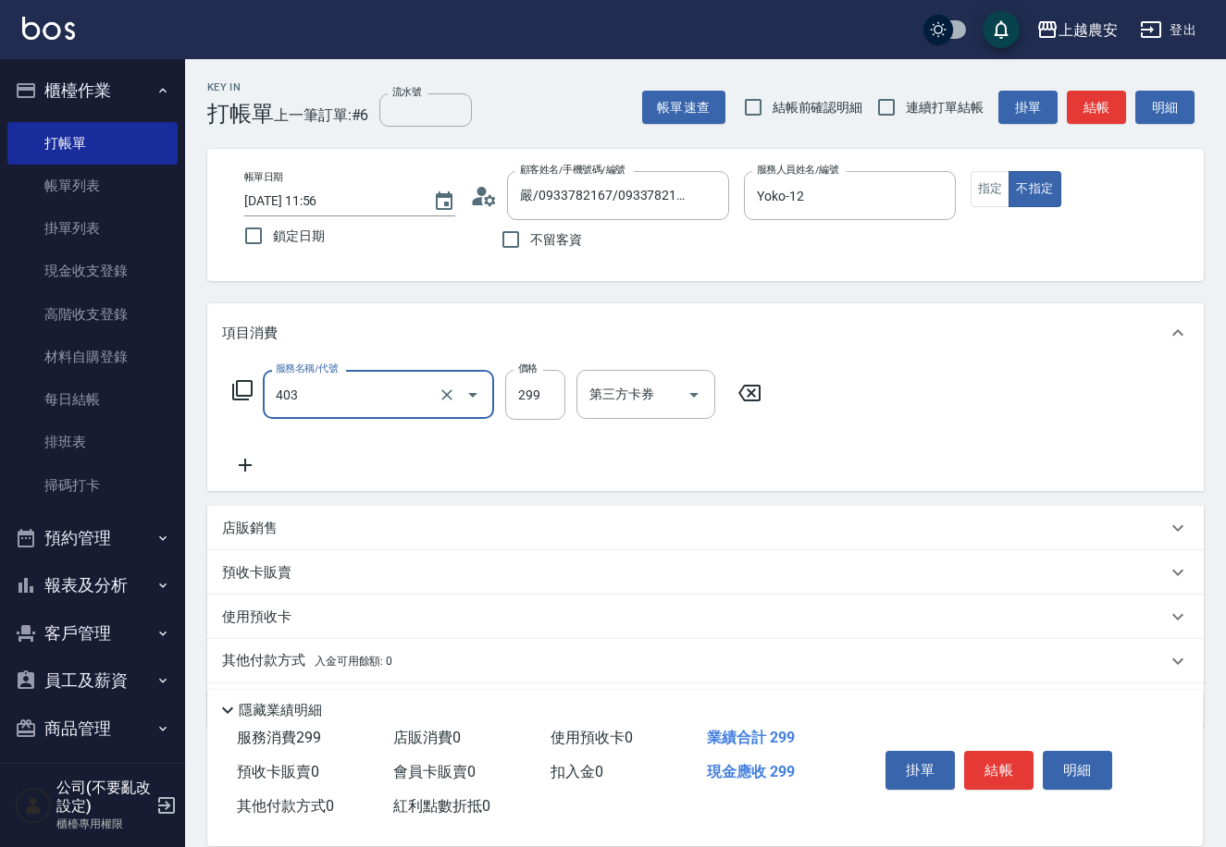
type input "剪髮(403)"
click at [1008, 767] on button "結帳" at bounding box center [998, 770] width 69 height 39
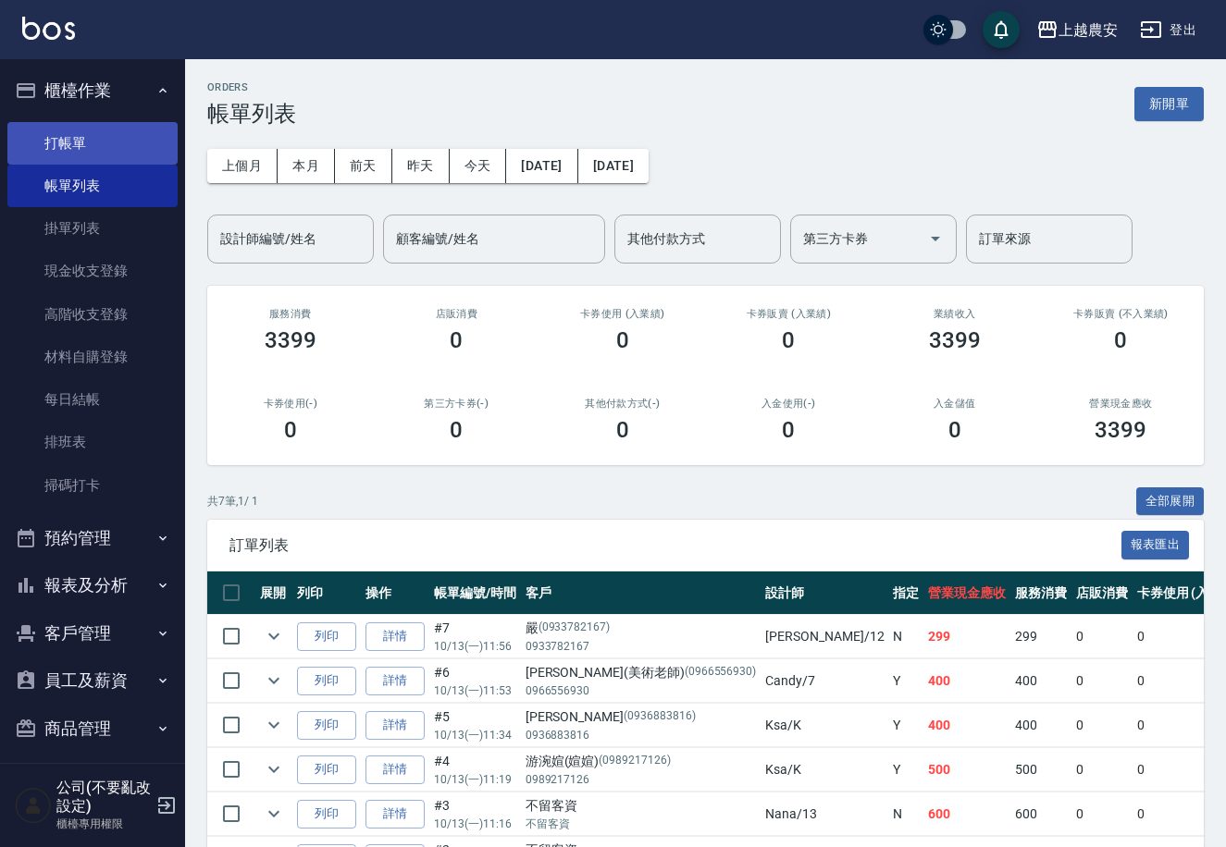
click at [76, 139] on link "打帳單" at bounding box center [92, 143] width 170 height 43
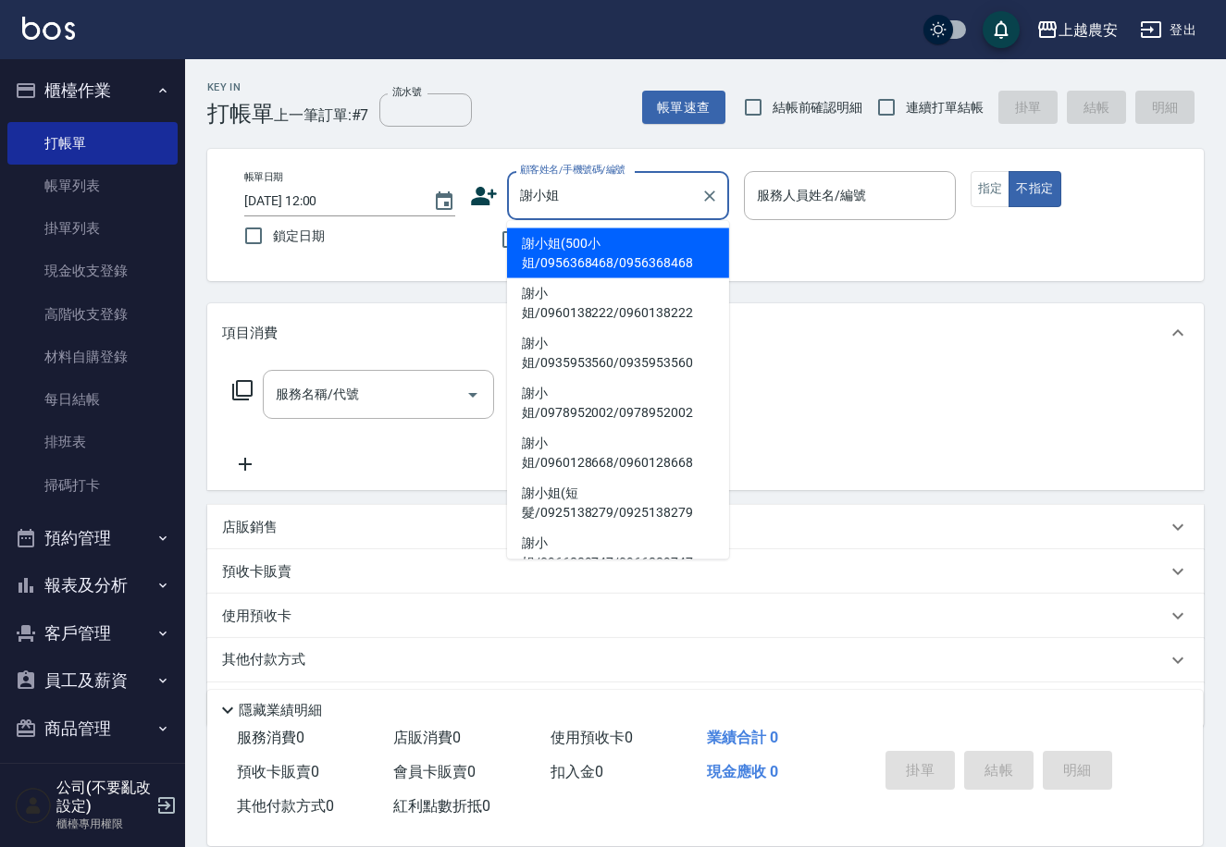
click at [590, 478] on li "謝小姐(短髮/0925138279/0925138279" at bounding box center [618, 503] width 222 height 50
type input "謝小姐(短髮/0925138279/0925138279"
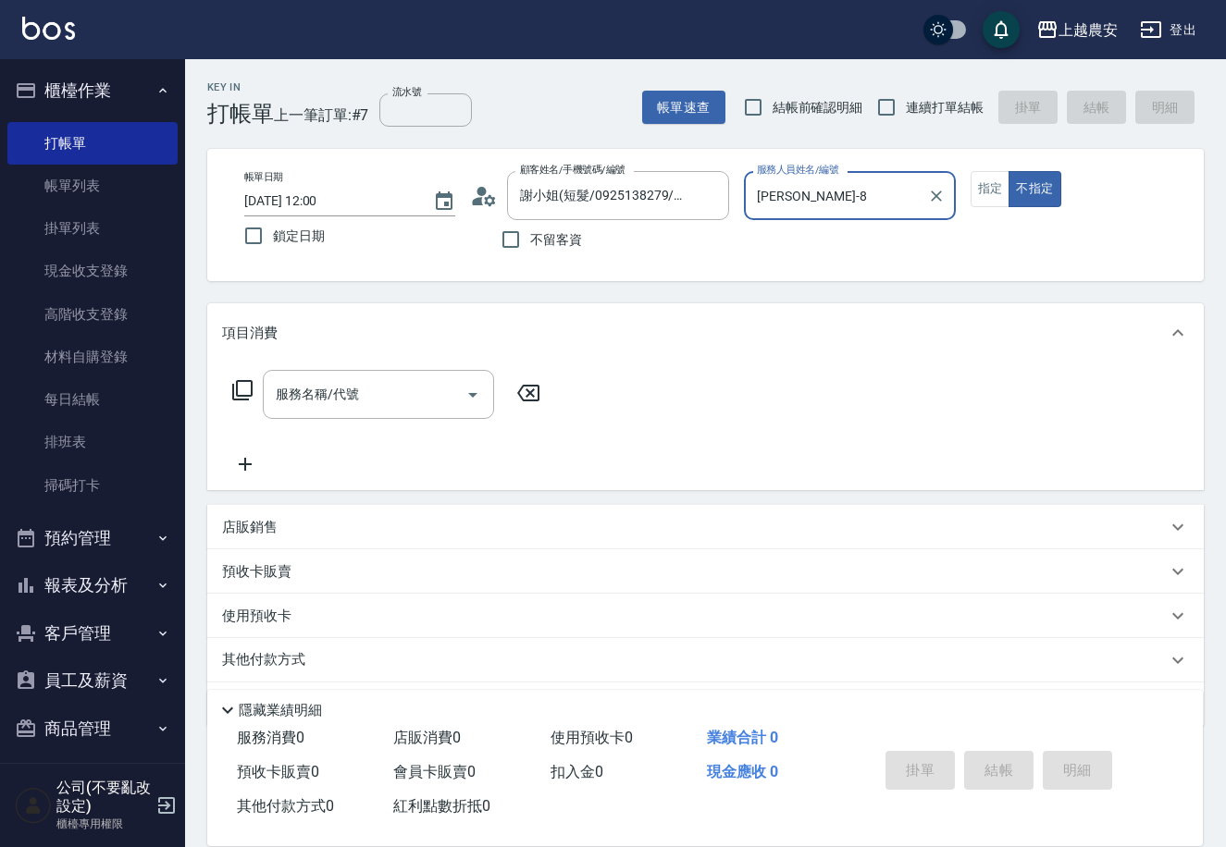
type input "[PERSON_NAME]-8"
click at [938, 187] on icon "Clear" at bounding box center [936, 196] width 18 height 18
click at [717, 203] on icon "Clear" at bounding box center [709, 196] width 18 height 18
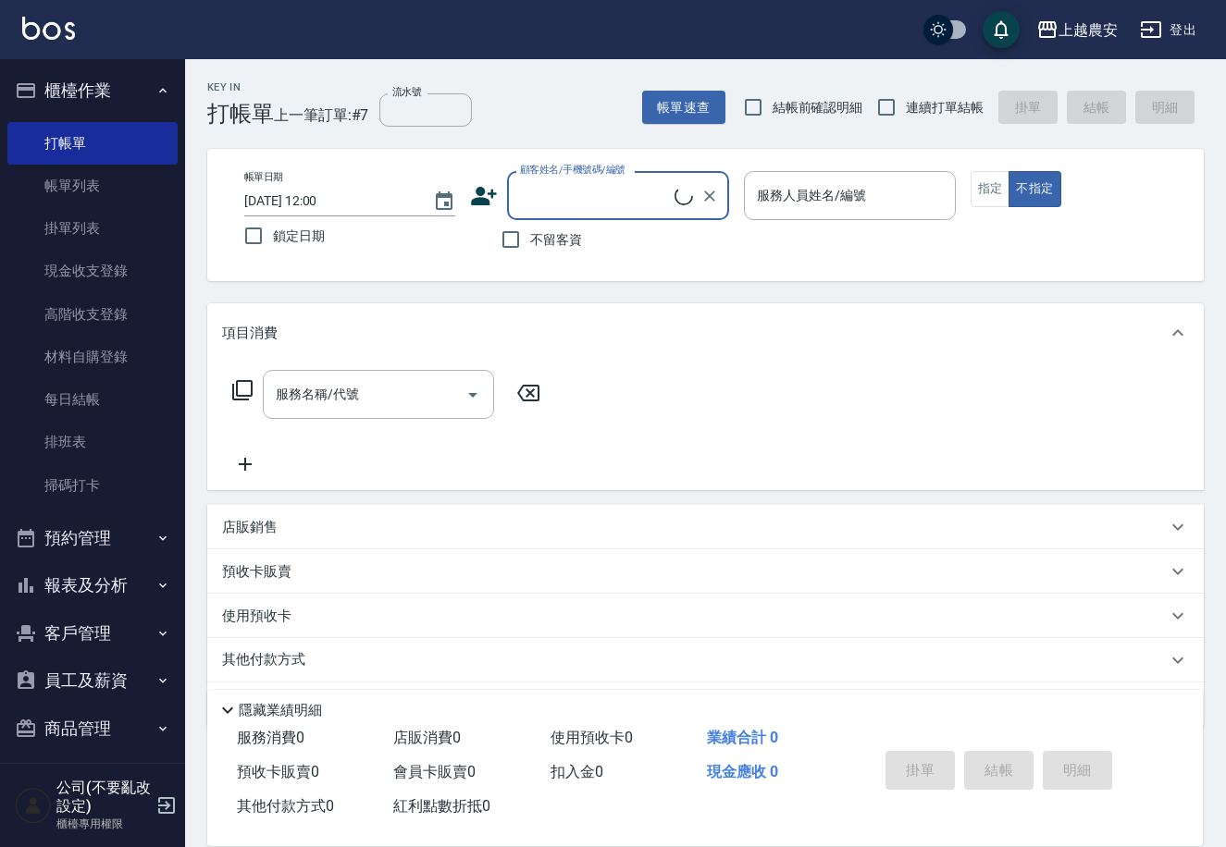
click at [544, 250] on label "不留客資" at bounding box center [536, 239] width 91 height 39
click at [530, 250] on input "不留客資" at bounding box center [510, 239] width 39 height 39
checkbox input "true"
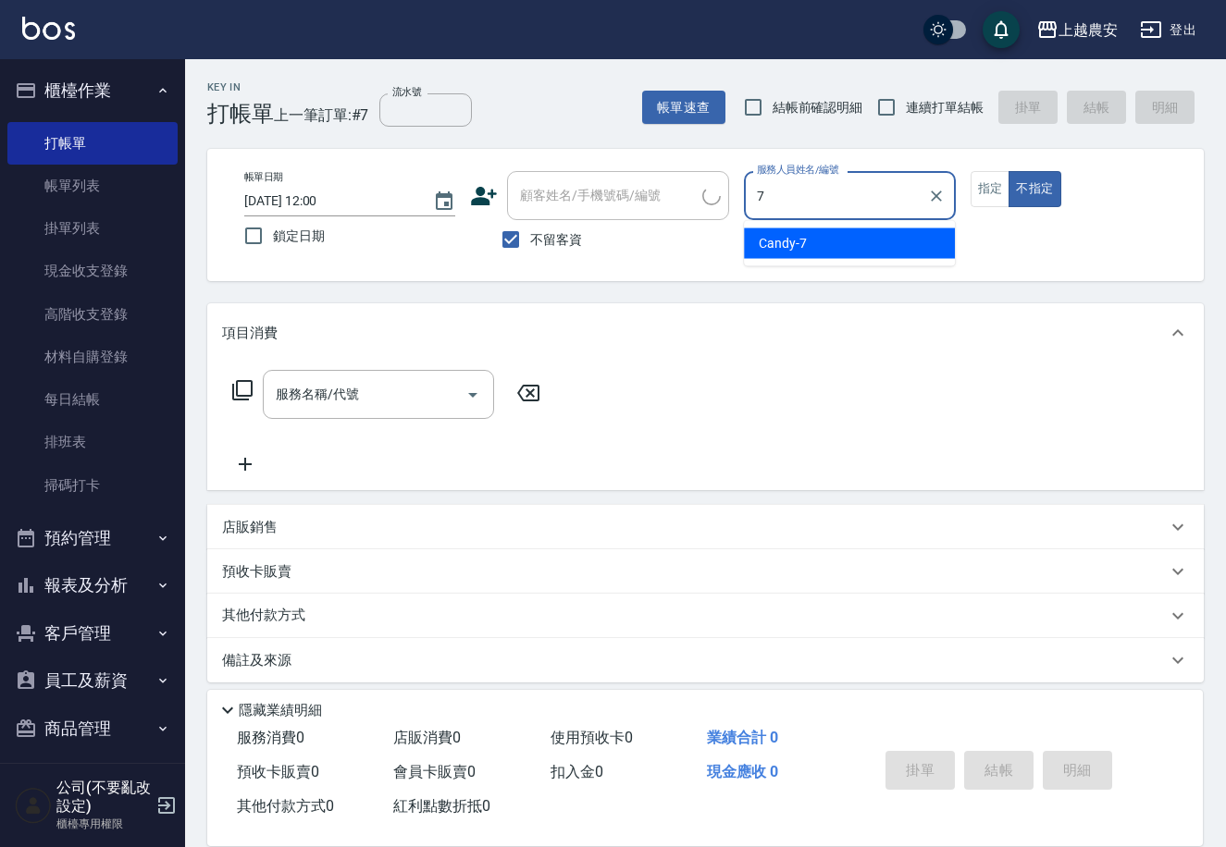
type input "Candy-7"
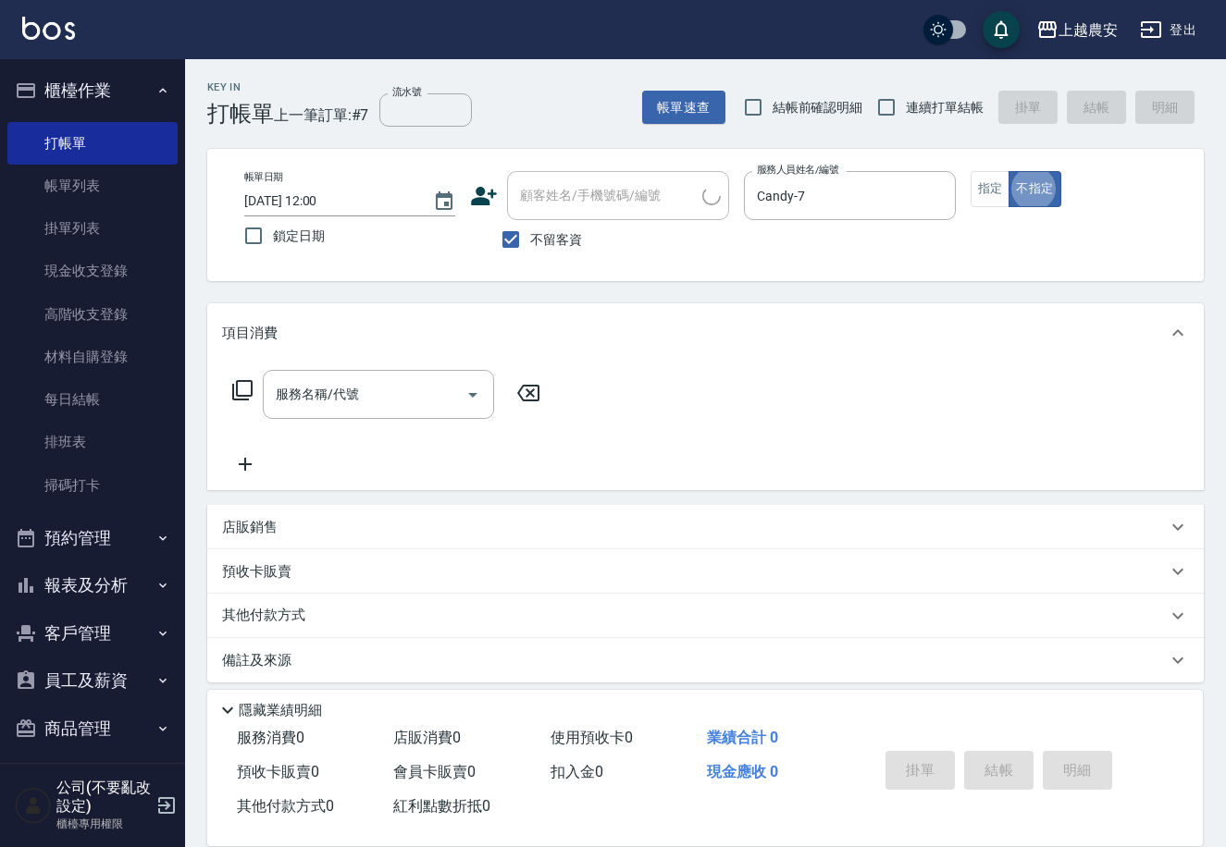
type button "false"
drag, startPoint x: 991, startPoint y: 196, endPoint x: 478, endPoint y: 449, distance: 571.3
click at [975, 199] on button "指定" at bounding box center [990, 189] width 40 height 36
click at [370, 407] on input "服務名稱/代號" at bounding box center [364, 394] width 187 height 32
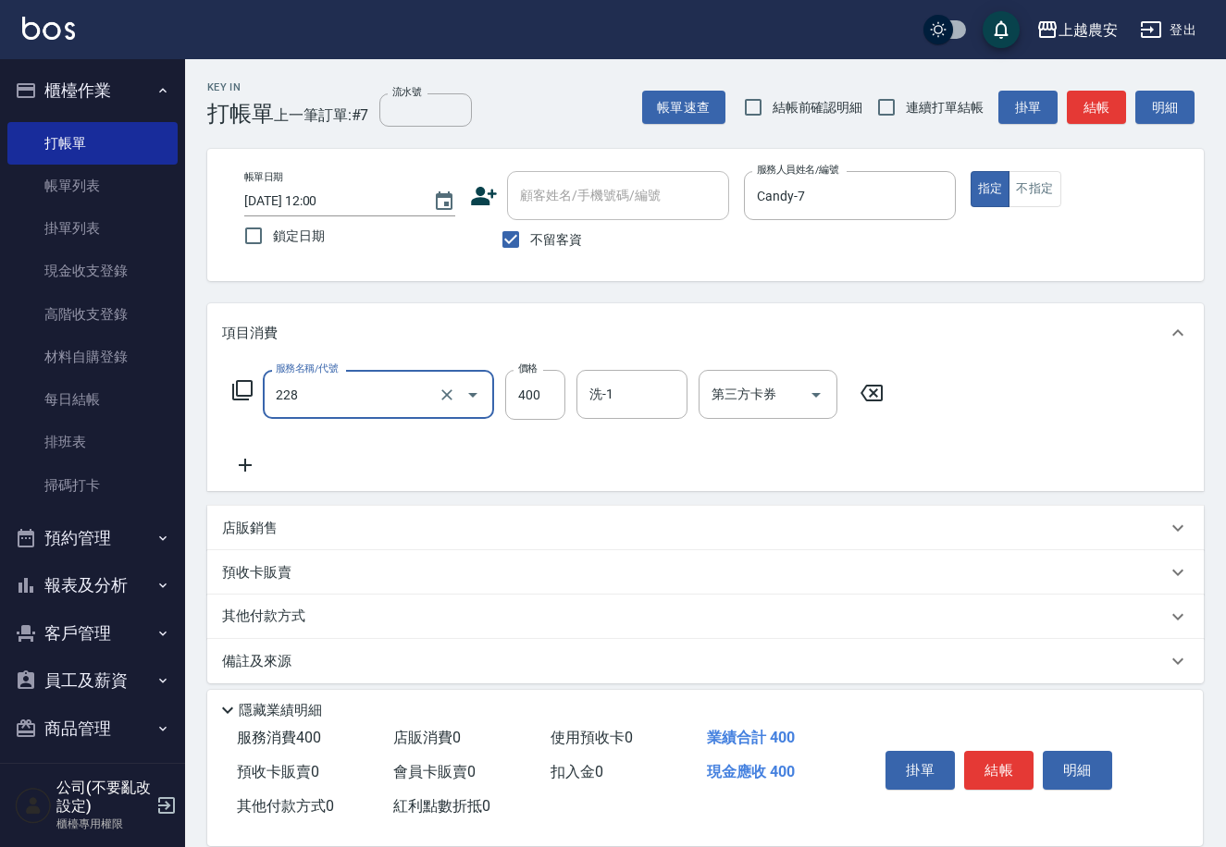
type input "洗髮(228)"
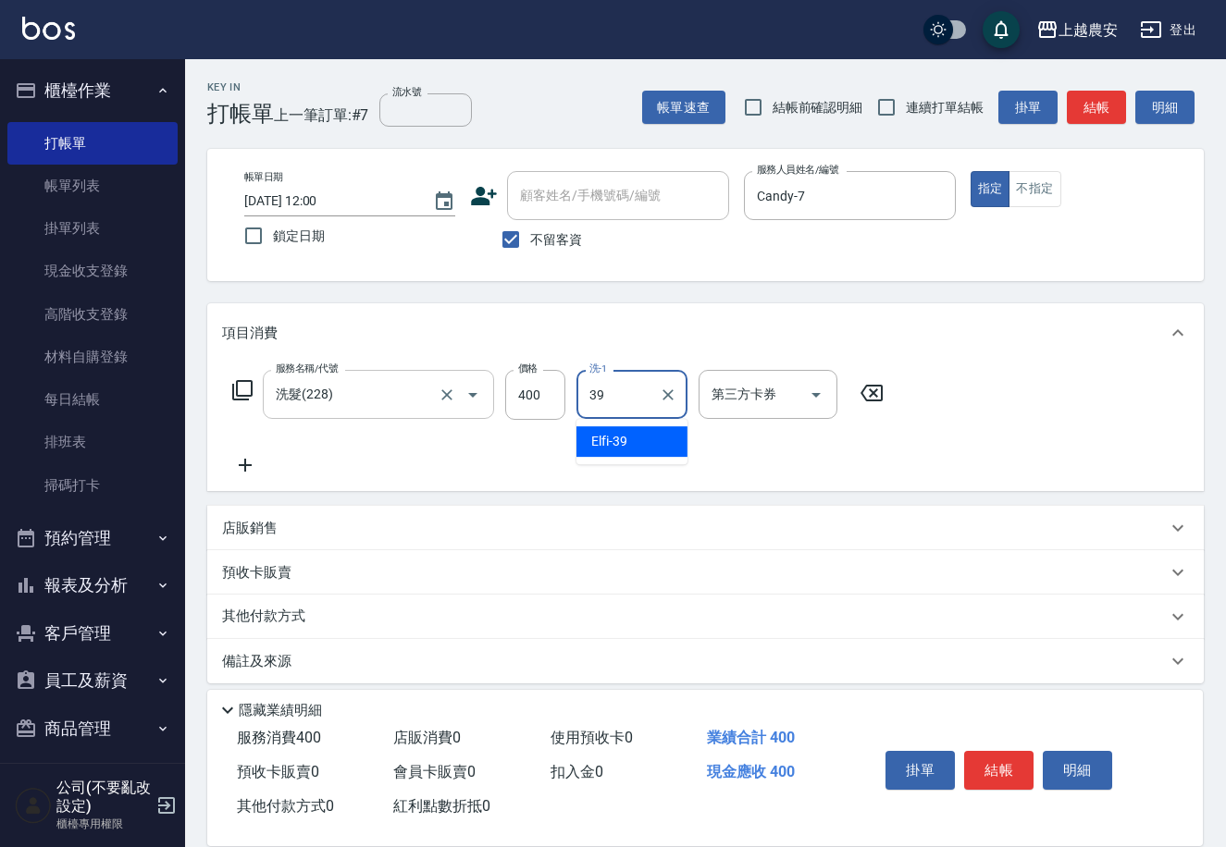
type input "Elfi-39"
click at [990, 765] on button "結帳" at bounding box center [998, 770] width 69 height 39
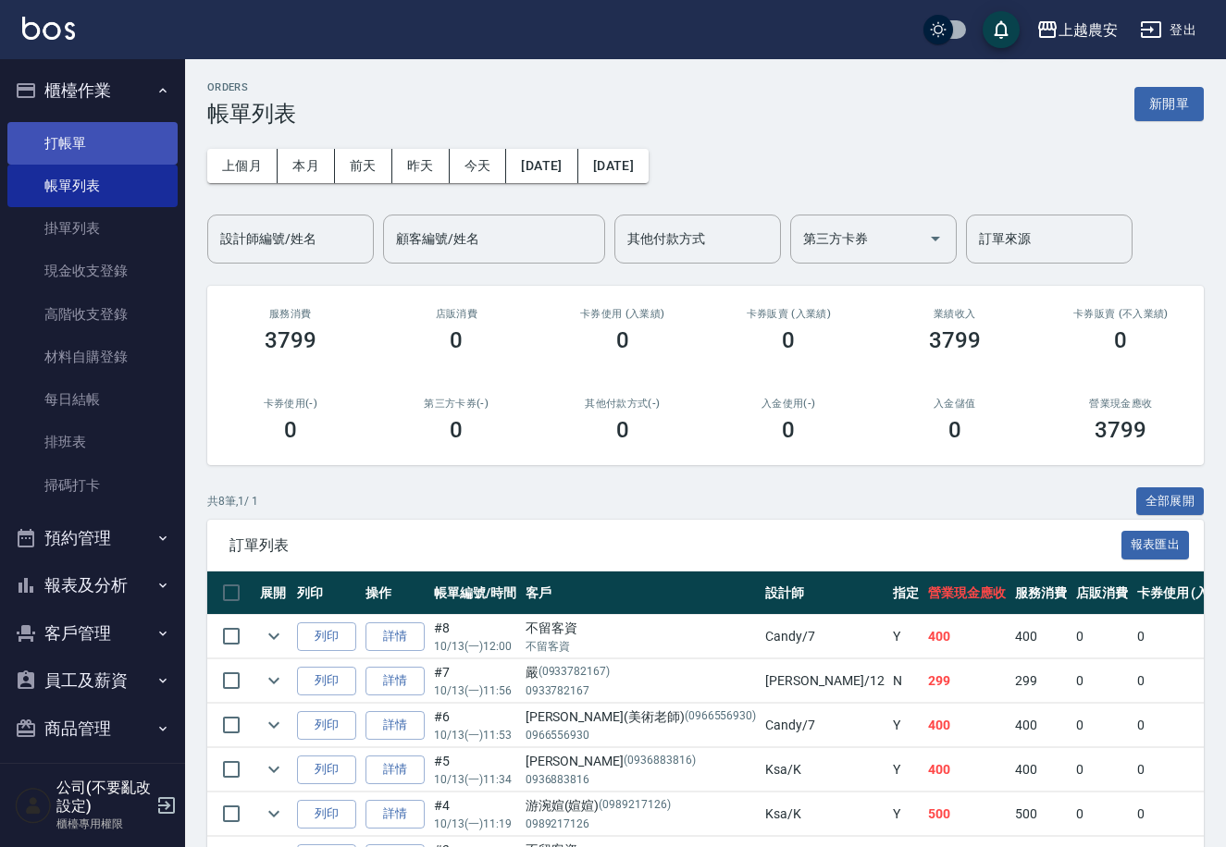
click at [54, 141] on link "打帳單" at bounding box center [92, 143] width 170 height 43
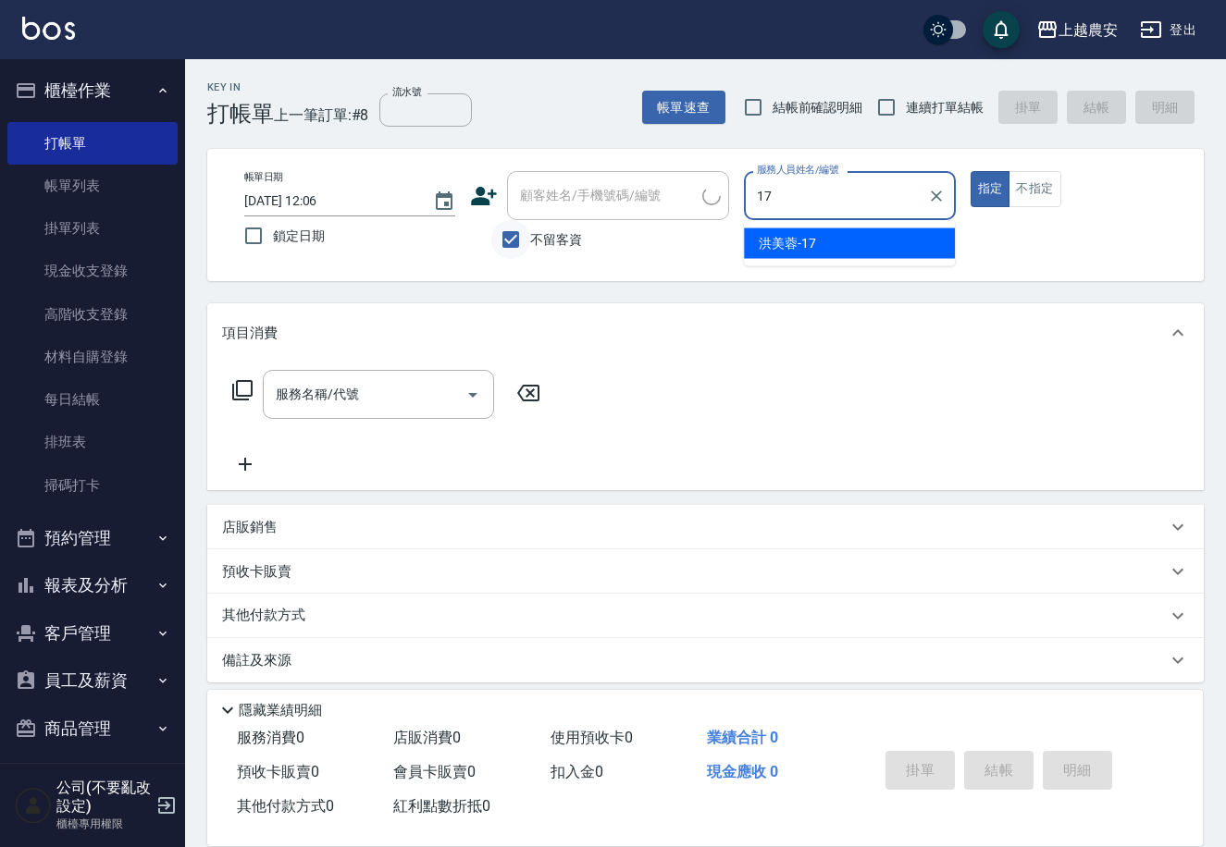
type input "[PERSON_NAME]-17"
type button "true"
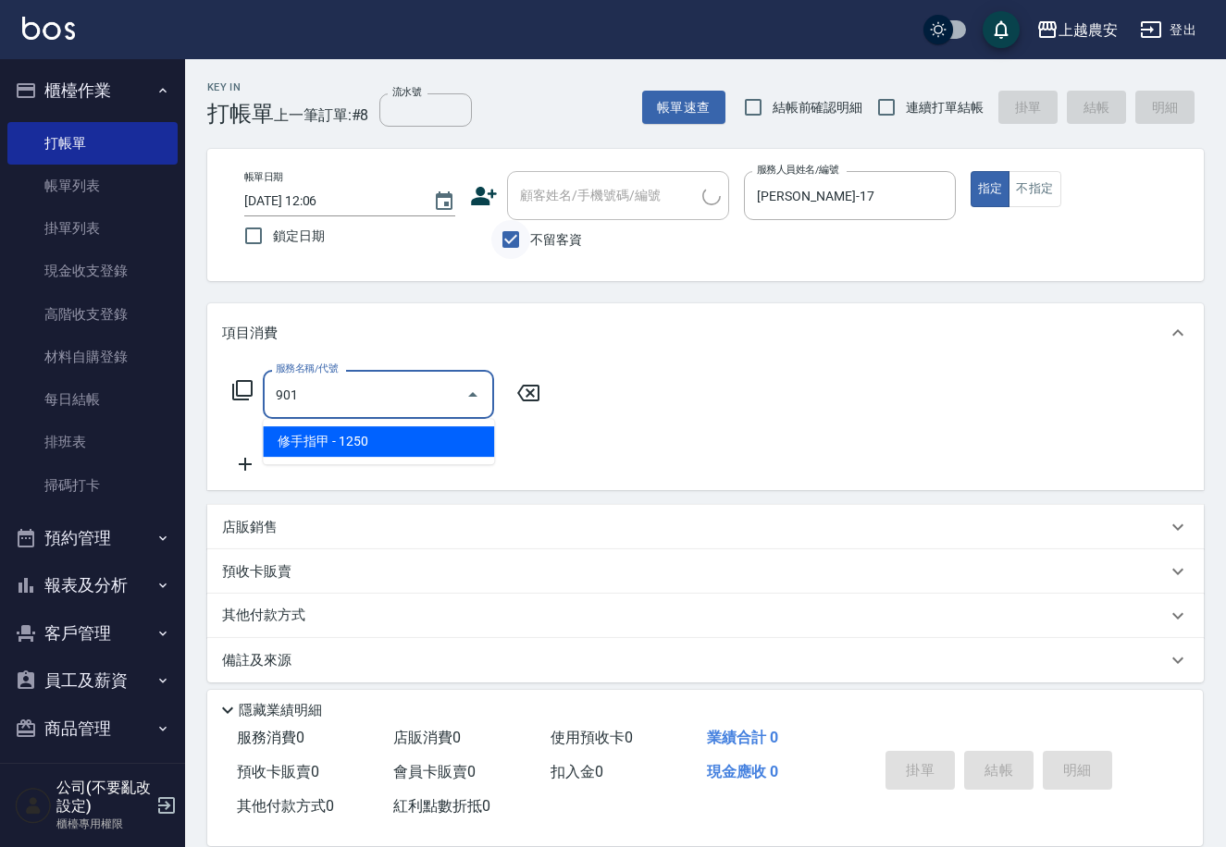
type input "修手指甲(901)"
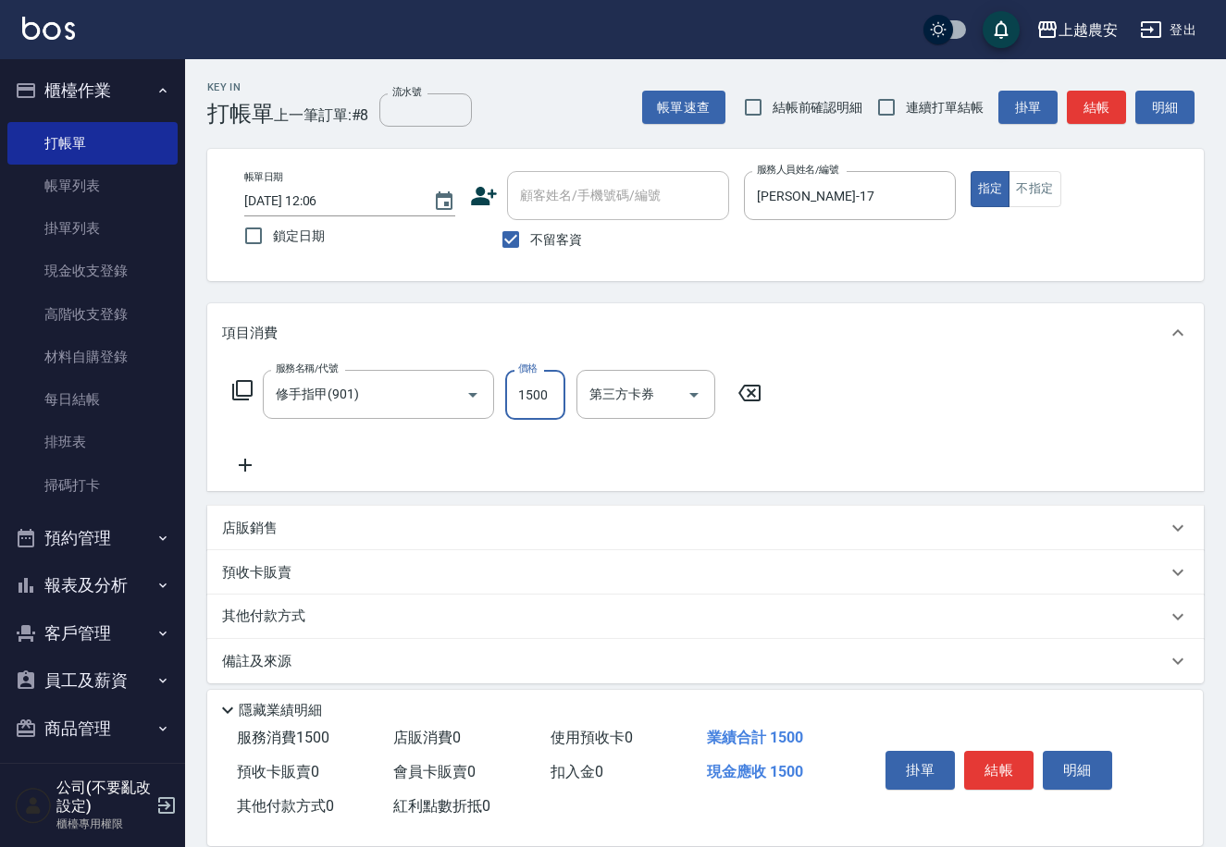
type input "1500"
click at [265, 625] on p "其他付款方式" at bounding box center [268, 617] width 92 height 20
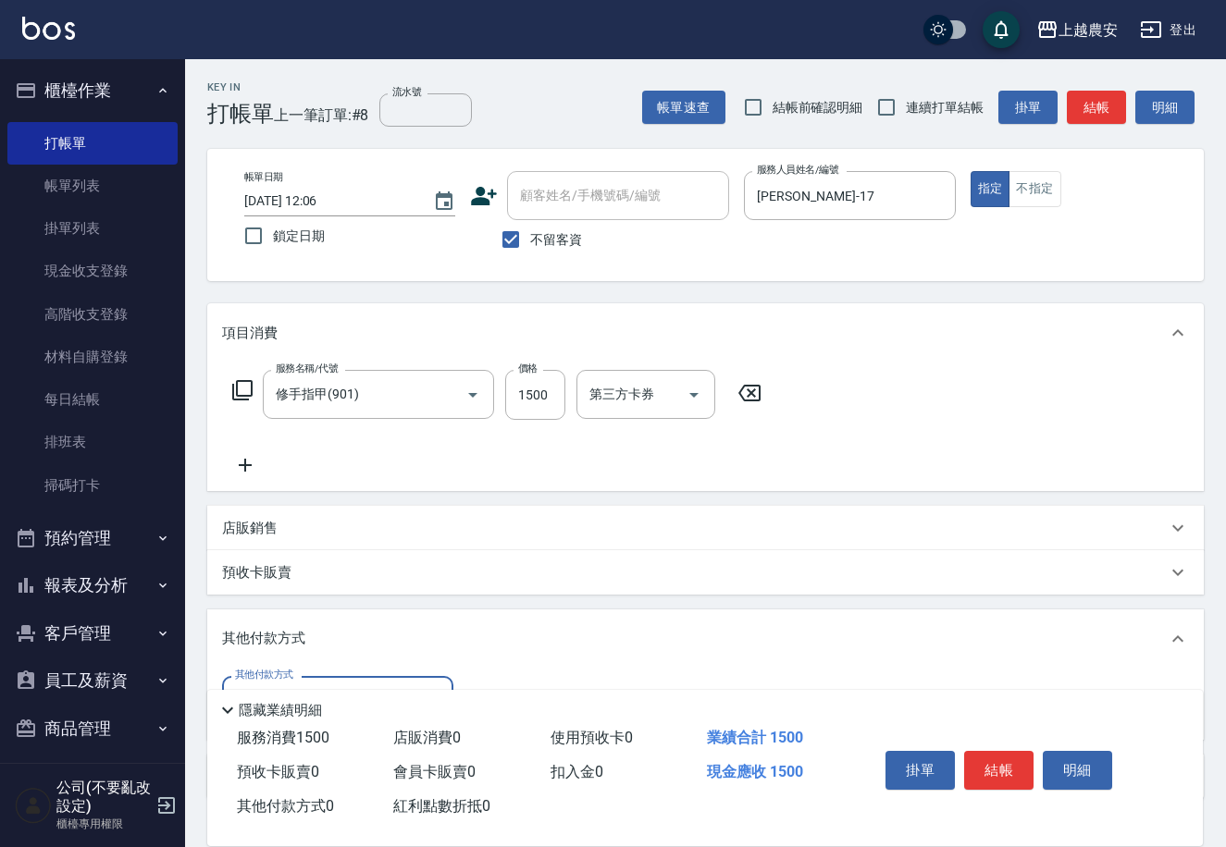
scroll to position [126, 0]
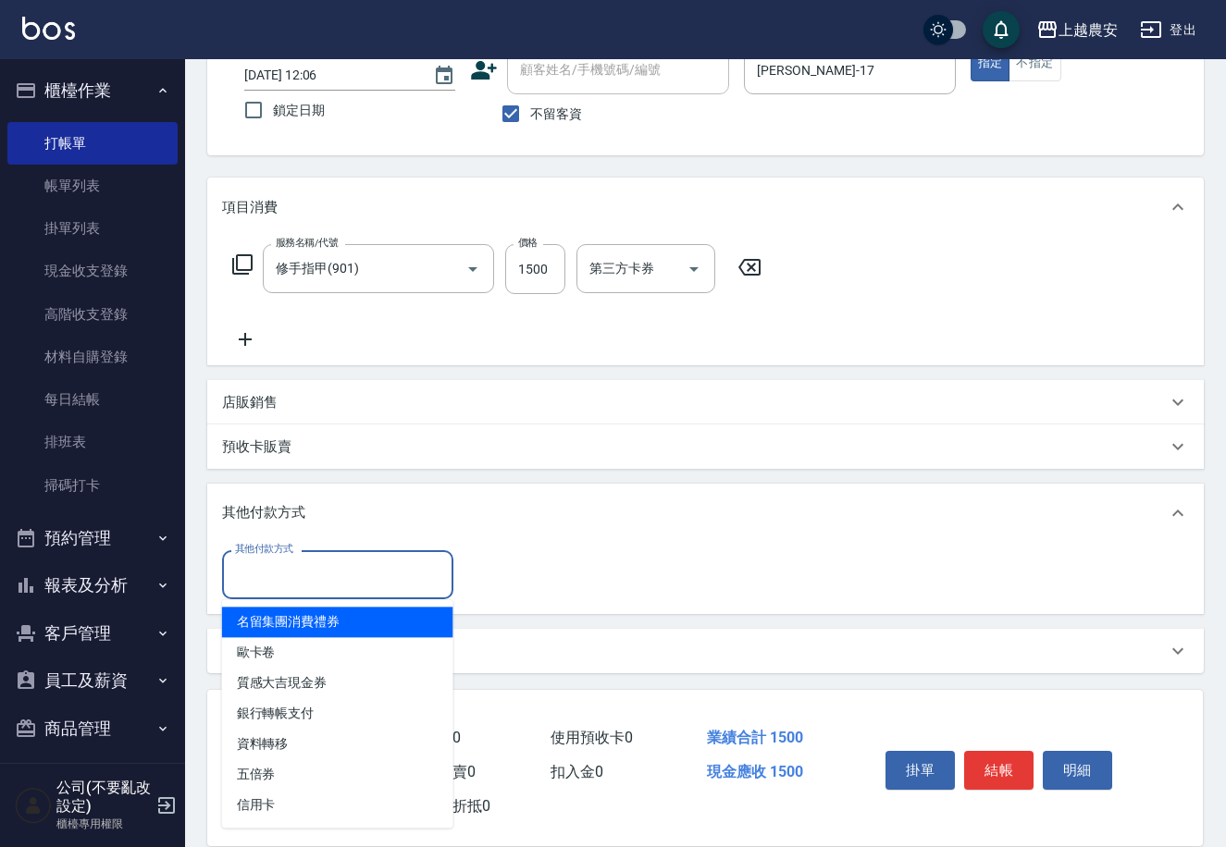
drag, startPoint x: 258, startPoint y: 568, endPoint x: 337, endPoint y: 721, distance: 172.5
click at [258, 570] on input "其他付款方式" at bounding box center [337, 575] width 215 height 32
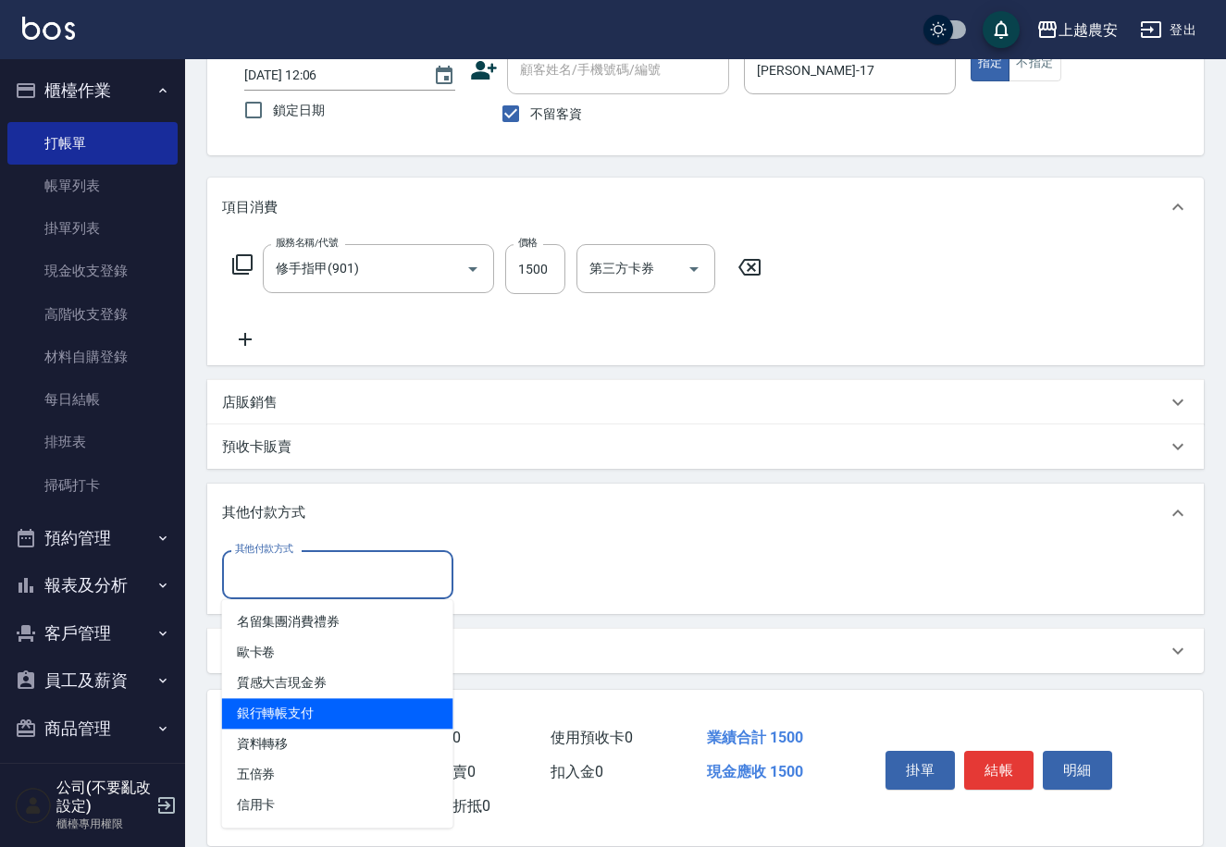
click at [339, 719] on span "銀行轉帳支付" at bounding box center [337, 713] width 231 height 31
type input "銀行轉帳支付"
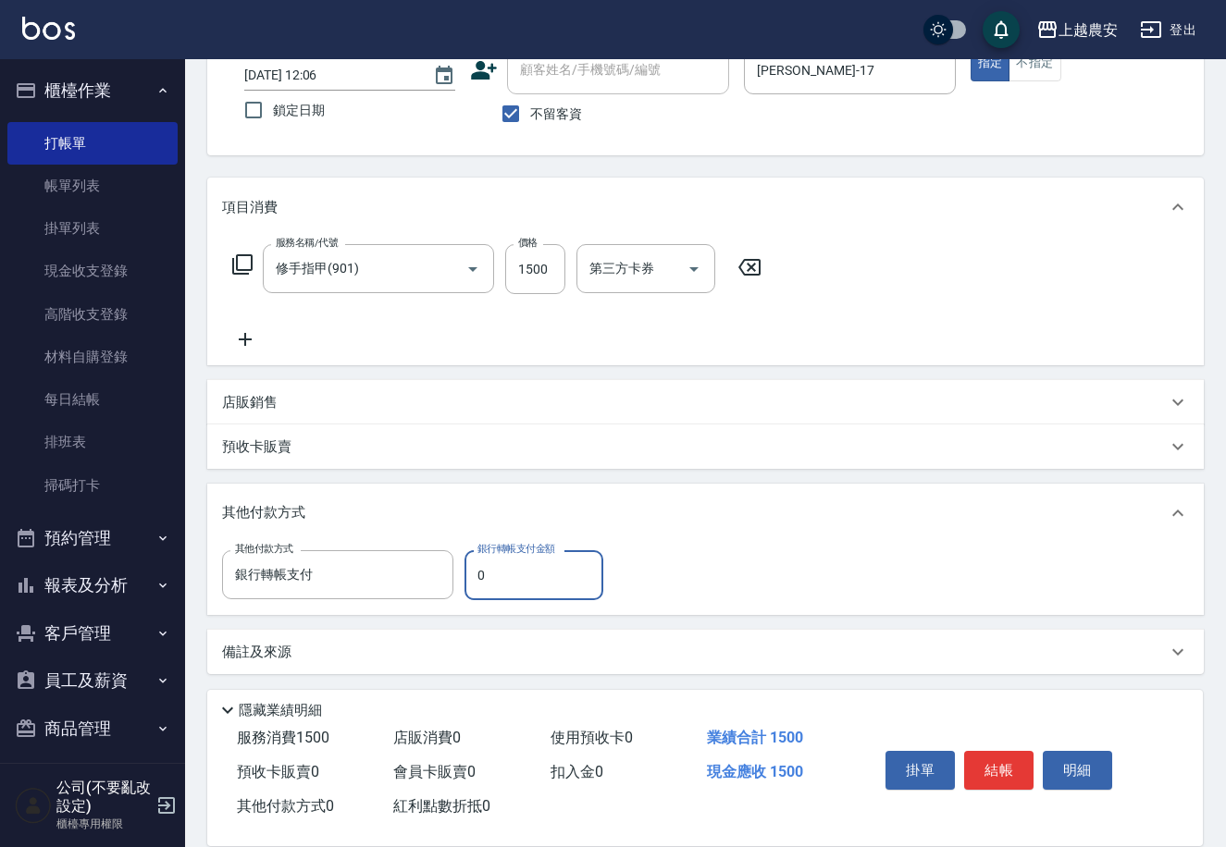
click at [468, 573] on input "0" at bounding box center [533, 575] width 139 height 50
type input "1500"
click at [994, 767] on button "結帳" at bounding box center [998, 770] width 69 height 39
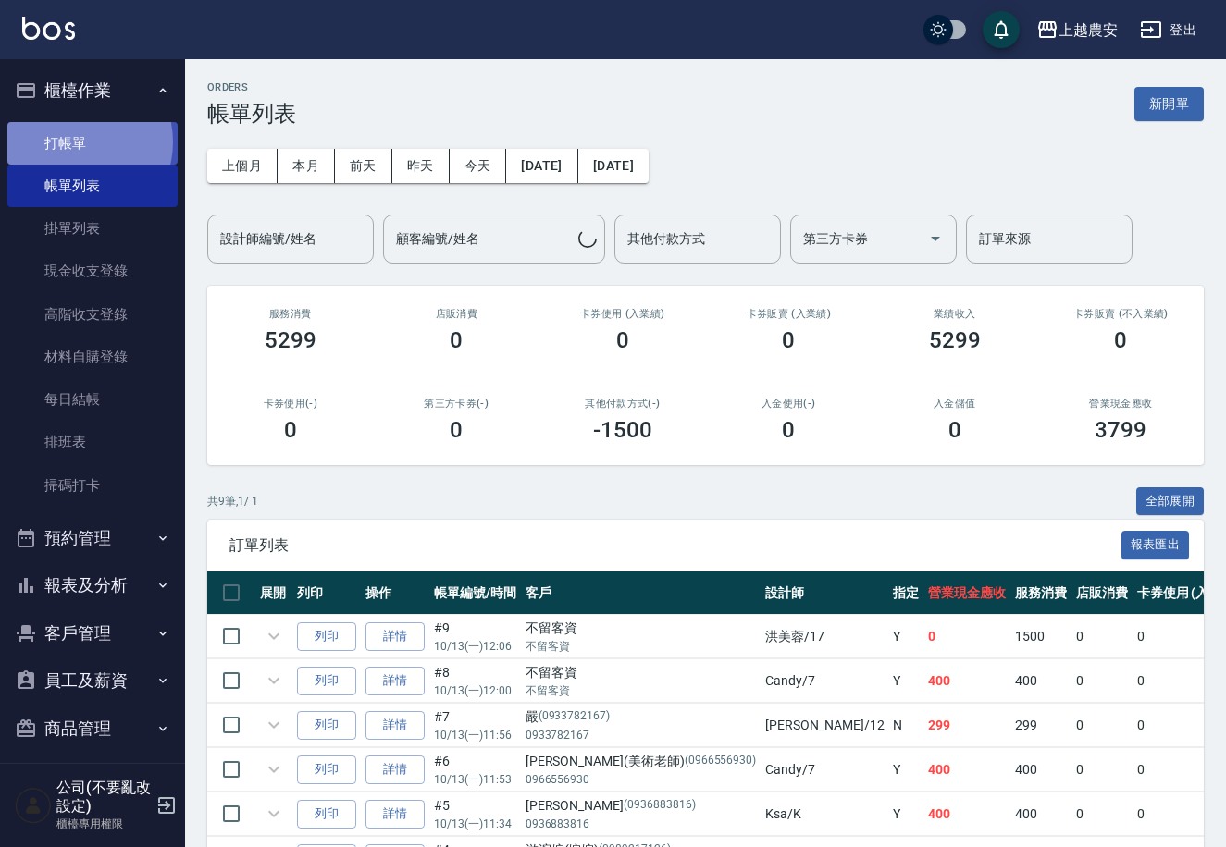
click at [78, 142] on link "打帳單" at bounding box center [92, 143] width 170 height 43
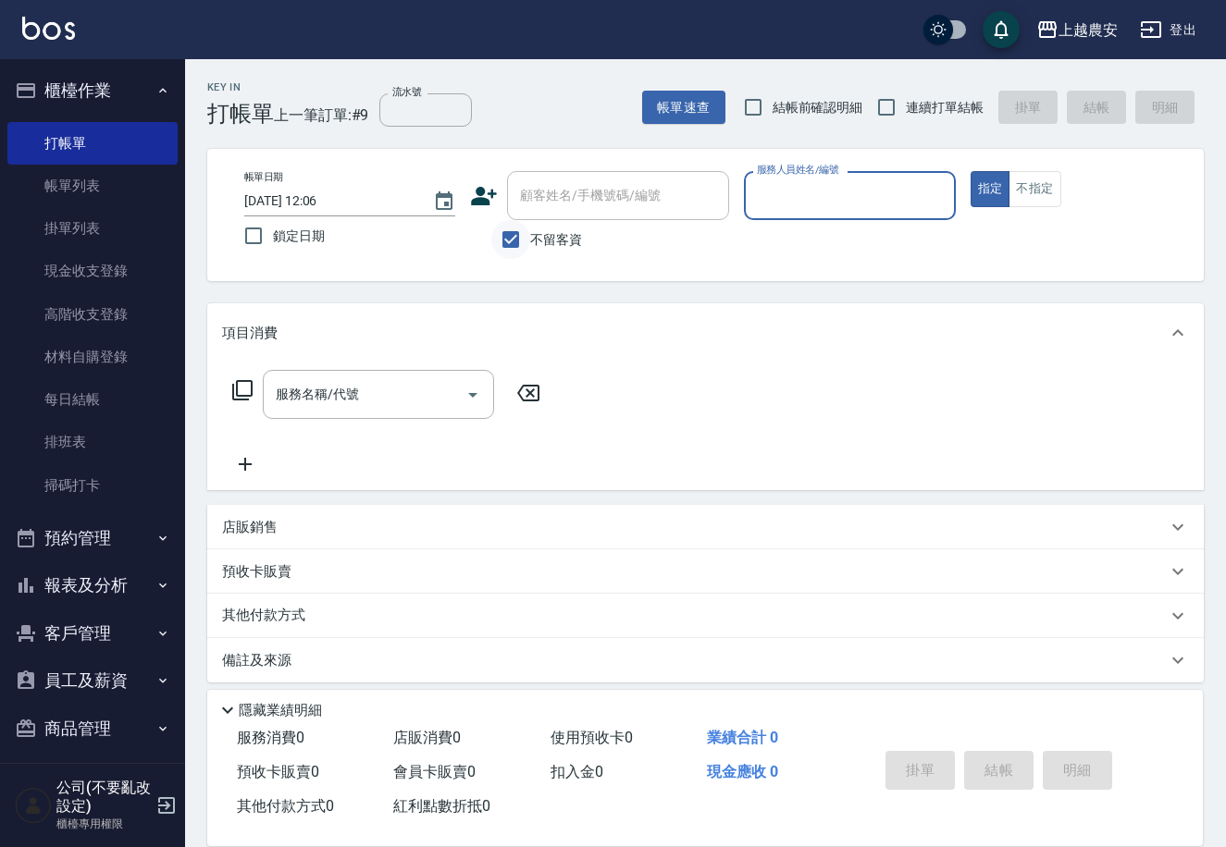
click at [501, 230] on input "不留客資" at bounding box center [510, 239] width 39 height 39
checkbox input "false"
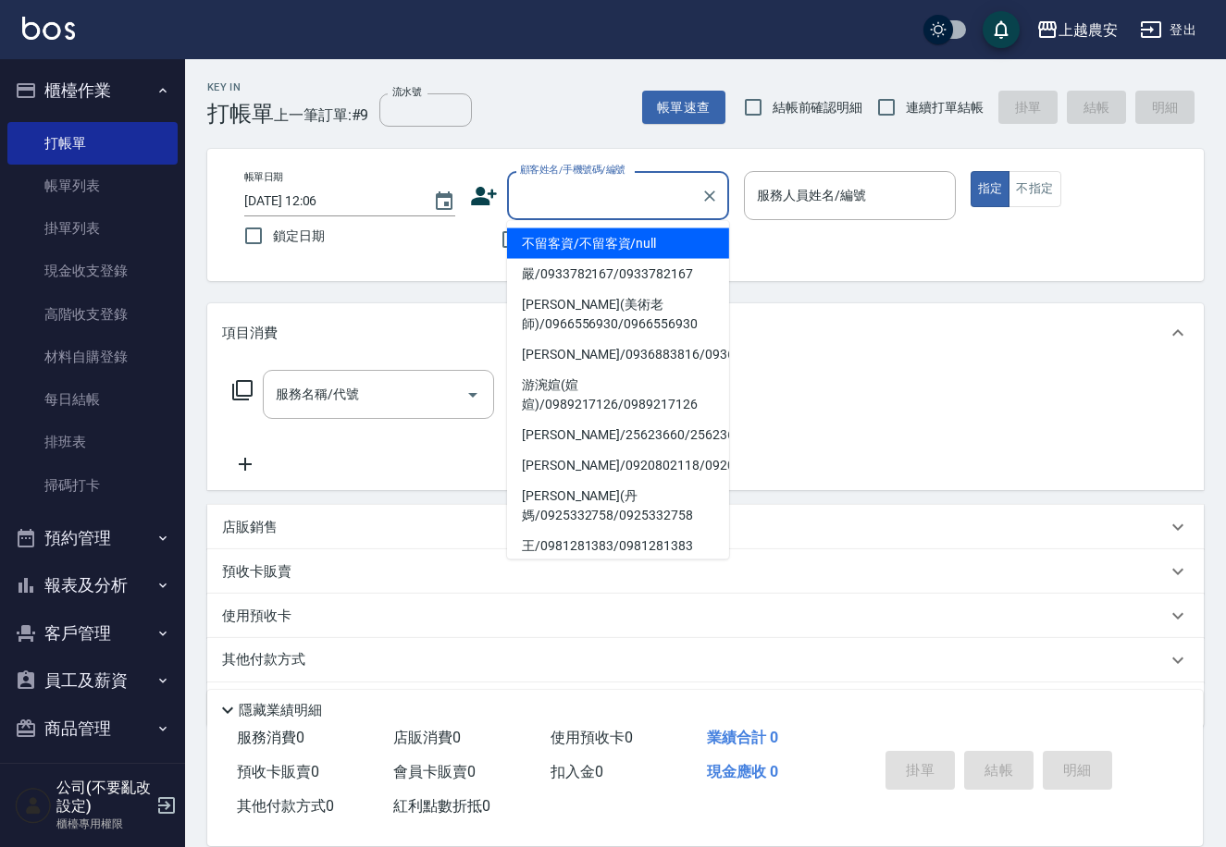
click at [540, 185] on div "顧客姓名/手機號碼/編號 顧客姓名/手機號碼/編號" at bounding box center [618, 195] width 222 height 49
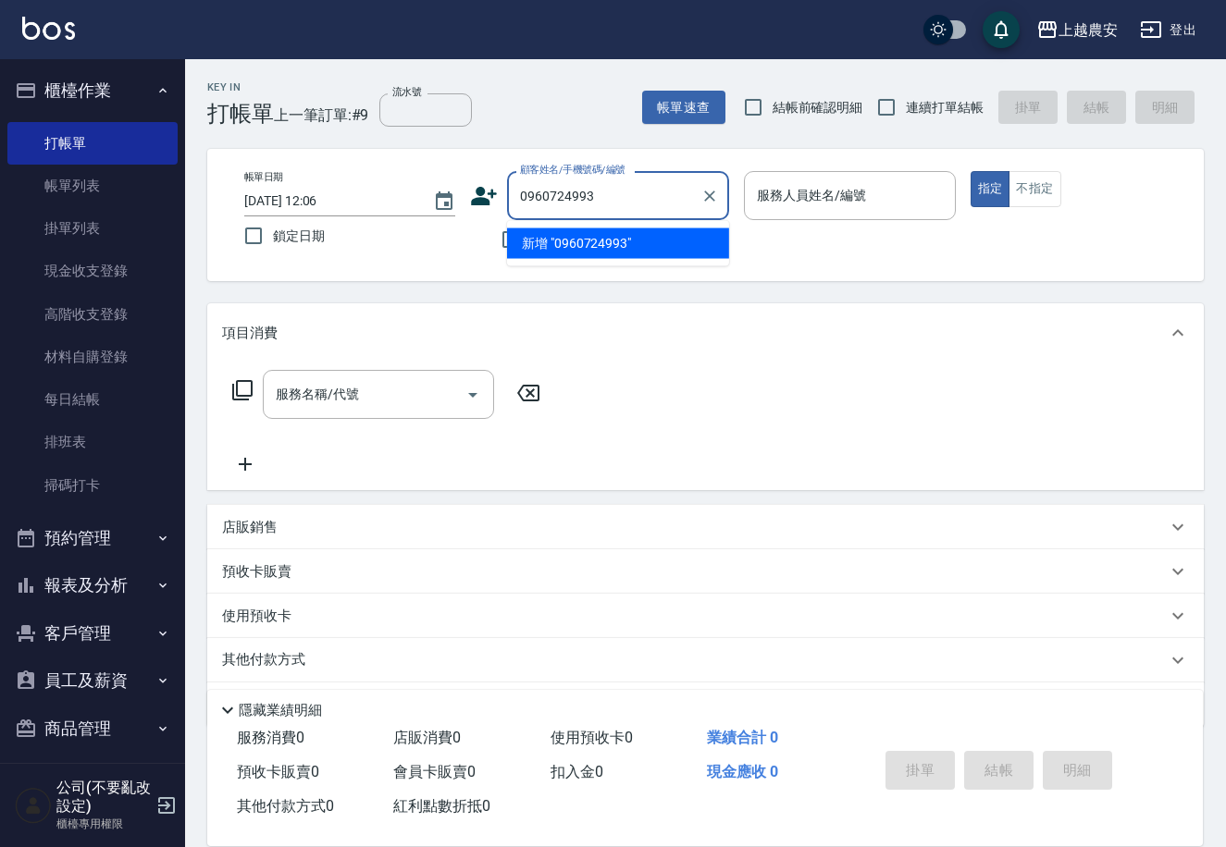
click at [581, 245] on li "新增 "0960724993"" at bounding box center [618, 243] width 222 height 31
type input "0960724993"
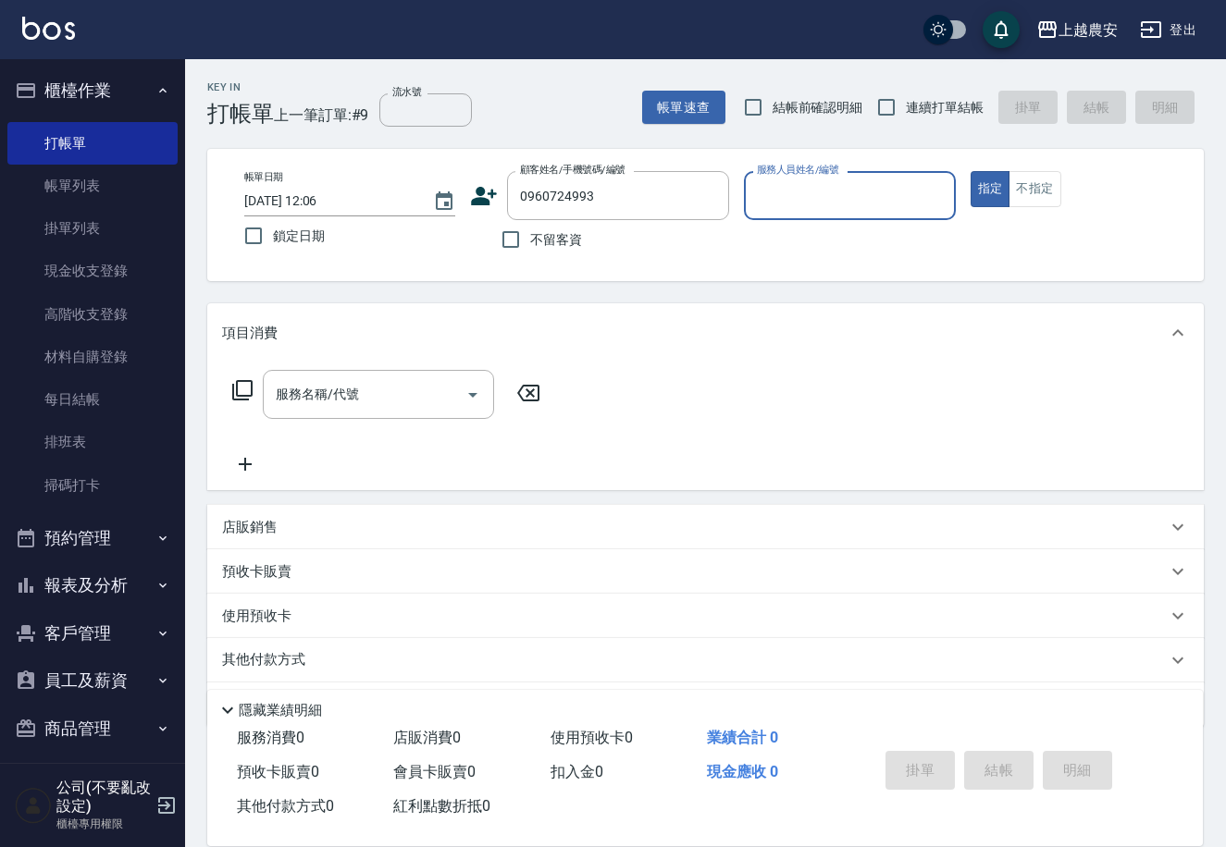
click at [486, 197] on icon at bounding box center [484, 196] width 28 height 28
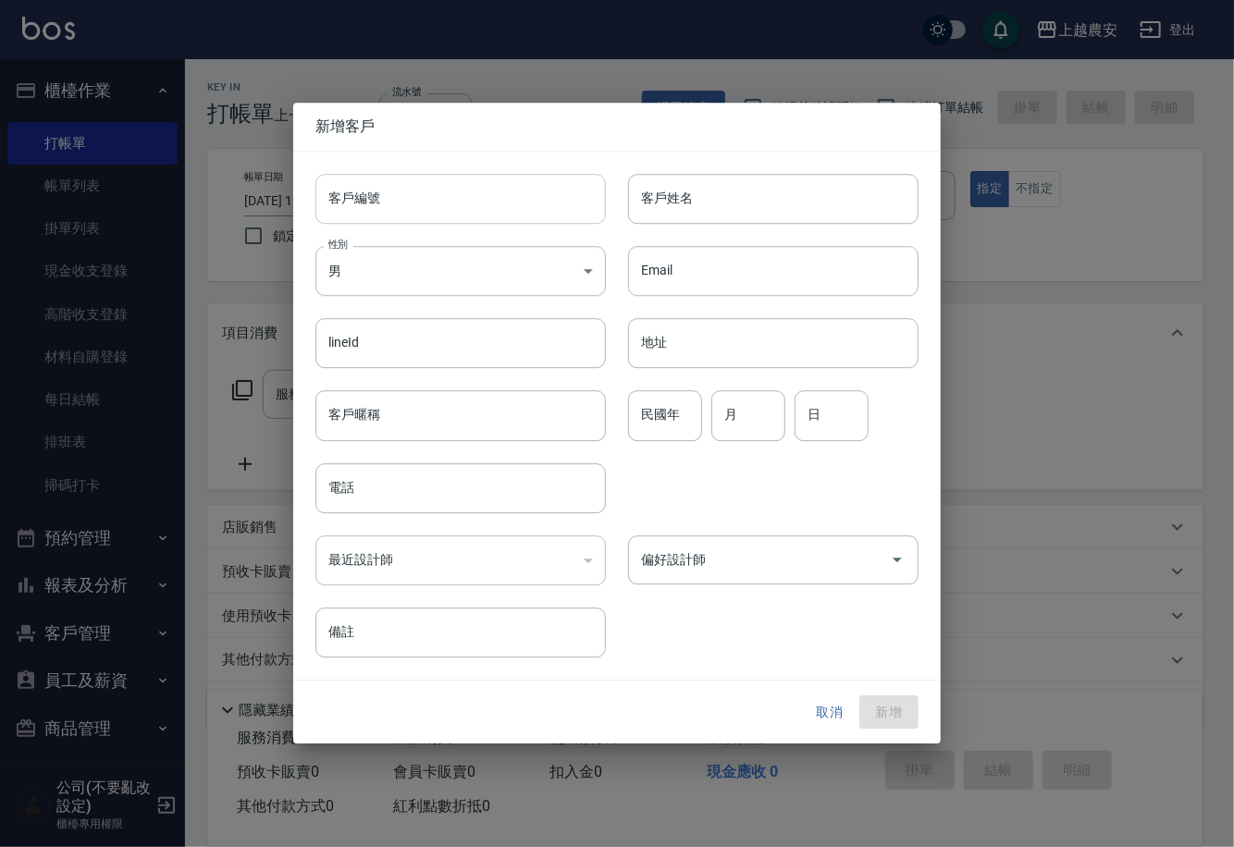
type input "0960724993"
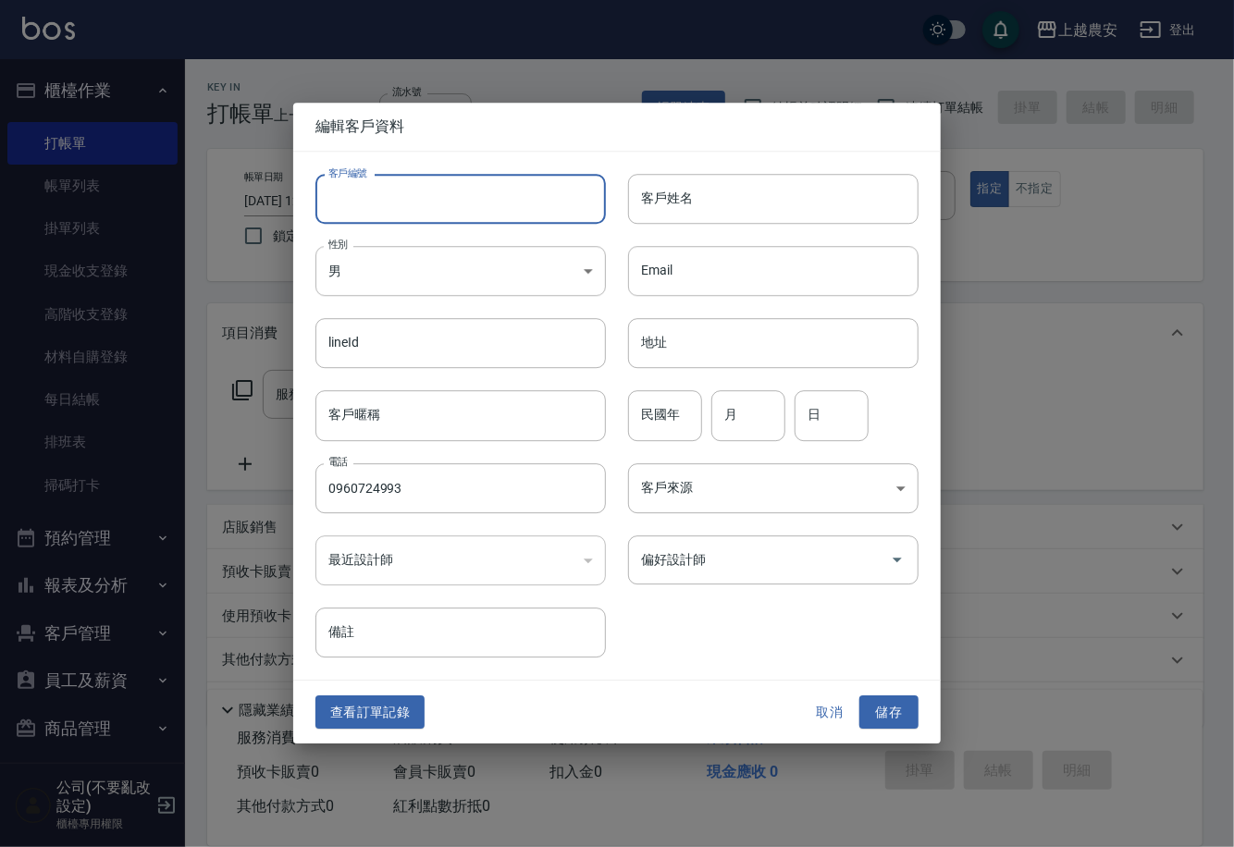
click at [477, 197] on input "客戶編號" at bounding box center [460, 199] width 290 height 50
type input "0960724993"
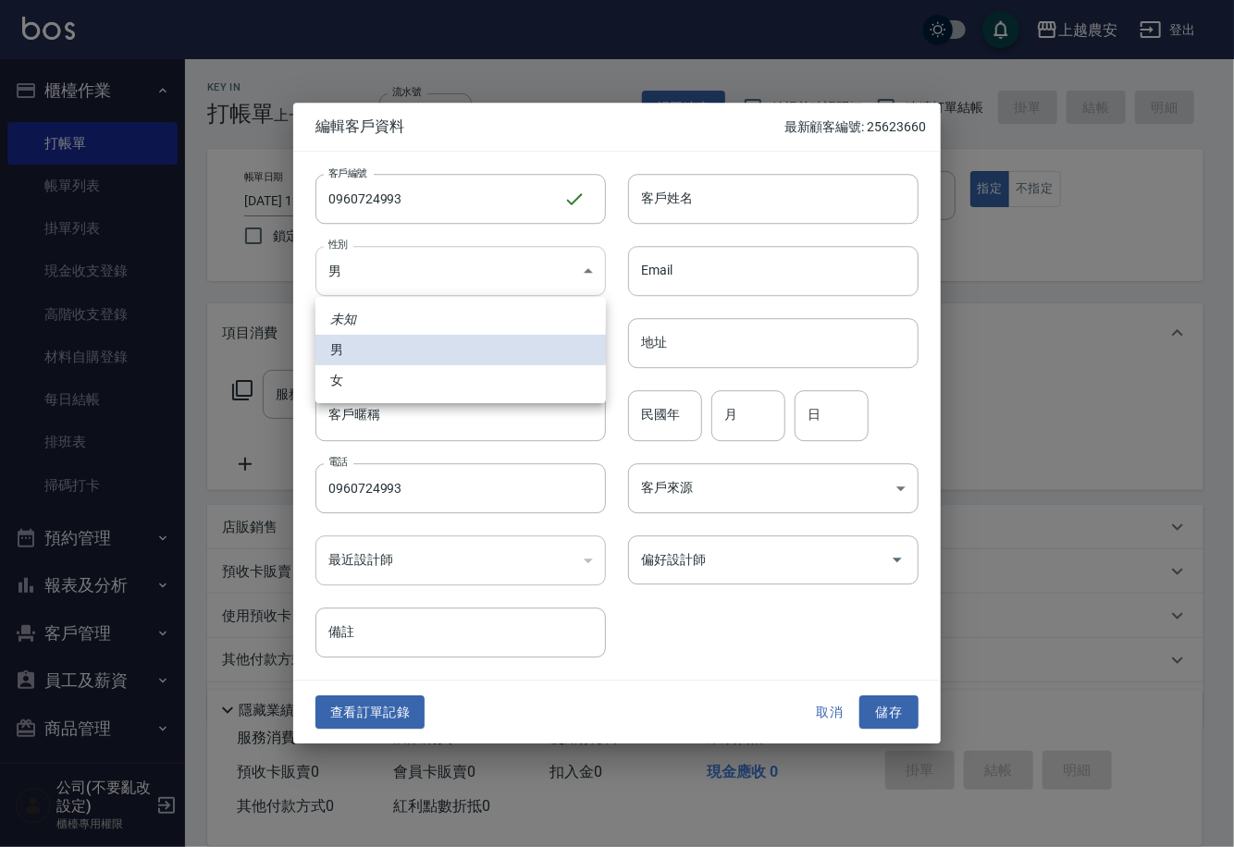
drag, startPoint x: 405, startPoint y: 279, endPoint x: 417, endPoint y: 392, distance: 113.5
click at [404, 279] on body "上越農安 登出 櫃檯作業 打帳單 帳單列表 掛單列表 現金收支登錄 高階收支登錄 材料自購登錄 每日結帳 排班表 掃碼打卡 預約管理 預約管理 單日預約紀錄 …" at bounding box center [617, 451] width 1234 height 902
click at [410, 380] on li "女" at bounding box center [460, 380] width 290 height 31
type input "[DEMOGRAPHIC_DATA]"
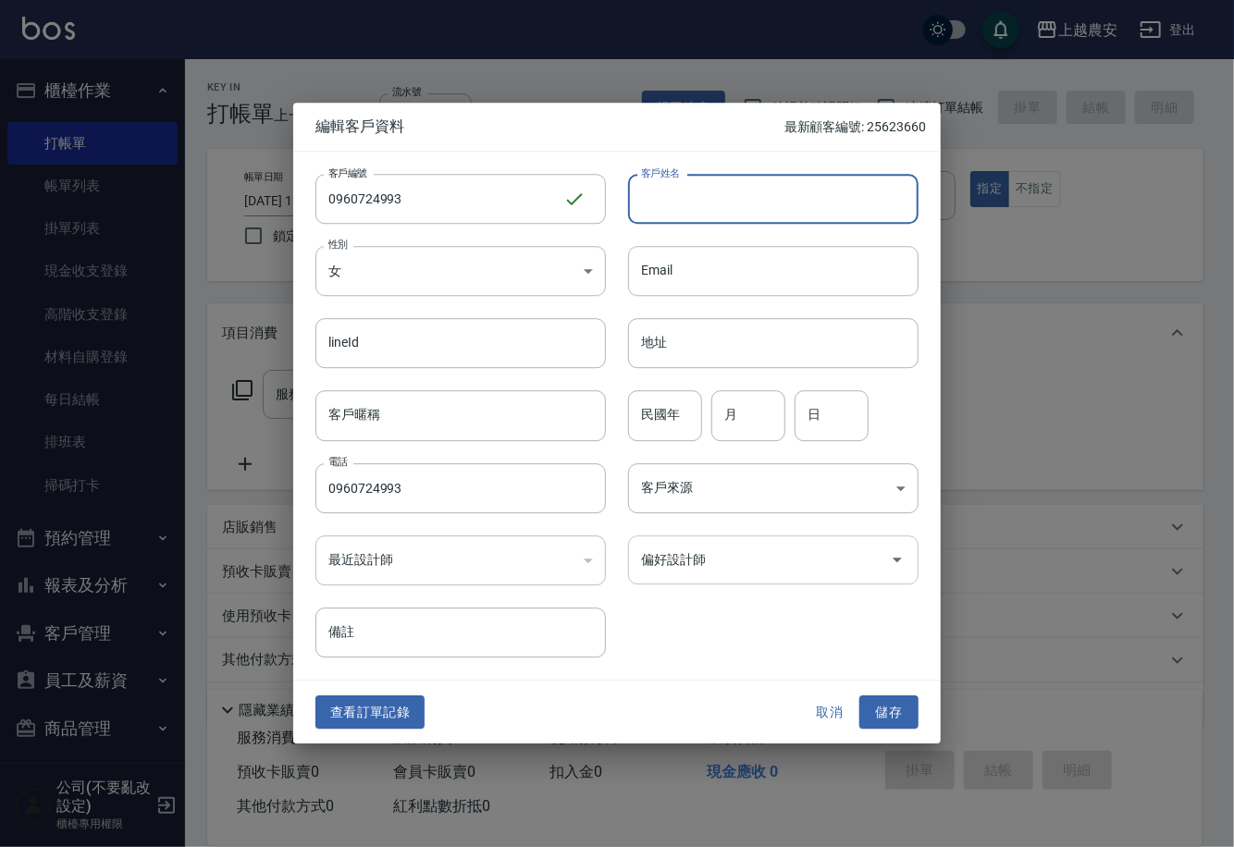
drag, startPoint x: 726, startPoint y: 194, endPoint x: 713, endPoint y: 565, distance: 371.1
click at [726, 194] on input "客戶姓名" at bounding box center [773, 199] width 290 height 50
type input "曾"
drag, startPoint x: 904, startPoint y: 715, endPoint x: 910, endPoint y: 696, distance: 20.5
click at [904, 715] on button "儲存" at bounding box center [888, 713] width 59 height 34
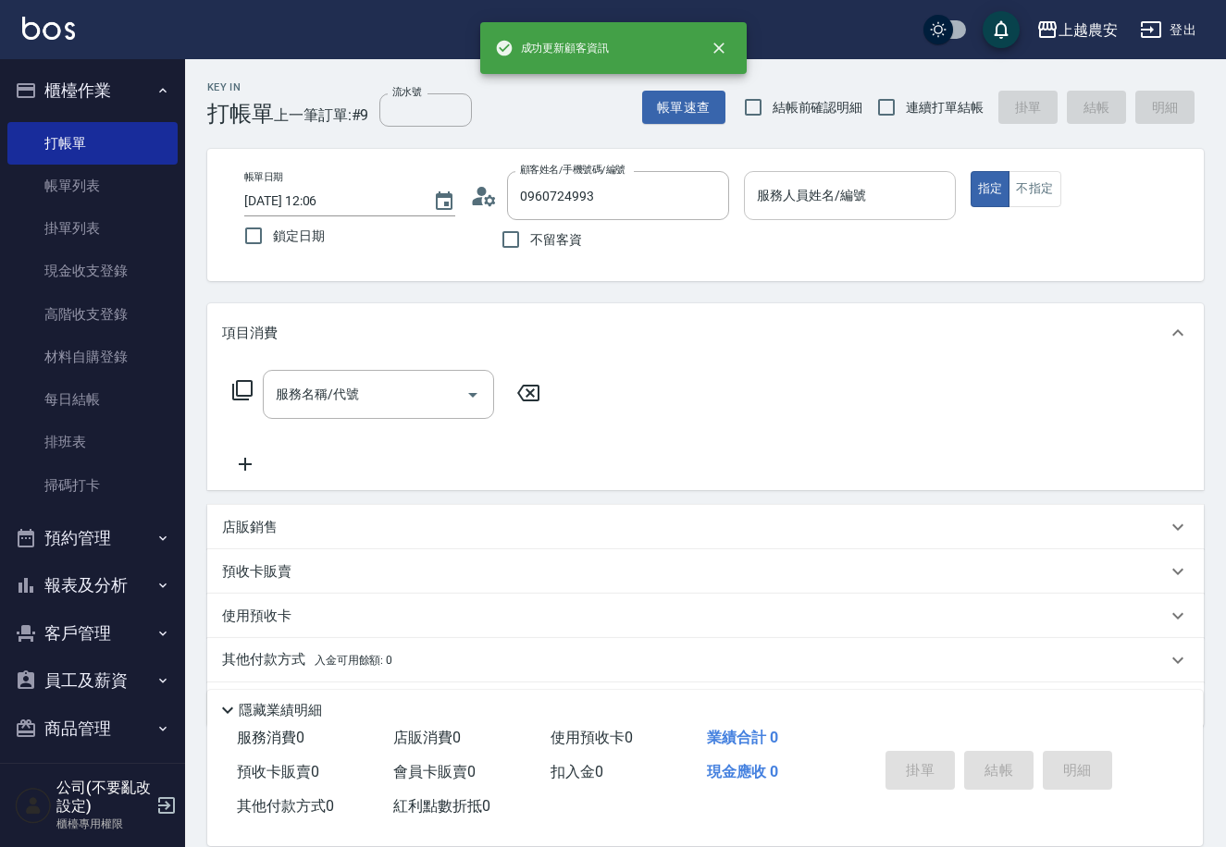
click at [843, 196] on input "服務人員姓名/編號" at bounding box center [849, 195] width 194 height 32
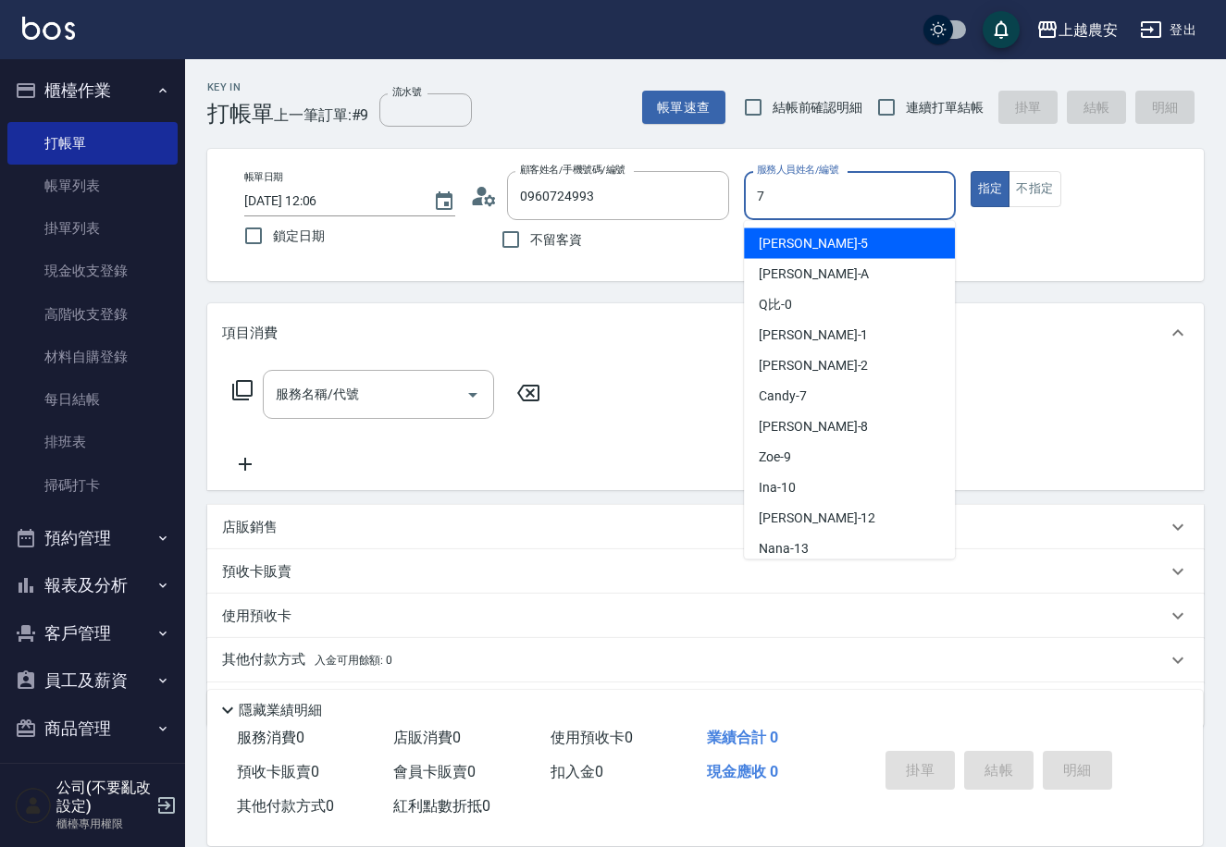
type input "Candy-7"
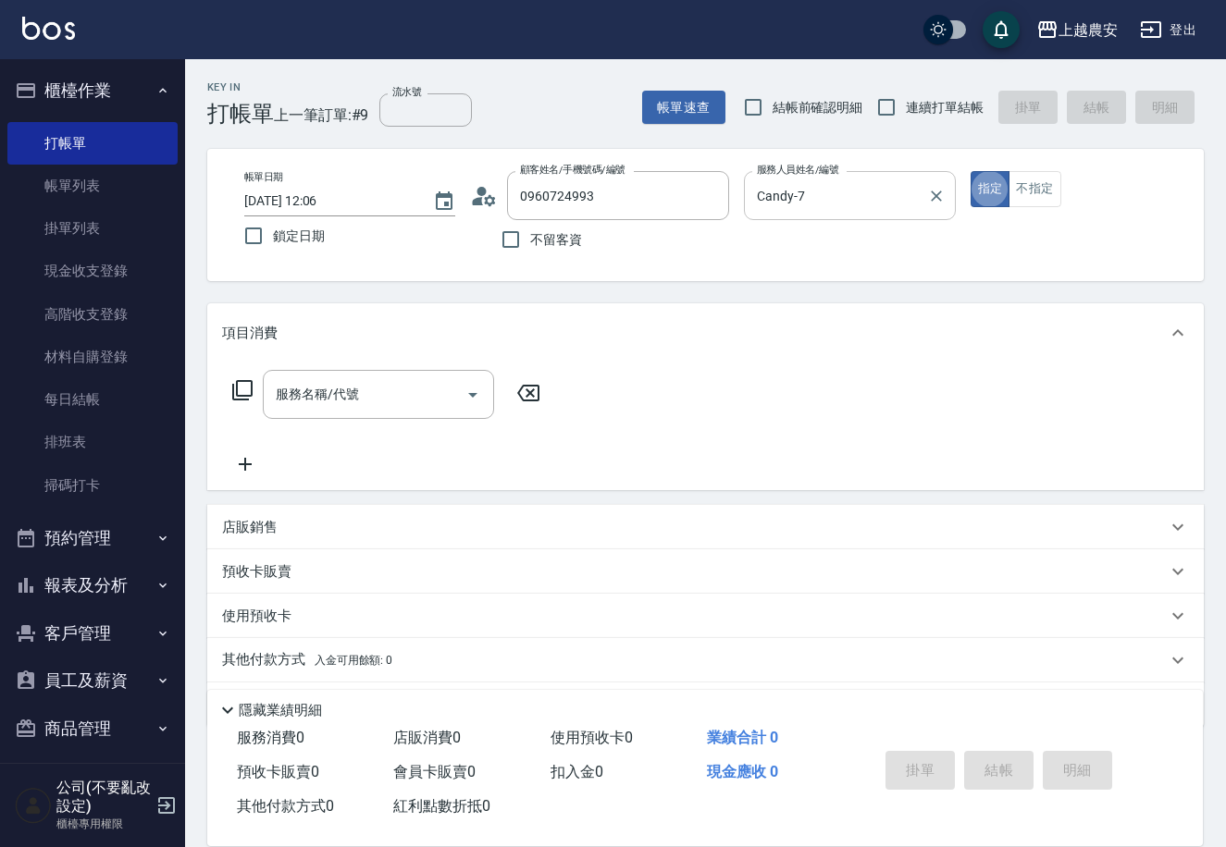
type button "true"
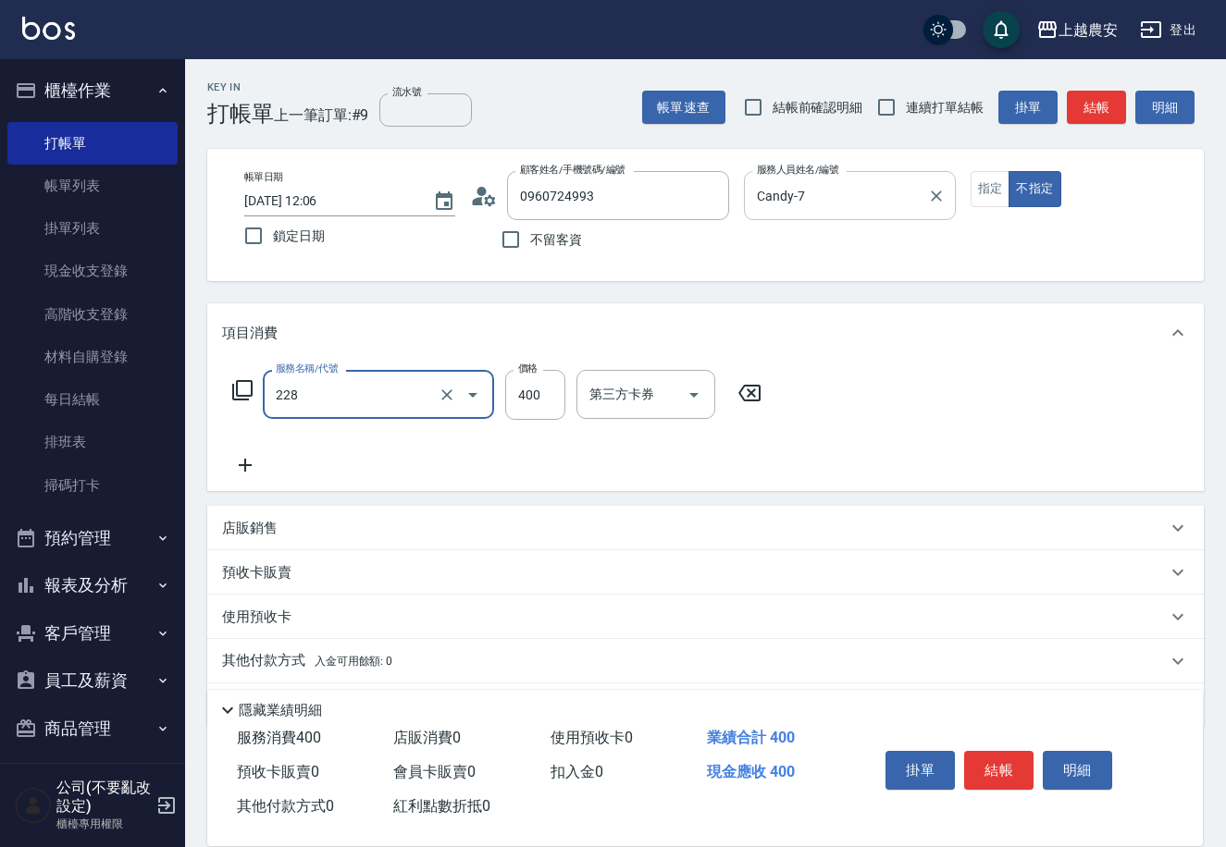
type input "洗髮(228)"
click at [319, 669] on p "其他付款方式 入金可用餘額: 0" at bounding box center [307, 661] width 170 height 20
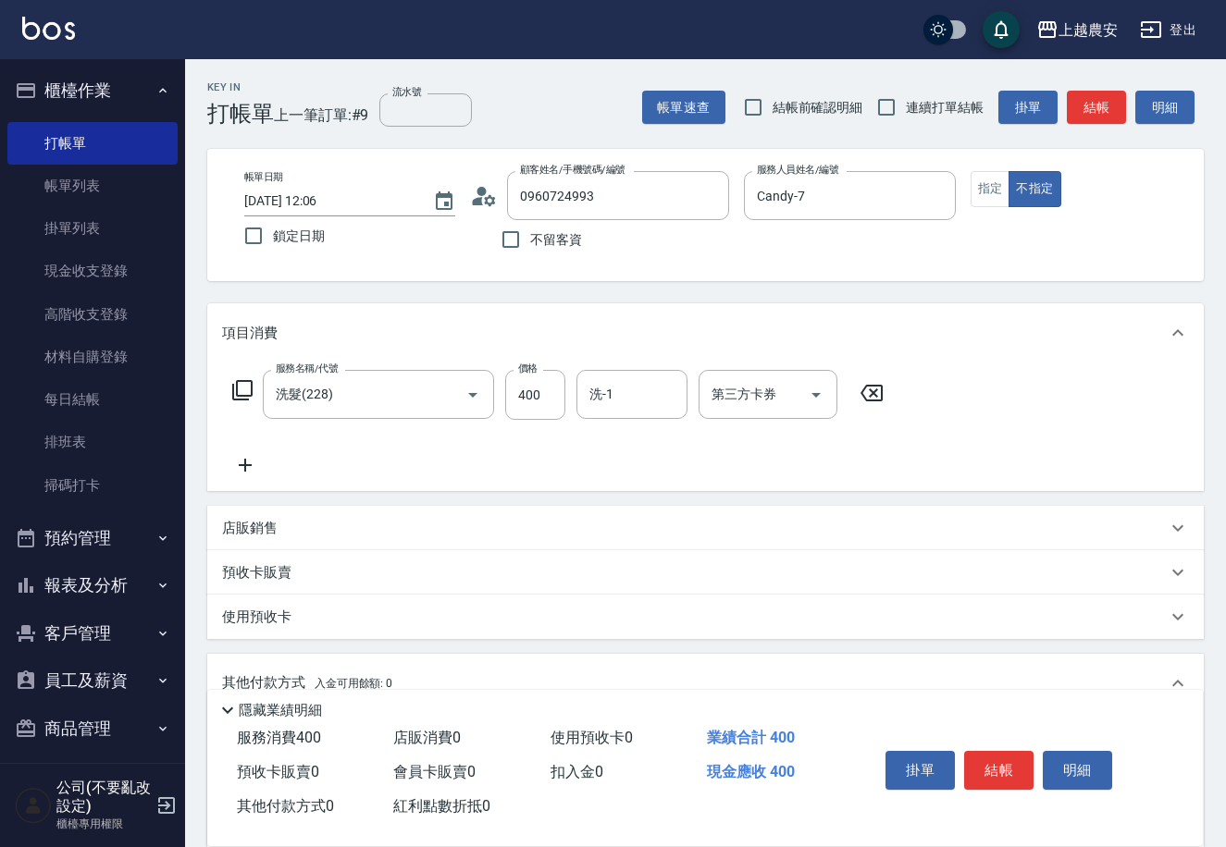
scroll to position [272, 0]
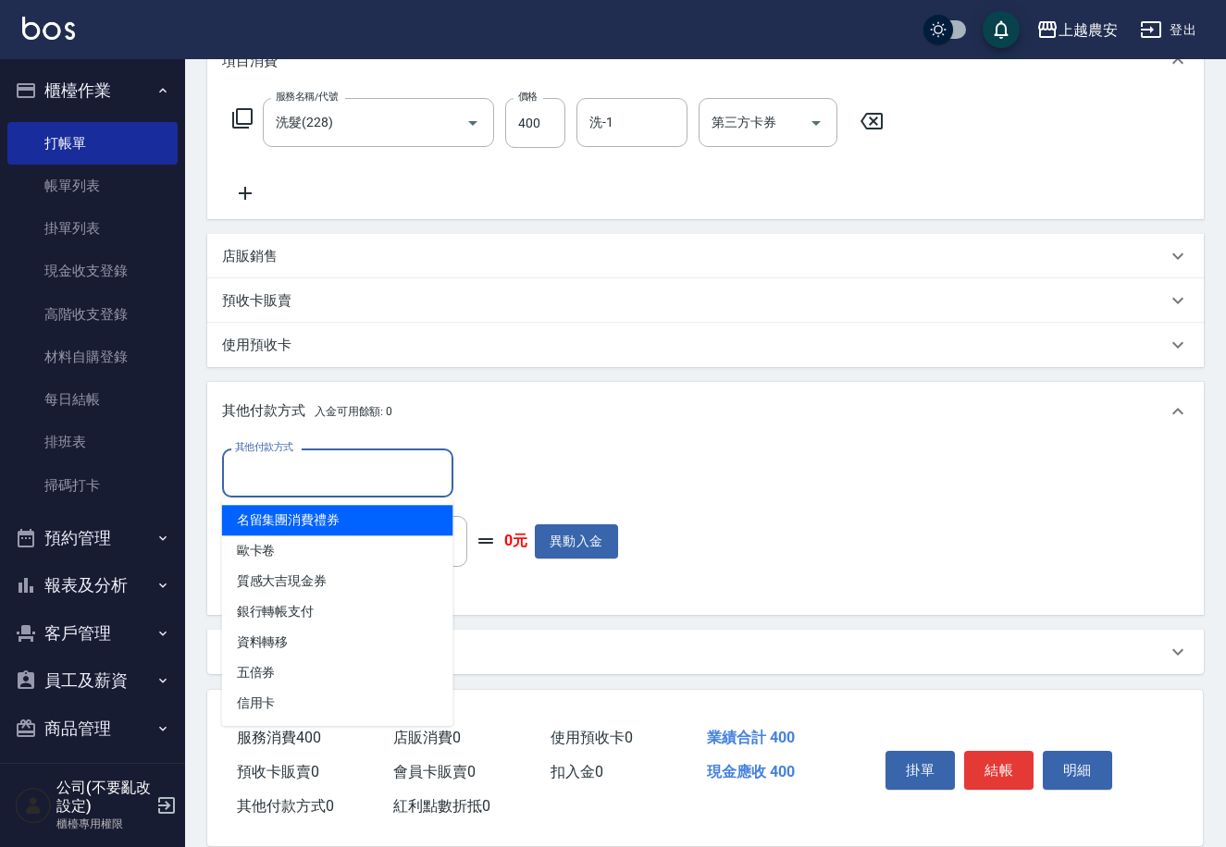
click at [314, 482] on input "其他付款方式" at bounding box center [337, 473] width 215 height 32
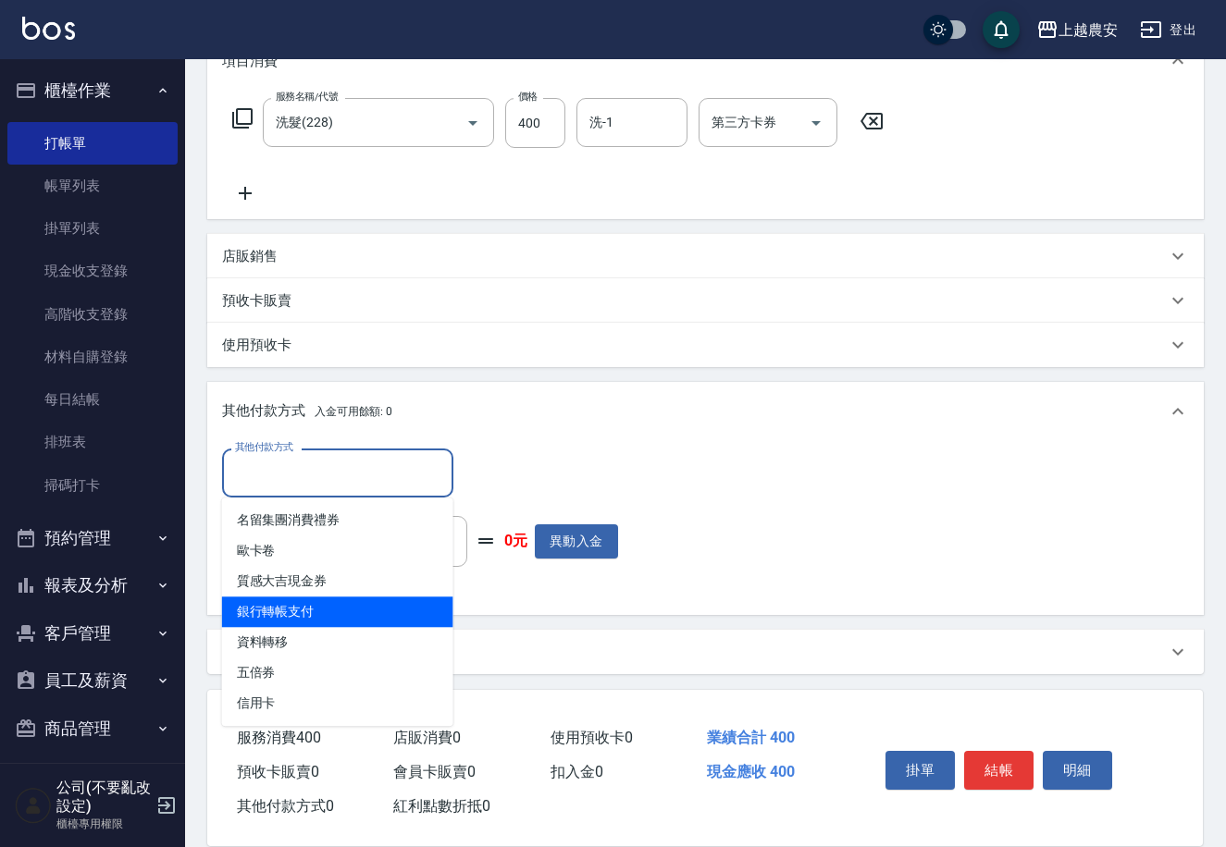
drag, startPoint x: 326, startPoint y: 612, endPoint x: 275, endPoint y: 595, distance: 53.8
click at [321, 612] on span "銀行轉帳支付" at bounding box center [337, 612] width 231 height 31
type input "銀行轉帳支付"
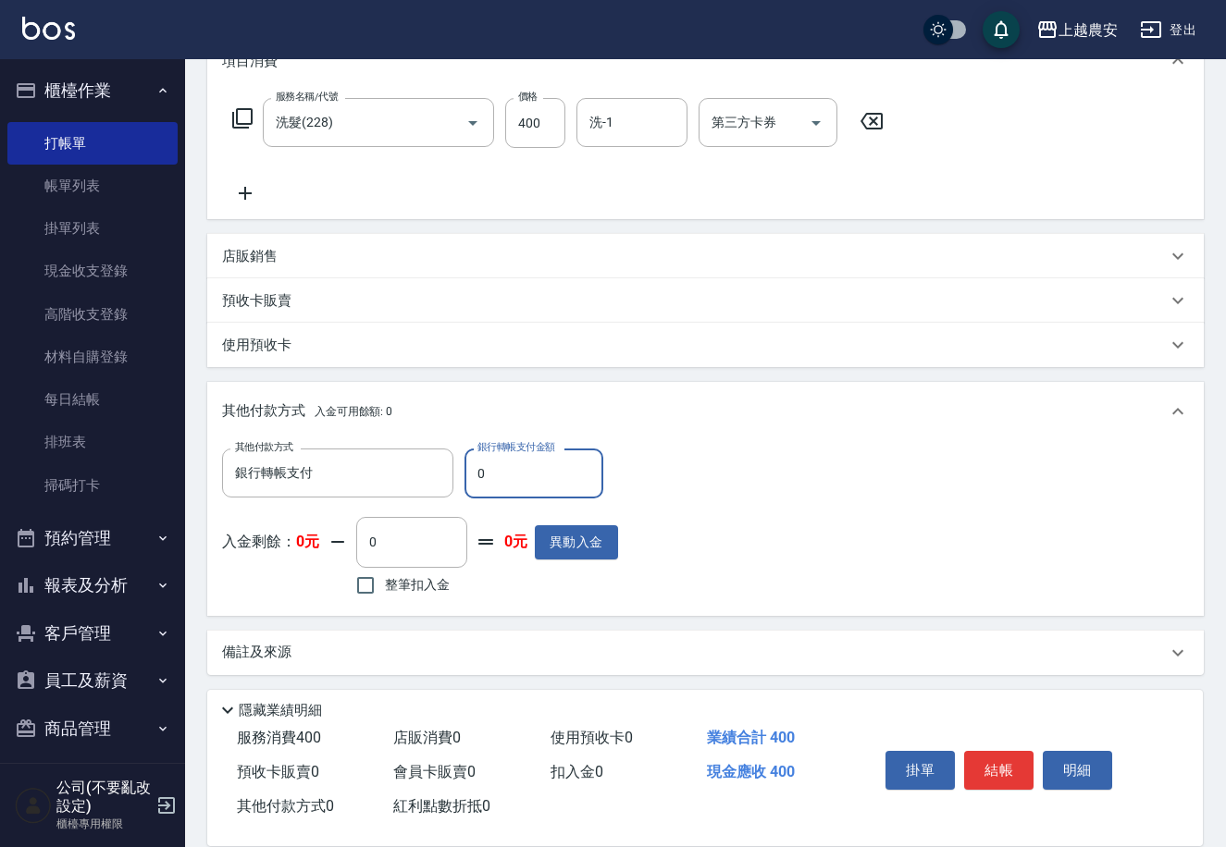
click at [472, 475] on input "0" at bounding box center [533, 474] width 139 height 50
type input "400"
click at [984, 767] on button "結帳" at bounding box center [998, 770] width 69 height 39
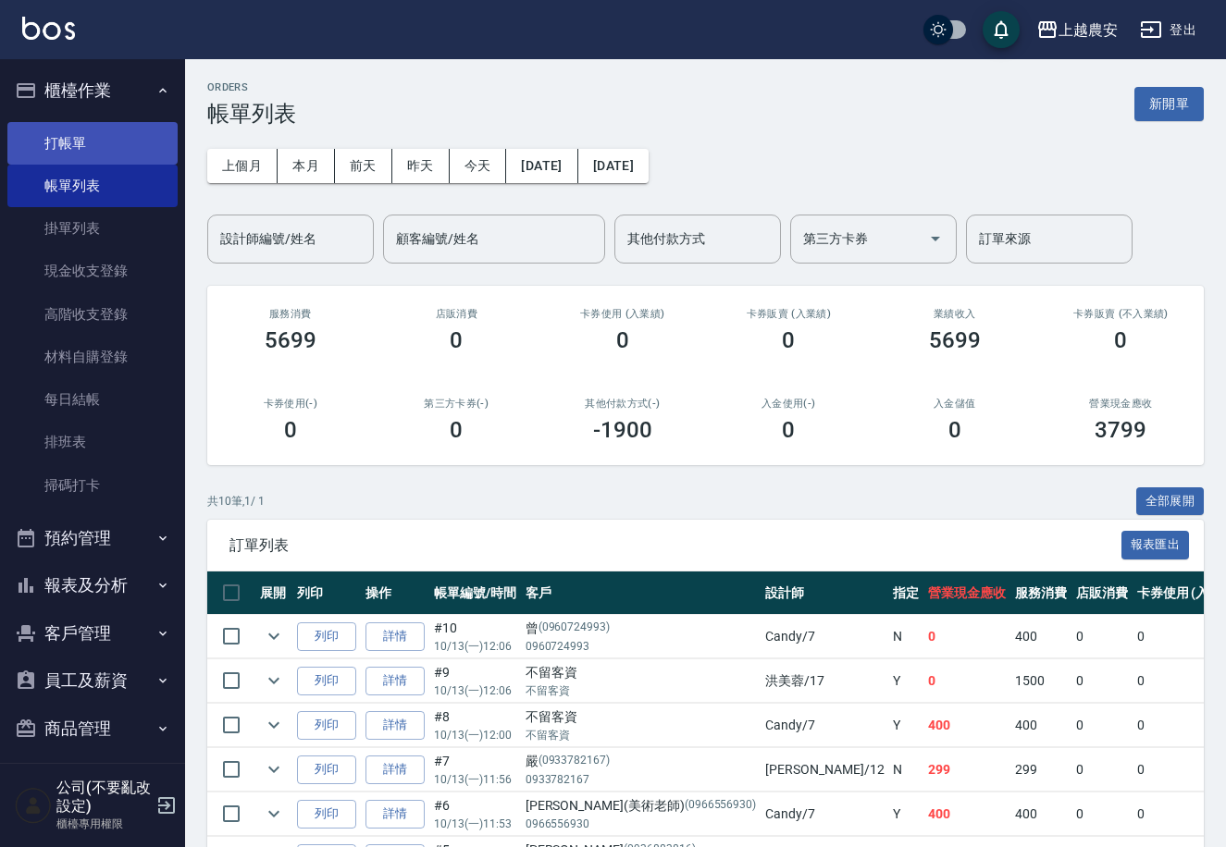
click at [91, 142] on link "打帳單" at bounding box center [92, 143] width 170 height 43
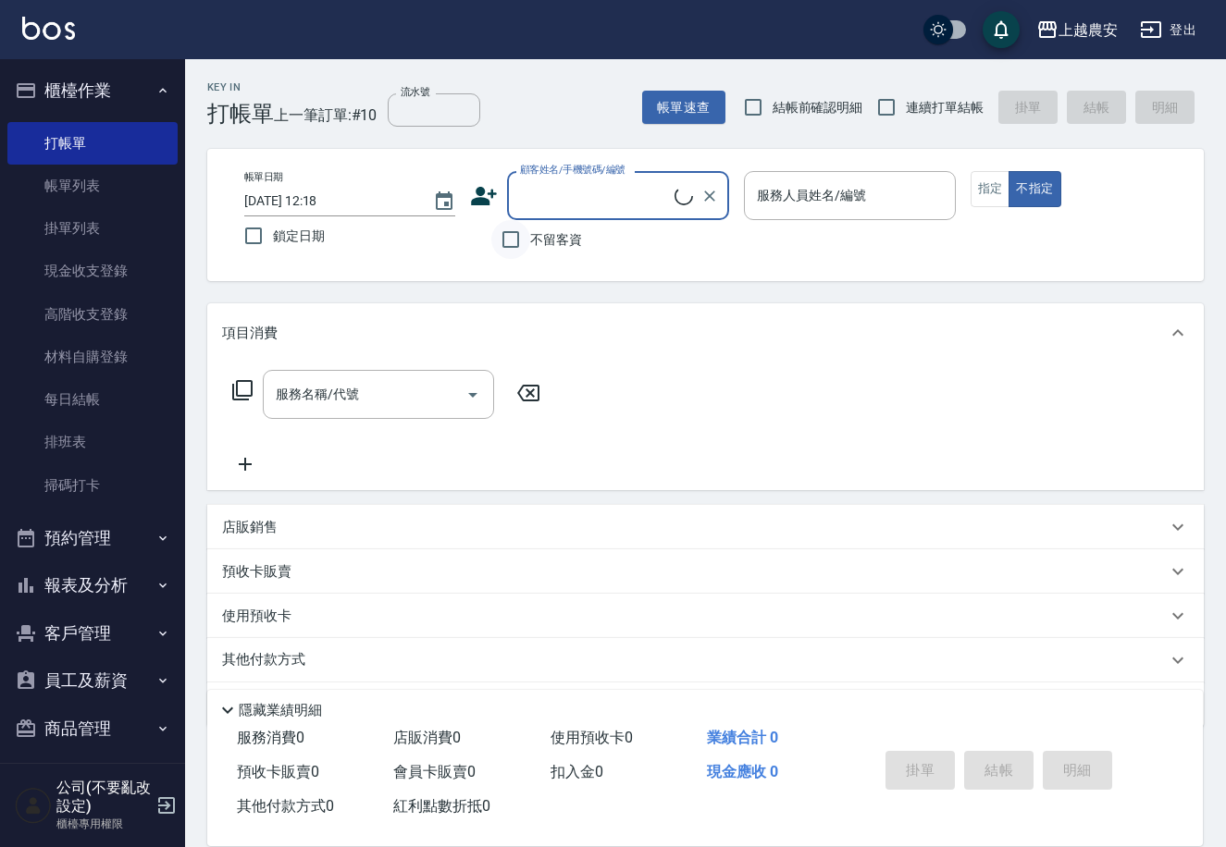
click at [518, 241] on input "不留客資" at bounding box center [510, 239] width 39 height 39
checkbox input "true"
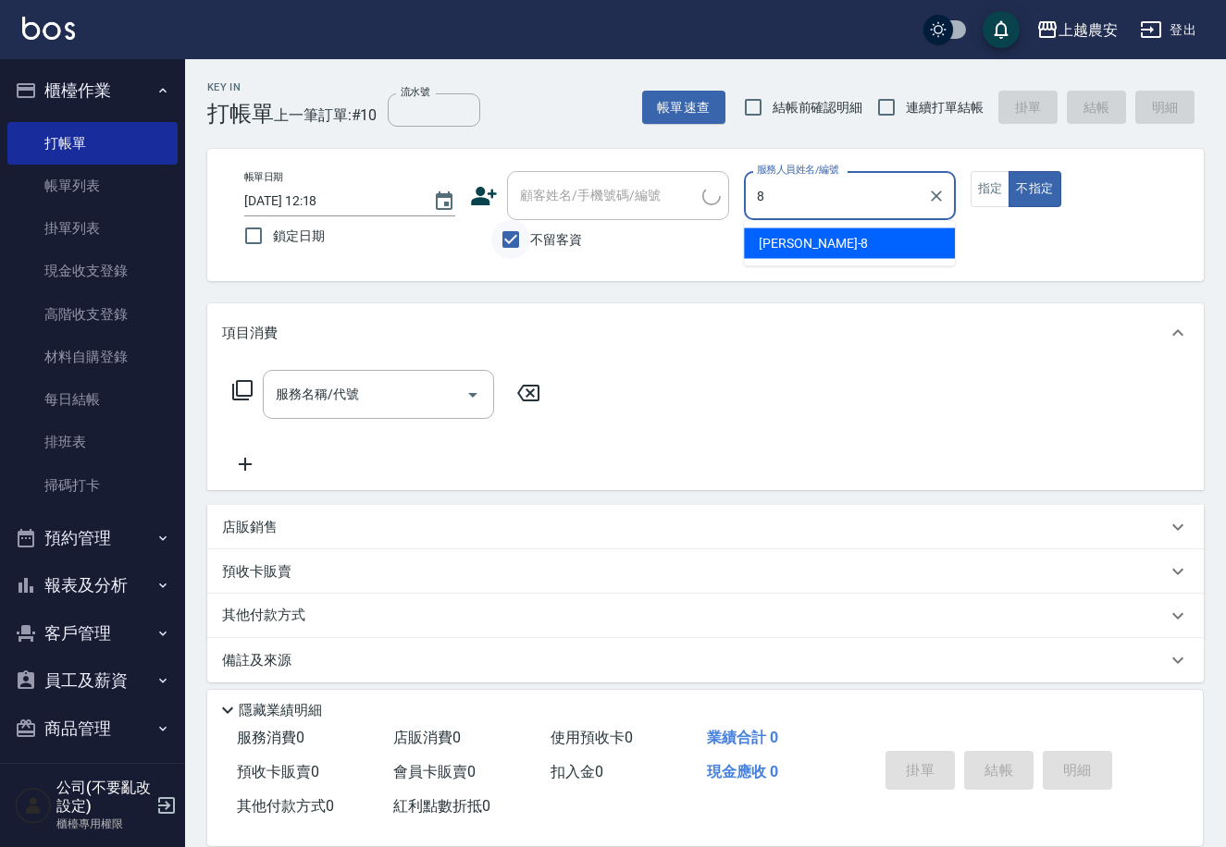
type input "[PERSON_NAME]-8"
type button "false"
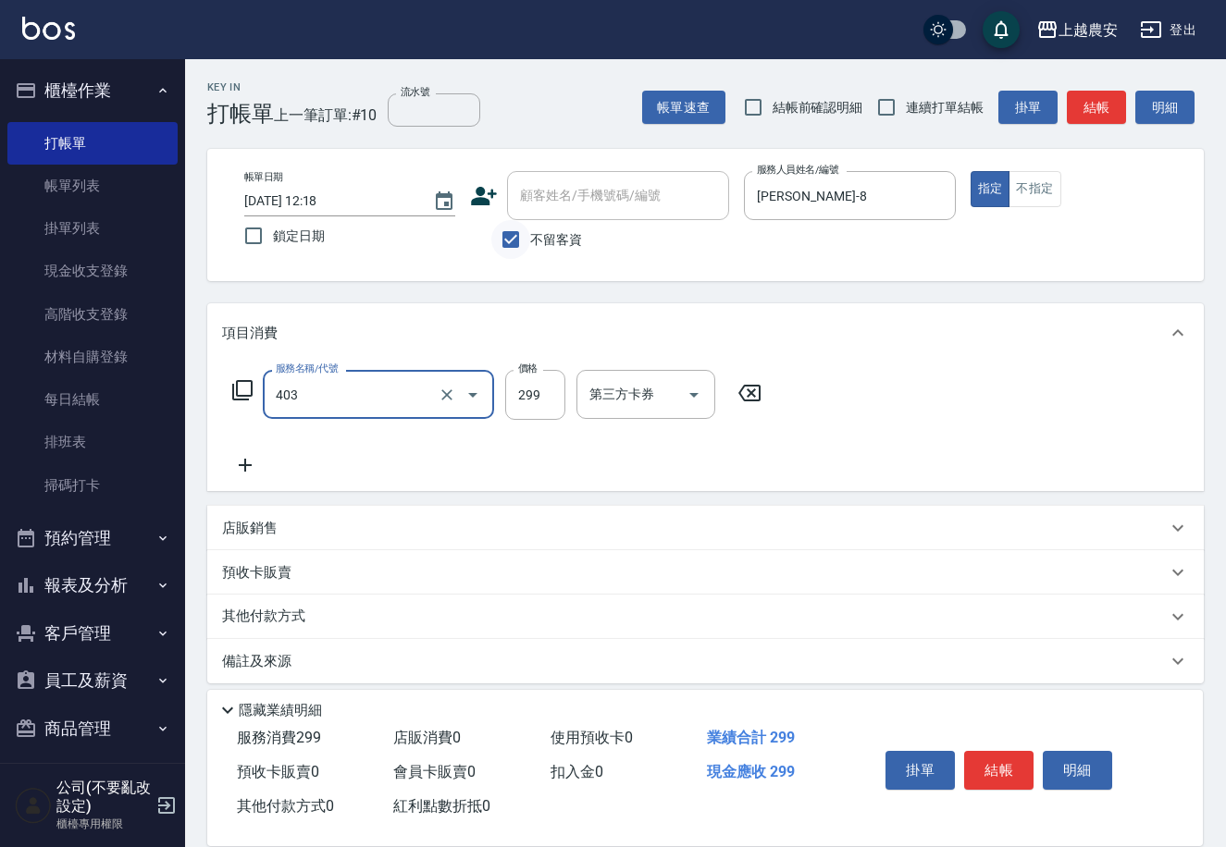
type input "剪髮(403)"
type input "300"
click at [988, 751] on button "結帳" at bounding box center [998, 770] width 69 height 39
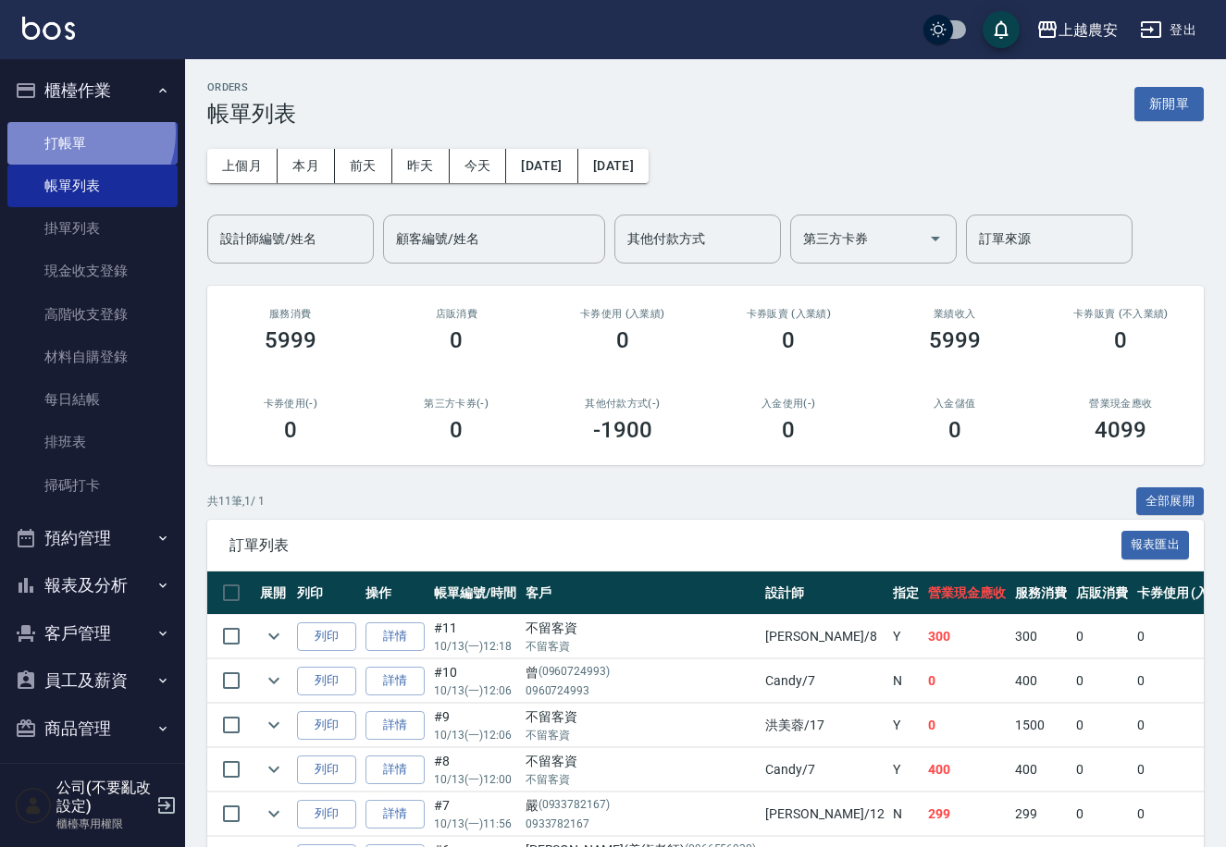
click at [76, 132] on link "打帳單" at bounding box center [92, 143] width 170 height 43
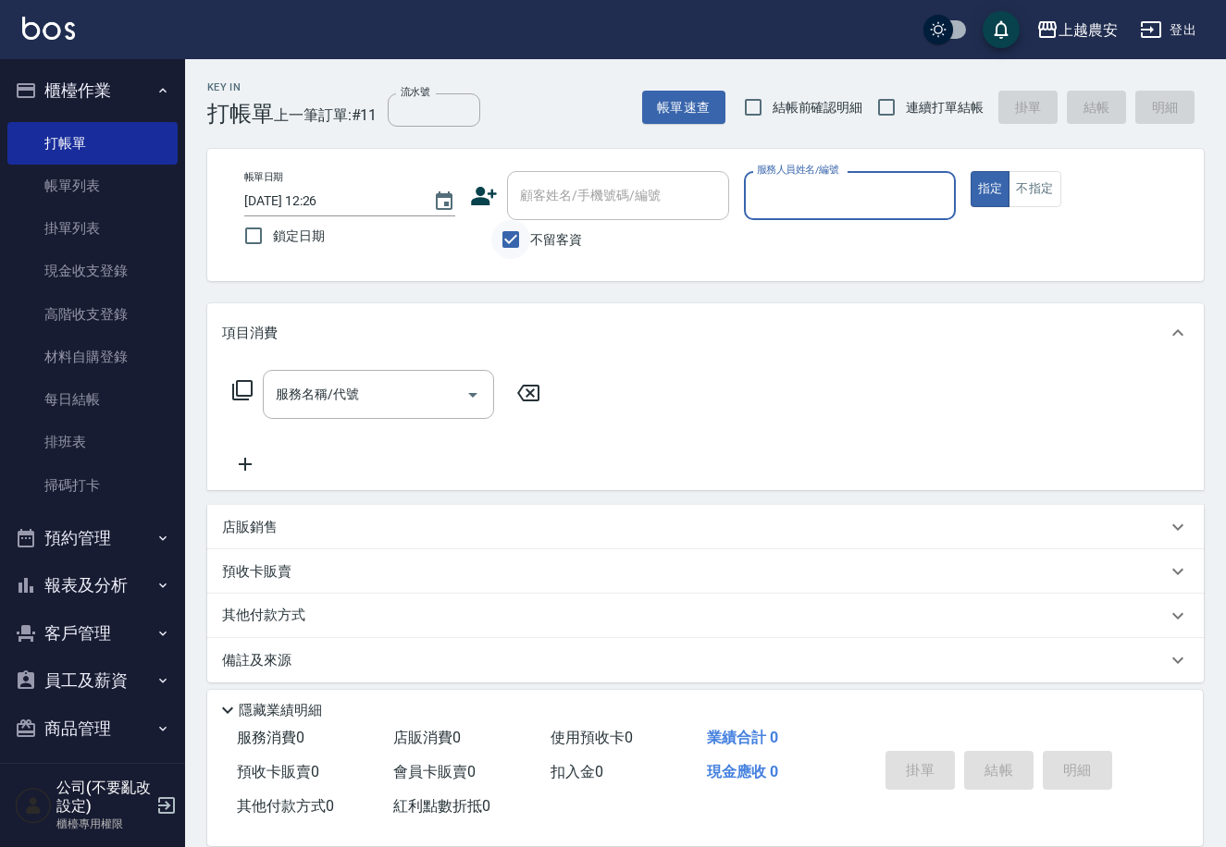
click at [517, 233] on input "不留客資" at bounding box center [510, 239] width 39 height 39
checkbox input "false"
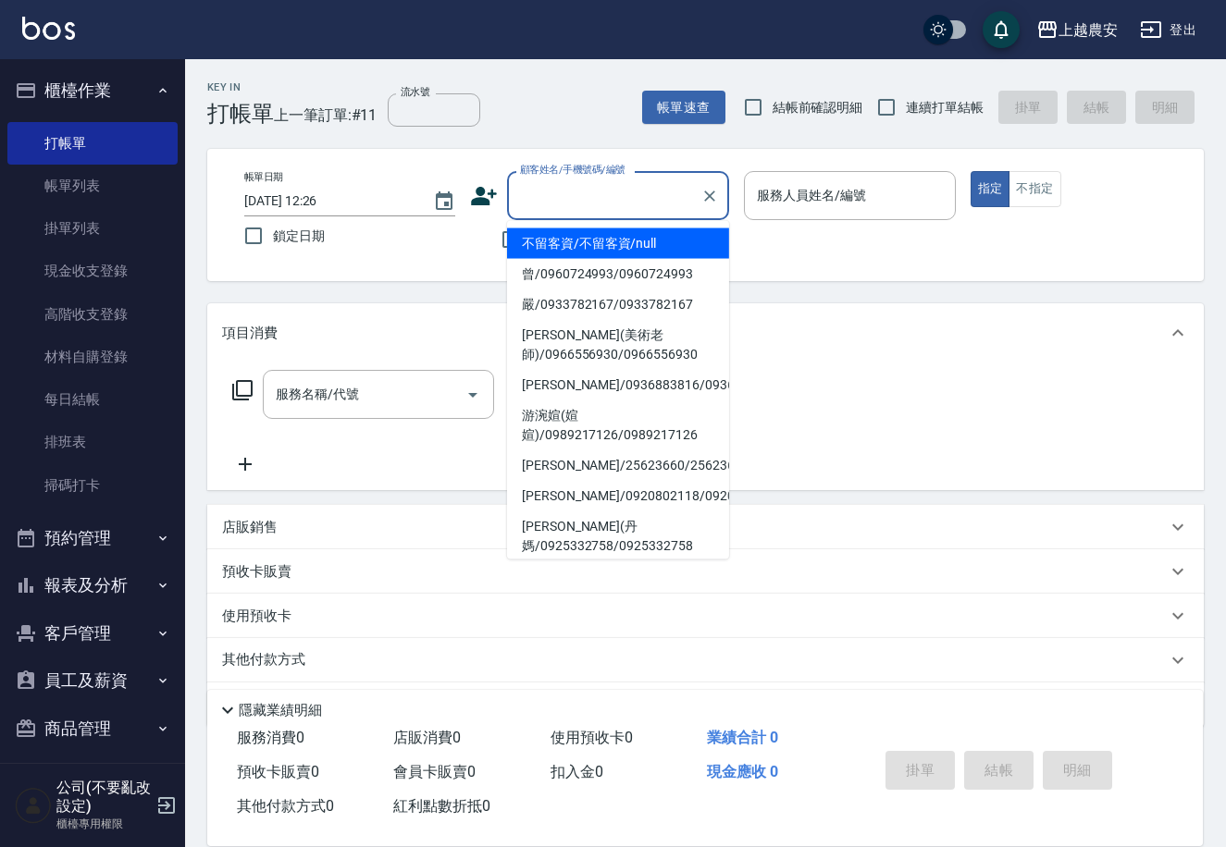
click at [530, 192] on div "顧客姓名/手機號碼/編號 顧客姓名/手機號碼/編號" at bounding box center [618, 195] width 222 height 49
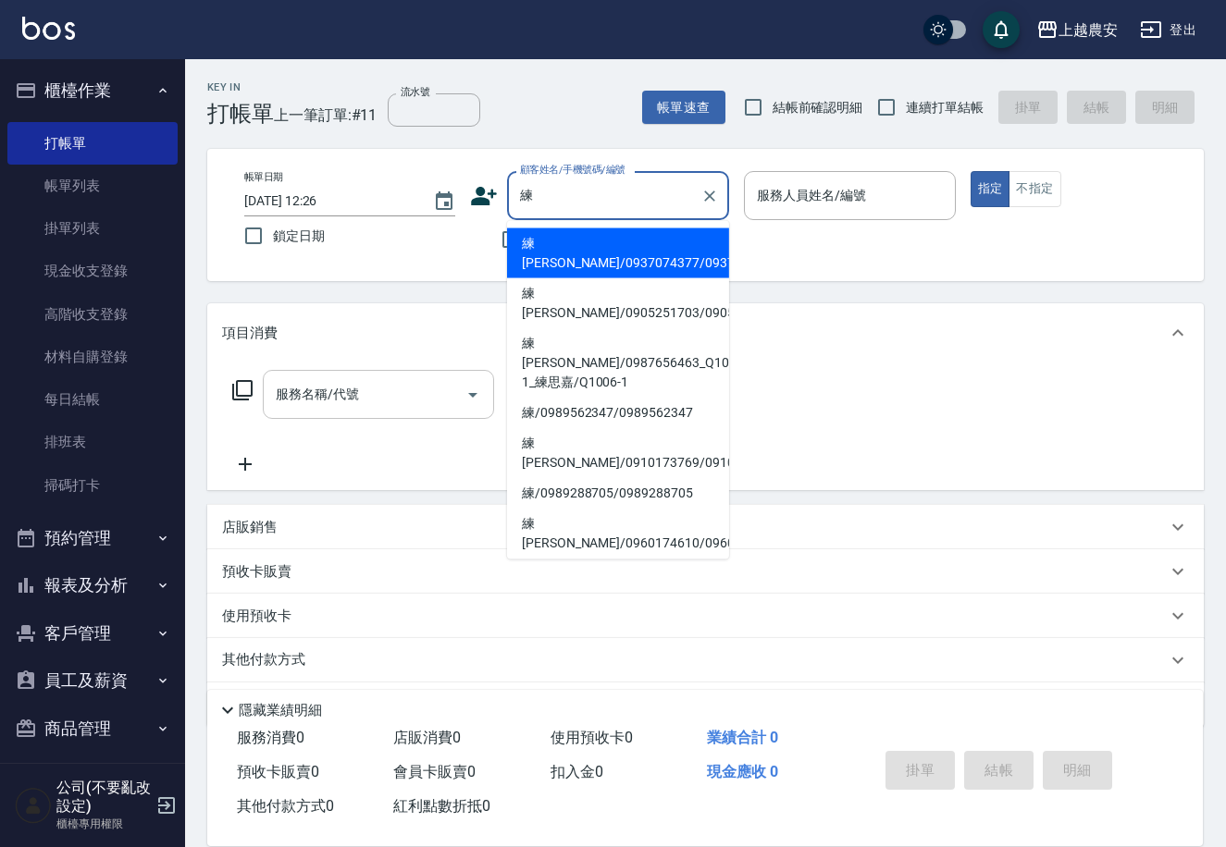
drag, startPoint x: 575, startPoint y: 241, endPoint x: 445, endPoint y: 381, distance: 191.1
click at [571, 242] on li "練[PERSON_NAME]/0937074377/0937074377" at bounding box center [618, 253] width 222 height 50
type input "練[PERSON_NAME]/0937074377/0937074377"
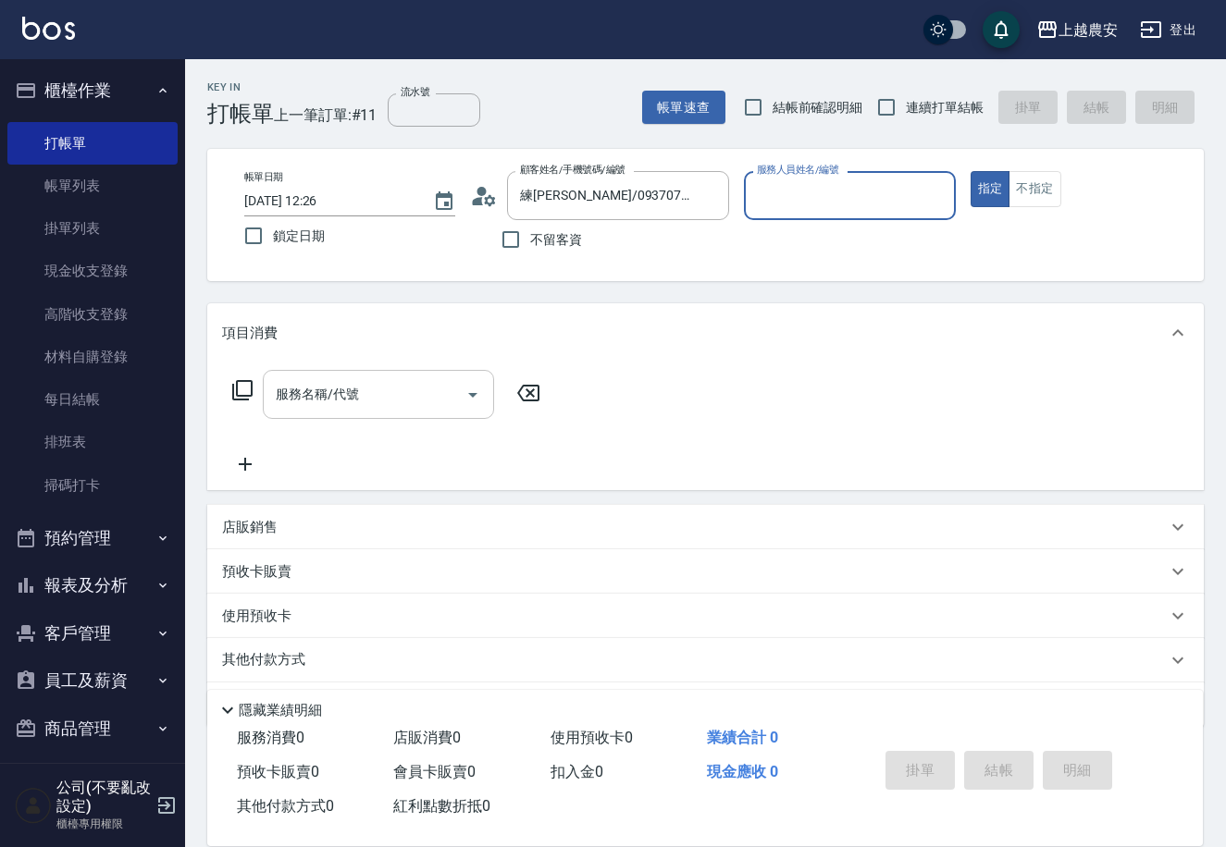
type input "美雅-B"
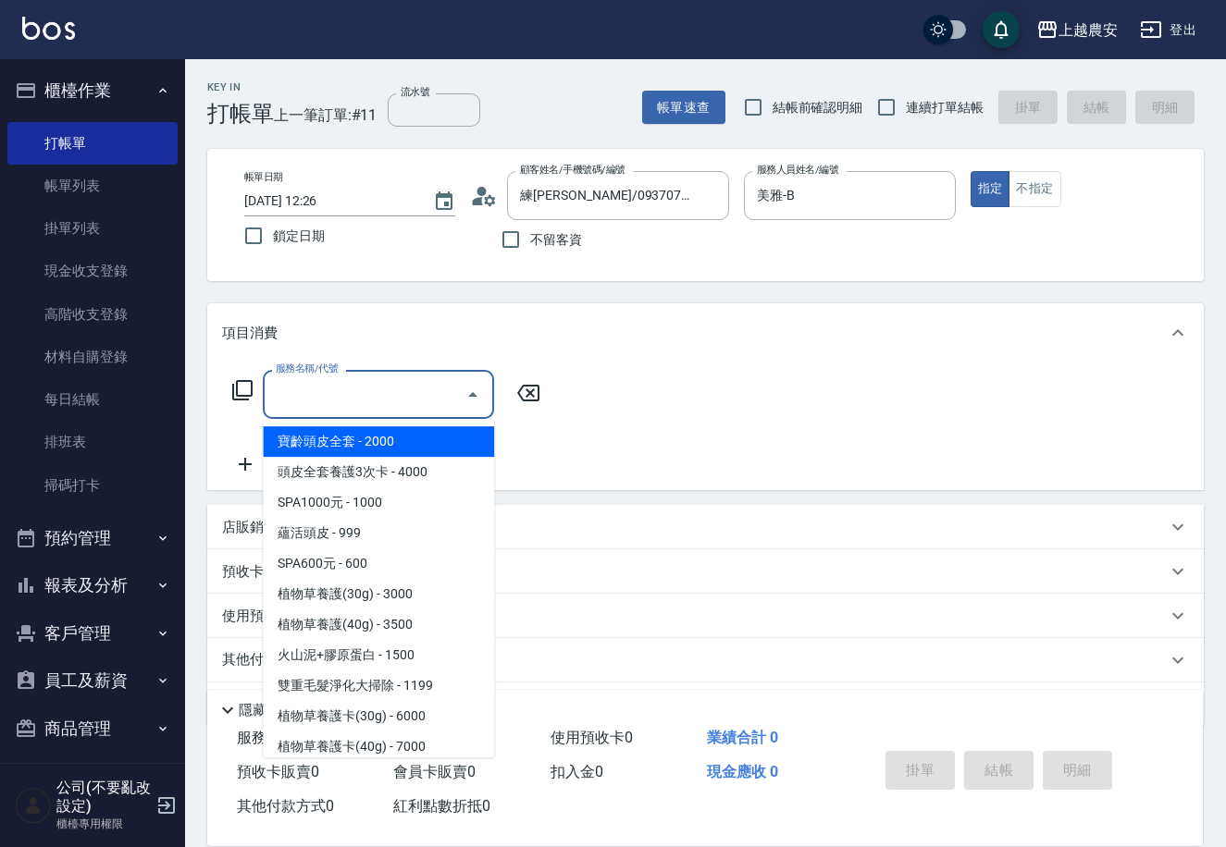
click at [362, 403] on input "服務名稱/代號" at bounding box center [364, 394] width 187 height 32
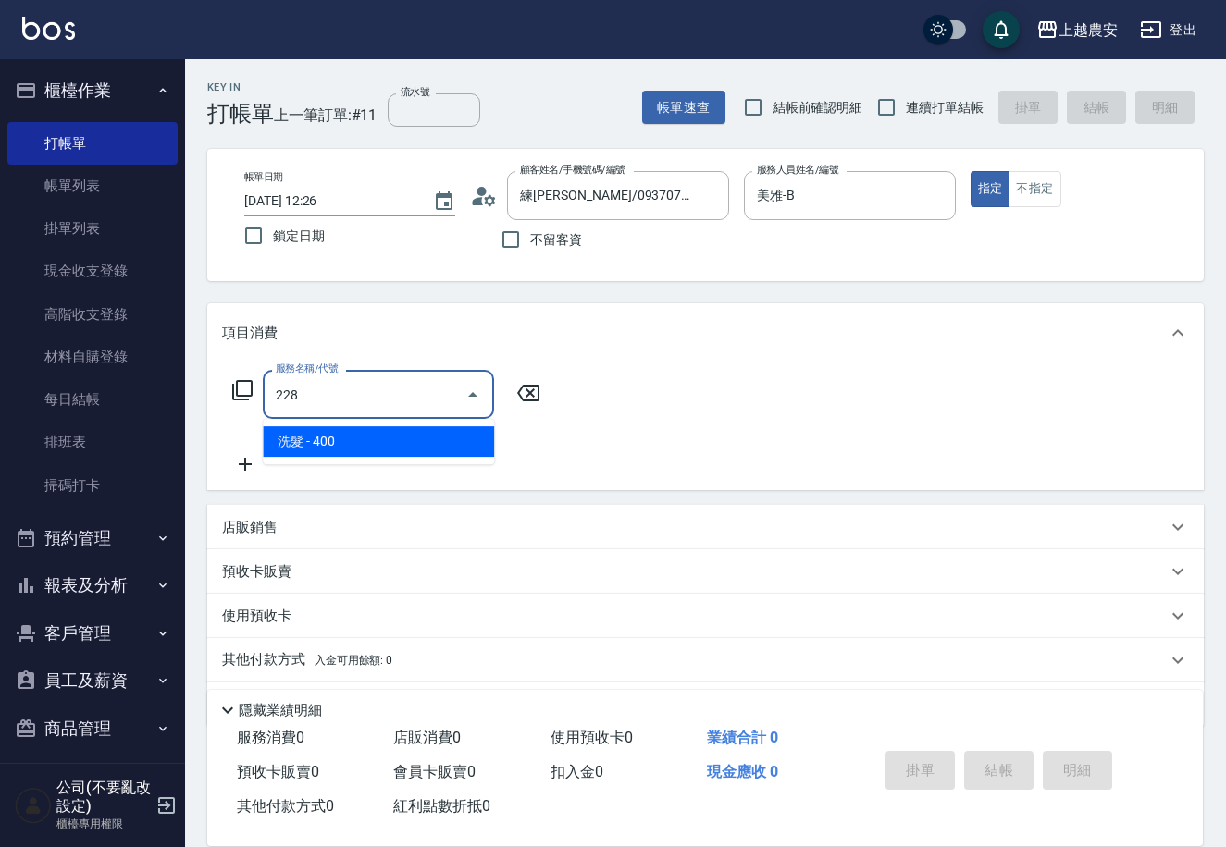
type input "洗髮(228)"
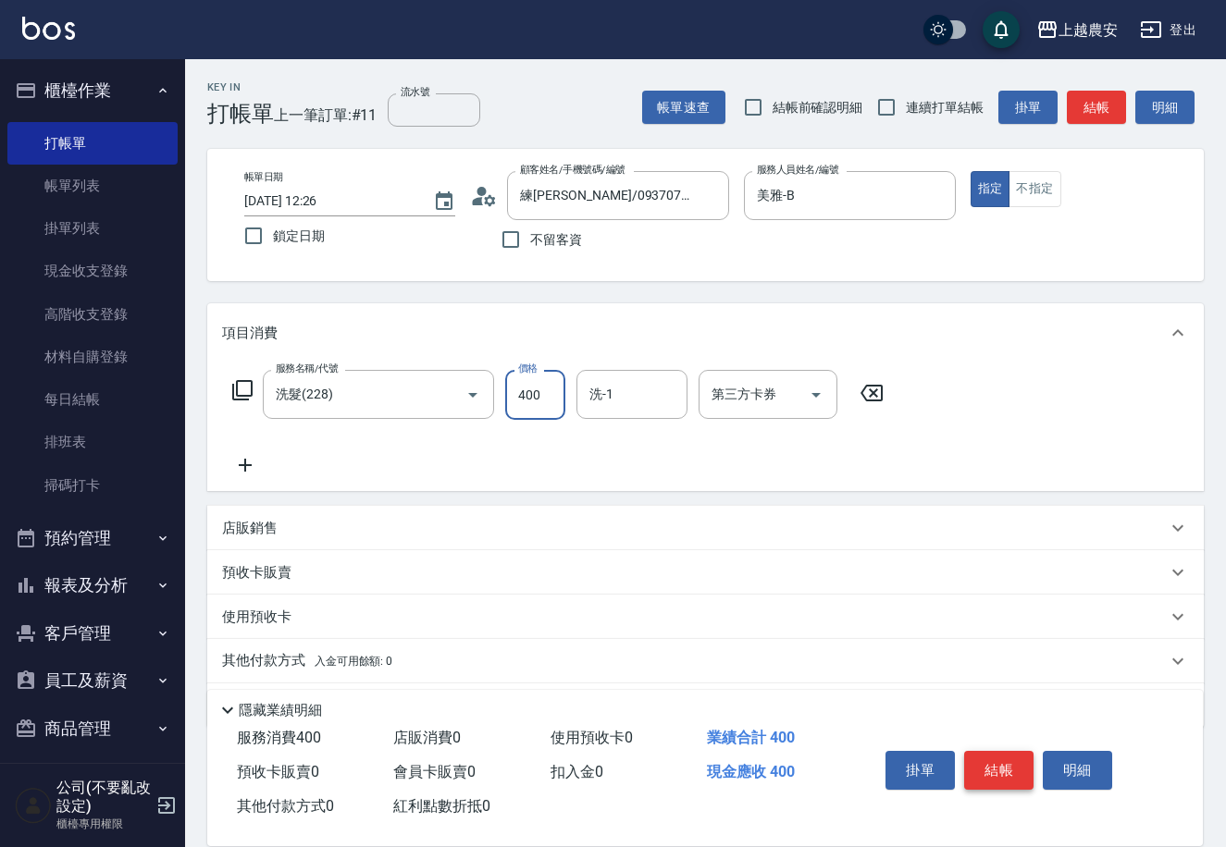
click at [996, 779] on button "結帳" at bounding box center [998, 770] width 69 height 39
